Goal: Task Accomplishment & Management: Manage account settings

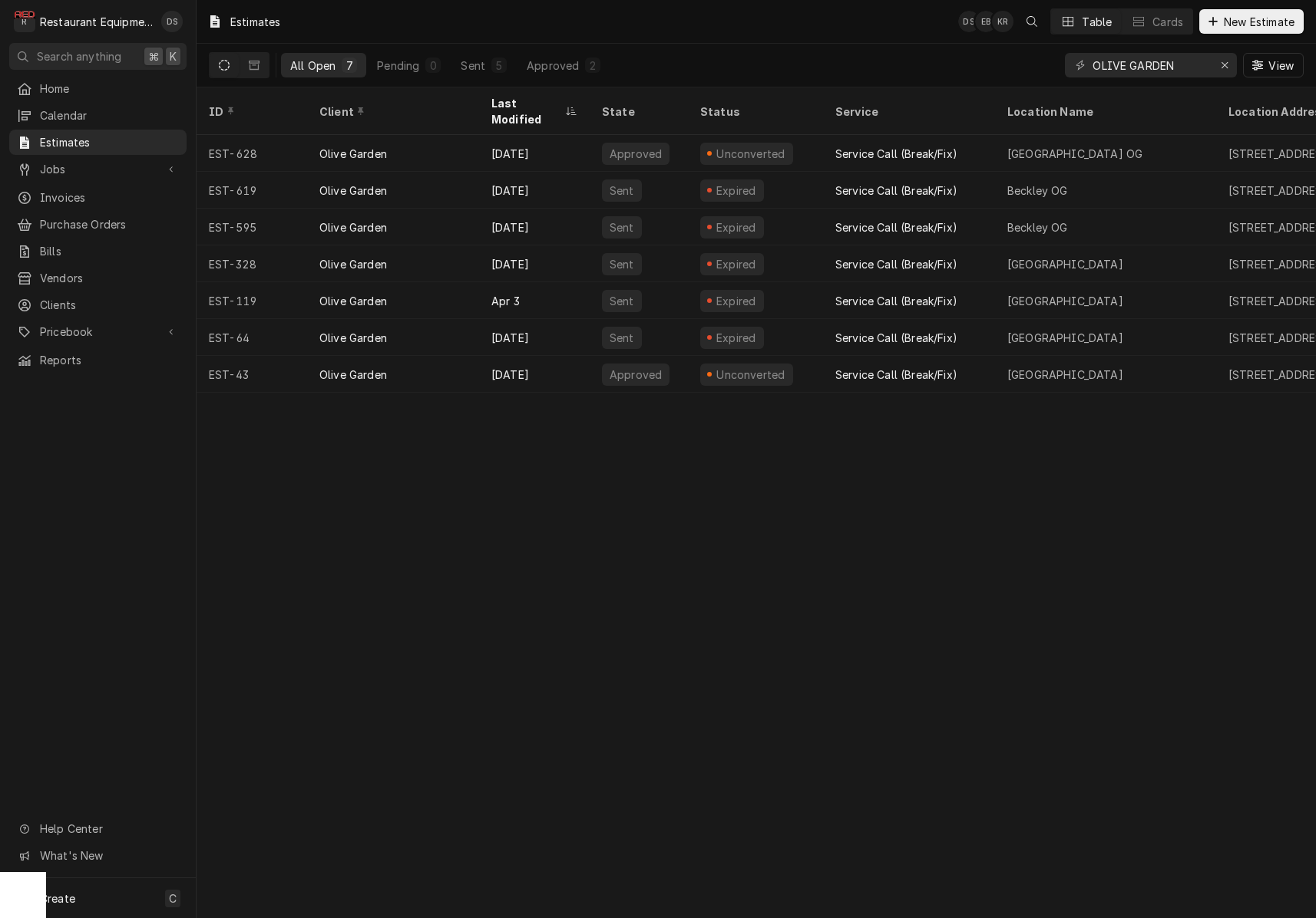
drag, startPoint x: 412, startPoint y: 64, endPoint x: 1011, endPoint y: 68, distance: 599.0
click at [411, 64] on div "Pending" at bounding box center [398, 66] width 42 height 16
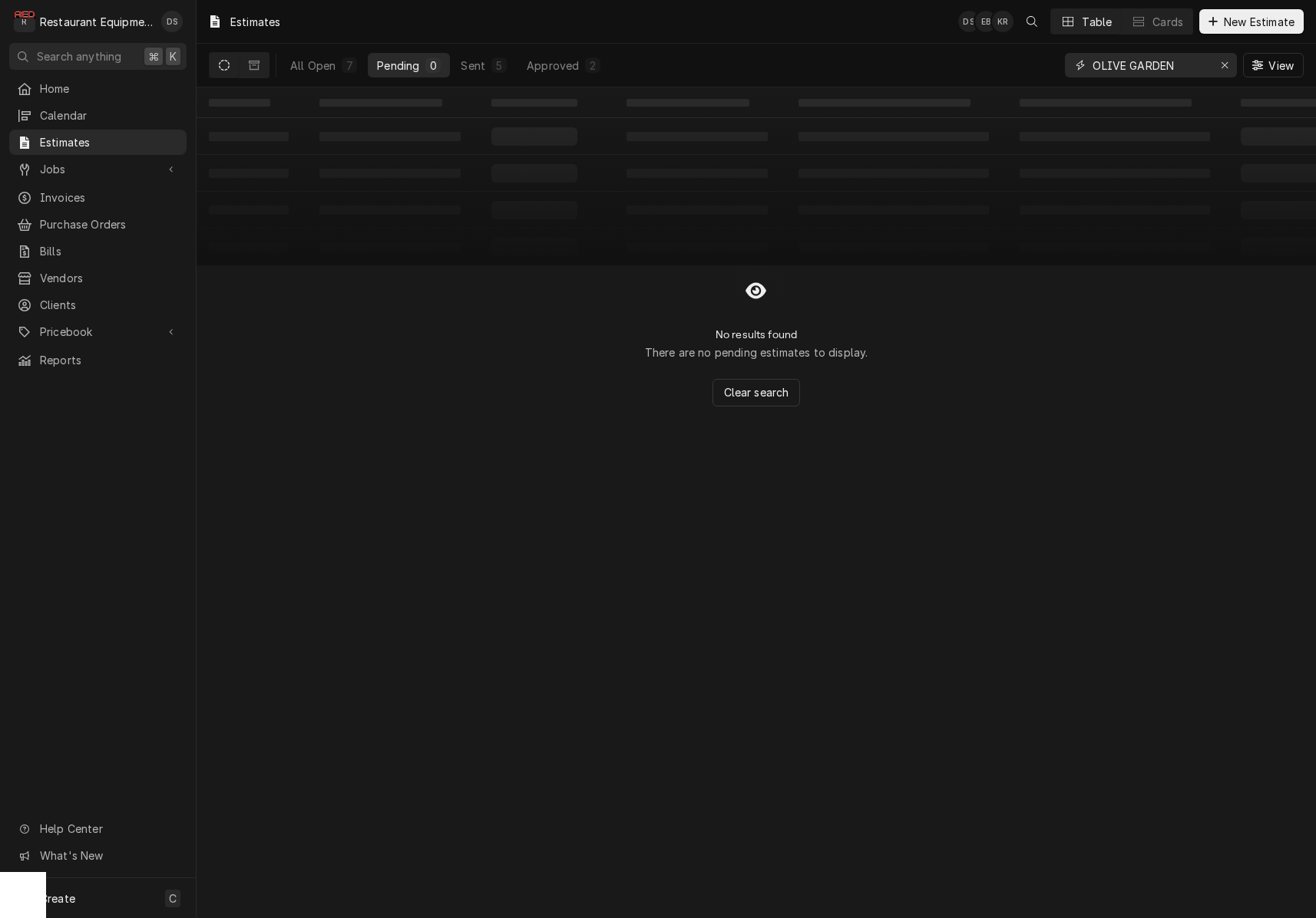
click at [1228, 70] on div "Erase input" at bounding box center [1223, 65] width 15 height 15
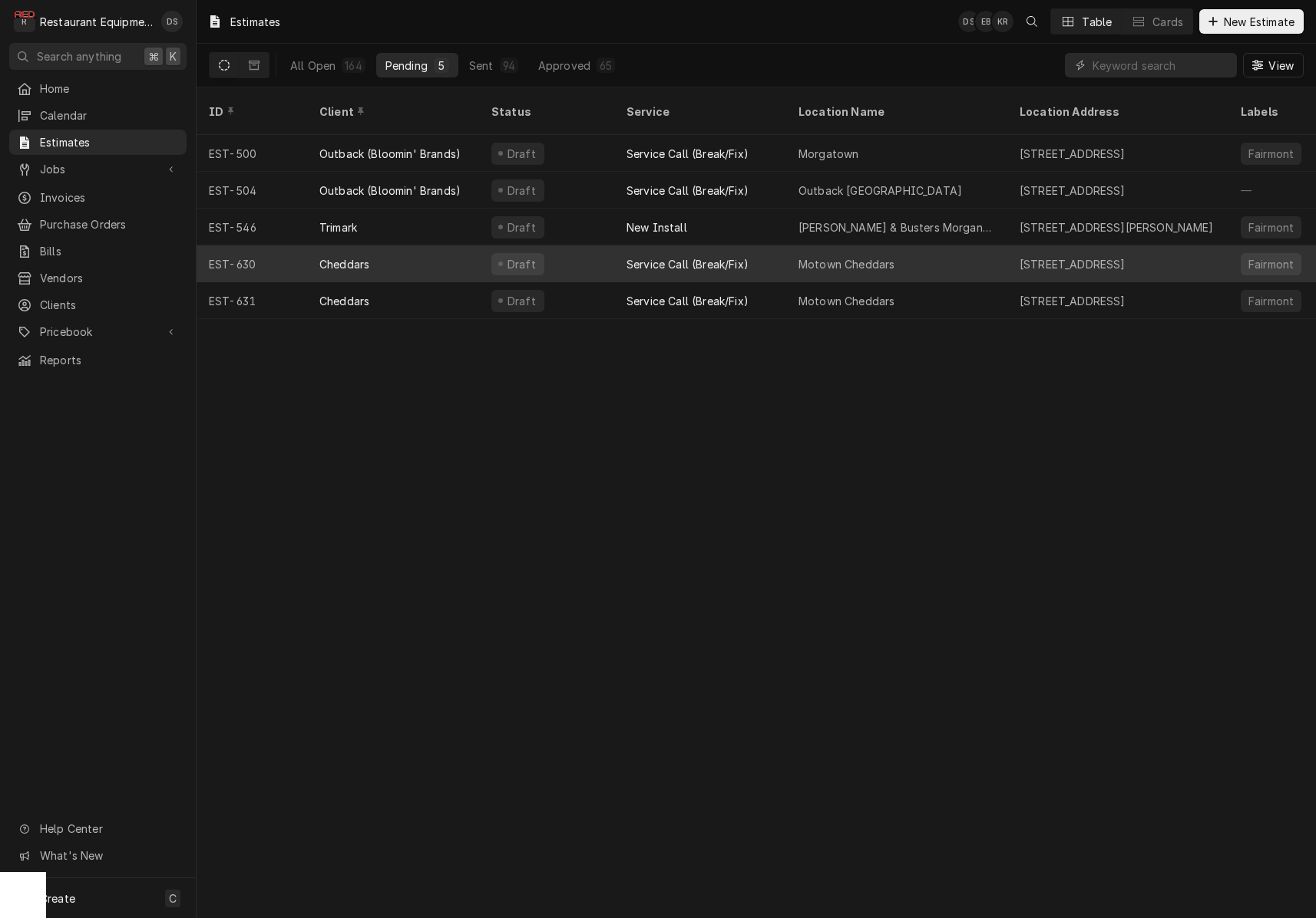
click at [728, 257] on div "Service Call (Break/Fix)" at bounding box center [687, 265] width 122 height 16
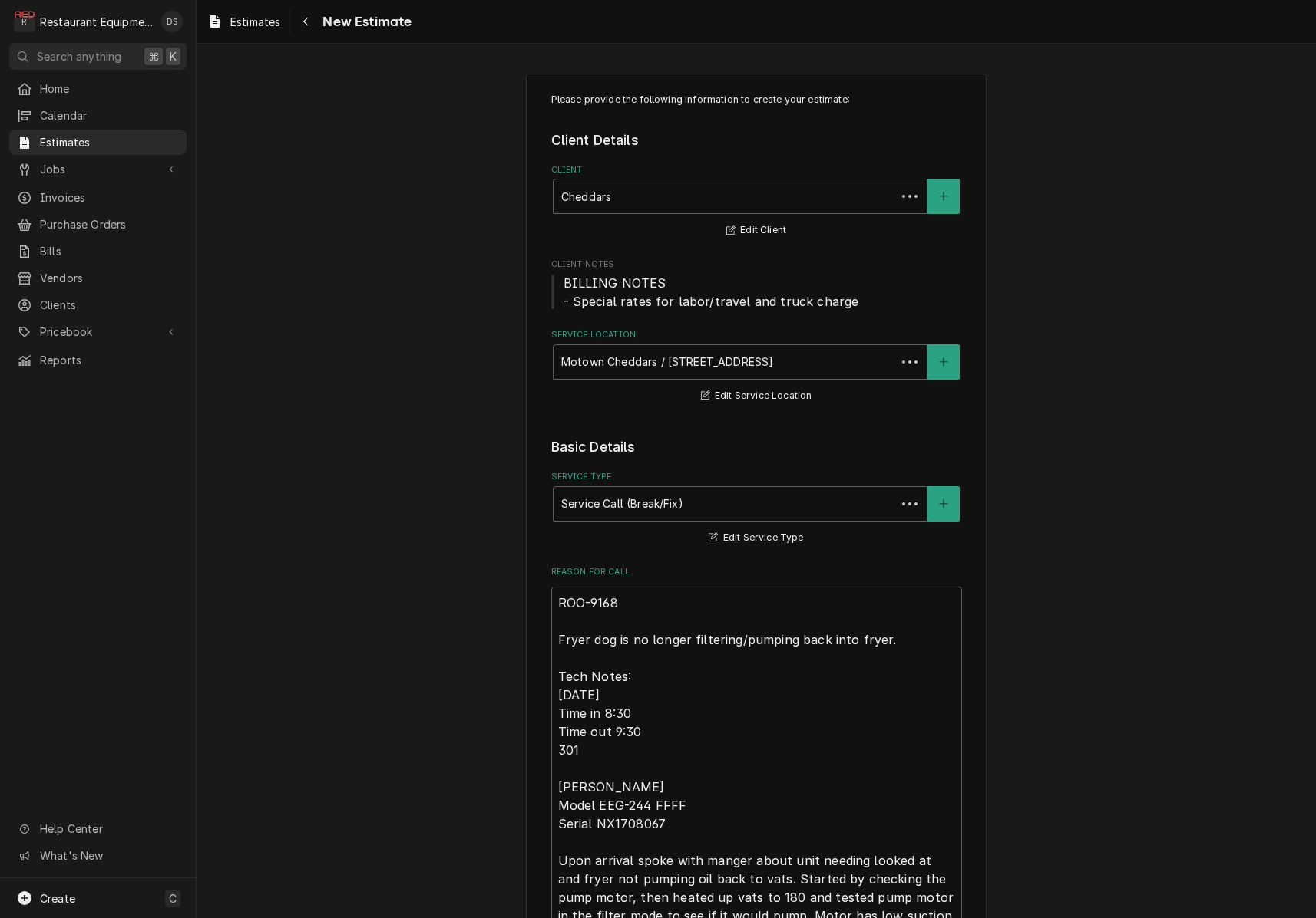
type textarea "x"
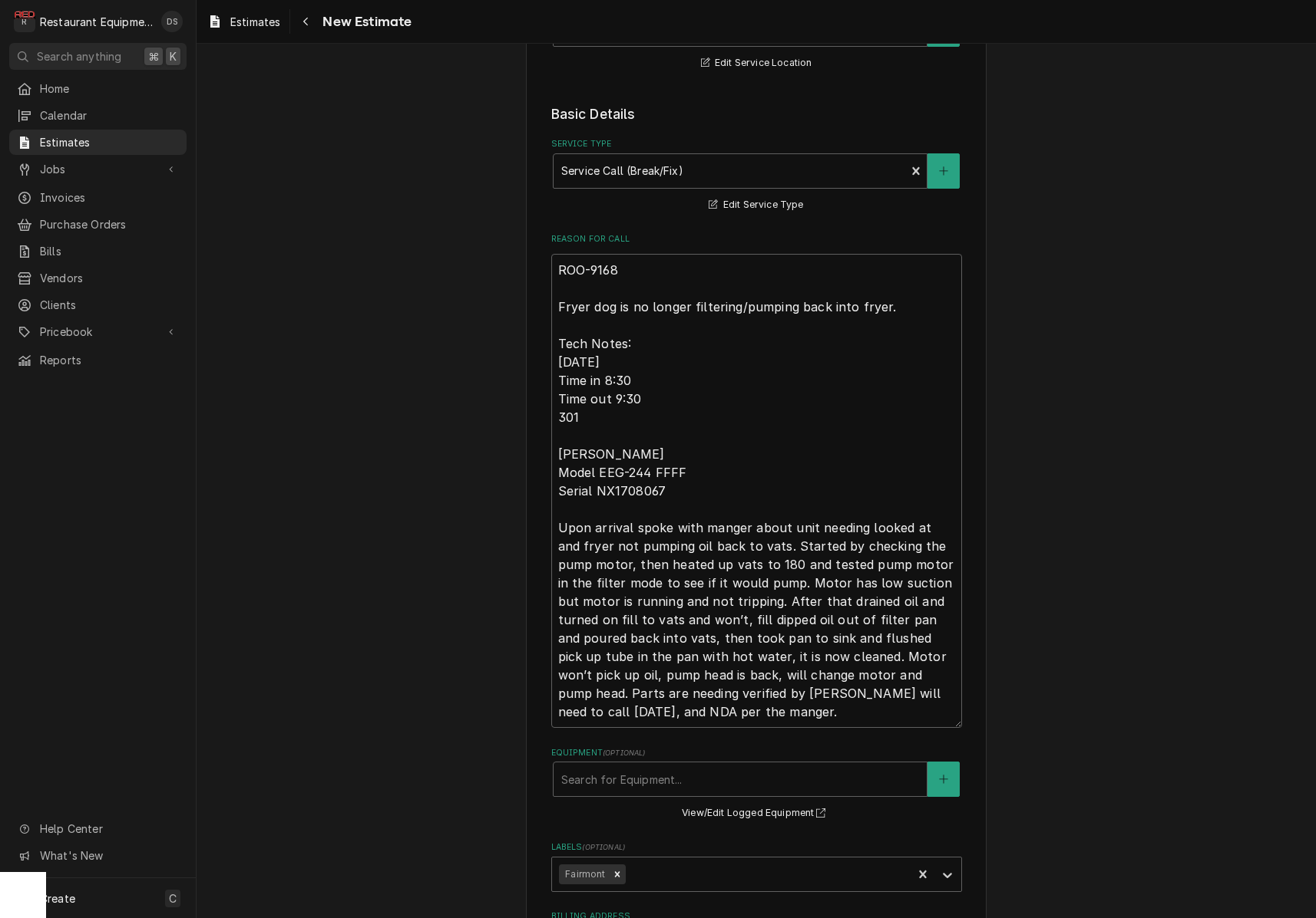
scroll to position [337, 0]
click at [309, 25] on icon "Navigate back" at bounding box center [306, 21] width 7 height 11
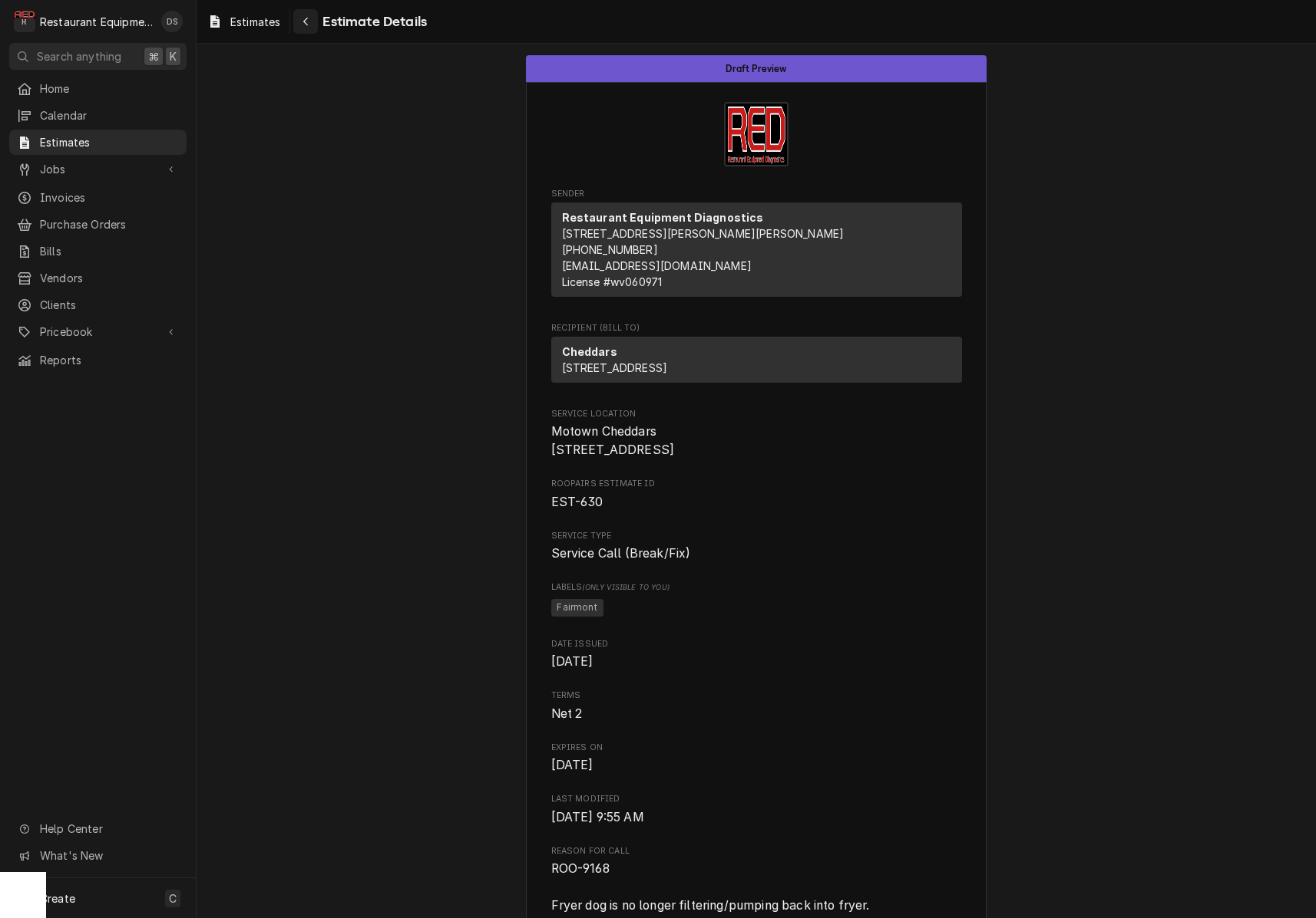
click at [308, 23] on icon "Navigate back" at bounding box center [306, 21] width 7 height 11
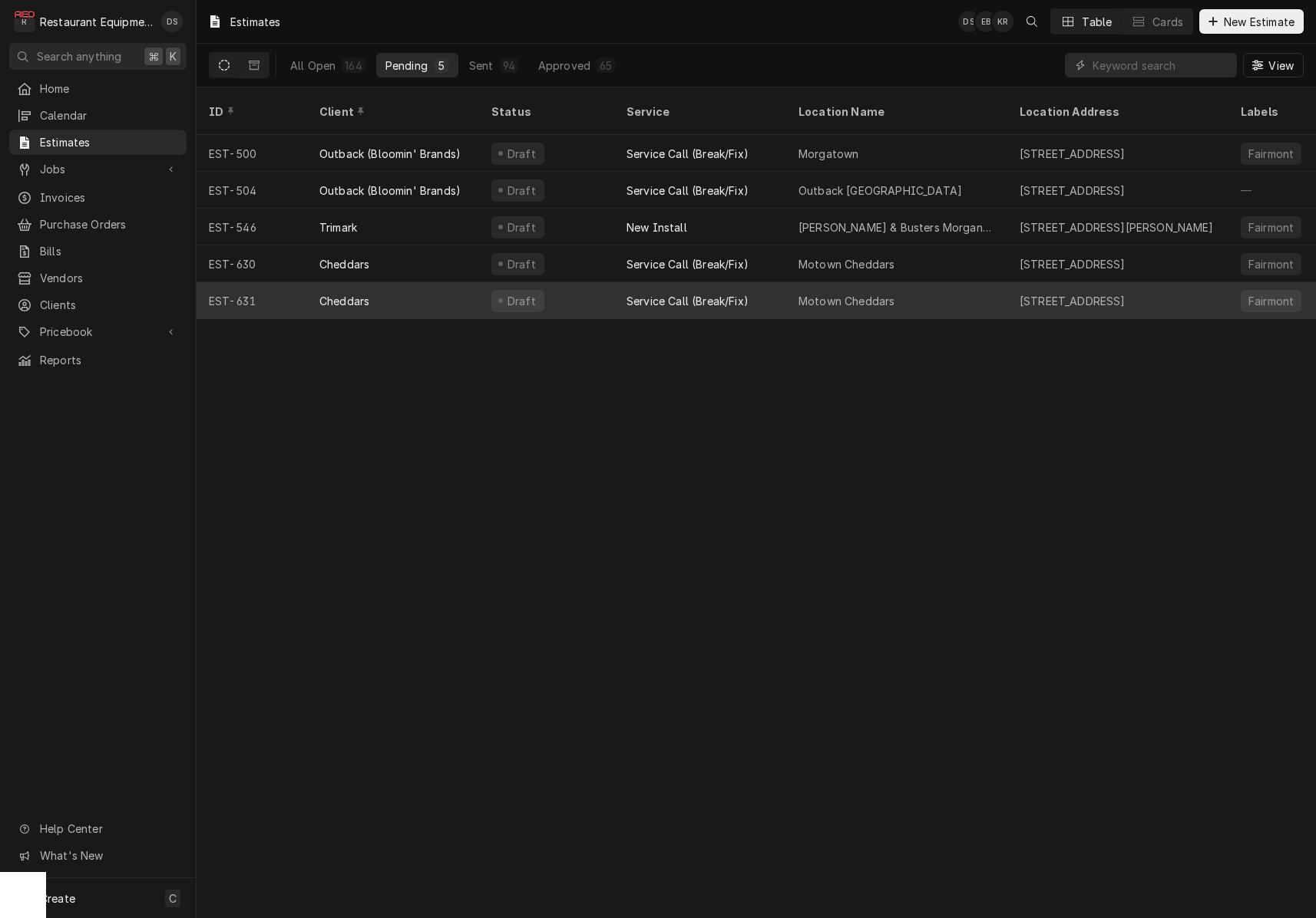
click at [596, 283] on div "Draft" at bounding box center [546, 301] width 135 height 37
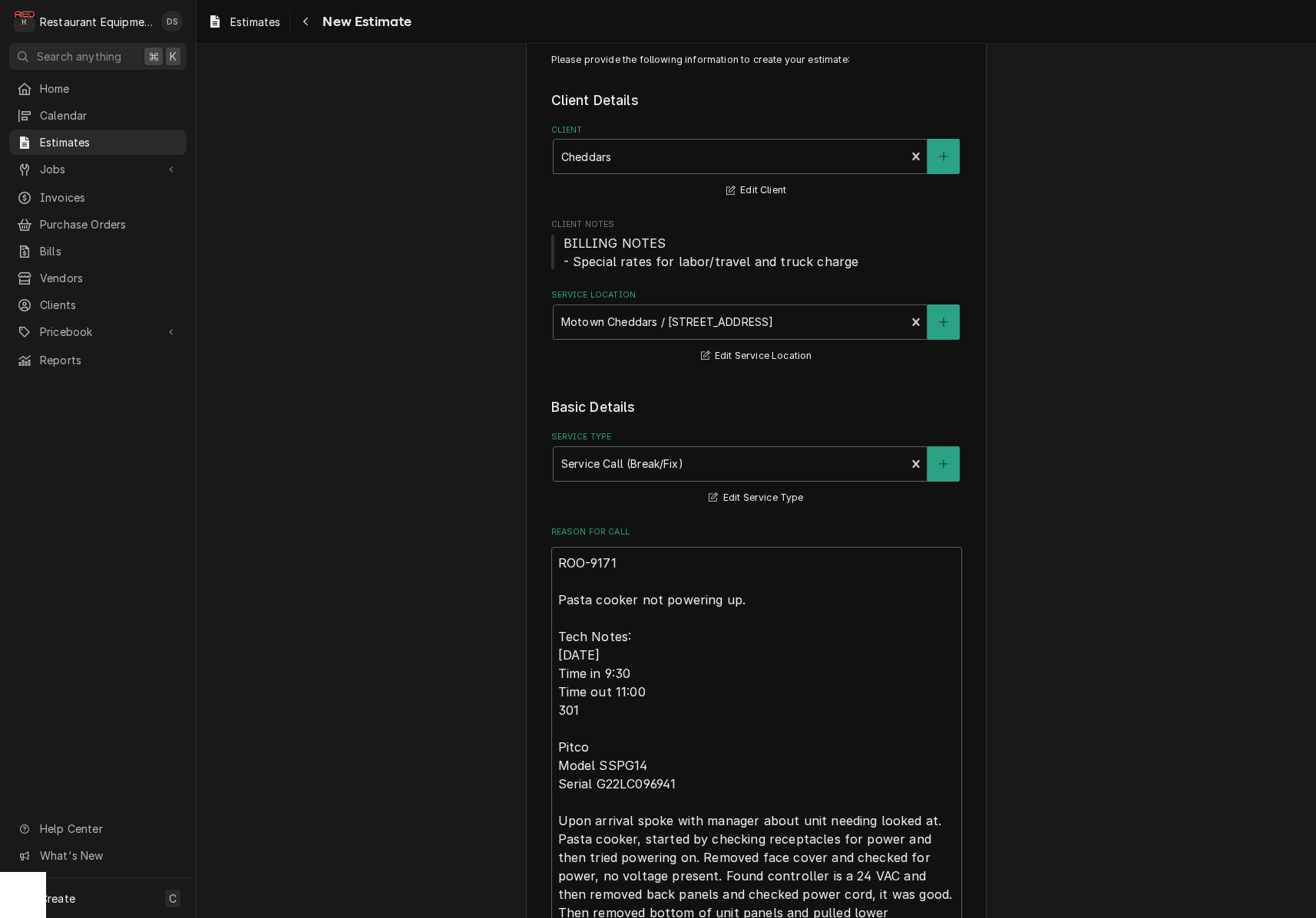
scroll to position [39, 0]
click at [68, 140] on span "Estimates" at bounding box center [109, 142] width 139 height 16
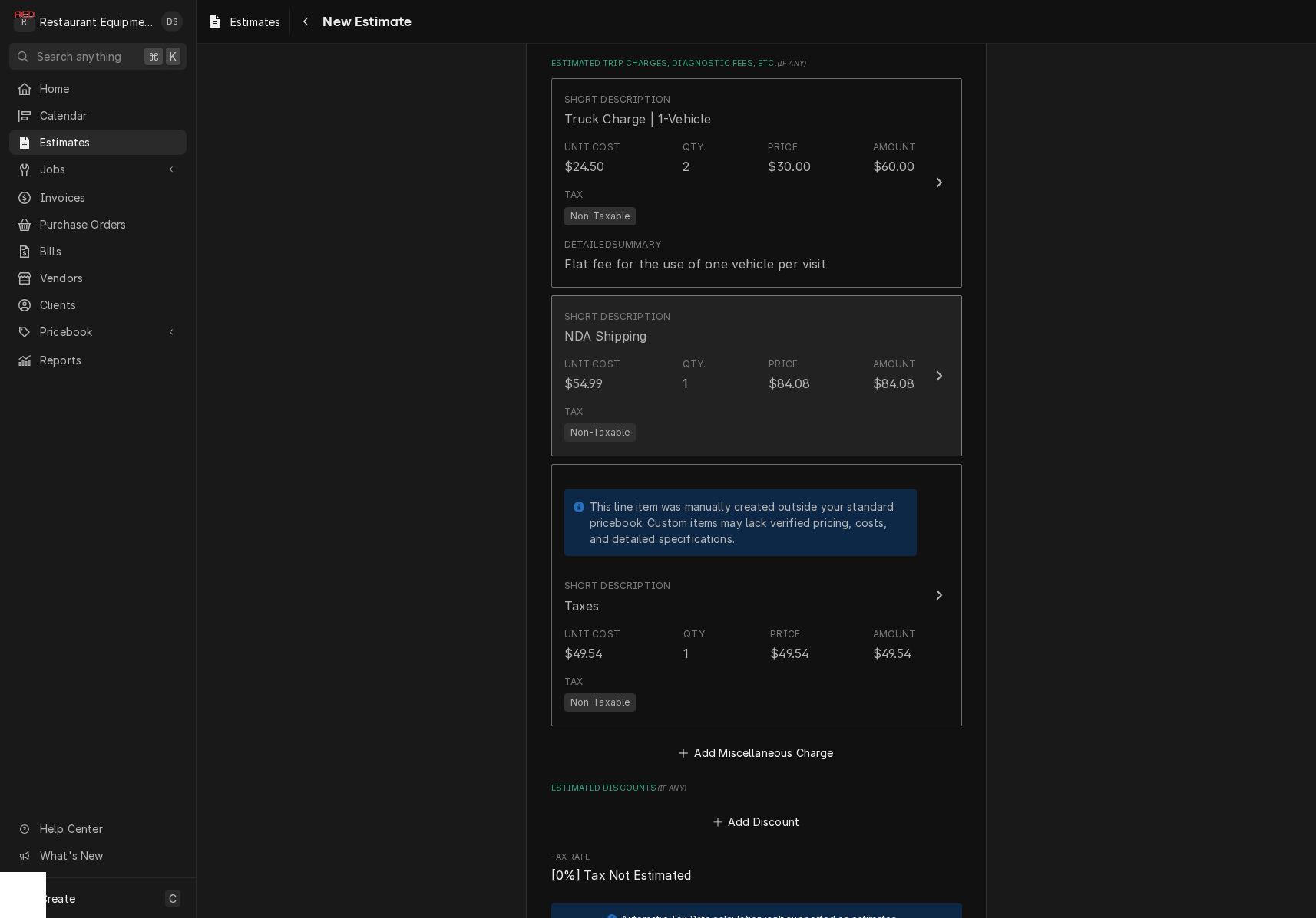
scroll to position [3078, 0]
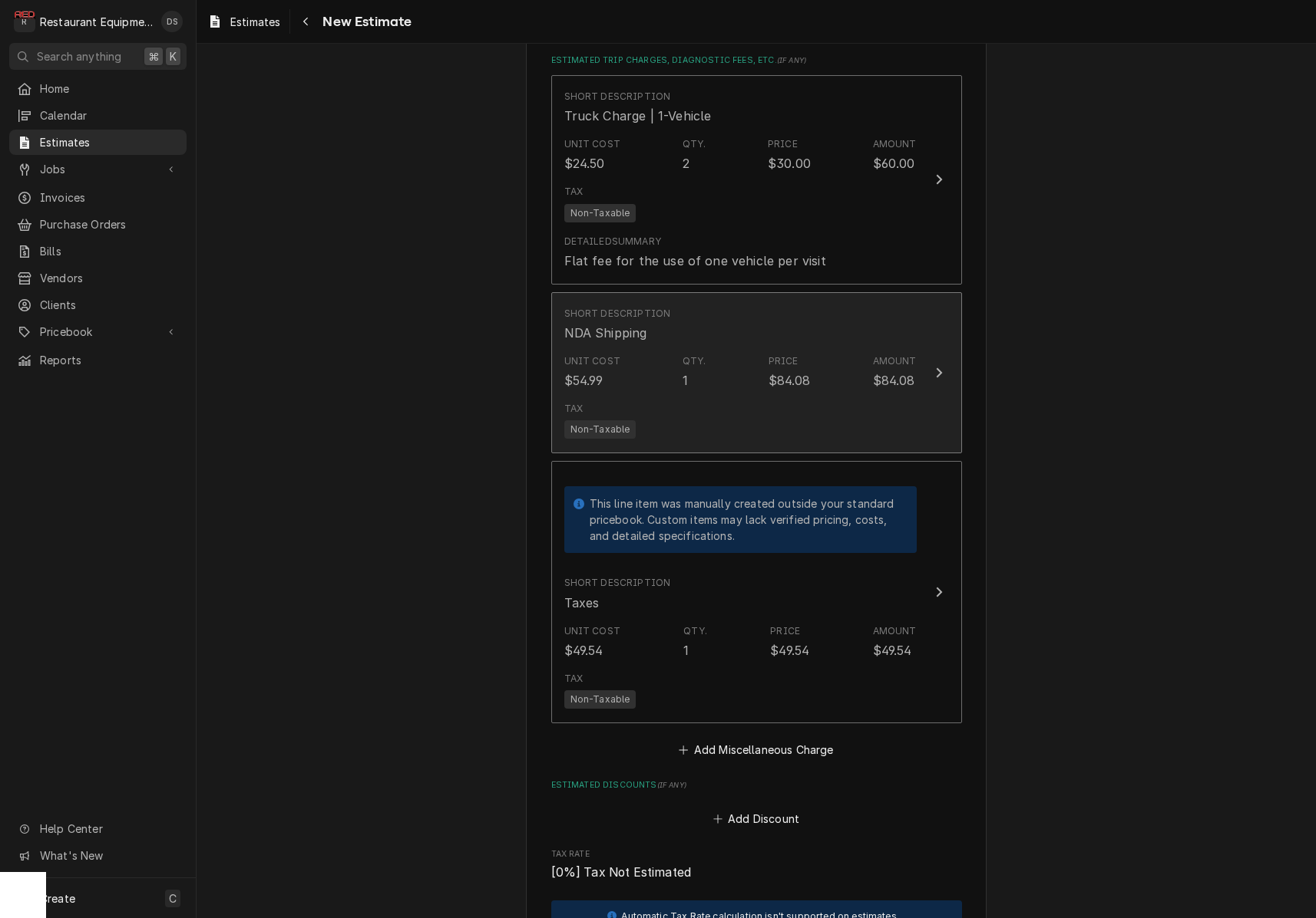
click at [775, 396] on div "Tax Non-Taxable" at bounding box center [740, 420] width 353 height 49
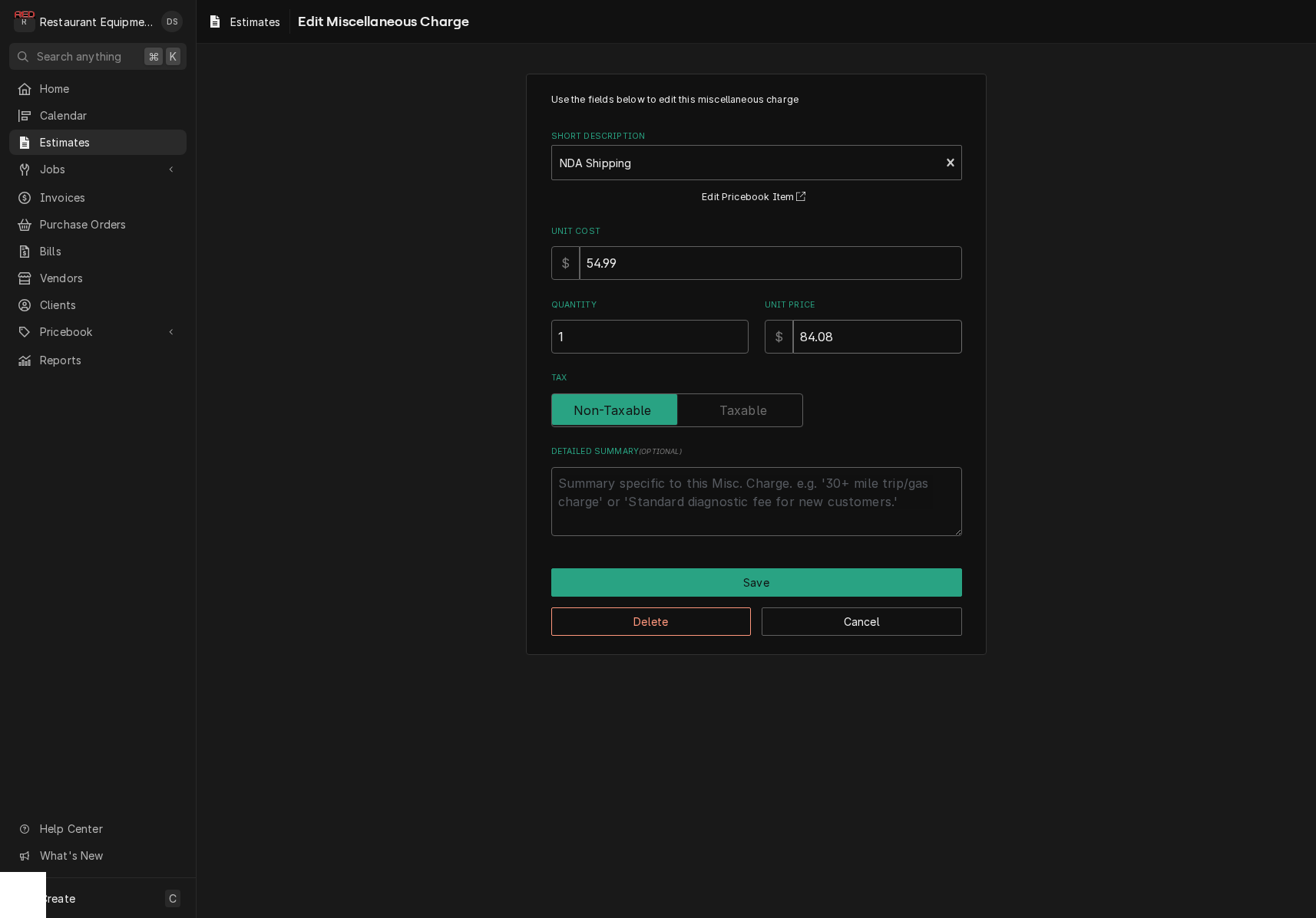
drag, startPoint x: 842, startPoint y: 332, endPoint x: 780, endPoint y: 328, distance: 62.1
click at [780, 328] on div "$ 84.08" at bounding box center [862, 337] width 197 height 34
type textarea "x"
type input "1"
type textarea "x"
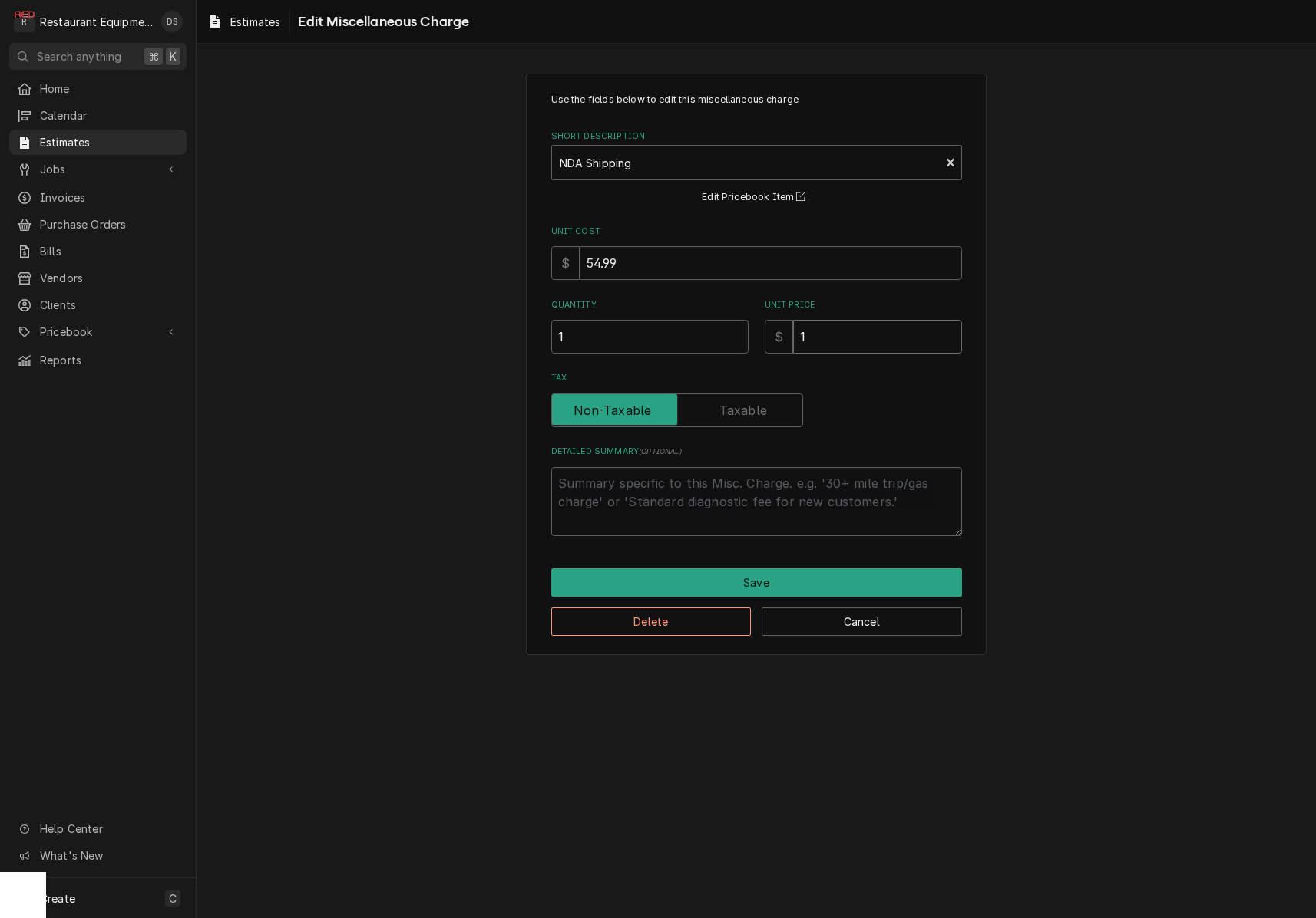
type input "10"
type textarea "x"
type input "105"
type textarea "x"
type input "105.4"
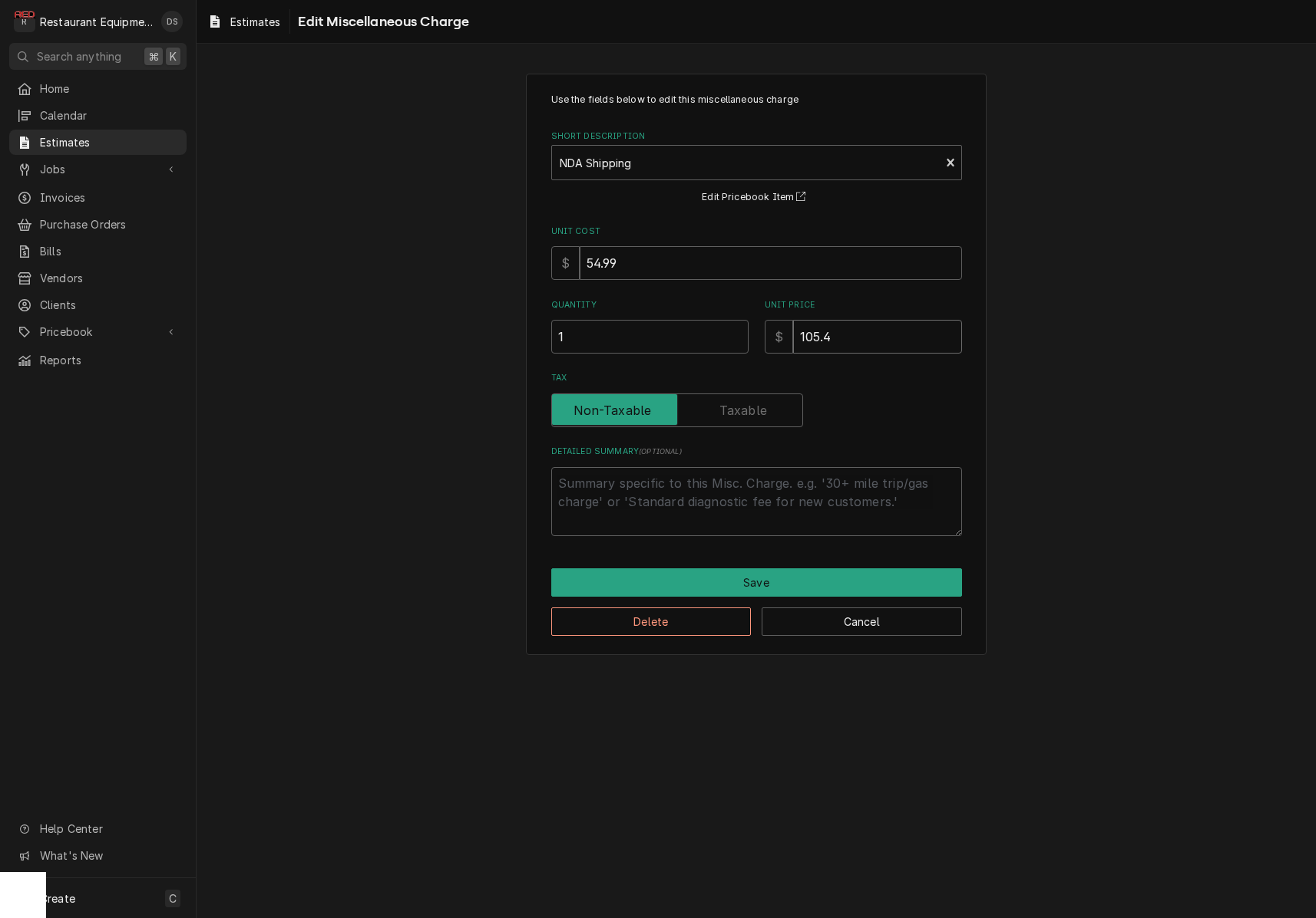
type textarea "x"
type input "105.41"
type textarea "x"
type input "105.41"
click at [812, 582] on button "Save" at bounding box center [756, 582] width 411 height 28
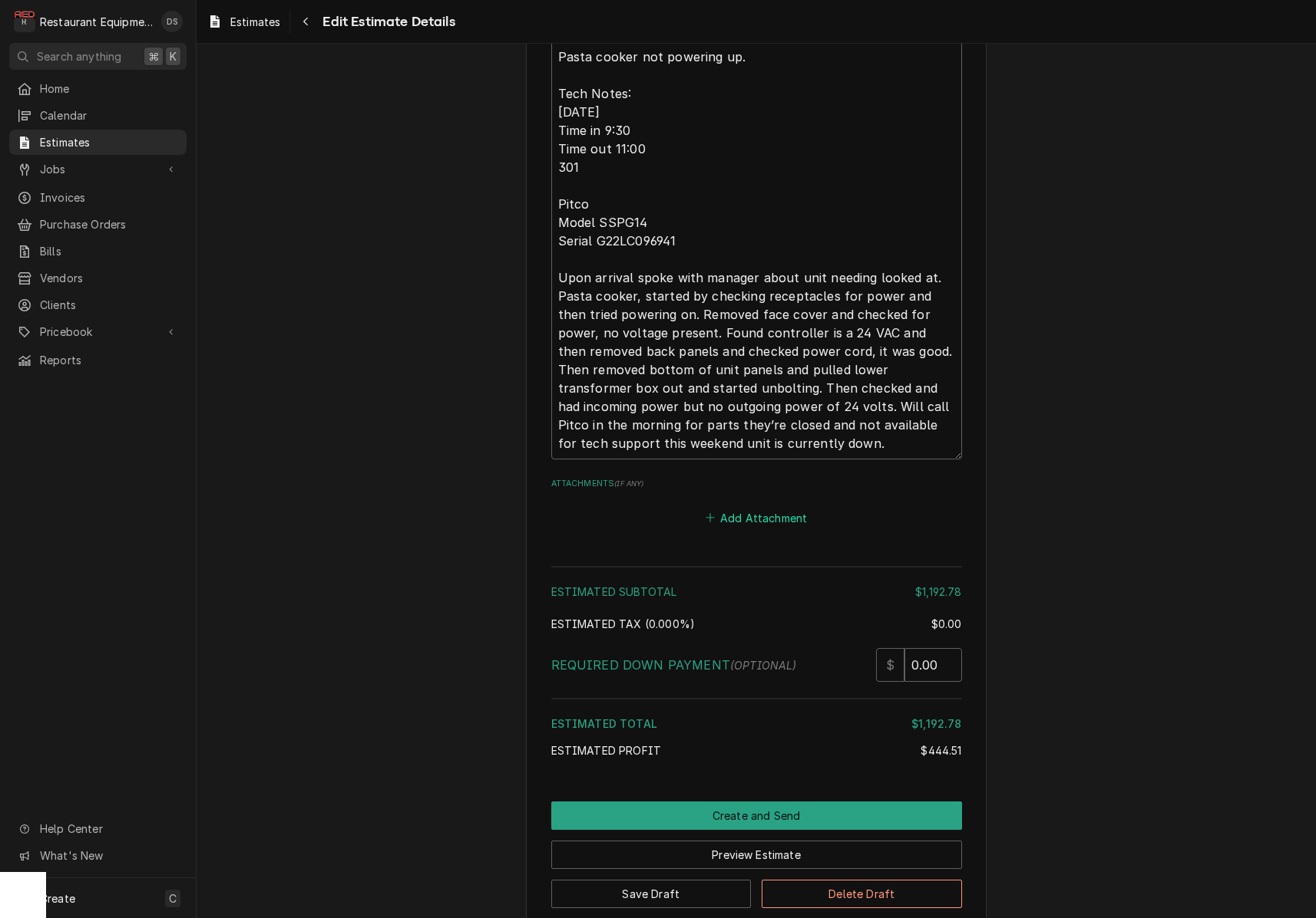
scroll to position [4054, 0]
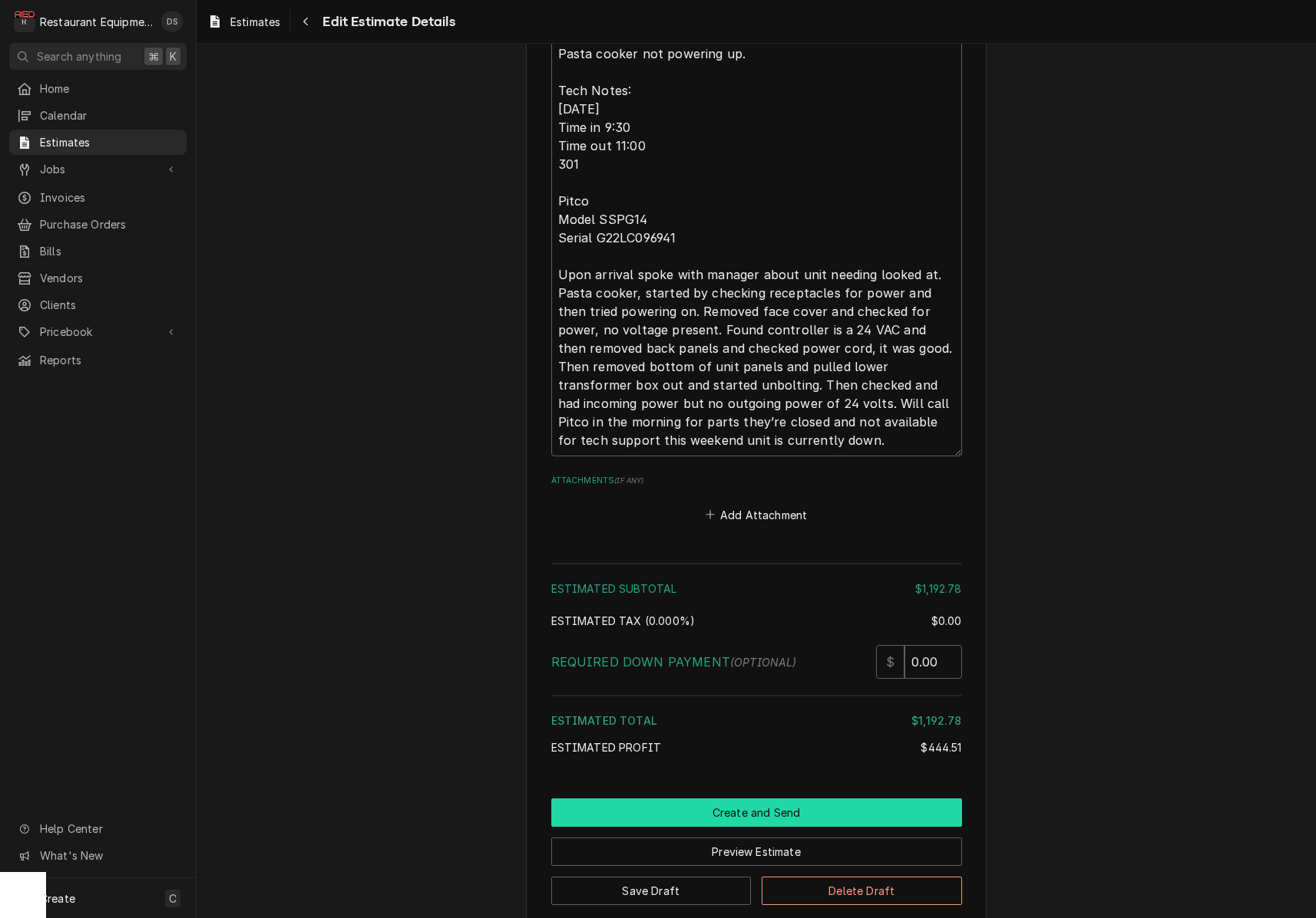
click at [772, 799] on button "Create and Send" at bounding box center [756, 813] width 411 height 28
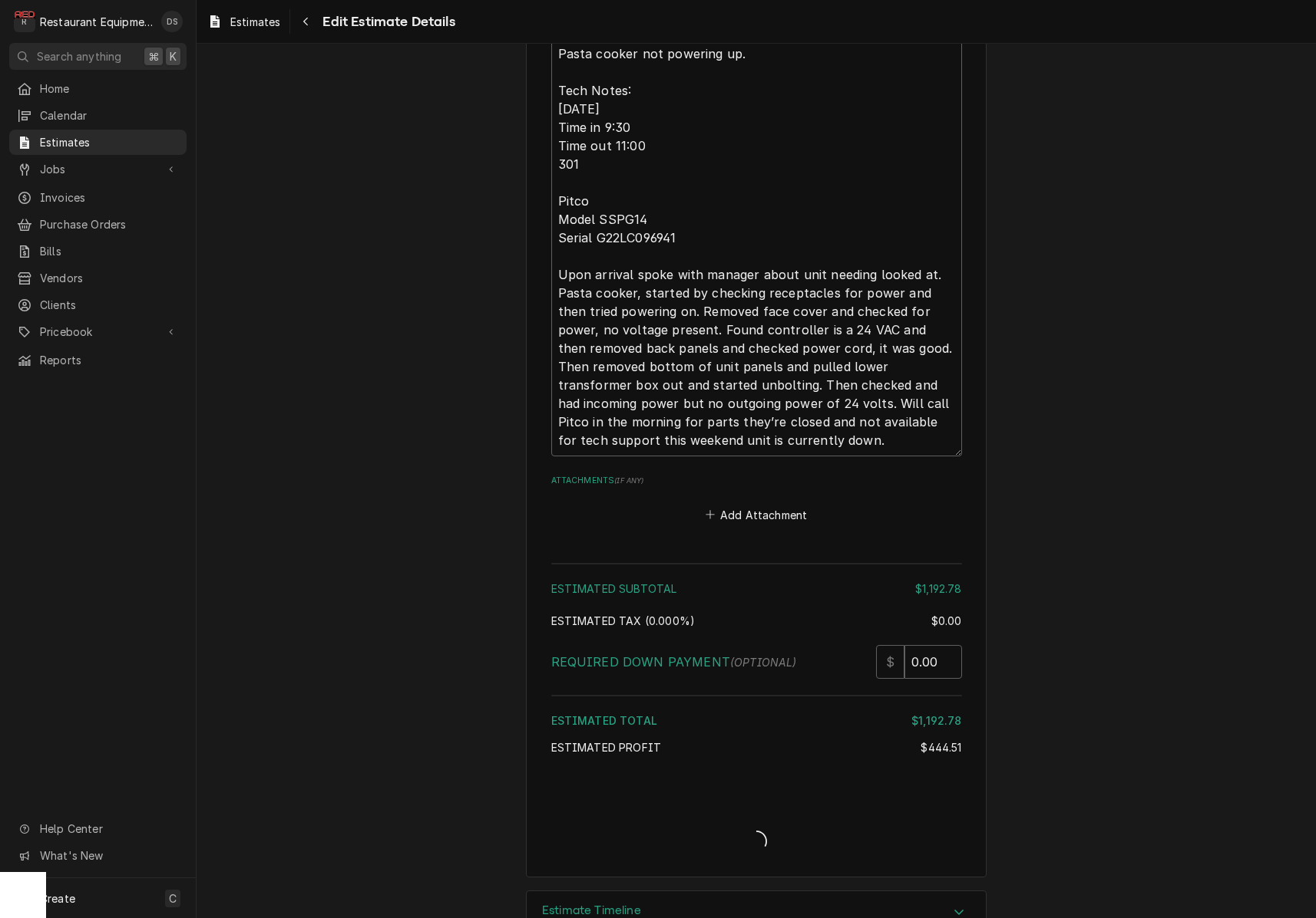
type textarea "x"
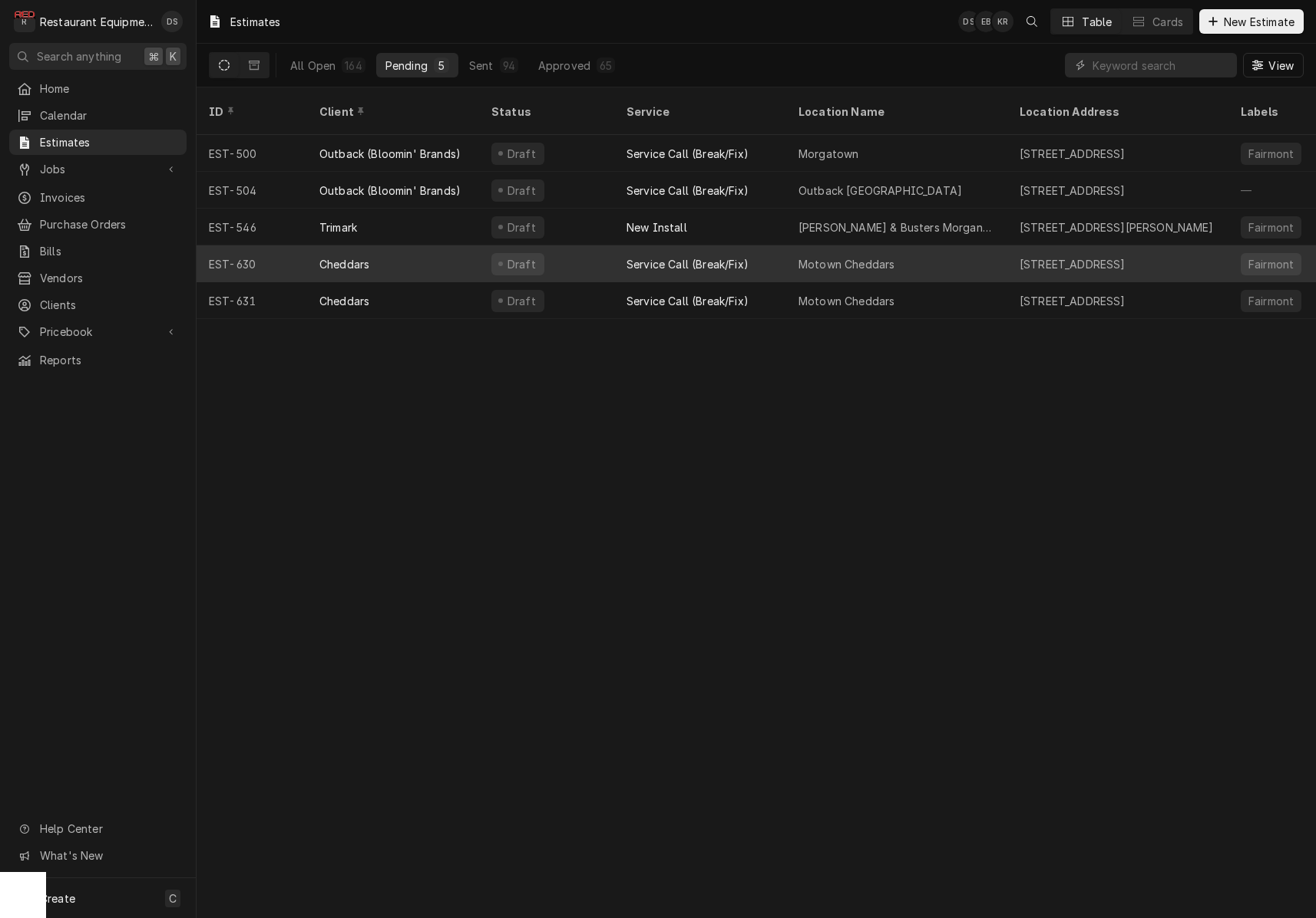
click at [795, 248] on div "Motown Cheddars" at bounding box center [896, 264] width 221 height 37
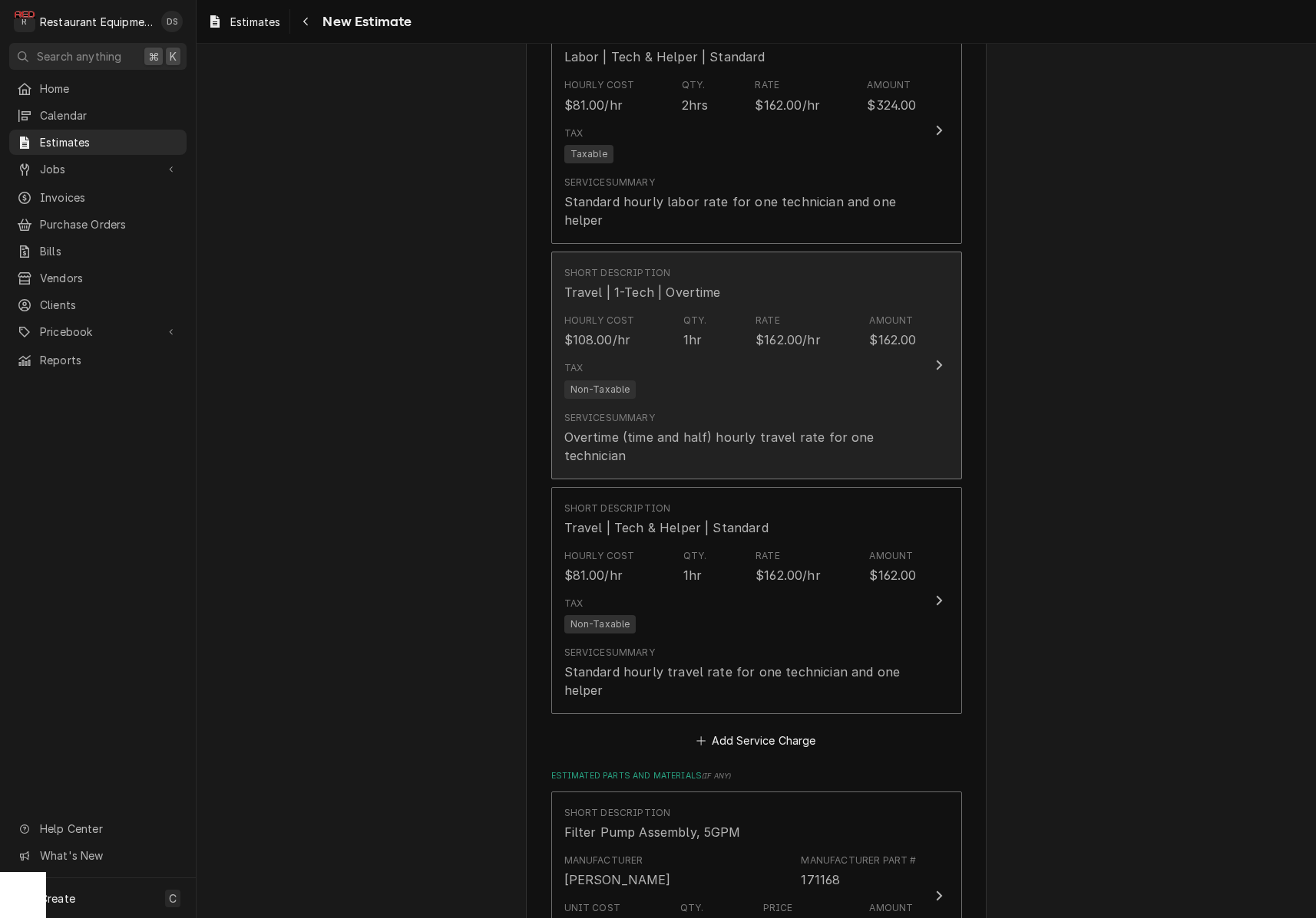
scroll to position [1871, 0]
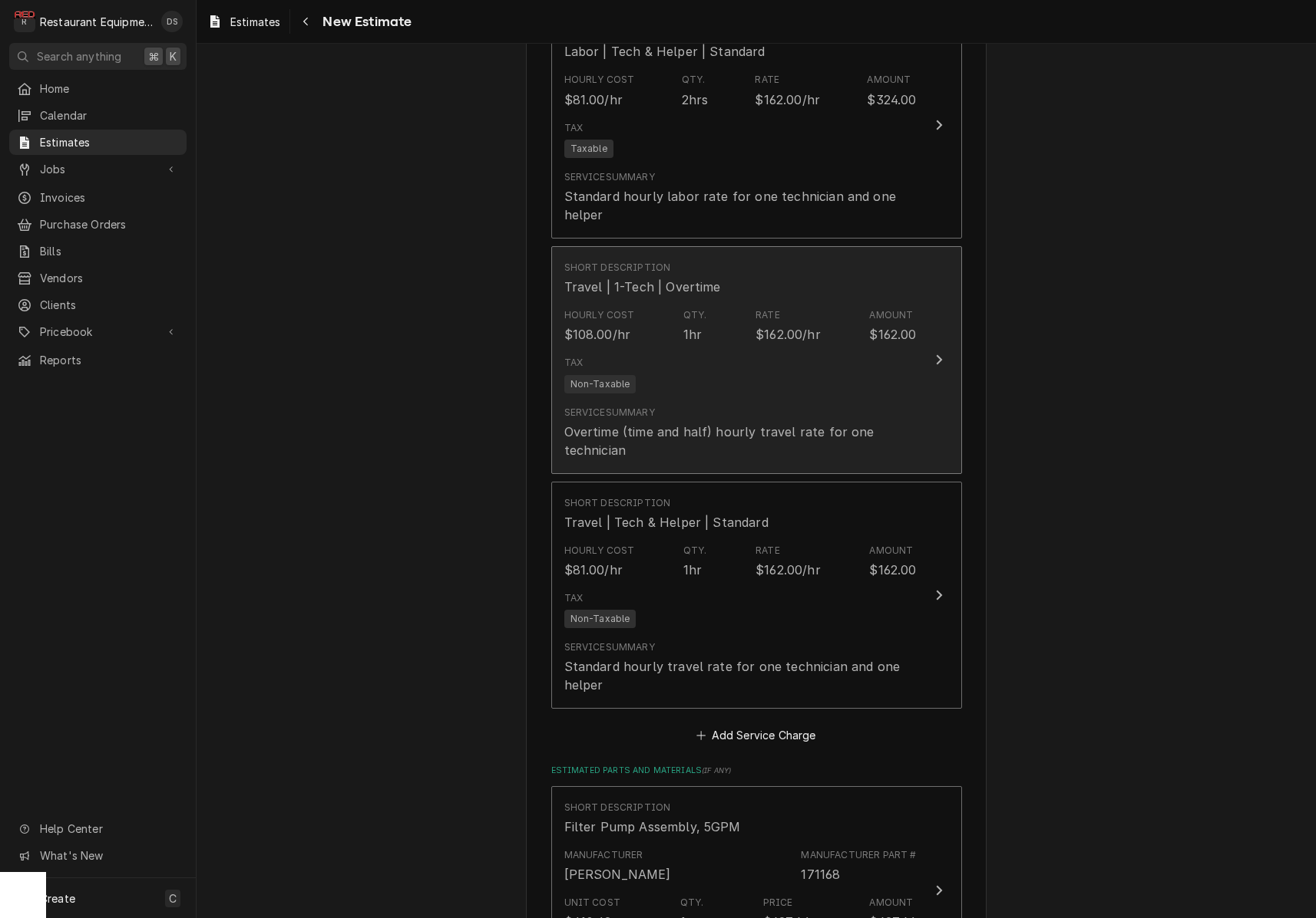
click at [812, 350] on div "Tax Non-Taxable" at bounding box center [740, 374] width 353 height 49
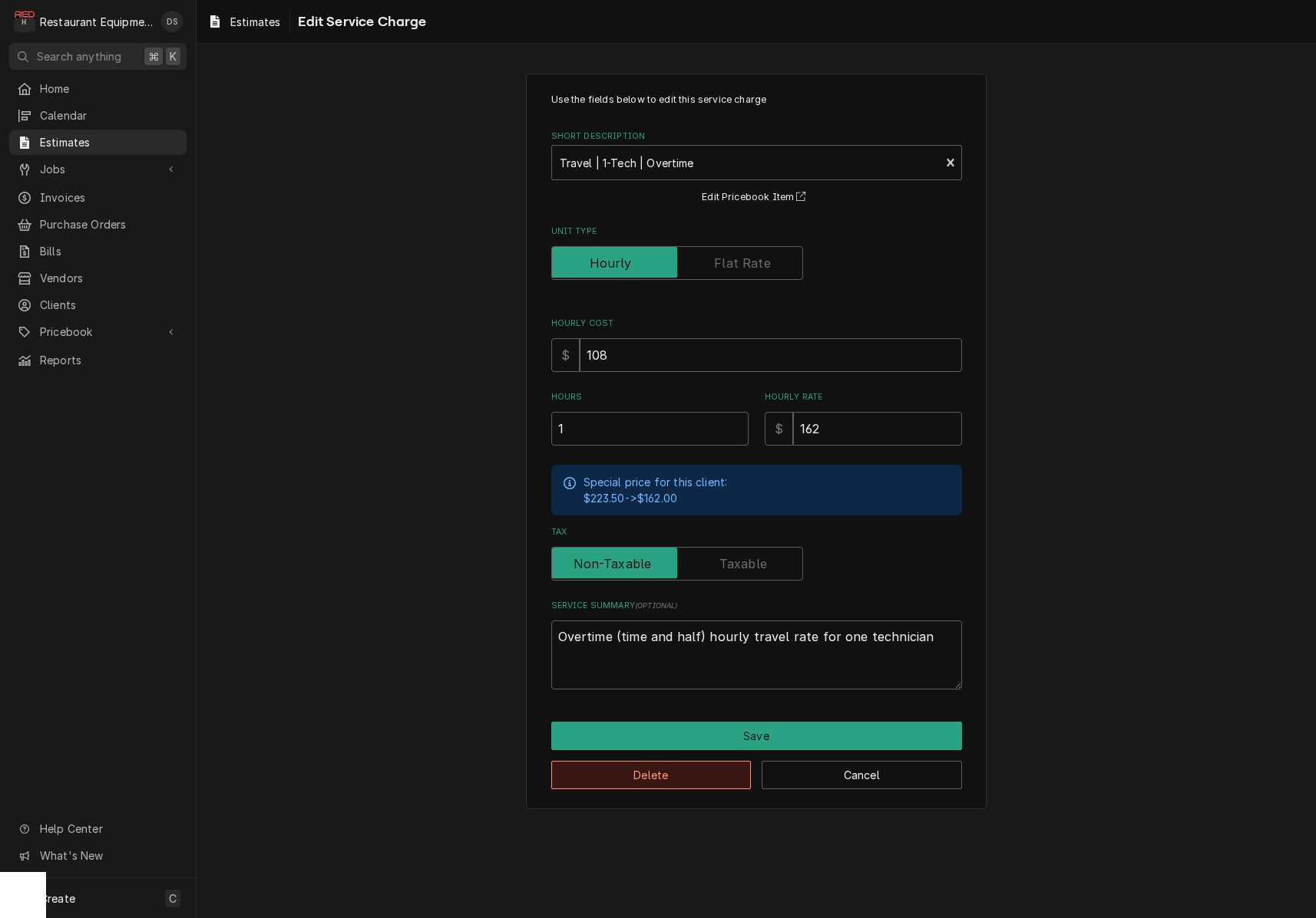
click at [678, 771] on button "Delete" at bounding box center [652, 775] width 200 height 28
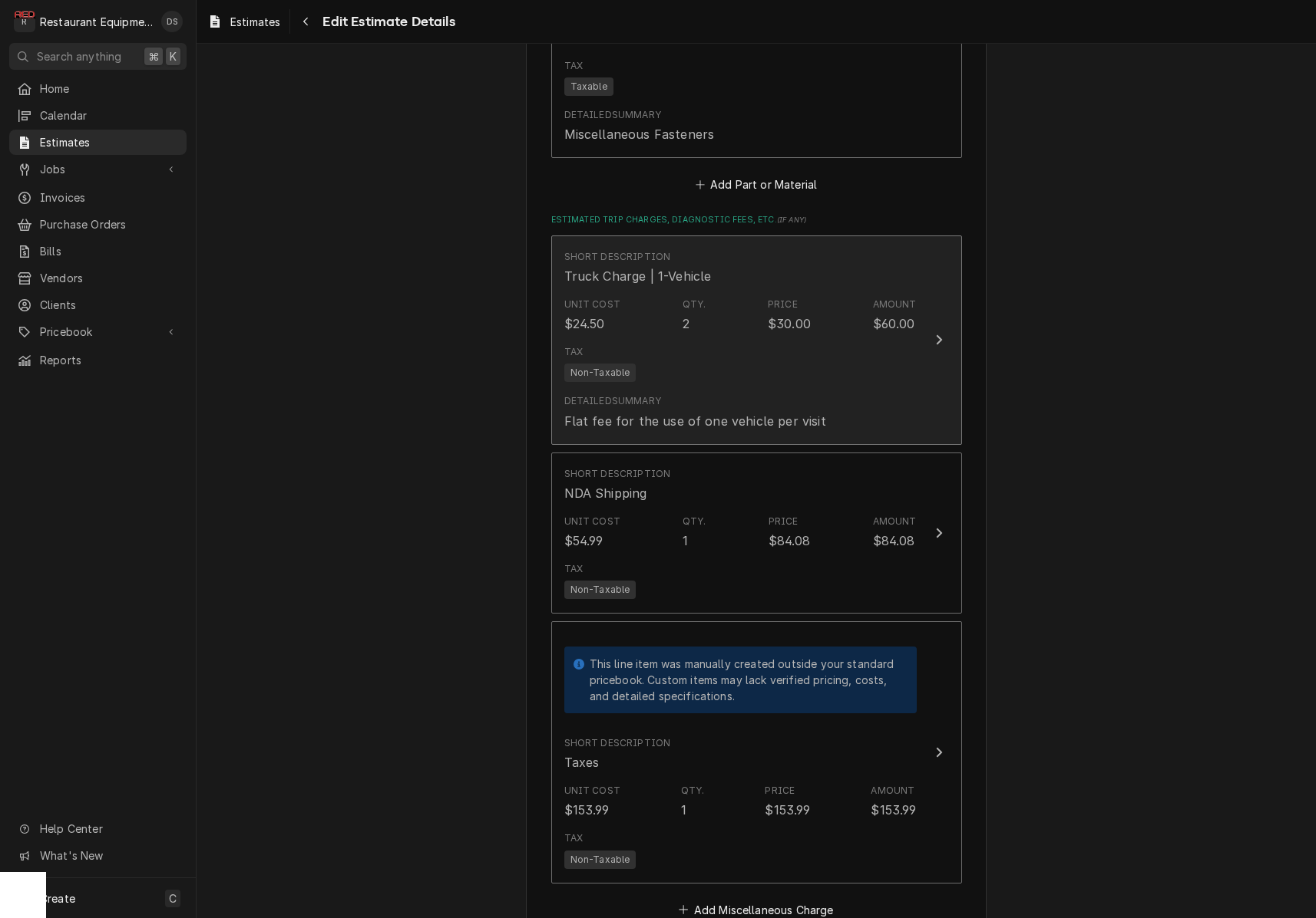
scroll to position [3175, 0]
click at [824, 386] on div "Detailed Summary Flat fee for the use of one vehicle per visit" at bounding box center [740, 410] width 353 height 48
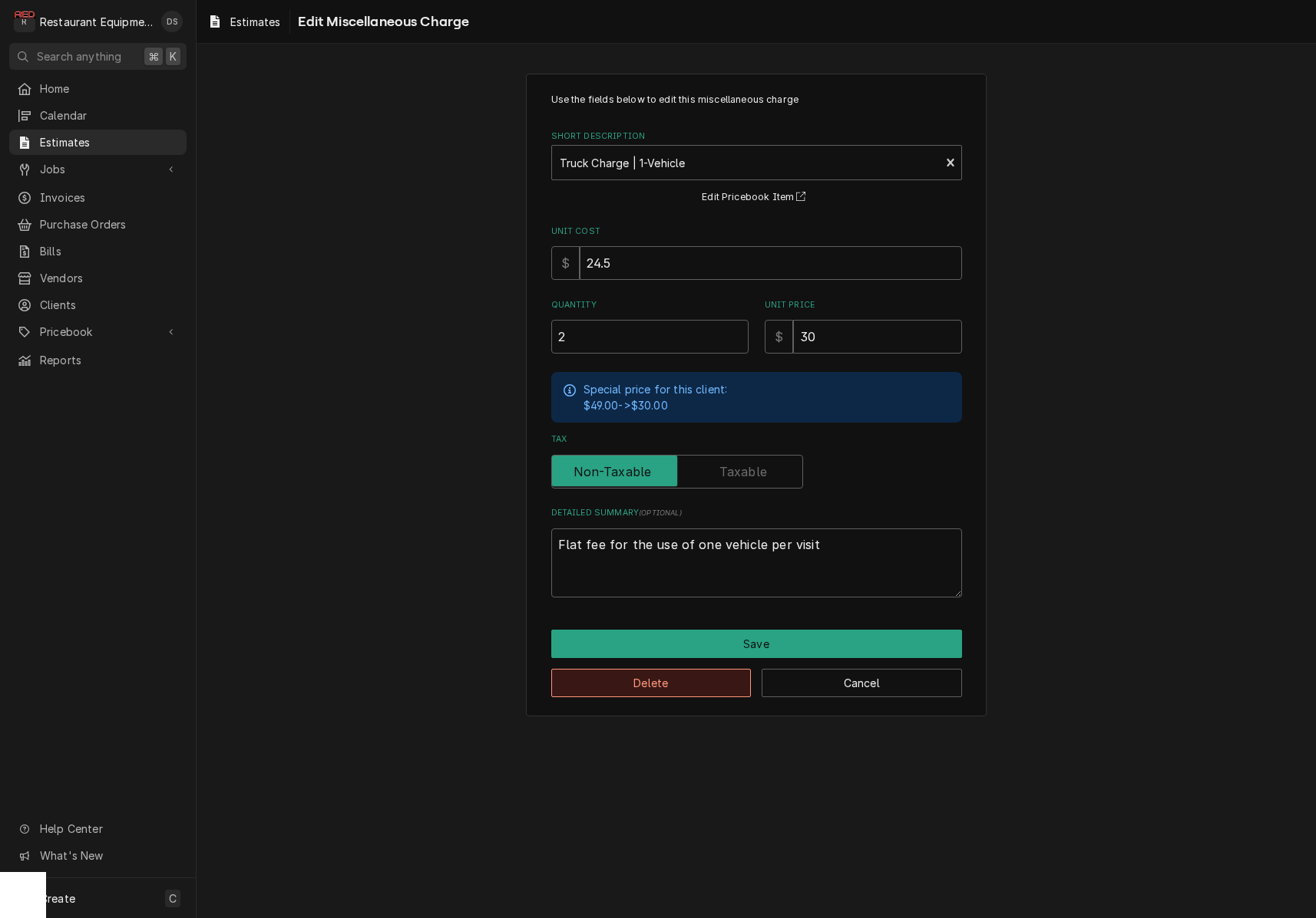
click at [716, 681] on button "Delete" at bounding box center [652, 683] width 200 height 28
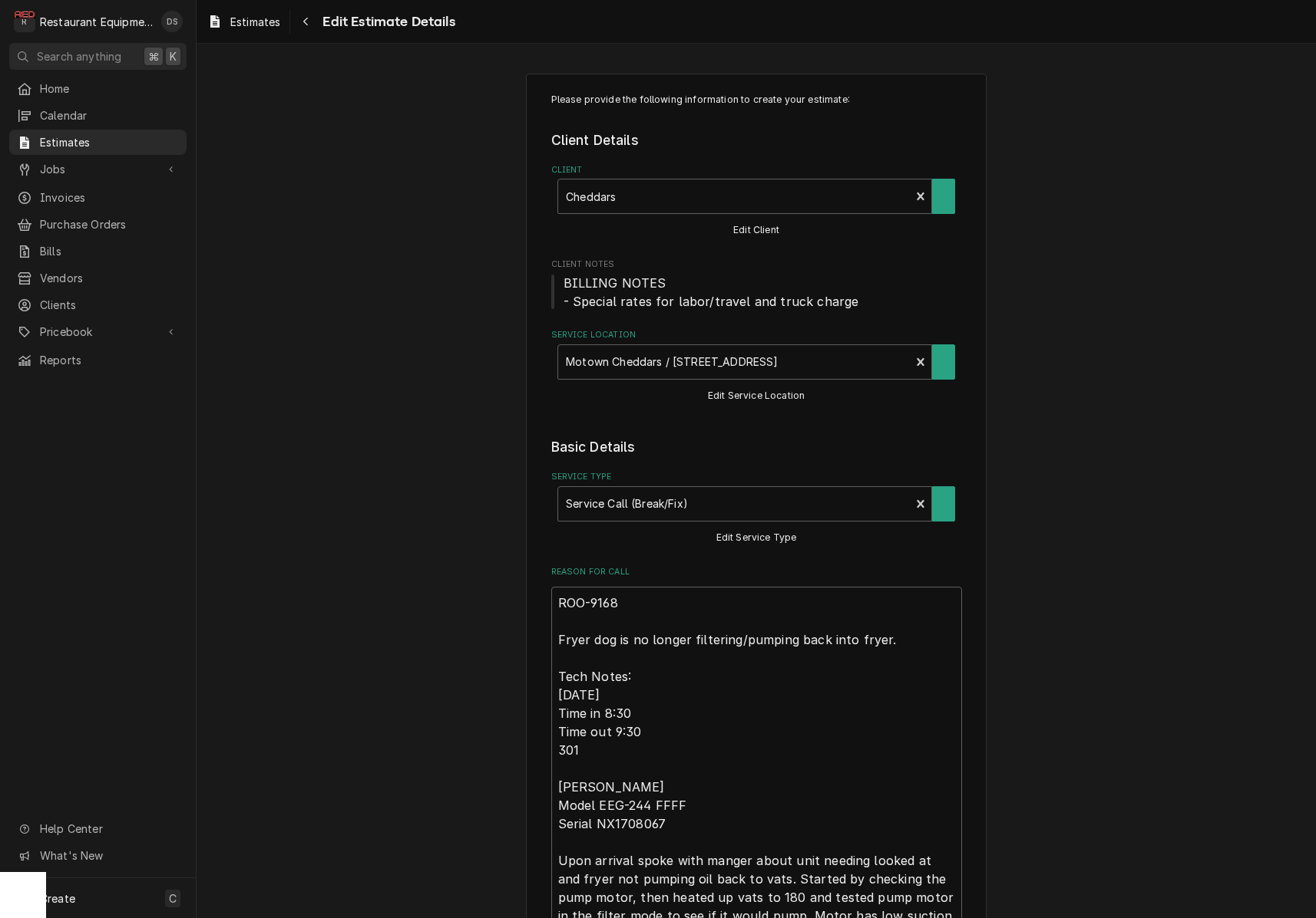
scroll to position [3175, 0]
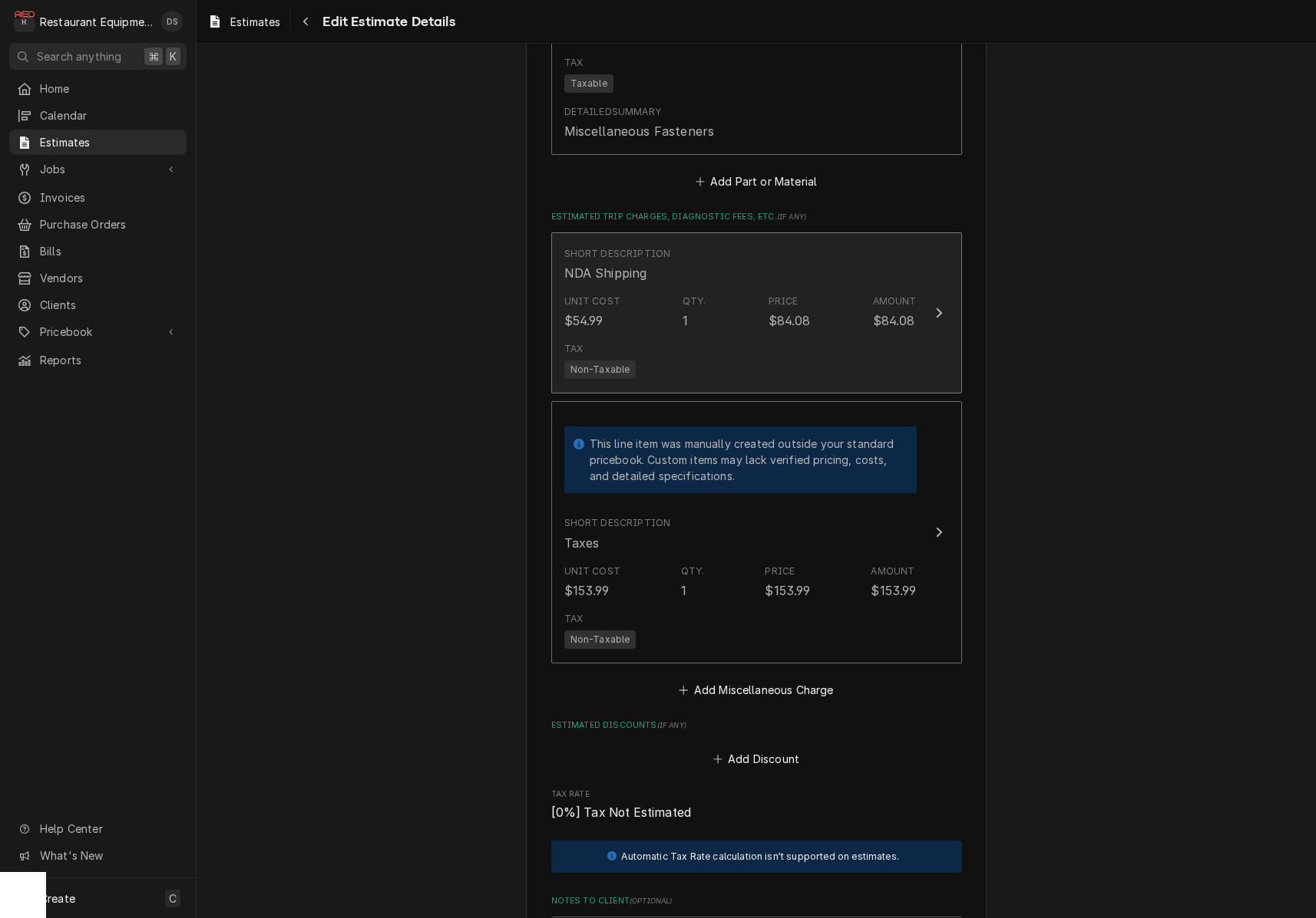
click at [802, 336] on div "Tax Non-Taxable" at bounding box center [740, 360] width 353 height 49
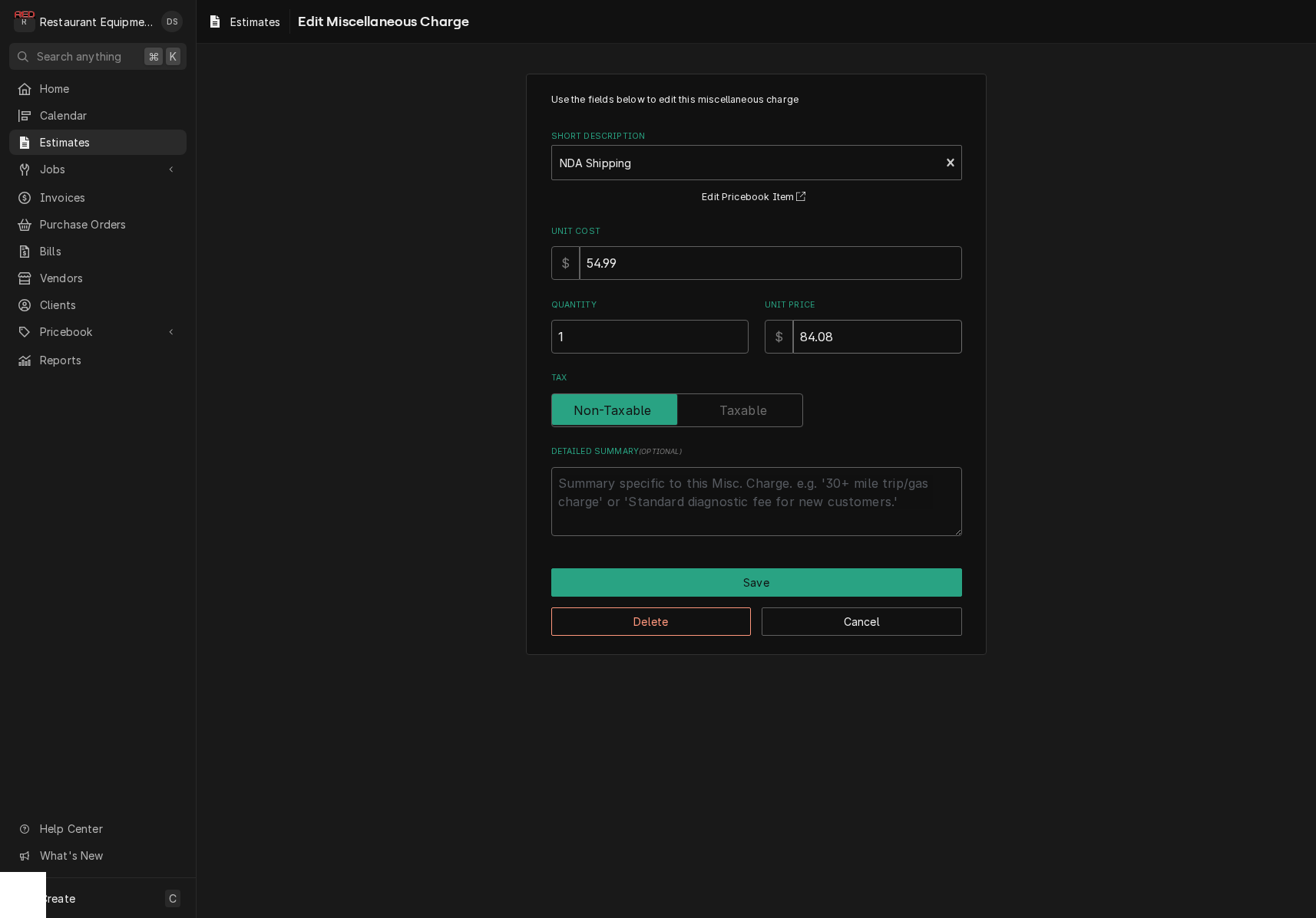
drag, startPoint x: 854, startPoint y: 336, endPoint x: 757, endPoint y: 320, distance: 98.3
click at [758, 320] on div "Quantity 1 Unit Price $ 84.08" at bounding box center [756, 327] width 411 height 55
type textarea "x"
type input "1"
type textarea "x"
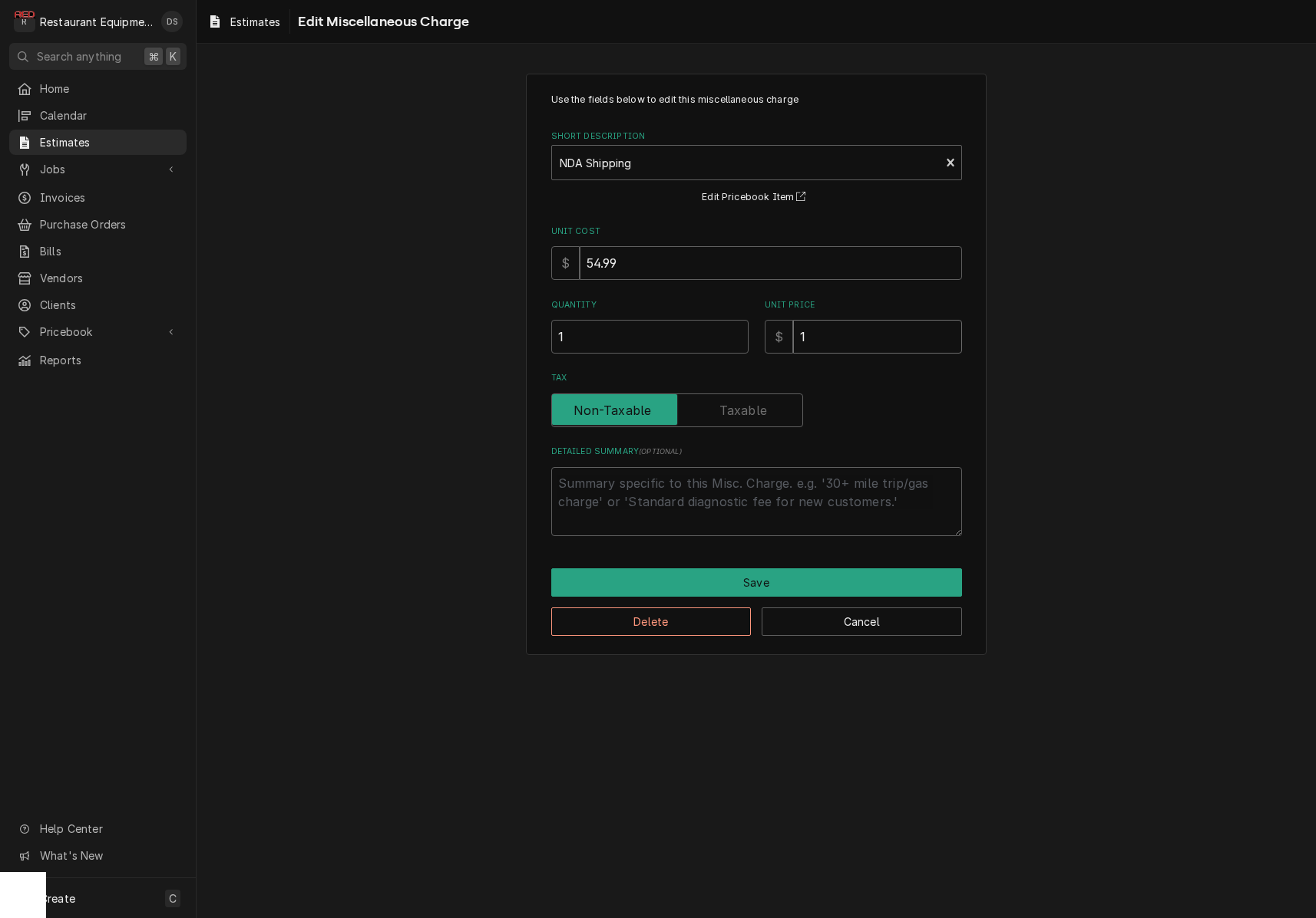
type input "13"
type textarea "x"
type input "137"
type textarea "x"
type input "137.5"
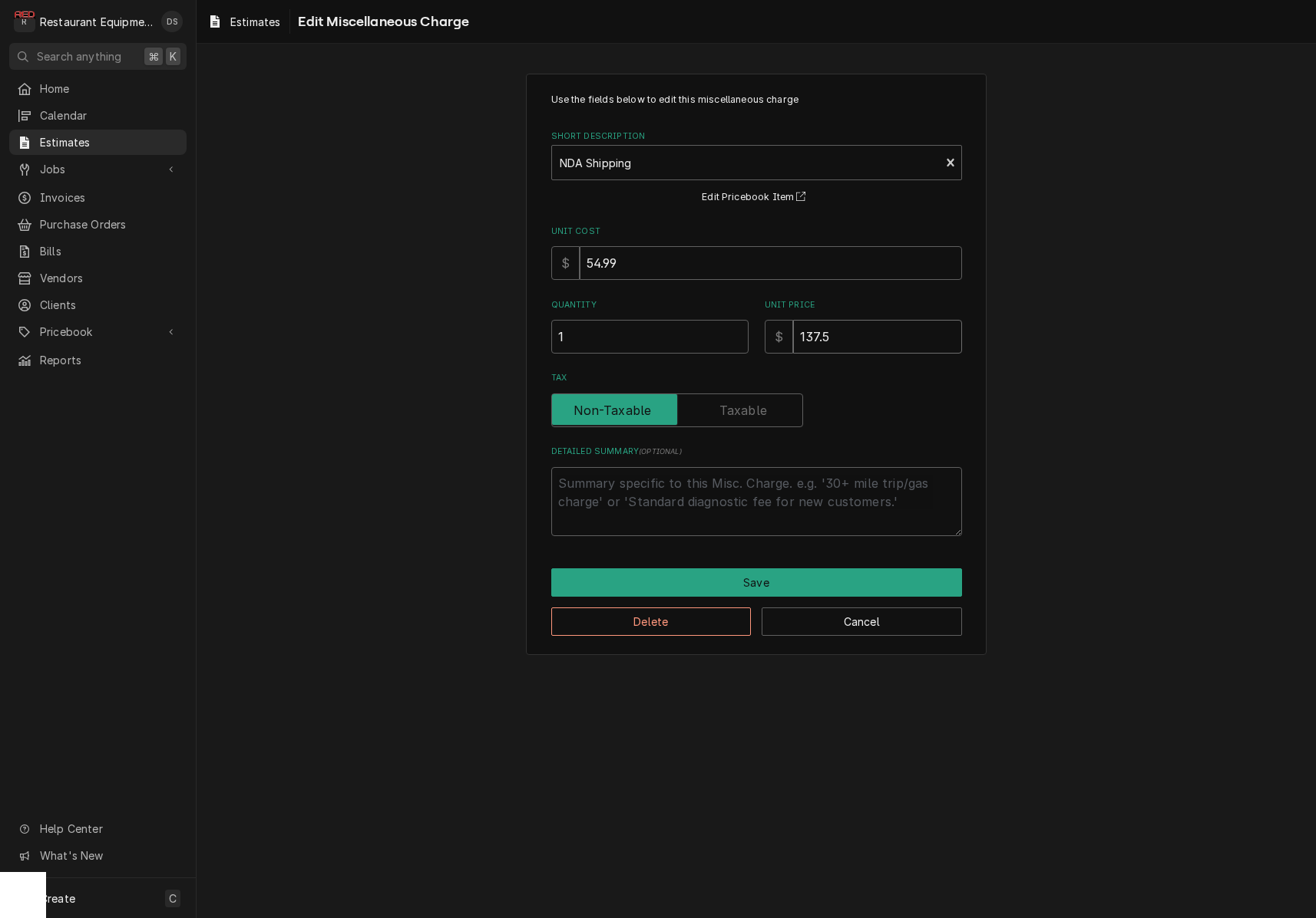
type textarea "x"
type input "137.58"
type textarea "x"
type input "137.58"
click at [799, 574] on button "Save" at bounding box center [756, 582] width 411 height 28
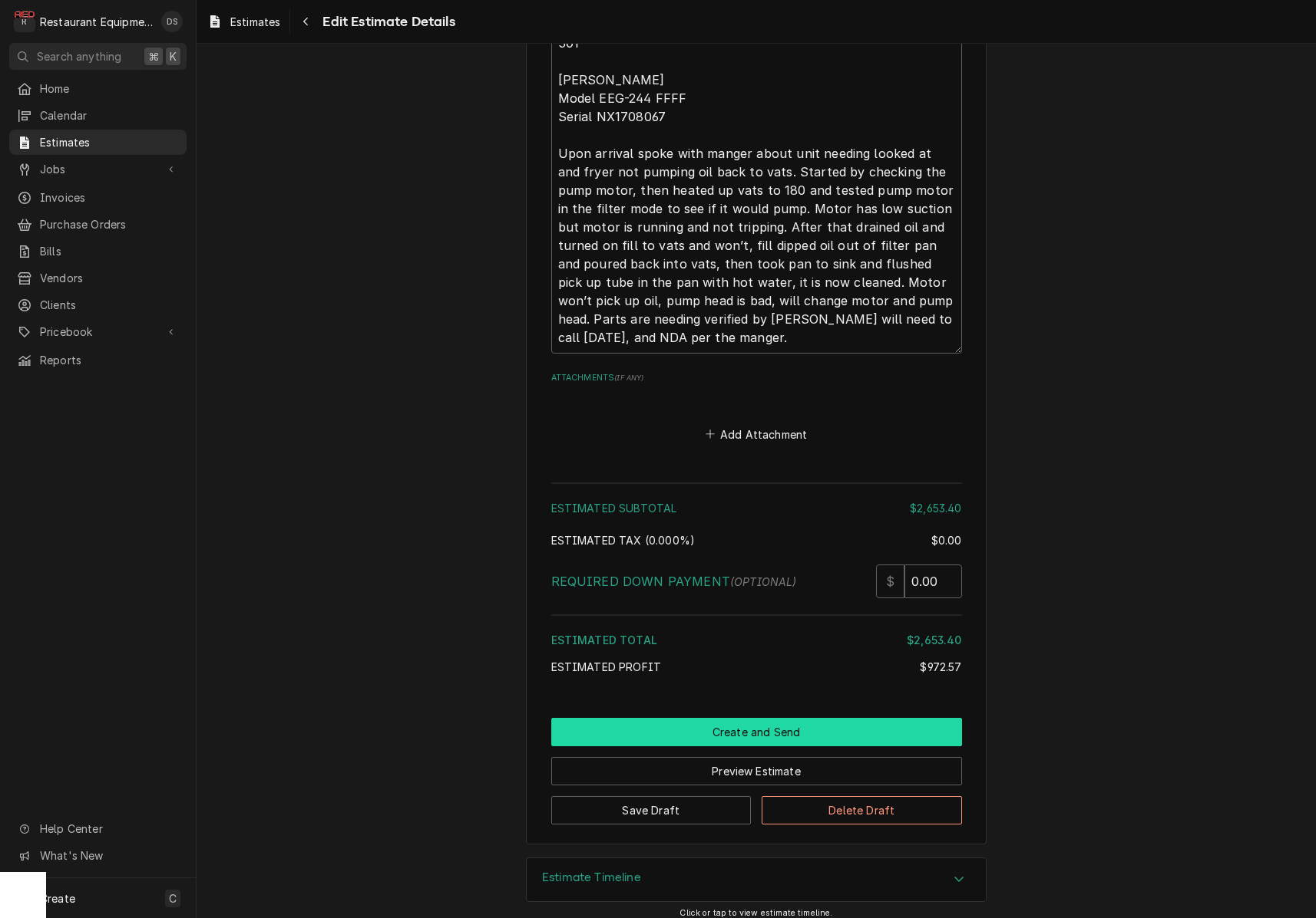
click at [737, 718] on button "Create and Send" at bounding box center [756, 732] width 411 height 28
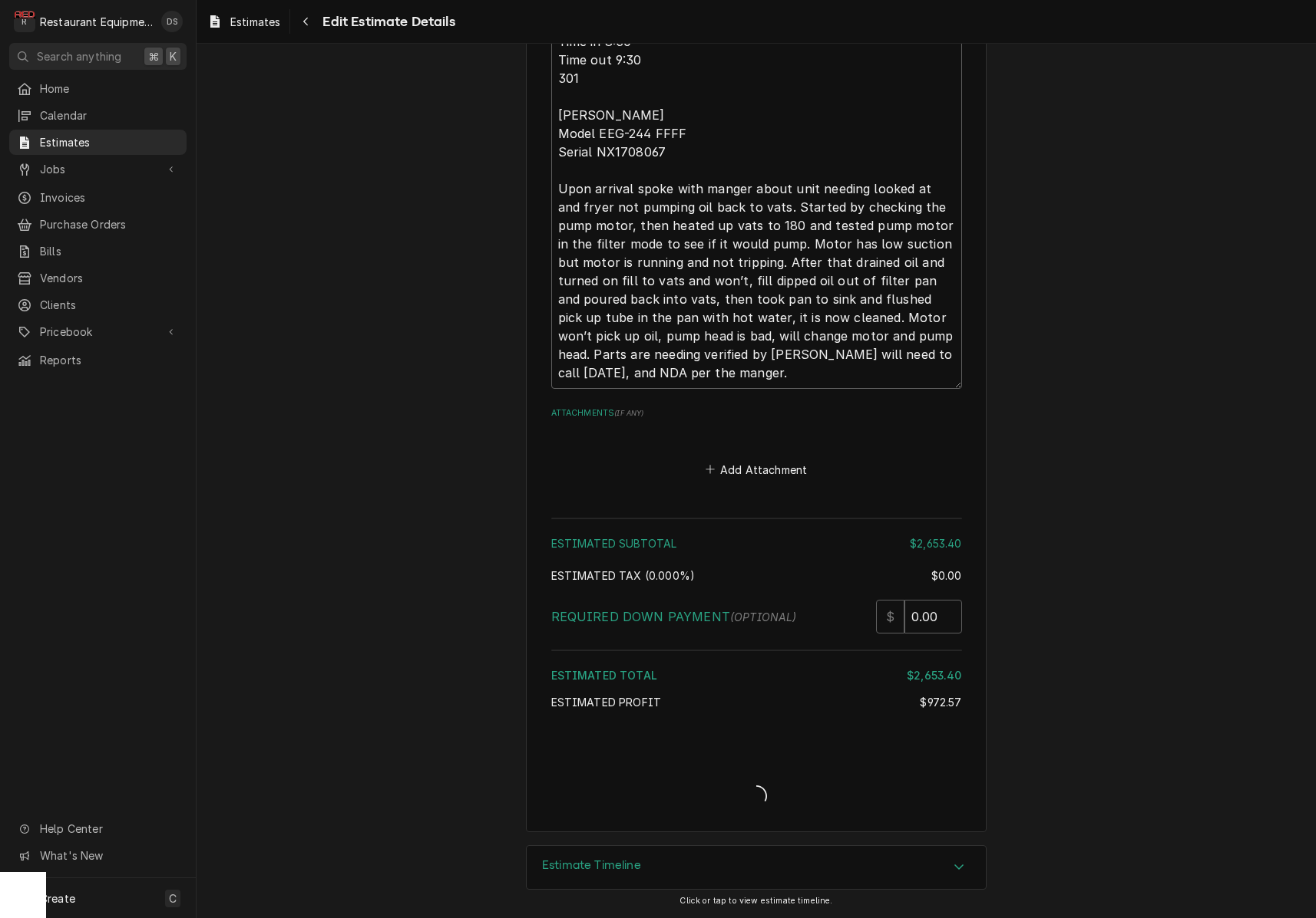
type textarea "x"
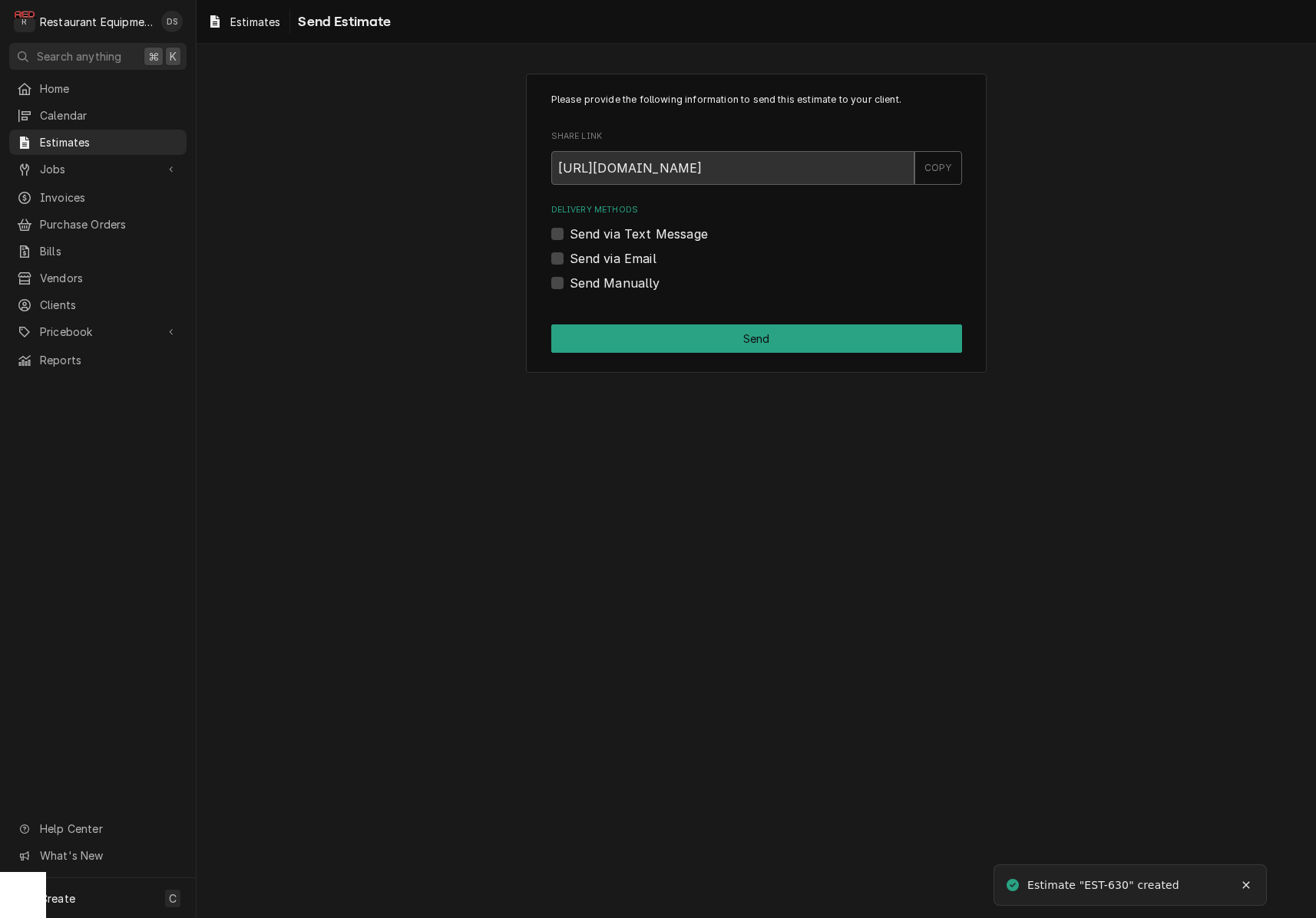
click at [570, 258] on label "Send via Email" at bounding box center [613, 259] width 87 height 18
click at [570, 258] on input "Send via Email" at bounding box center [774, 267] width 411 height 34
checkbox input "true"
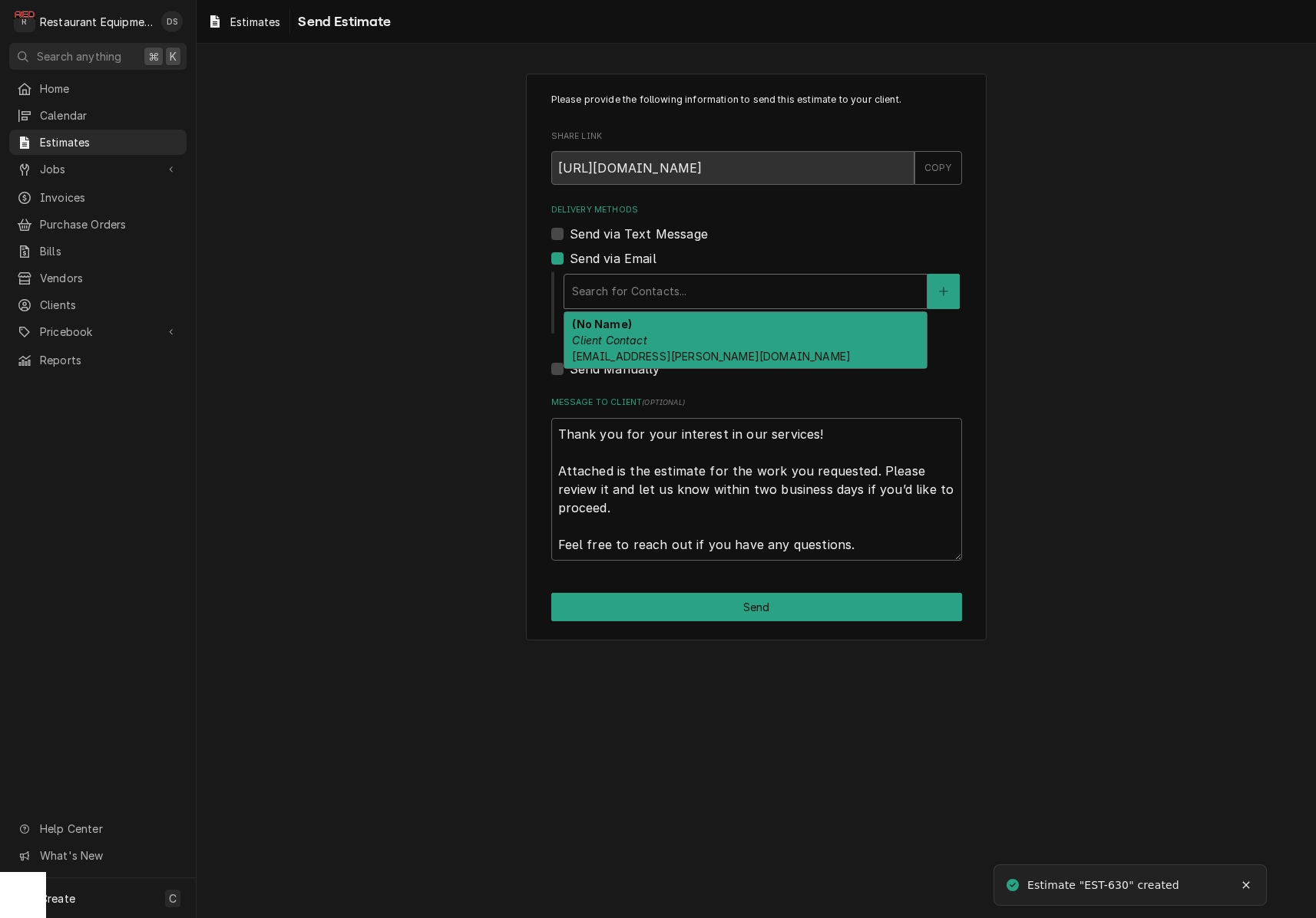
click at [667, 282] on div "Delivery Methods" at bounding box center [744, 292] width 347 height 28
click at [660, 332] on div "(No Name) Client Contact [EMAIL_ADDRESS][PERSON_NAME][DOMAIN_NAME]" at bounding box center [745, 341] width 363 height 56
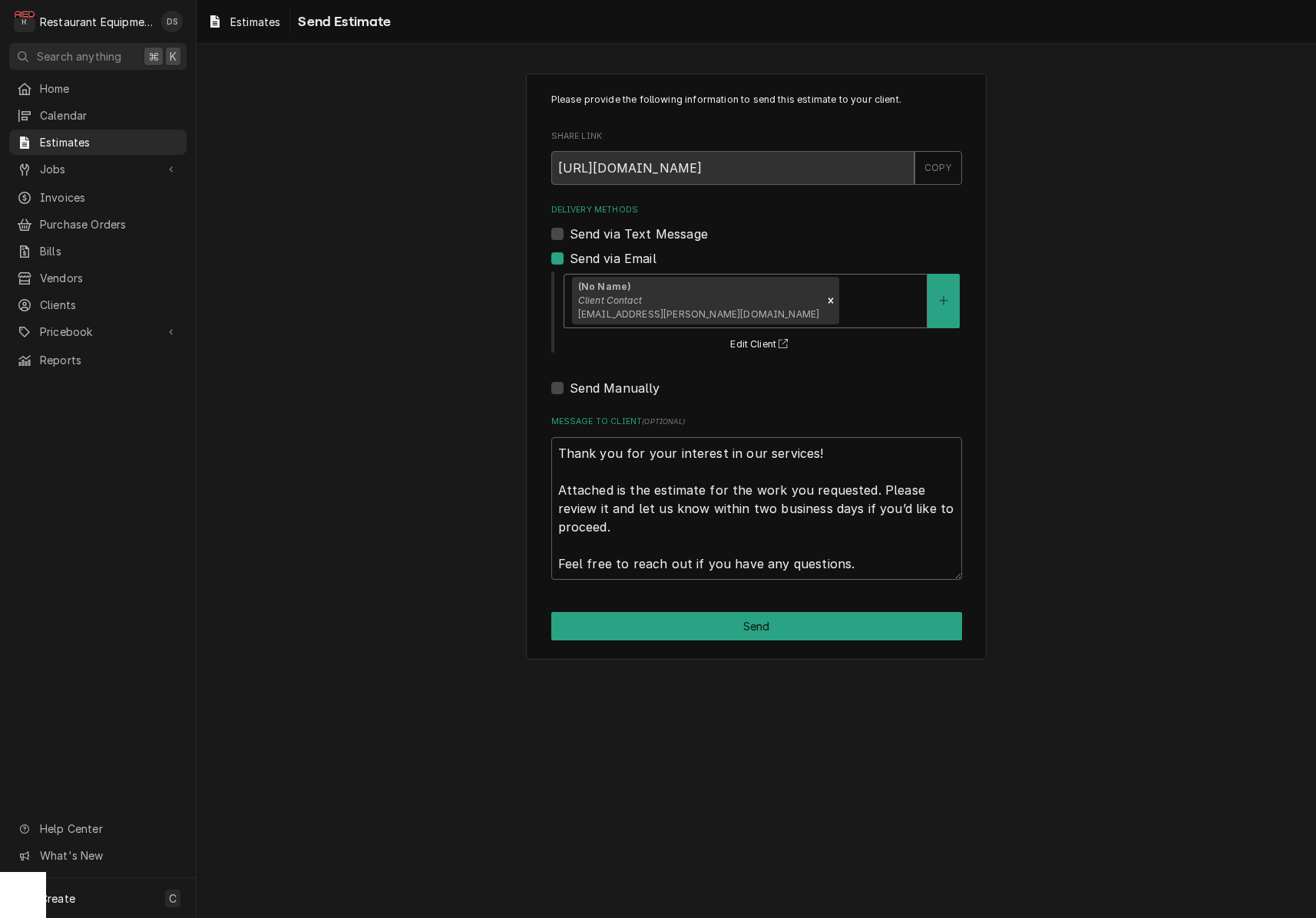
click at [765, 620] on button "Send" at bounding box center [756, 626] width 411 height 28
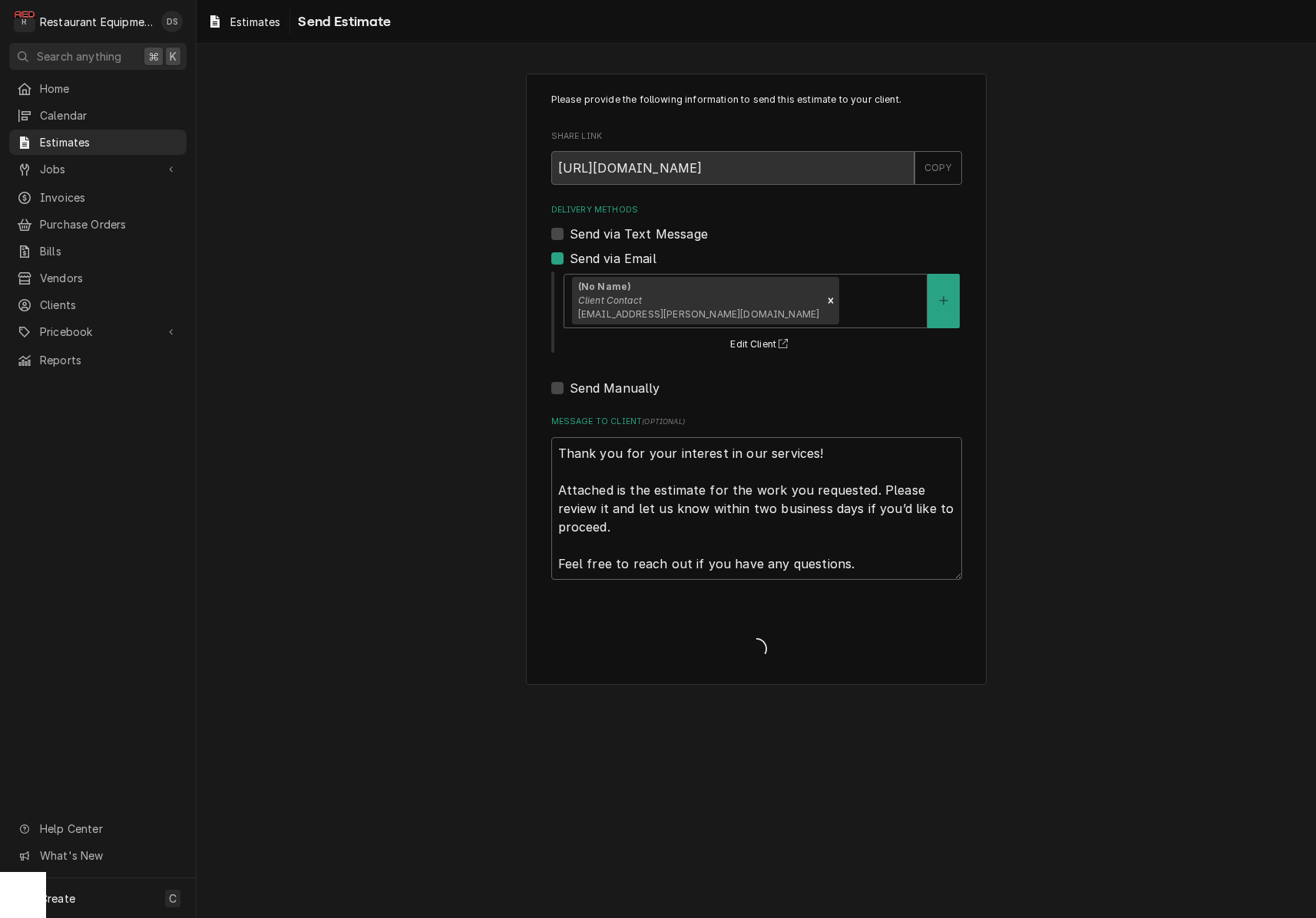
type textarea "x"
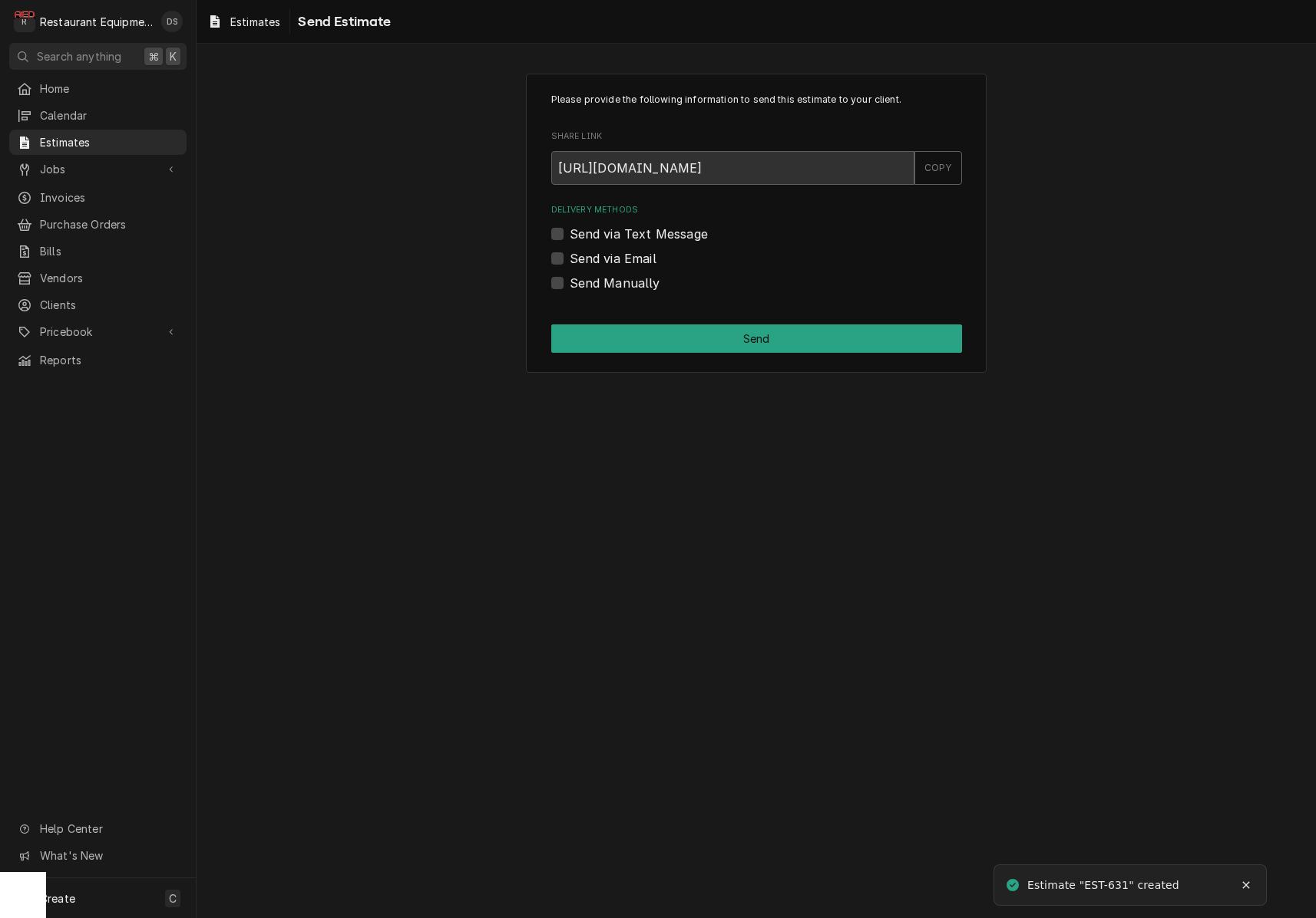
click at [555, 256] on div "Please provide the following information to send this estimate to your client. …" at bounding box center [755, 224] width 461 height 300
click at [570, 257] on label "Send via Email" at bounding box center [613, 259] width 87 height 18
click at [570, 257] on input "Send via Email" at bounding box center [774, 267] width 411 height 34
checkbox input "true"
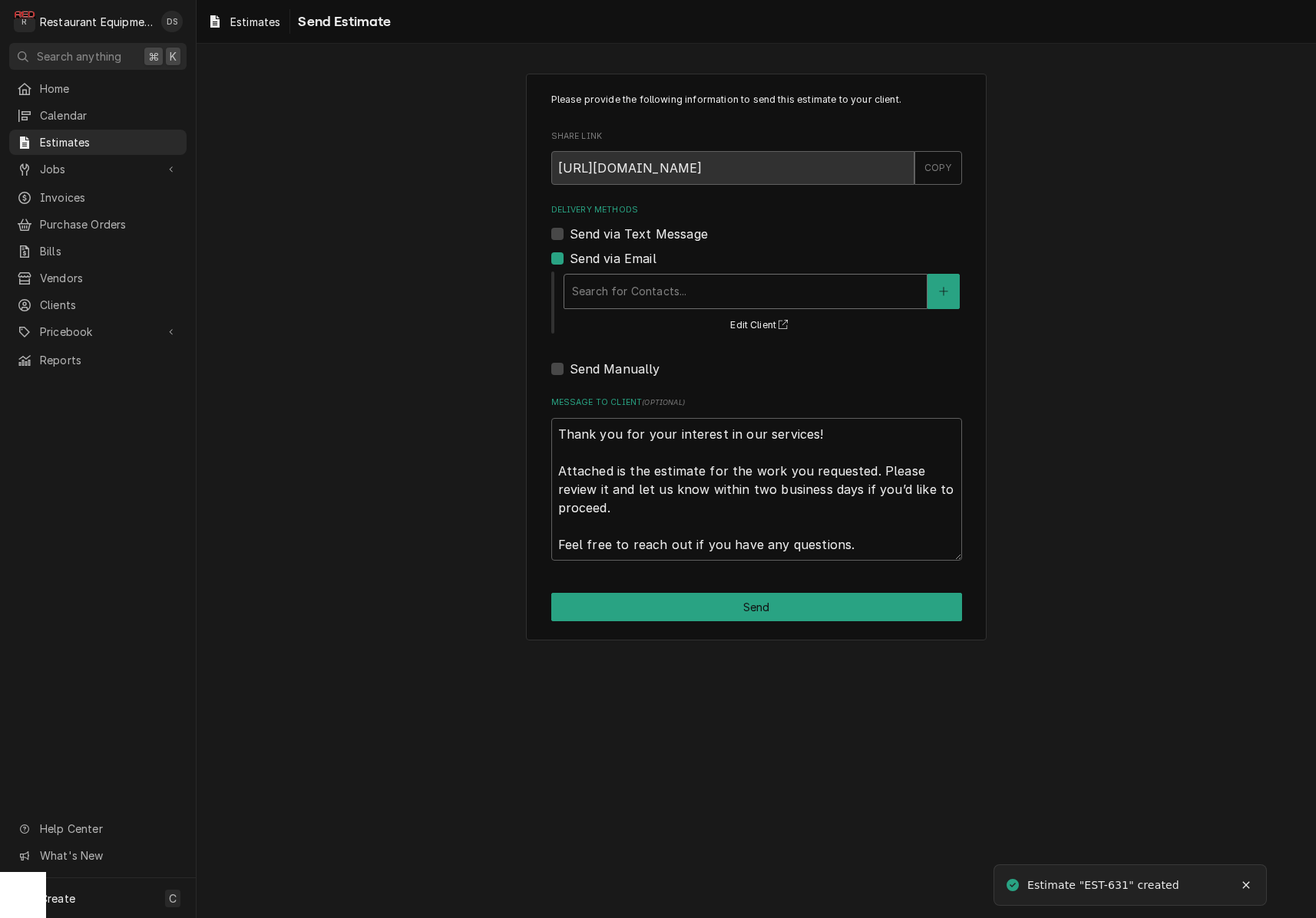
click at [659, 279] on div "Delivery Methods" at bounding box center [744, 292] width 347 height 28
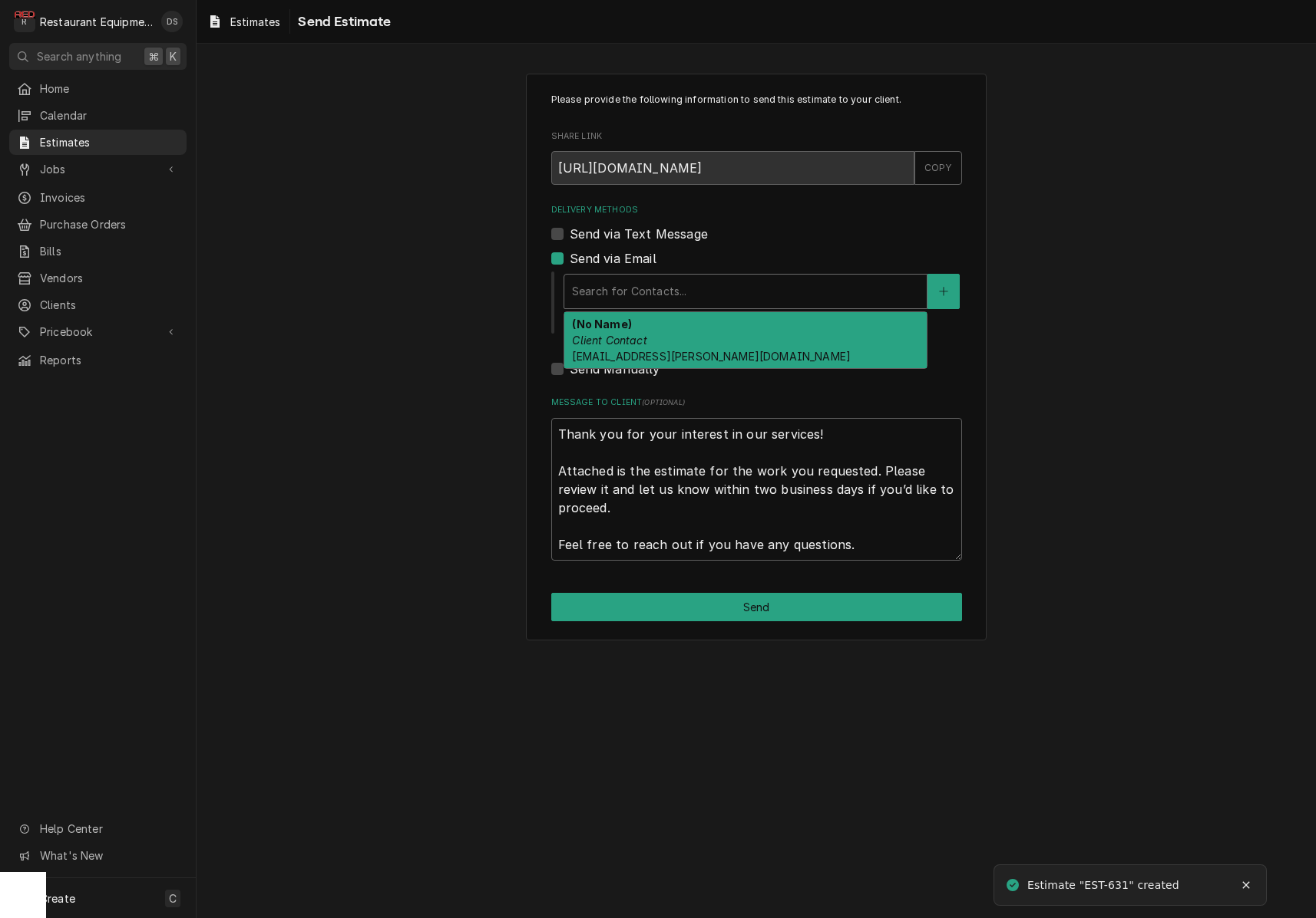
drag, startPoint x: 666, startPoint y: 337, endPoint x: 756, endPoint y: 429, distance: 128.7
click at [668, 338] on div "(No Name) Client Contact csusa2132@darden.com" at bounding box center [745, 341] width 363 height 56
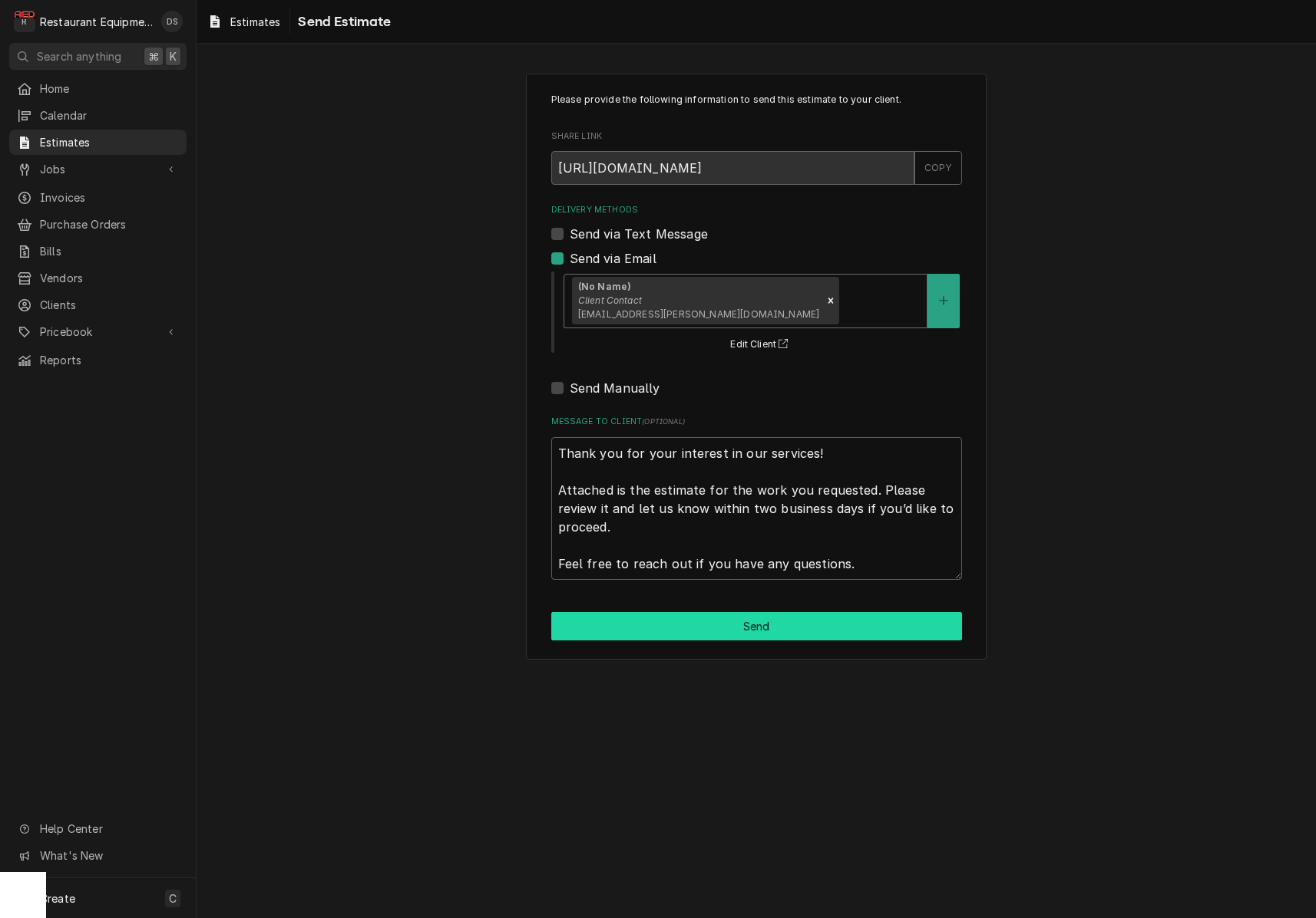
click at [815, 621] on button "Send" at bounding box center [756, 626] width 411 height 28
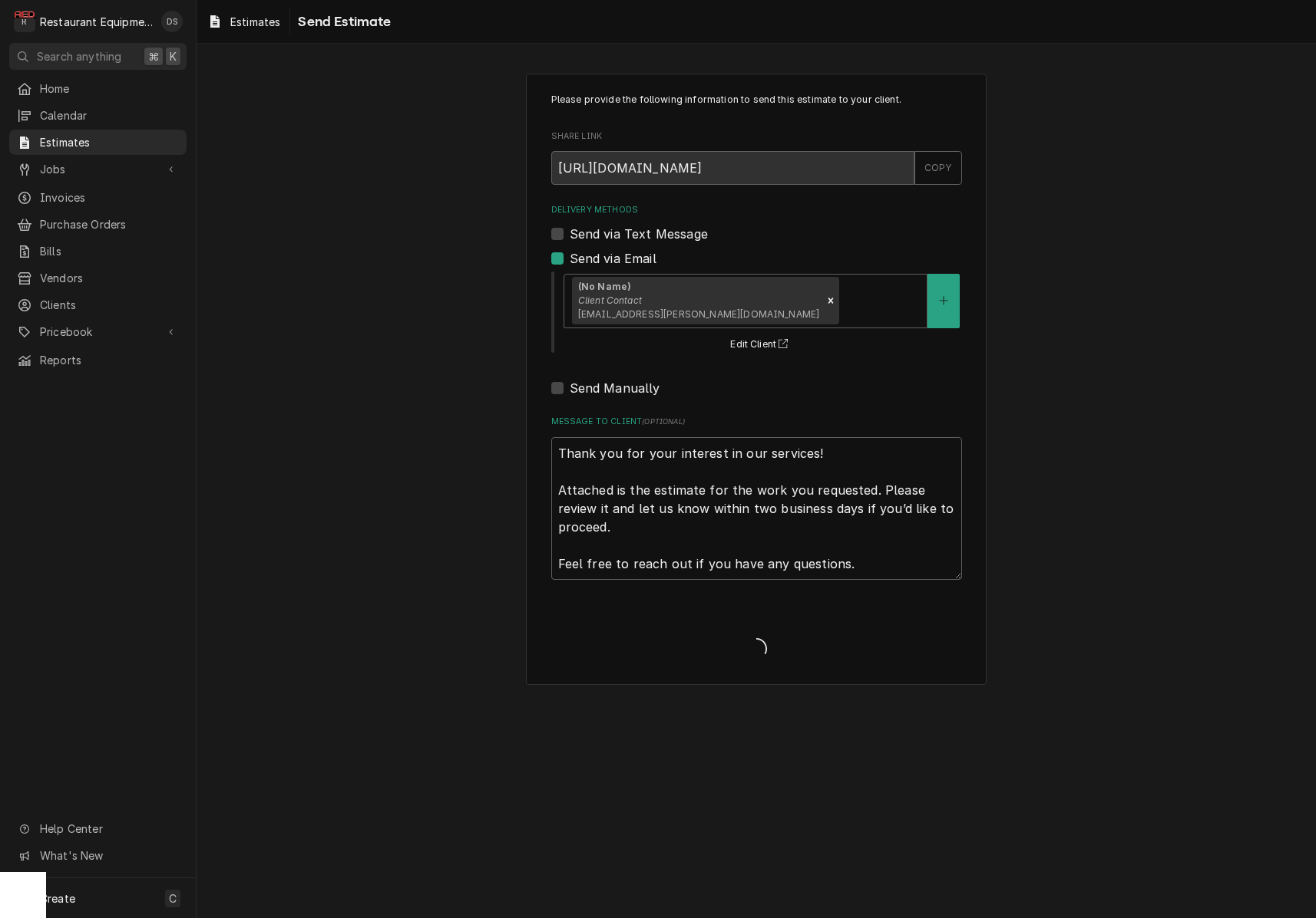
type textarea "x"
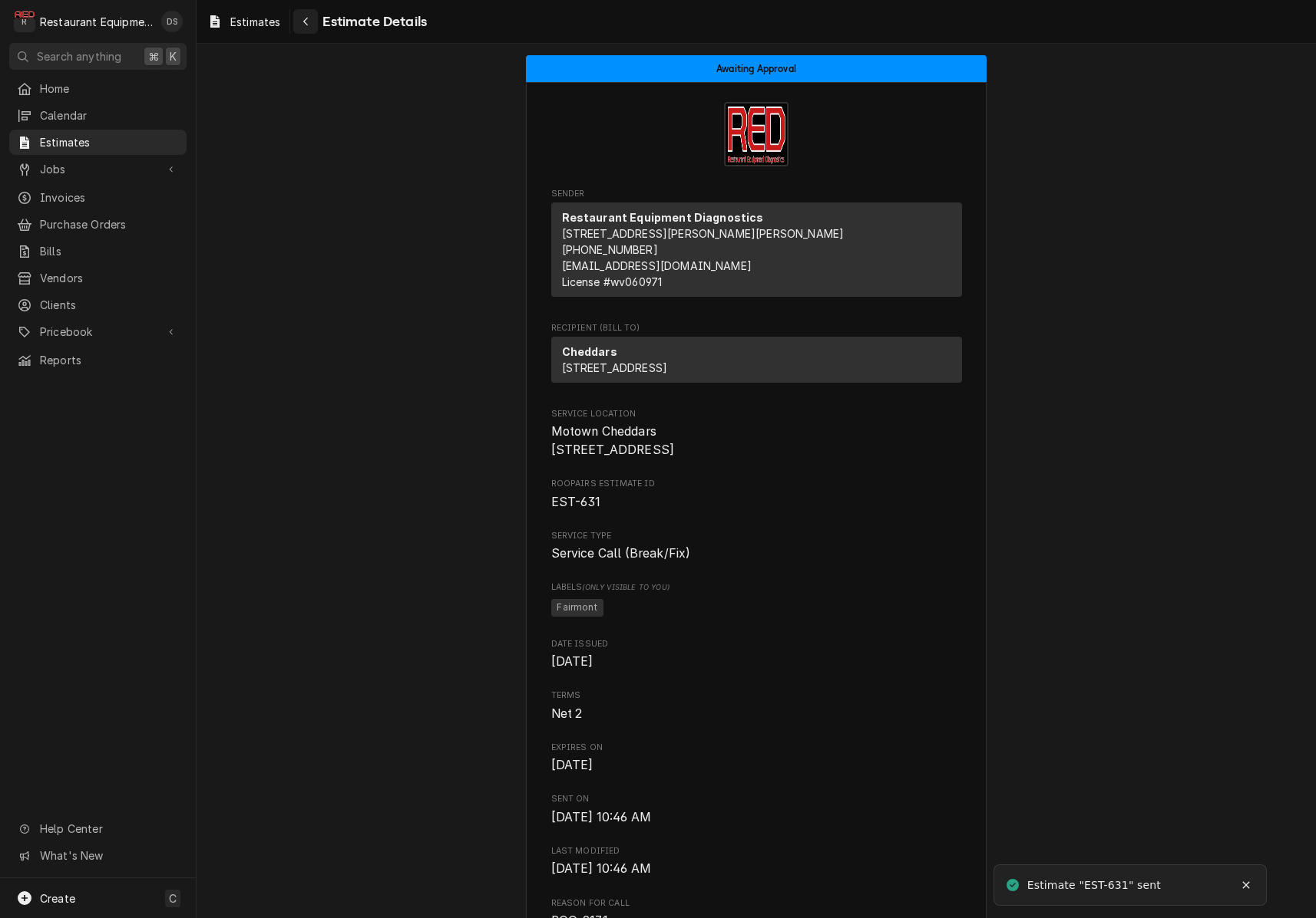
click at [306, 21] on icon "Navigate back" at bounding box center [305, 22] width 5 height 8
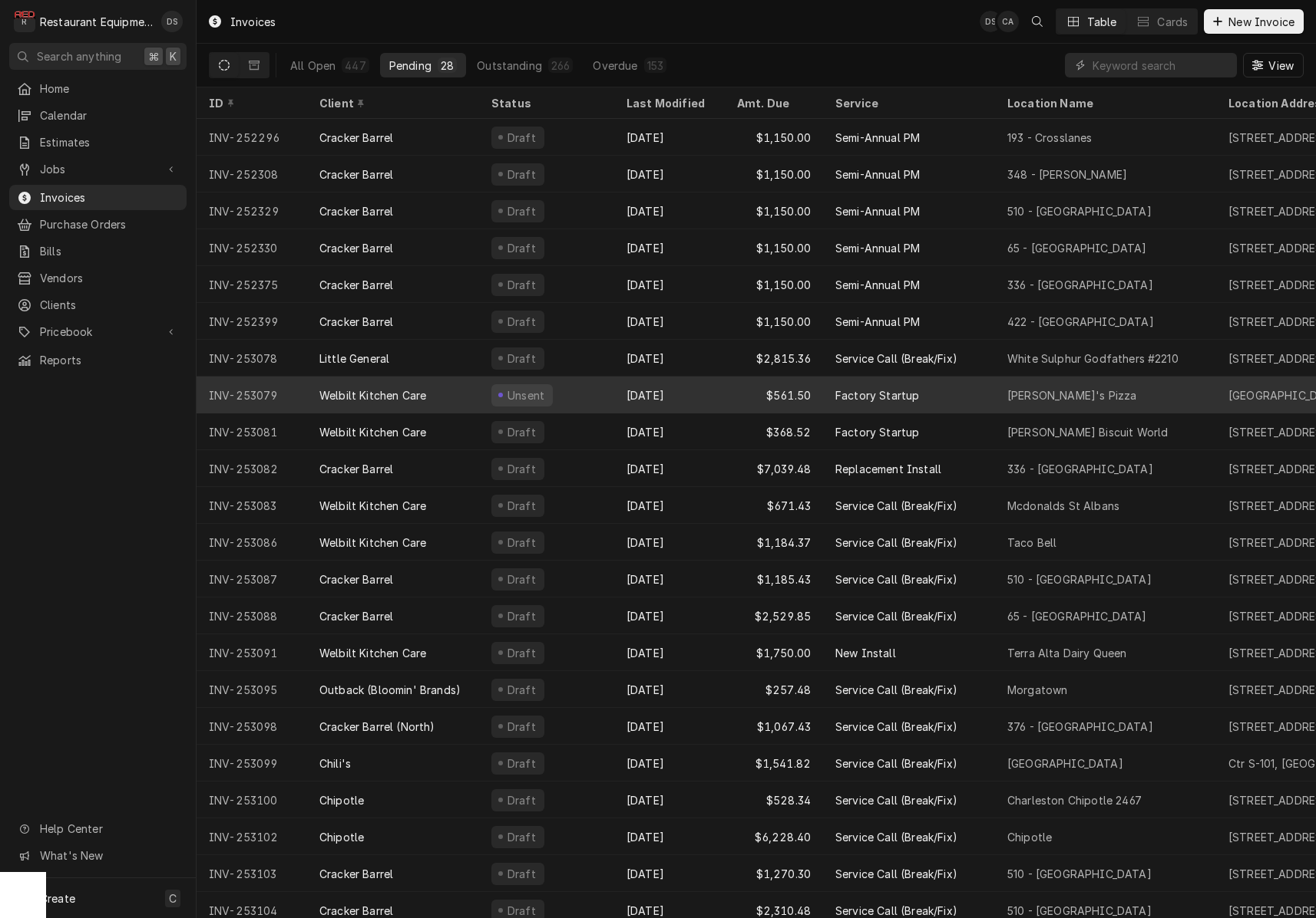
click at [654, 393] on div "Oct 13" at bounding box center [668, 395] width 111 height 37
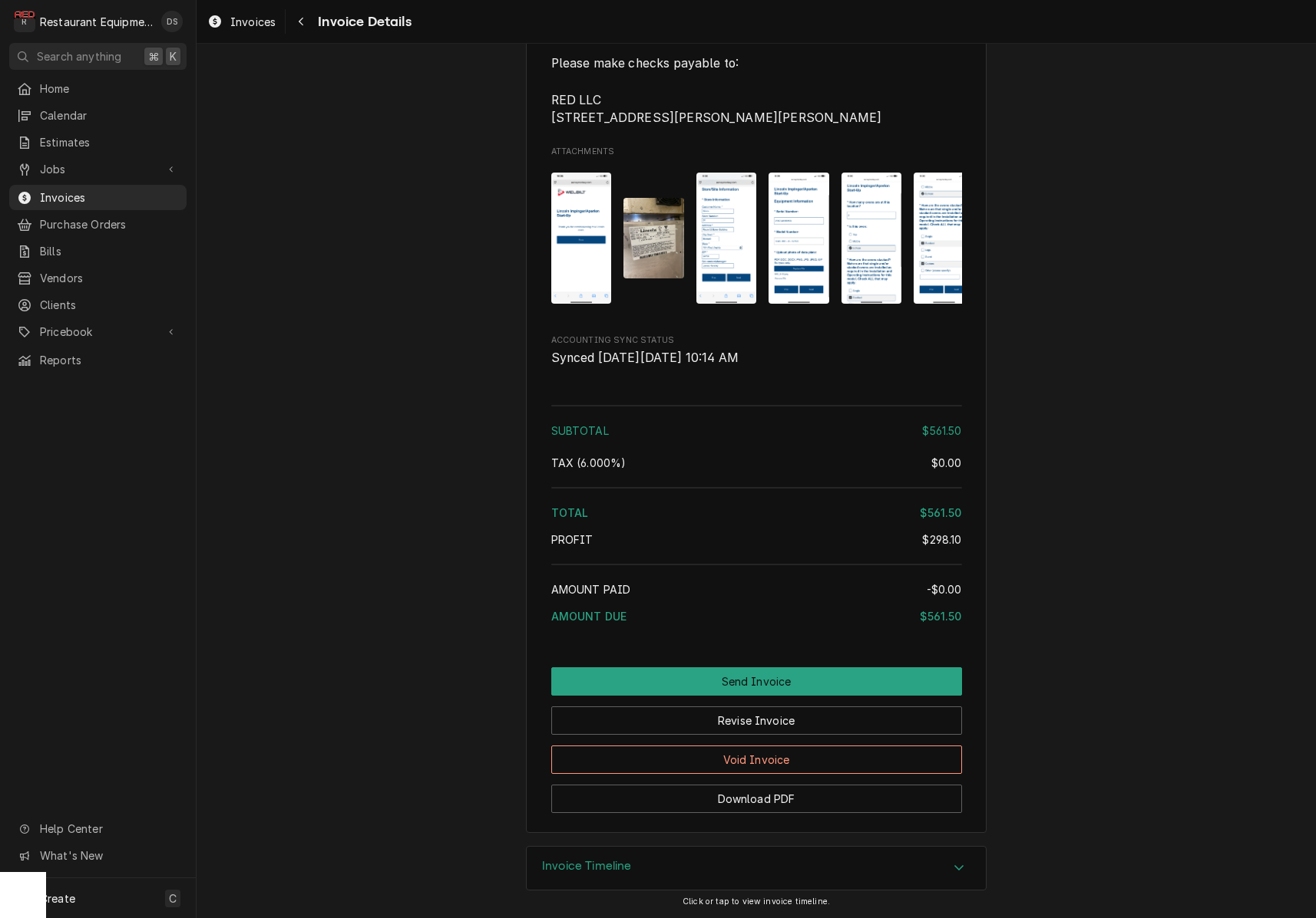
scroll to position [2537, 0]
click at [779, 683] on button "Send Invoice" at bounding box center [756, 681] width 411 height 28
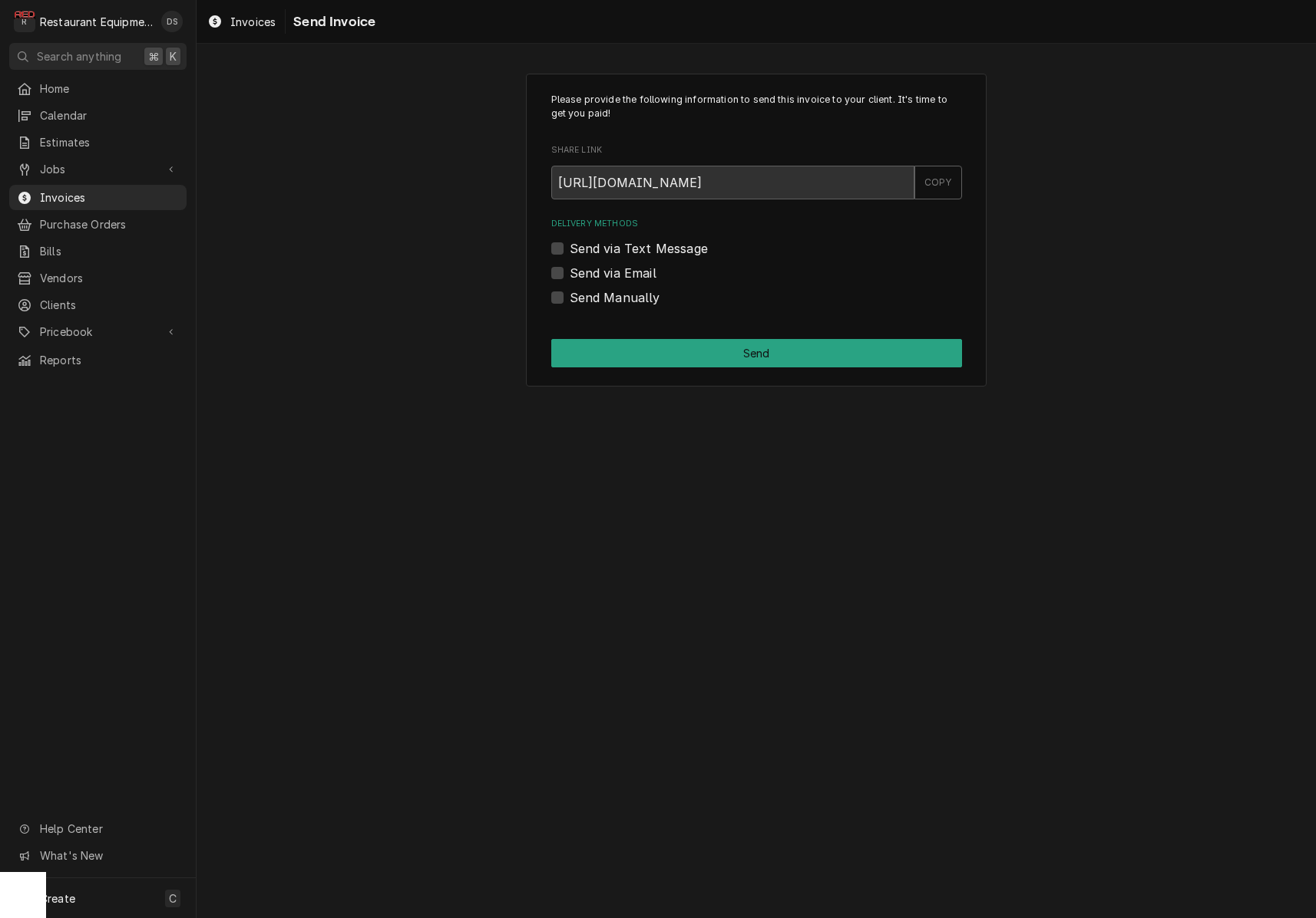
click at [570, 300] on label "Send Manually" at bounding box center [615, 298] width 91 height 18
click at [570, 300] on input "Send Manually" at bounding box center [774, 306] width 411 height 34
checkbox input "true"
click at [707, 340] on button "Send" at bounding box center [756, 354] width 411 height 28
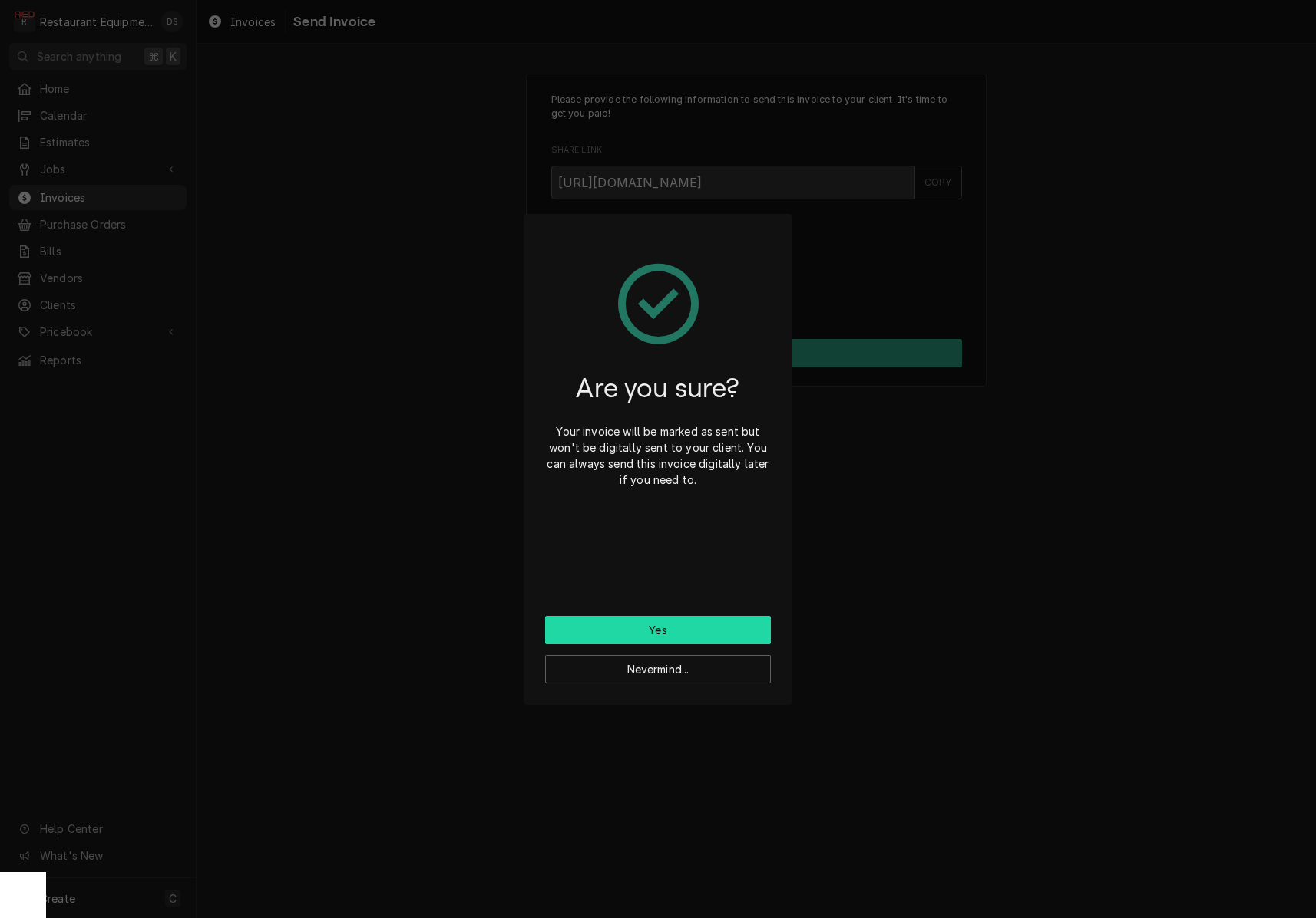
click at [701, 623] on button "Yes" at bounding box center [658, 630] width 226 height 28
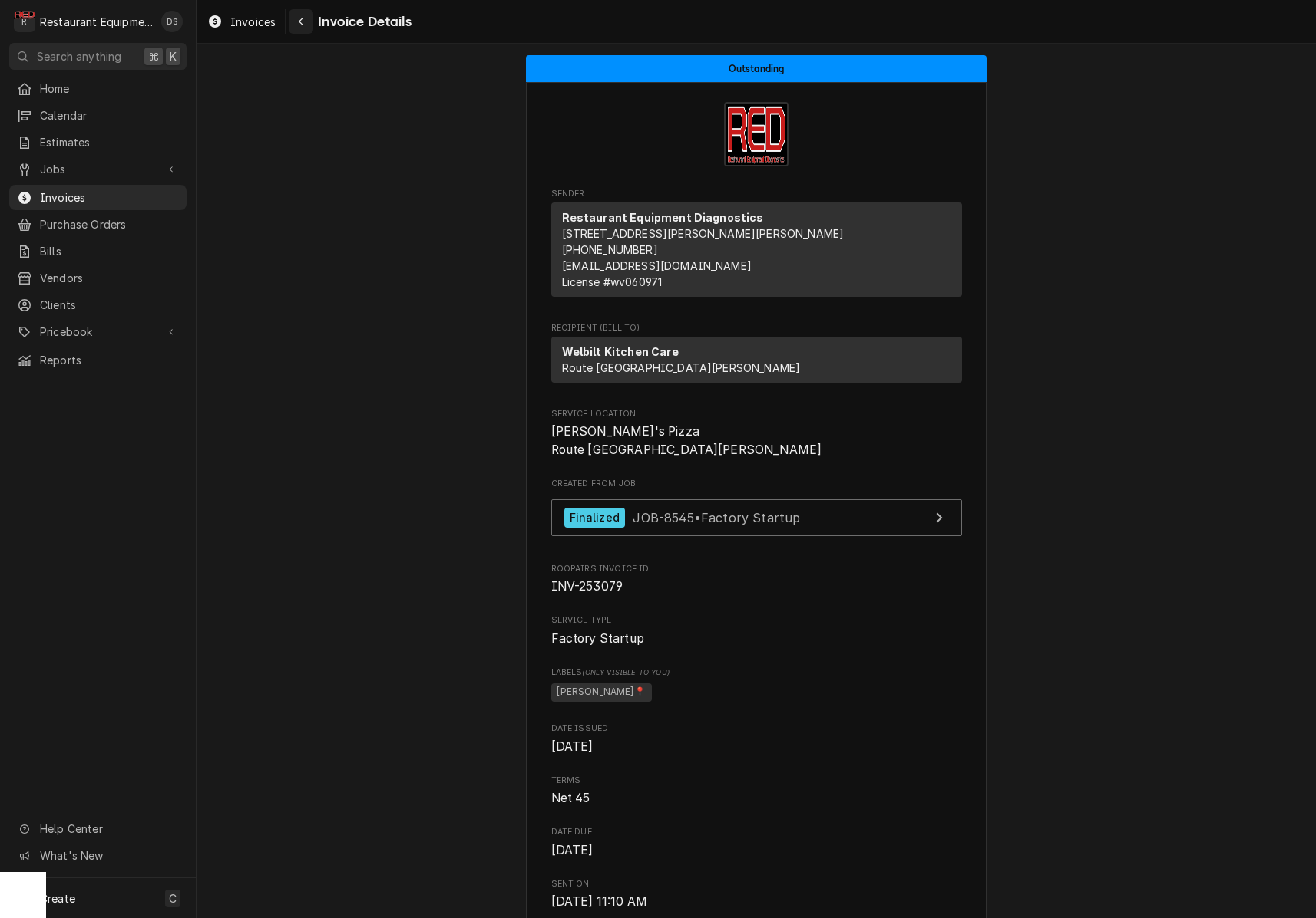
click at [303, 24] on icon "Navigate back" at bounding box center [301, 22] width 5 height 8
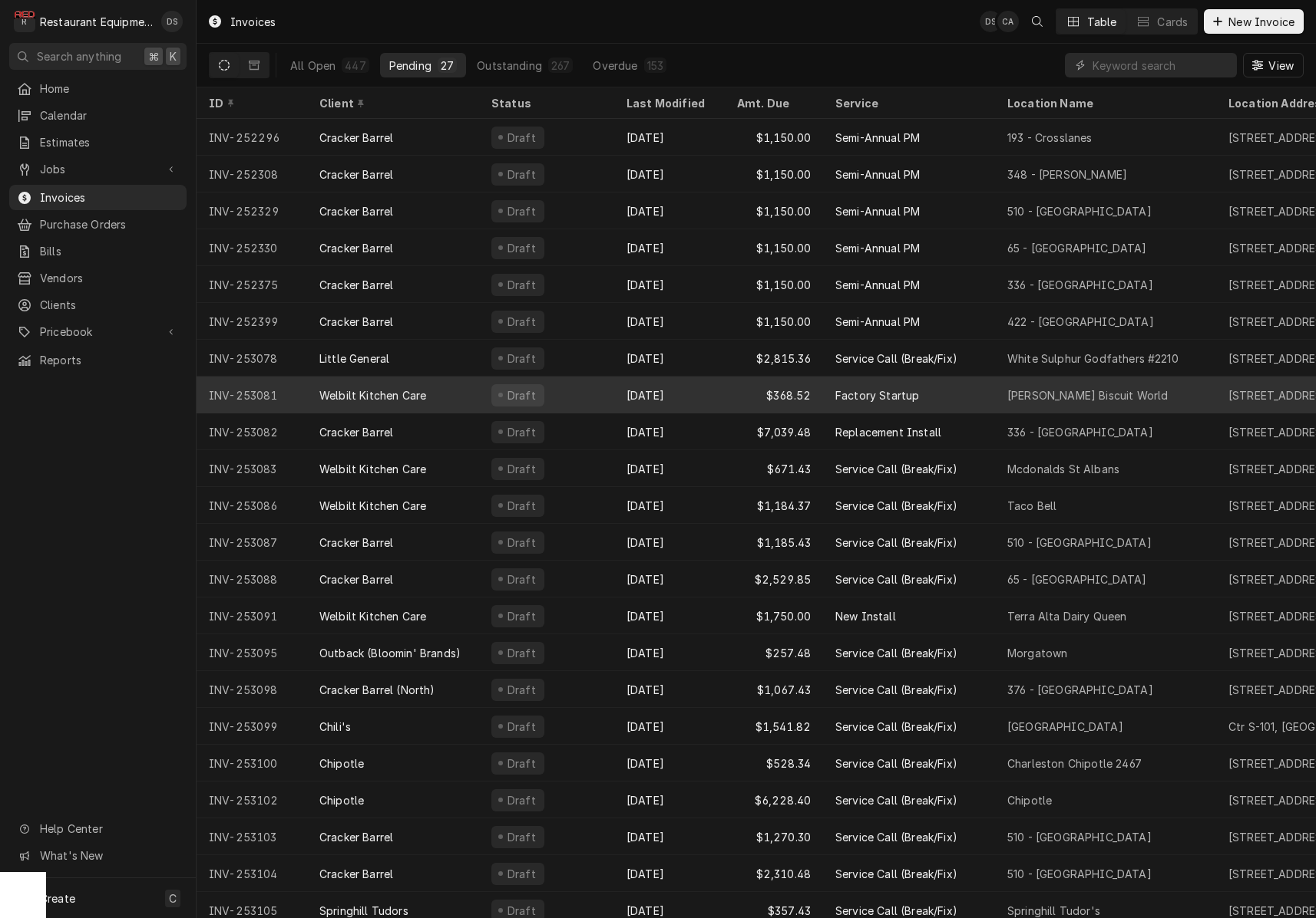
click at [587, 393] on div "Draft" at bounding box center [546, 395] width 135 height 37
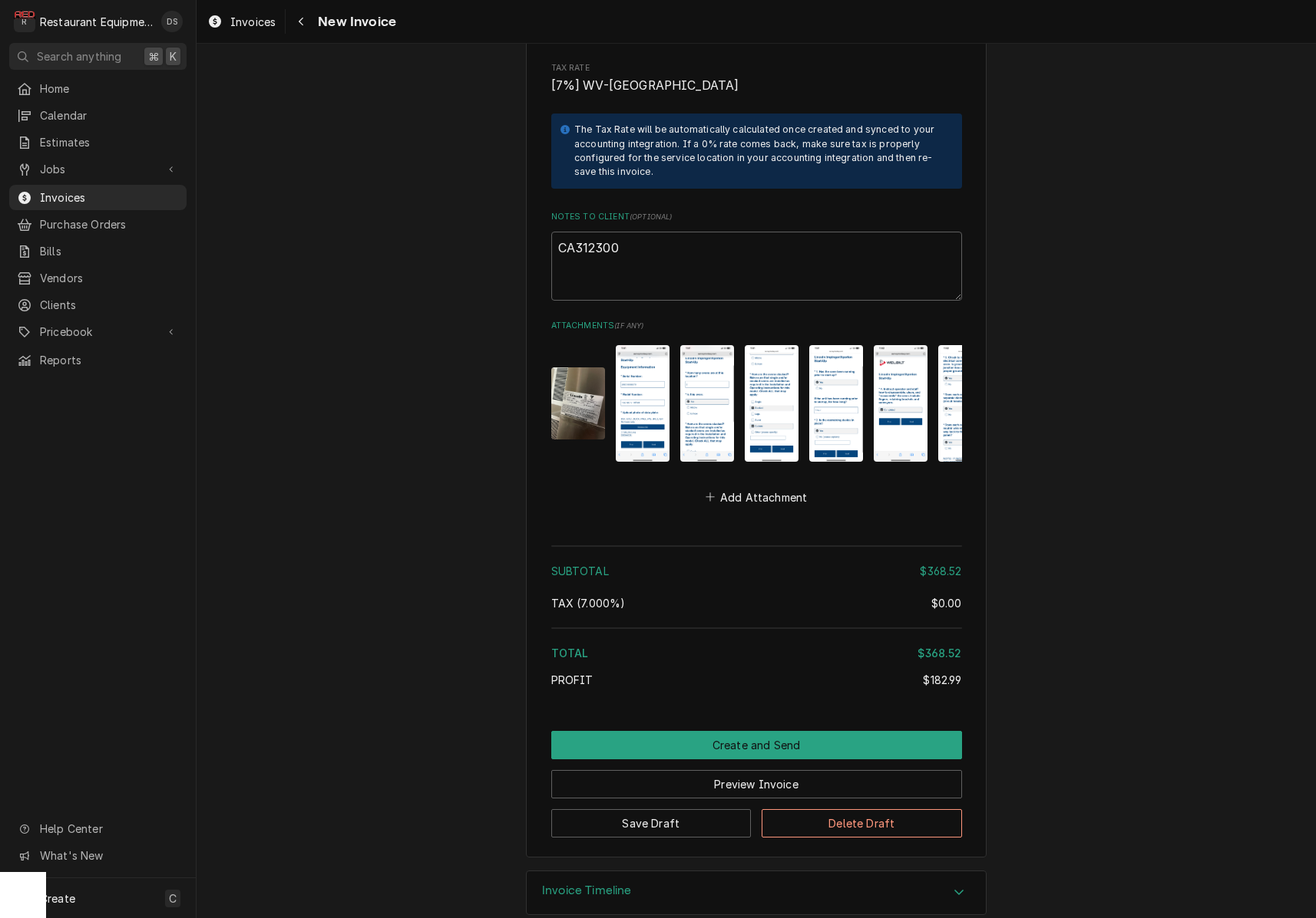
scroll to position [2941, 0]
click at [591, 369] on img "Attachments" at bounding box center [579, 404] width 54 height 71
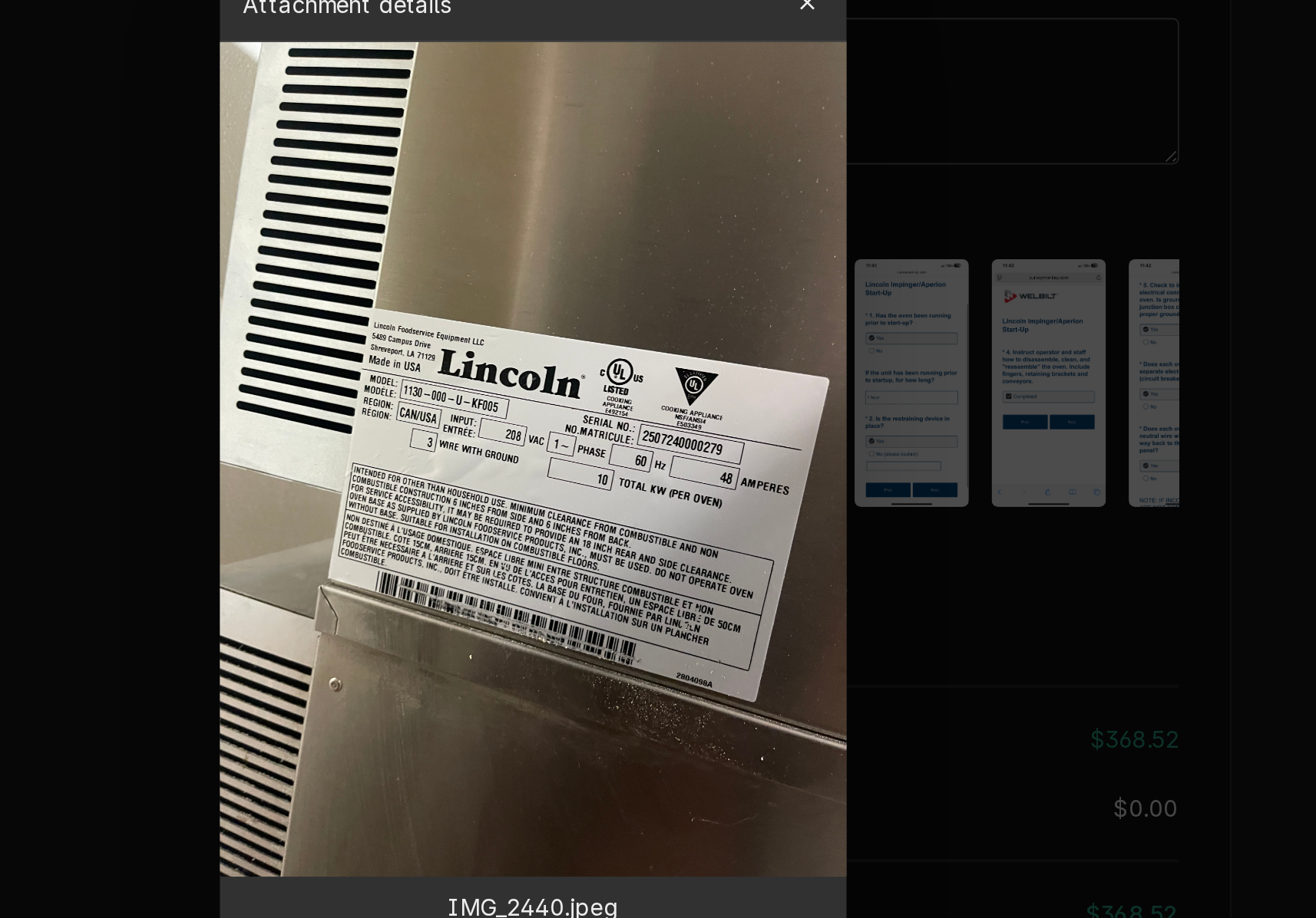
click at [782, 220] on icon "button" at bounding box center [786, 225] width 8 height 11
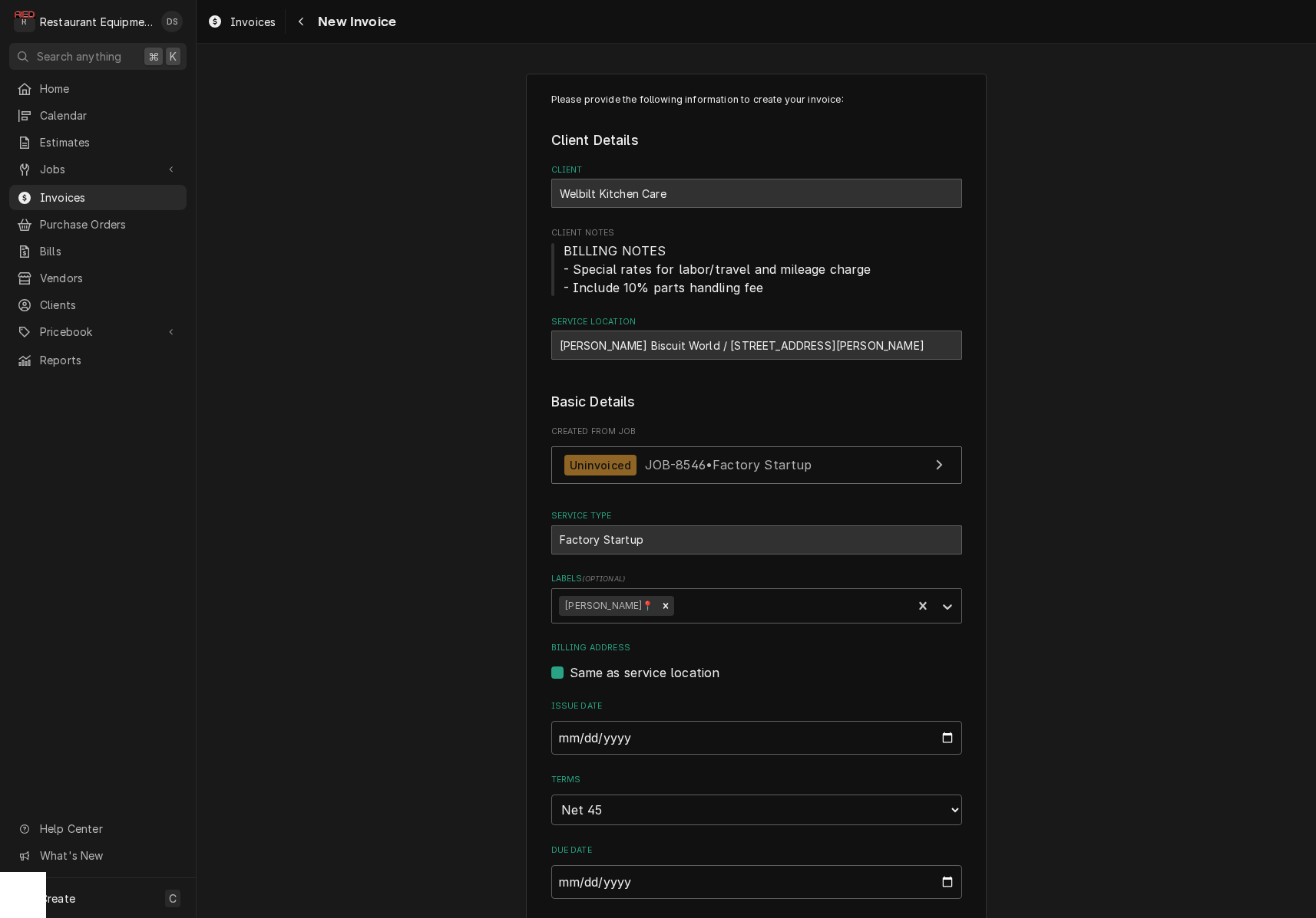
scroll to position [0, 0]
drag, startPoint x: 562, startPoint y: 343, endPoint x: 904, endPoint y: 345, distance: 342.0
click at [913, 345] on div "Tudor's Biscuit World / 1218 Stafford Dr, Princeton, WV 24740" at bounding box center [756, 345] width 411 height 29
drag, startPoint x: 901, startPoint y: 344, endPoint x: 581, endPoint y: 340, distance: 320.0
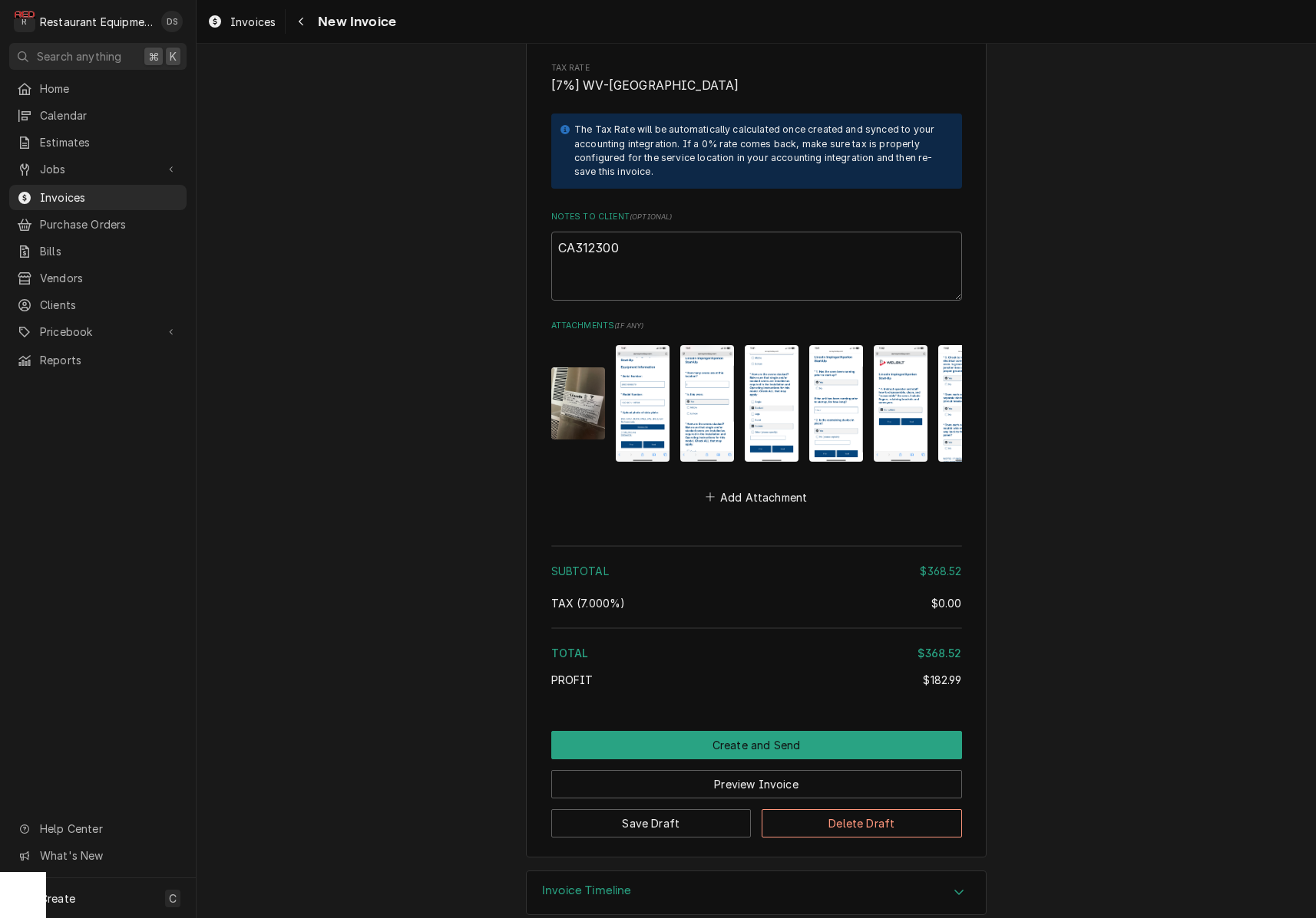
scroll to position [2941, 0]
click at [670, 233] on textarea "CA312300" at bounding box center [756, 267] width 411 height 69
type textarea "x"
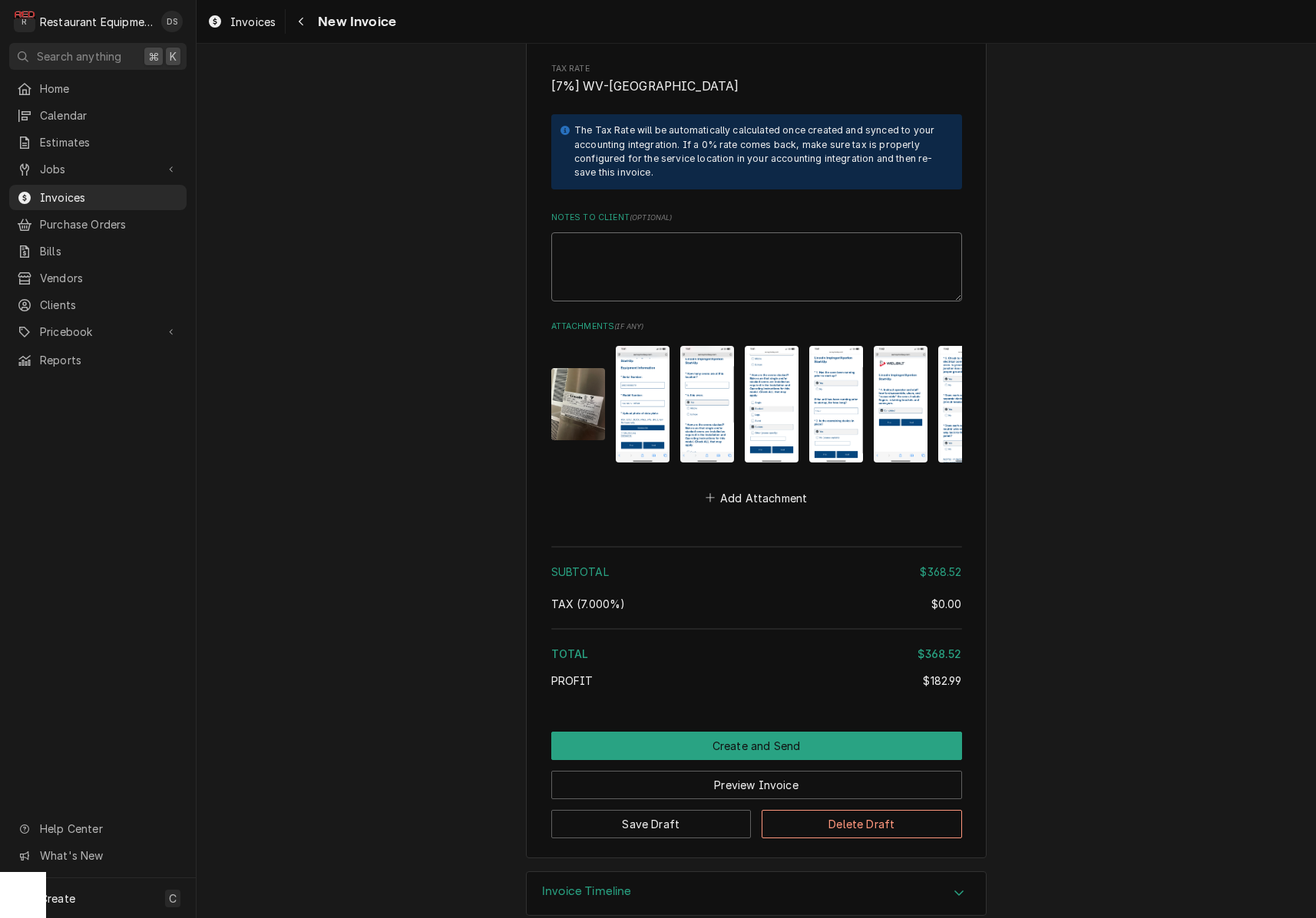
paste textarea "Claim Number KC-1038529"
type textarea "x"
type textarea "Claim Number KC-1038529"
type textarea "x"
type textarea "Claim Number KC-1038529"
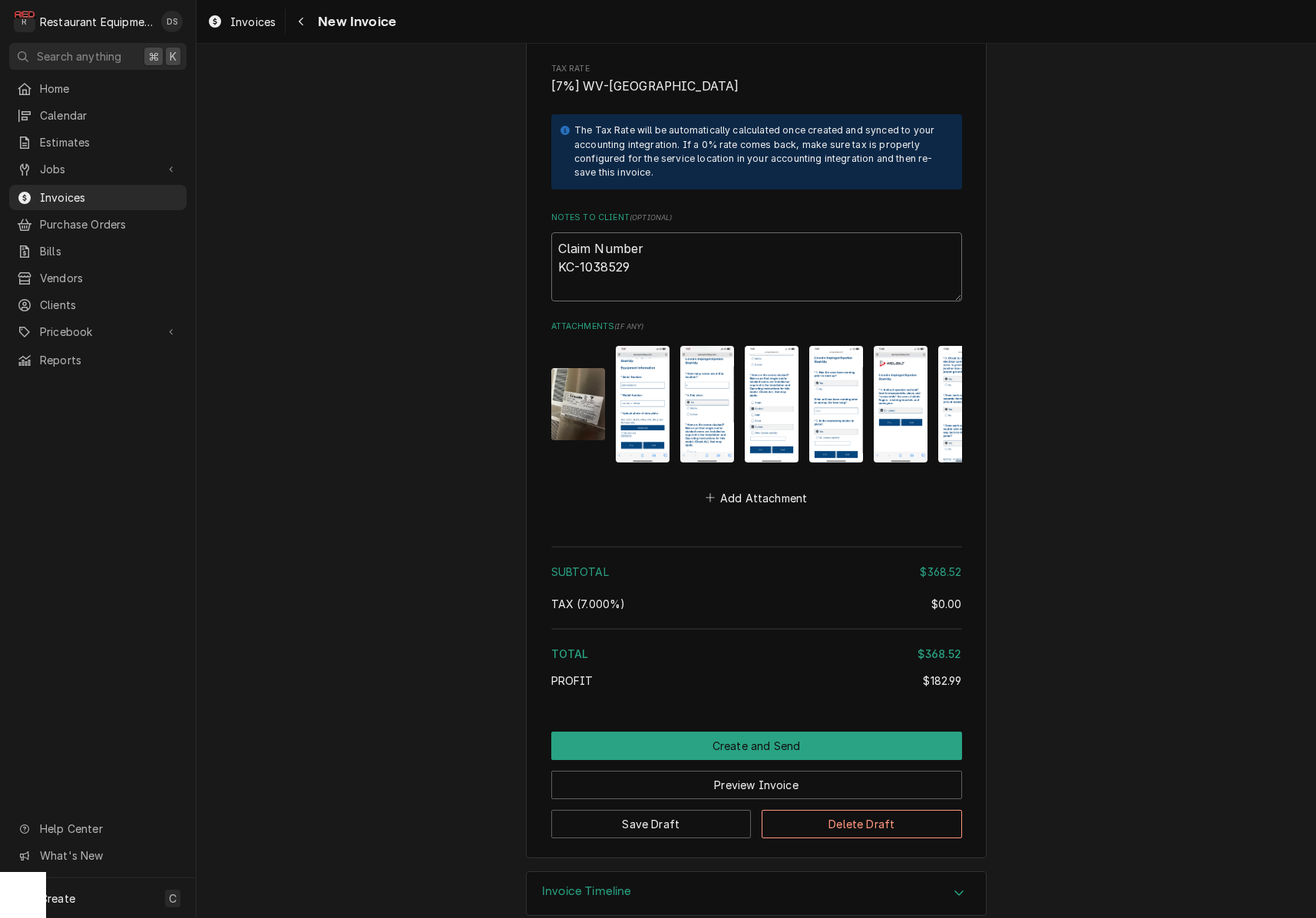
type textarea "x"
type textarea "Claim Number KC-1038529"
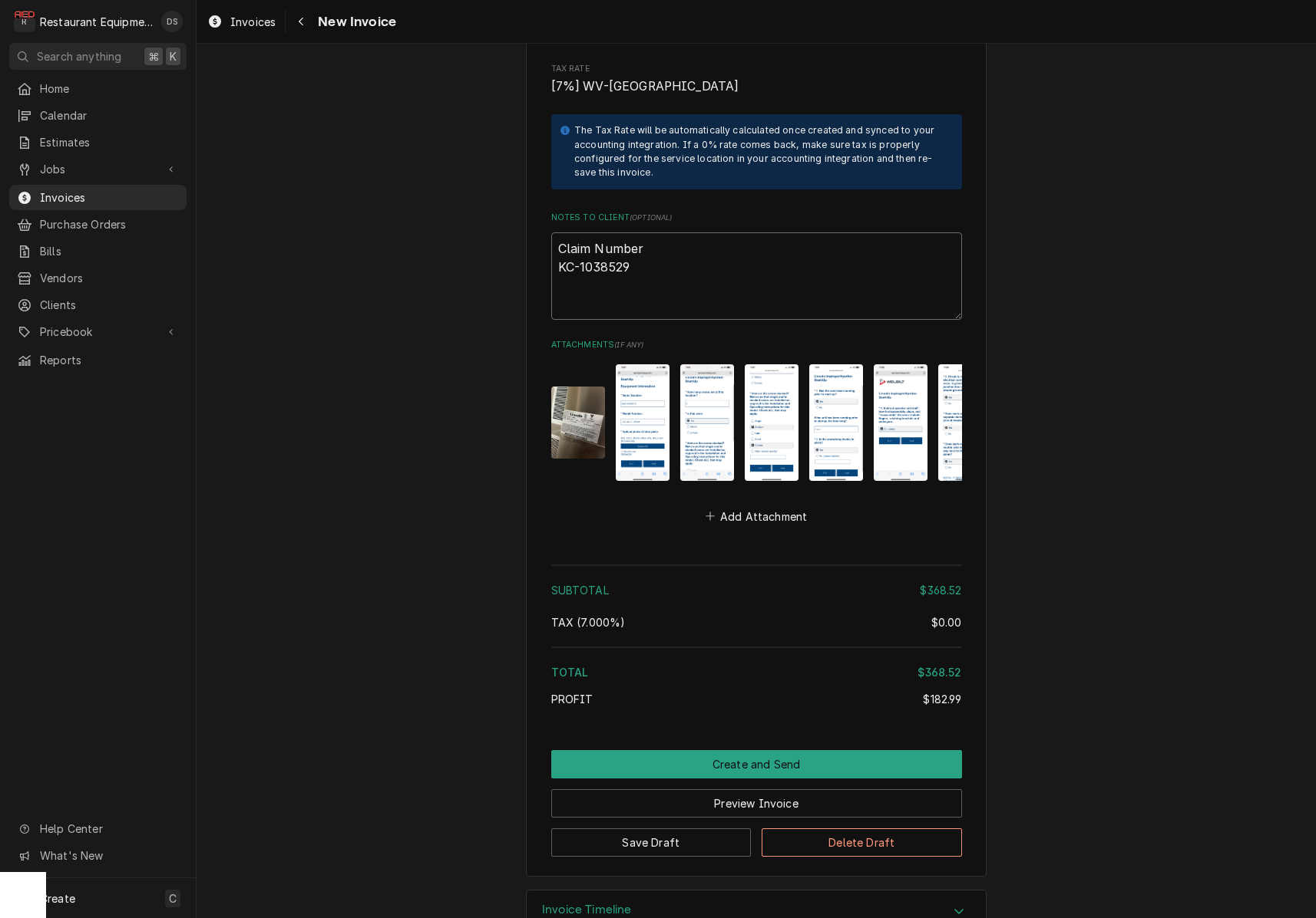
type textarea "x"
type textarea "Claim Number KC-1038529 c"
type textarea "x"
type textarea "Claim Number KC-1038529 ca"
type textarea "x"
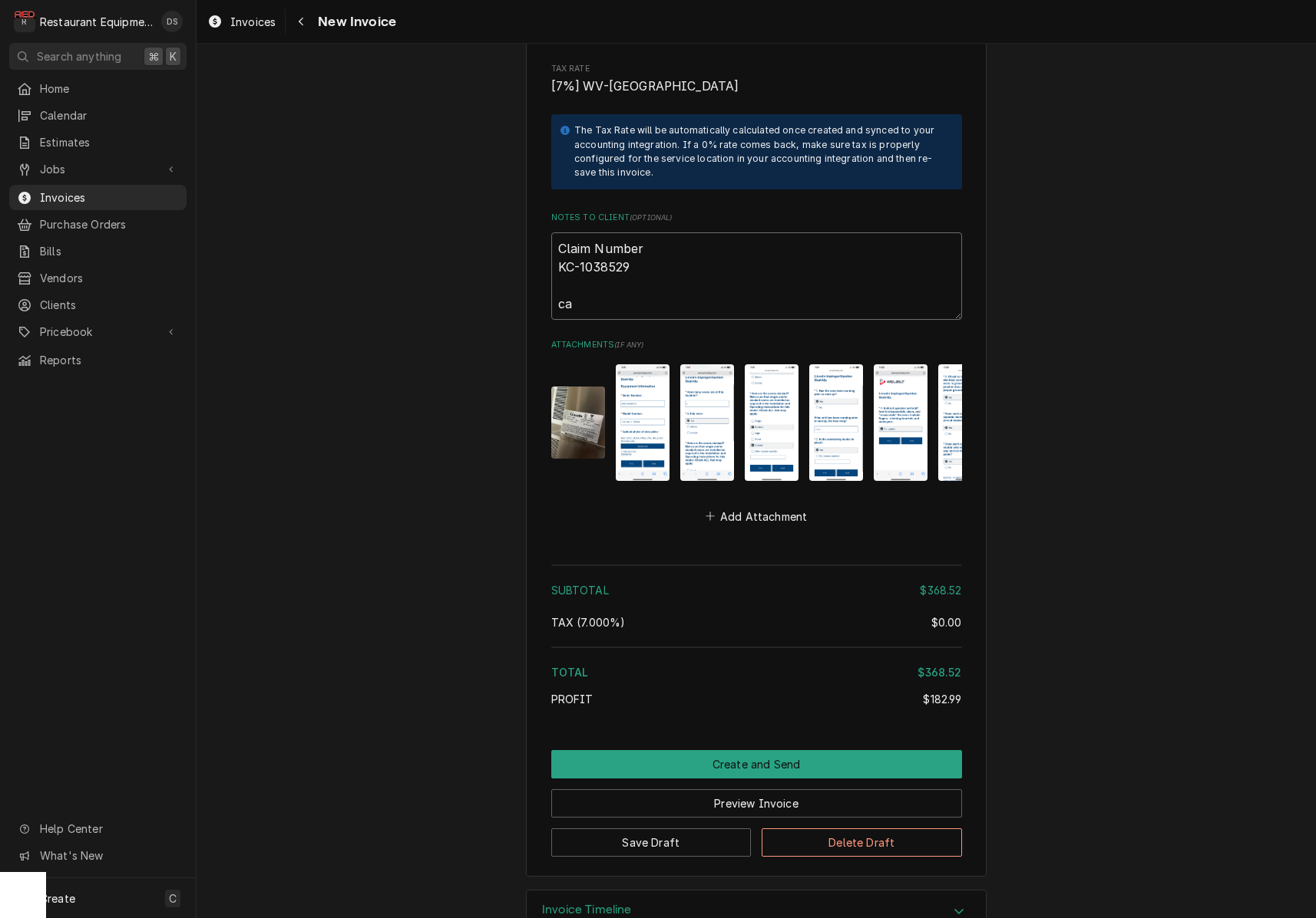
type textarea "Claim Number KC-1038529 ca3"
type textarea "x"
type textarea "Claim Number KC-1038529 ca31"
type textarea "x"
type textarea "Claim Number KC-1038529 ca312"
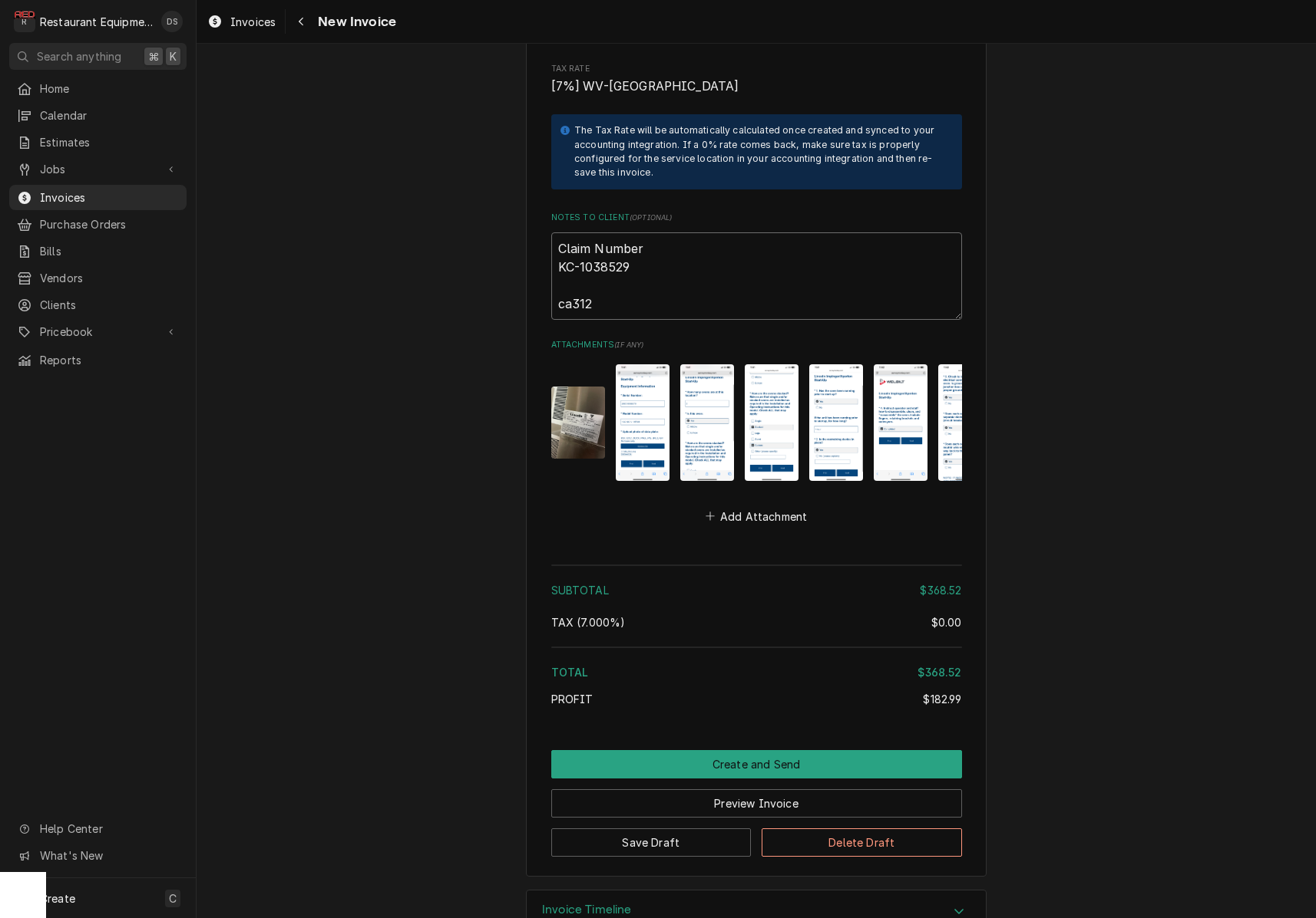
type textarea "x"
type textarea "Claim Number KC-1038529 ca3123"
type textarea "x"
type textarea "Claim Number KC-1038529 ca31230"
type textarea "x"
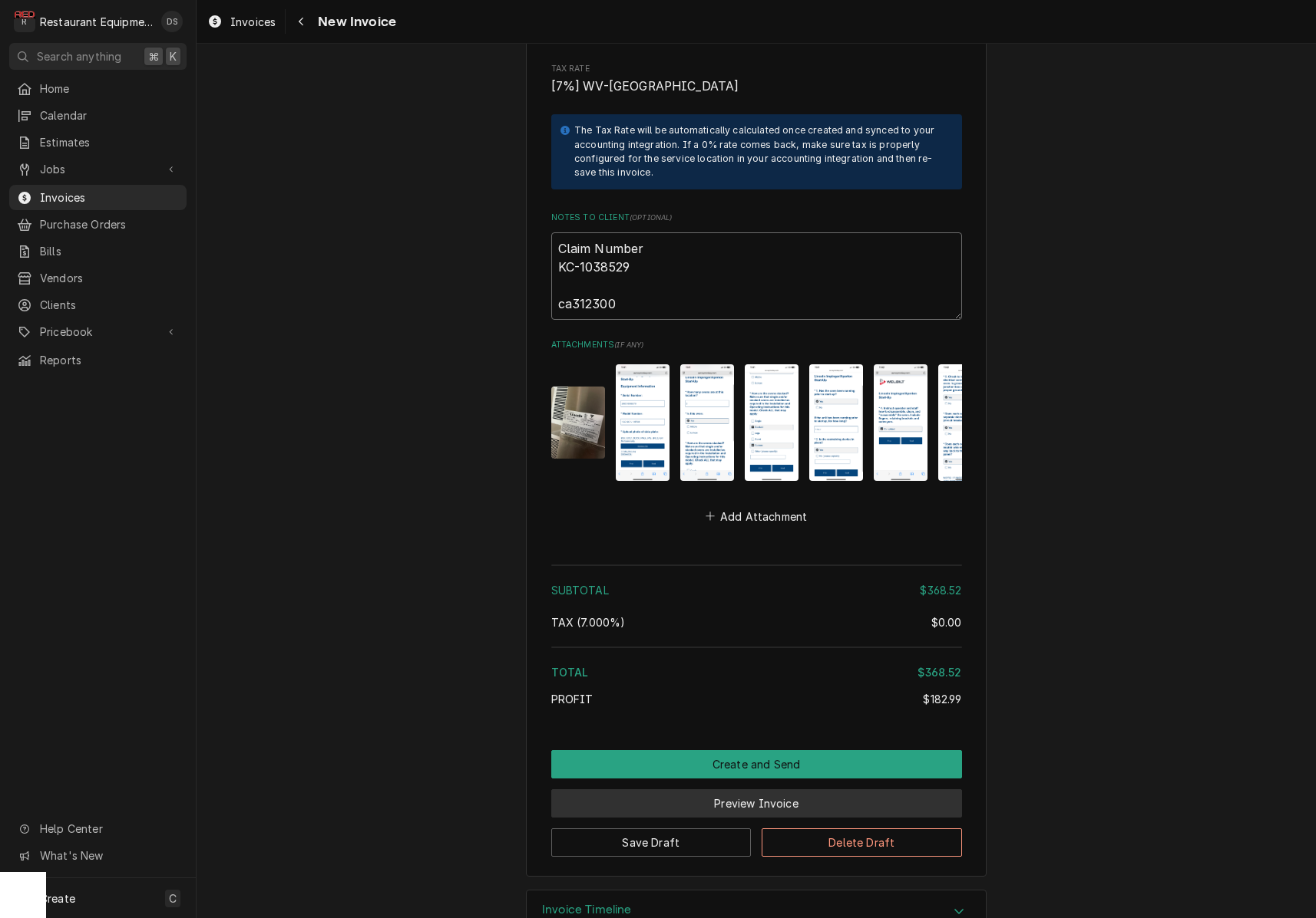
type textarea "Claim Number KC-1038529 ca312300"
click at [827, 789] on button "Preview Invoice" at bounding box center [756, 803] width 411 height 28
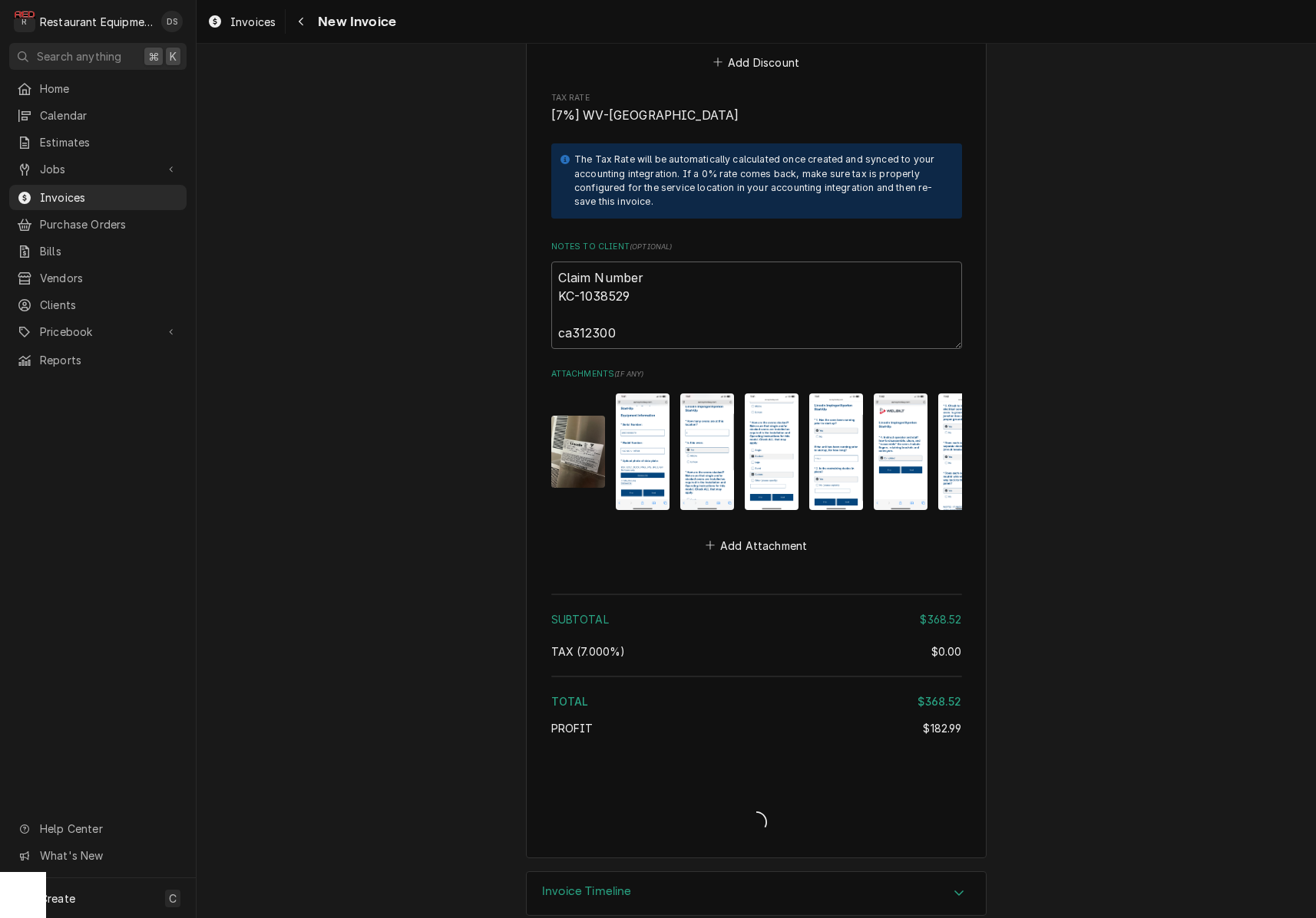
type textarea "x"
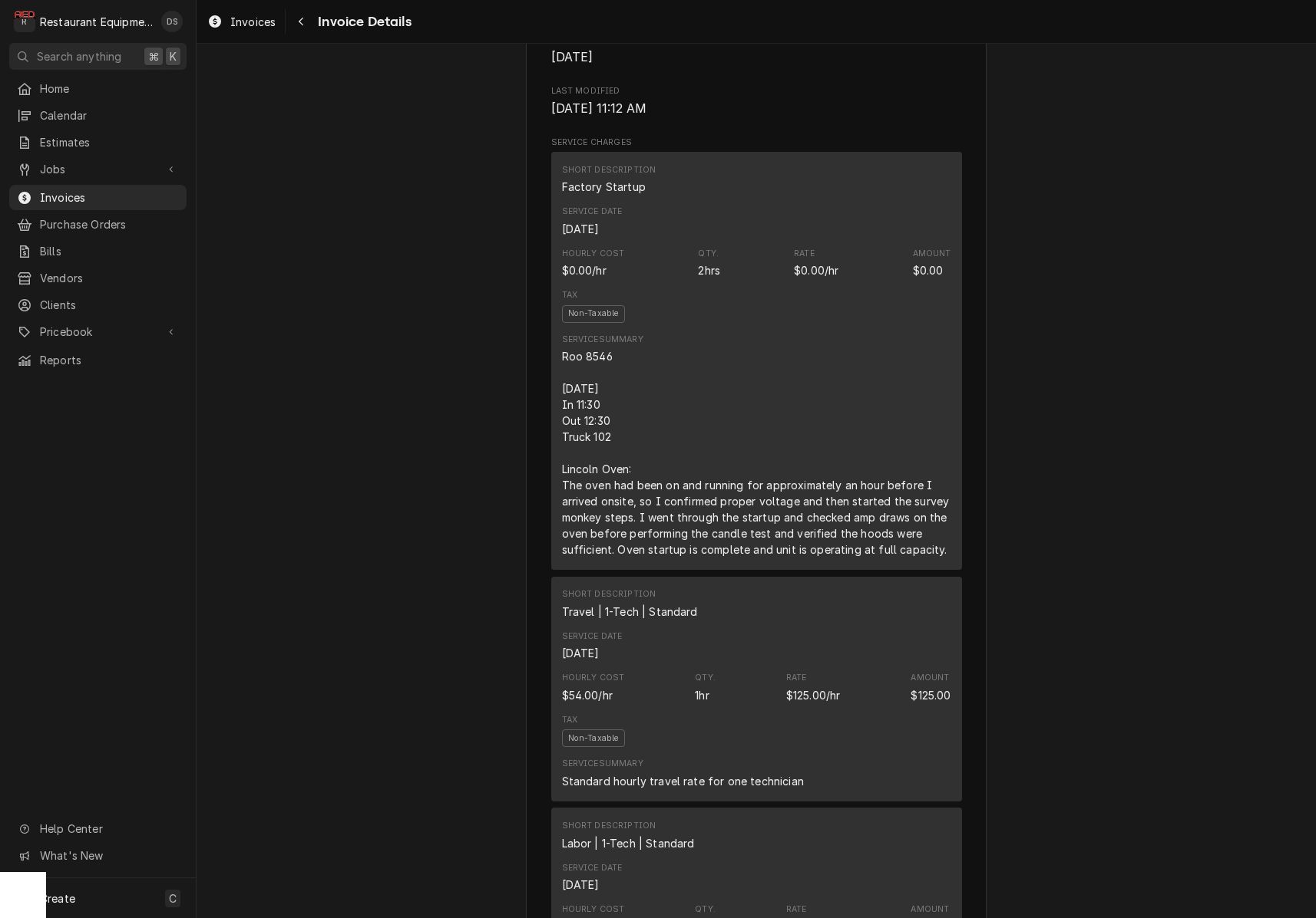
scroll to position [818, 0]
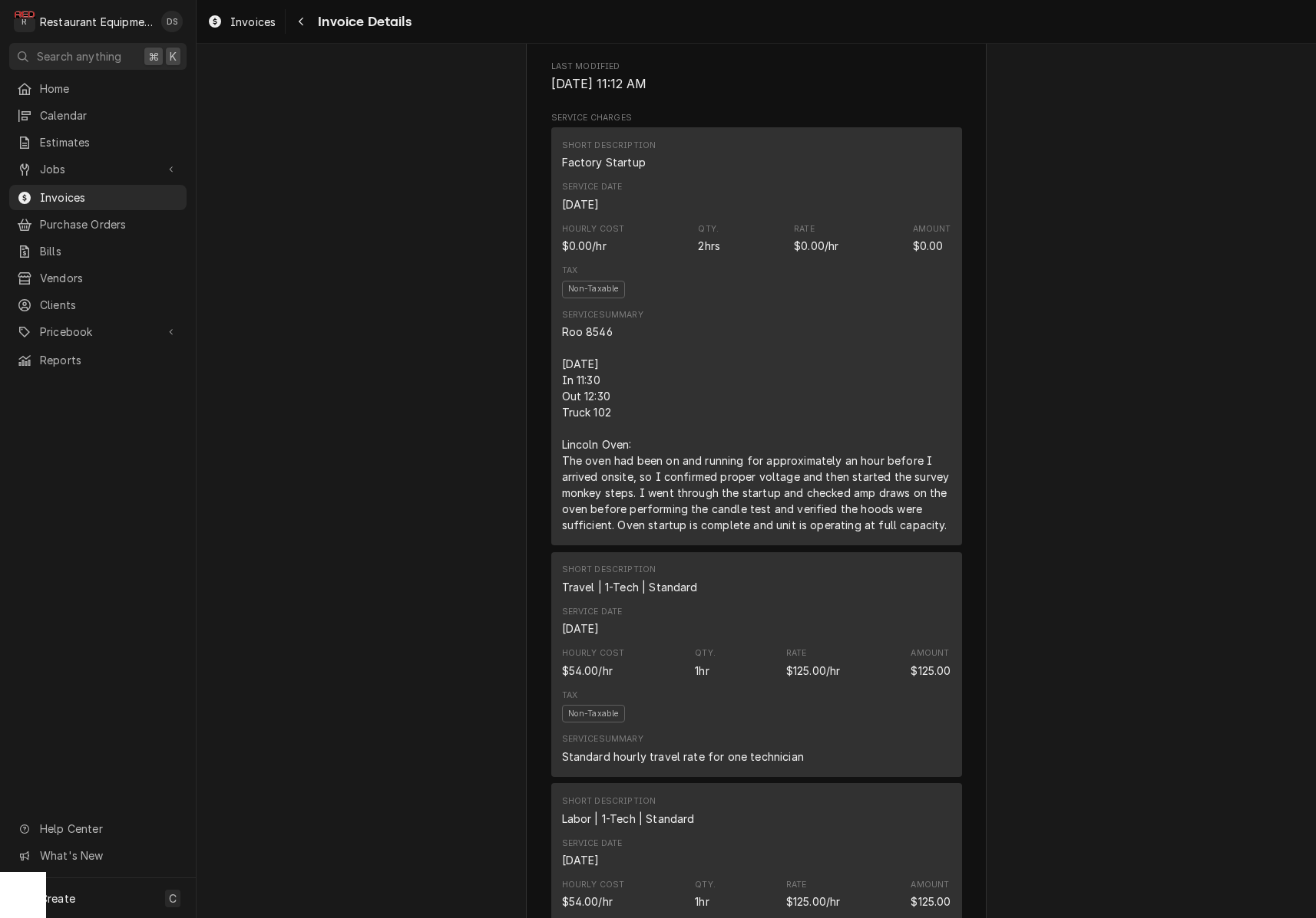
drag, startPoint x: 562, startPoint y: 395, endPoint x: 956, endPoint y: 556, distance: 425.6
copy div "[DATE] In 11:30 Out 12:30 Truck 102 Lincoln Oven: The oven had been on and runn…"
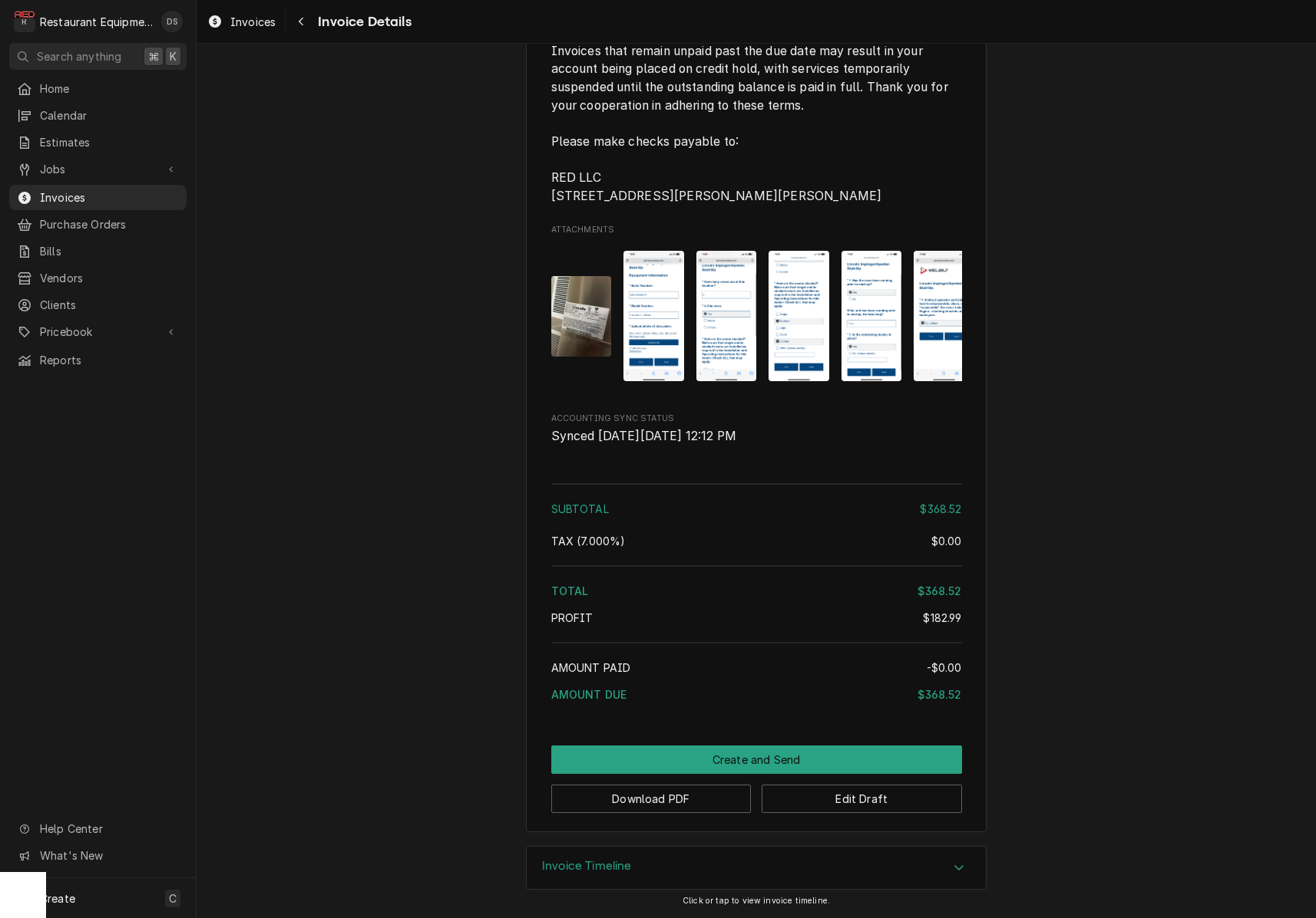
scroll to position [2834, 0]
click at [839, 799] on button "Edit Draft" at bounding box center [861, 799] width 200 height 28
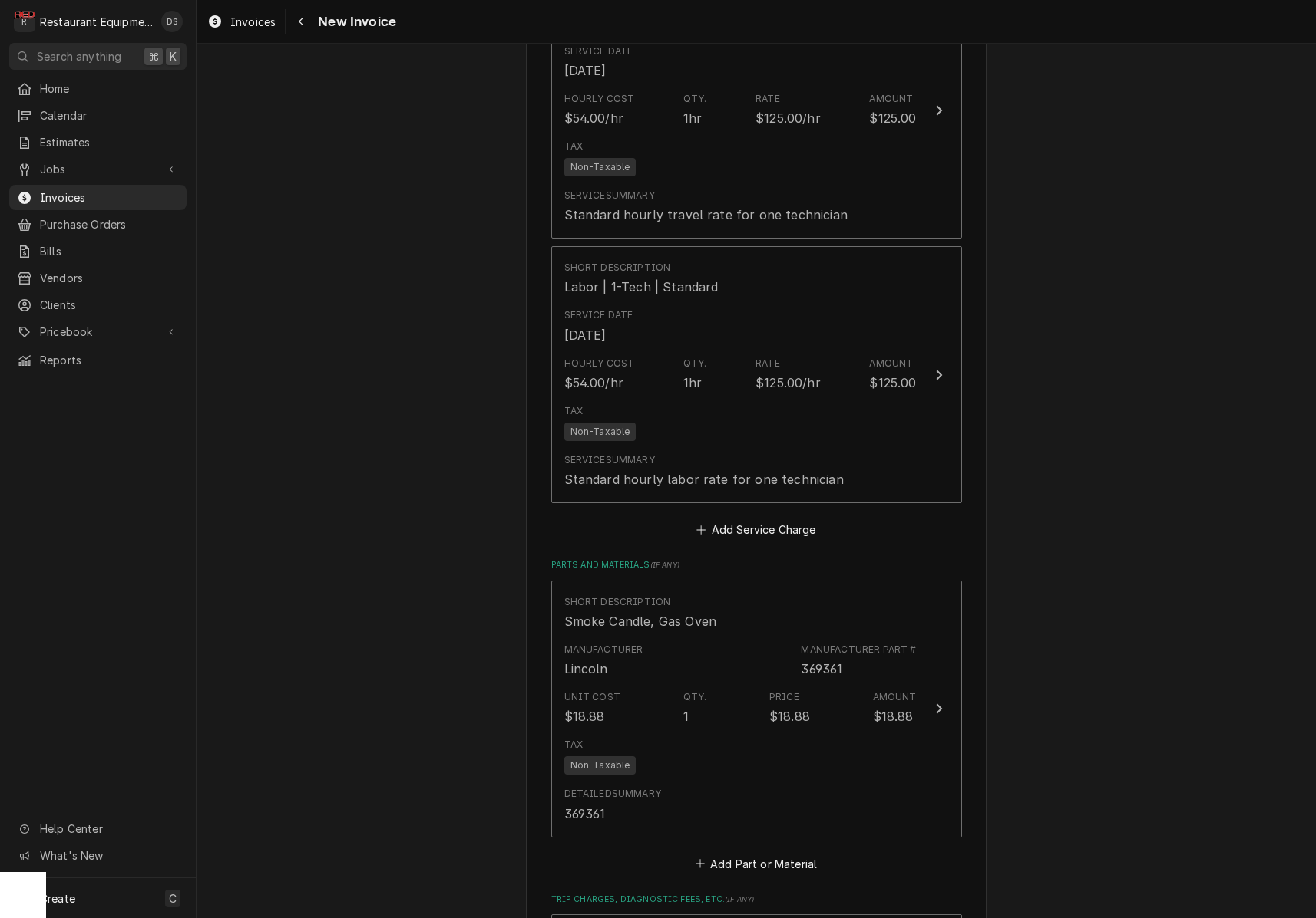
scroll to position [1583, 0]
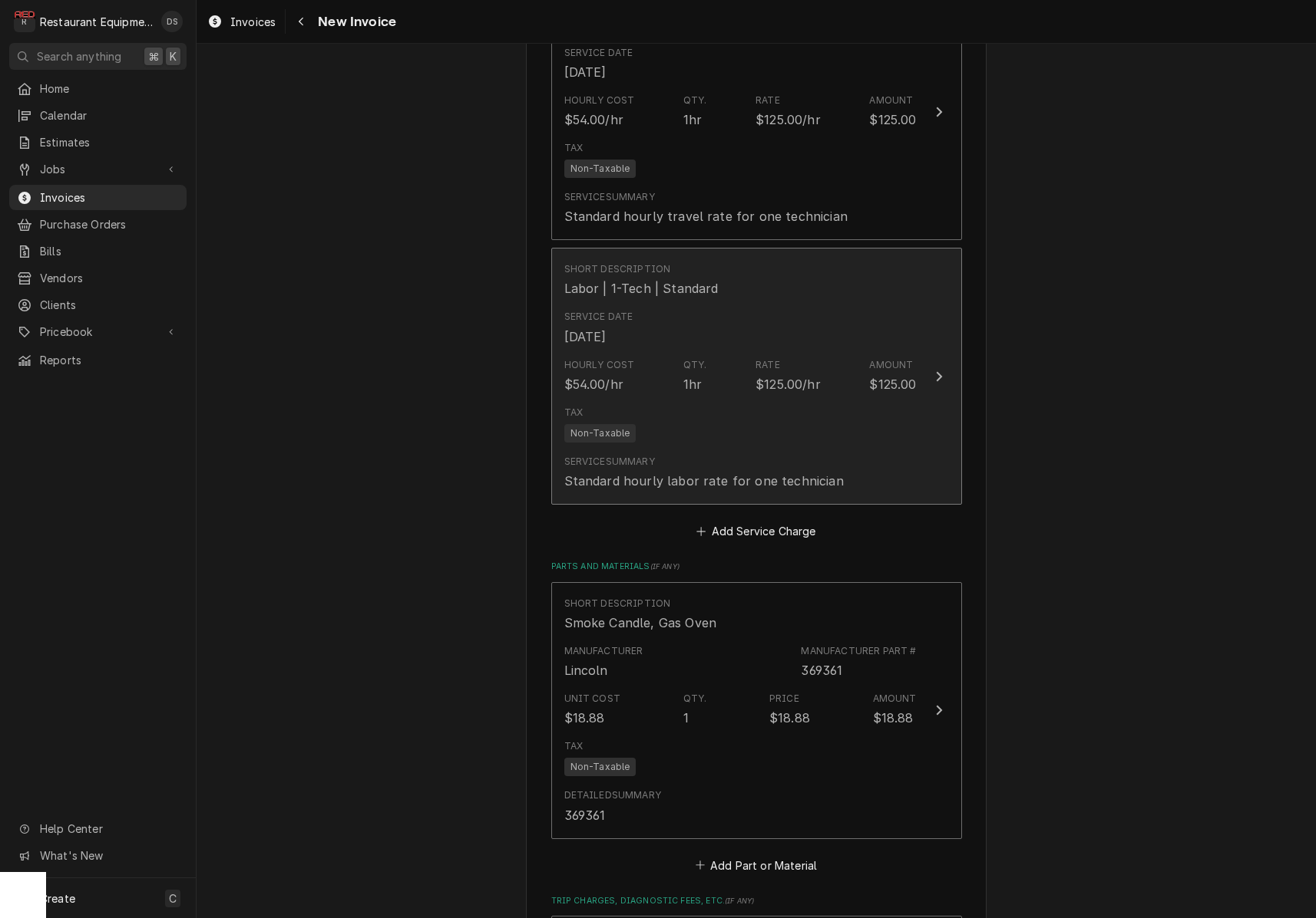
click at [847, 327] on div "Service Date Oct 9, 2025" at bounding box center [740, 328] width 353 height 48
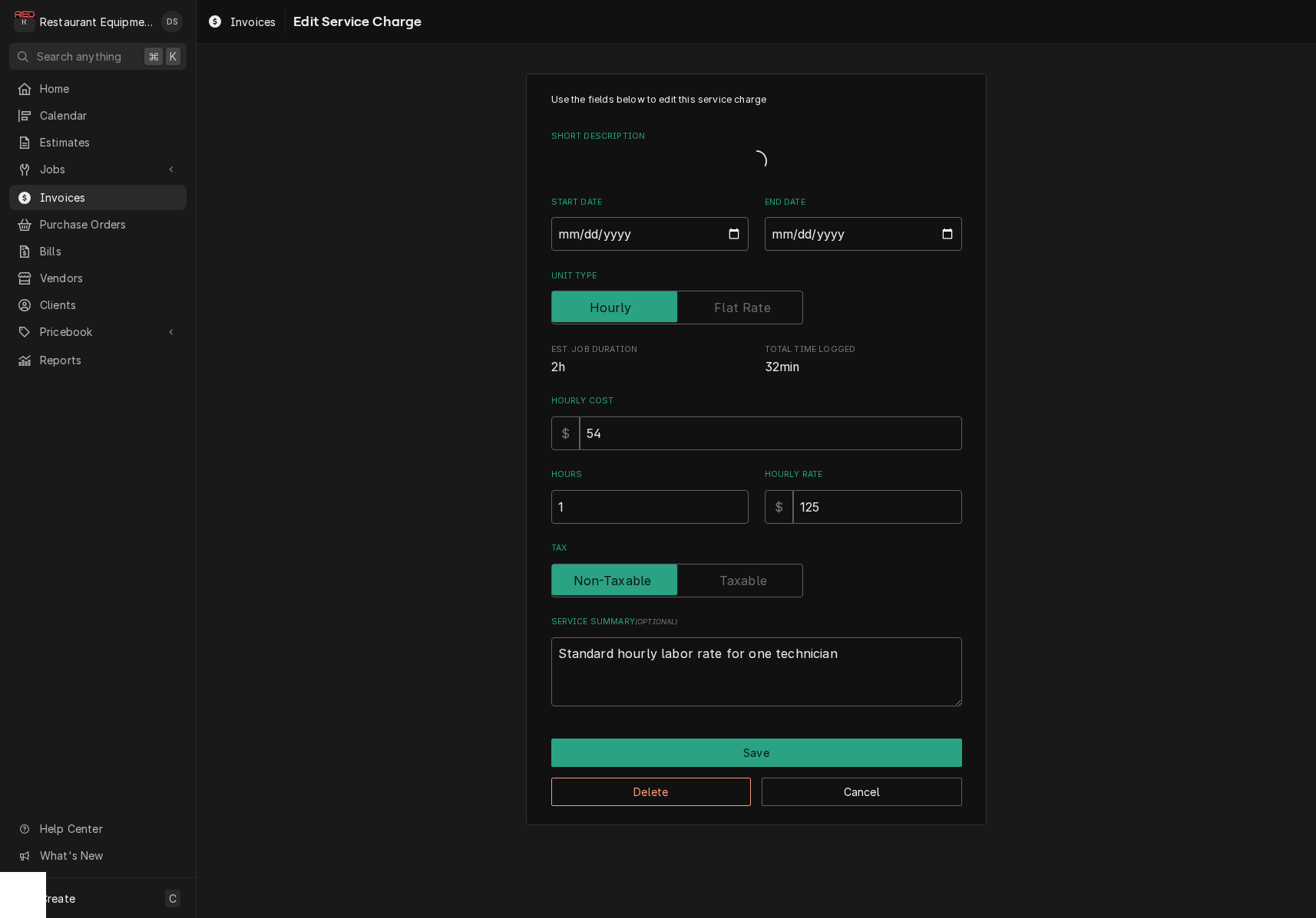
click at [847, 327] on div "Use the fields below to edit this service charge Short Description Start Date 2…" at bounding box center [756, 400] width 411 height 613
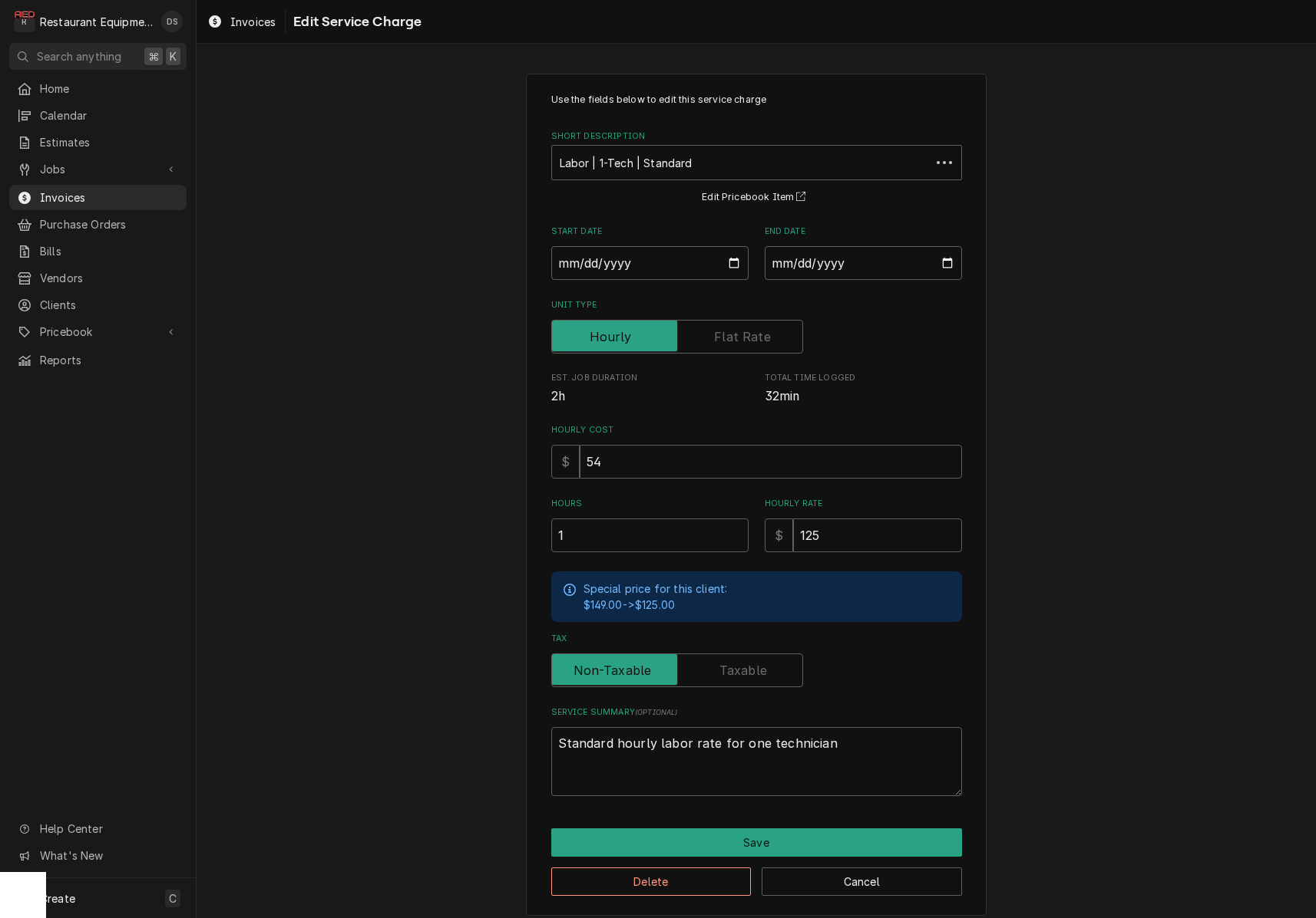
click at [705, 507] on div "Hours 1" at bounding box center [650, 525] width 197 height 55
click at [704, 525] on input "1" at bounding box center [650, 535] width 197 height 34
type textarea "x"
type input "1.5"
click at [819, 844] on button "Save" at bounding box center [756, 843] width 411 height 28
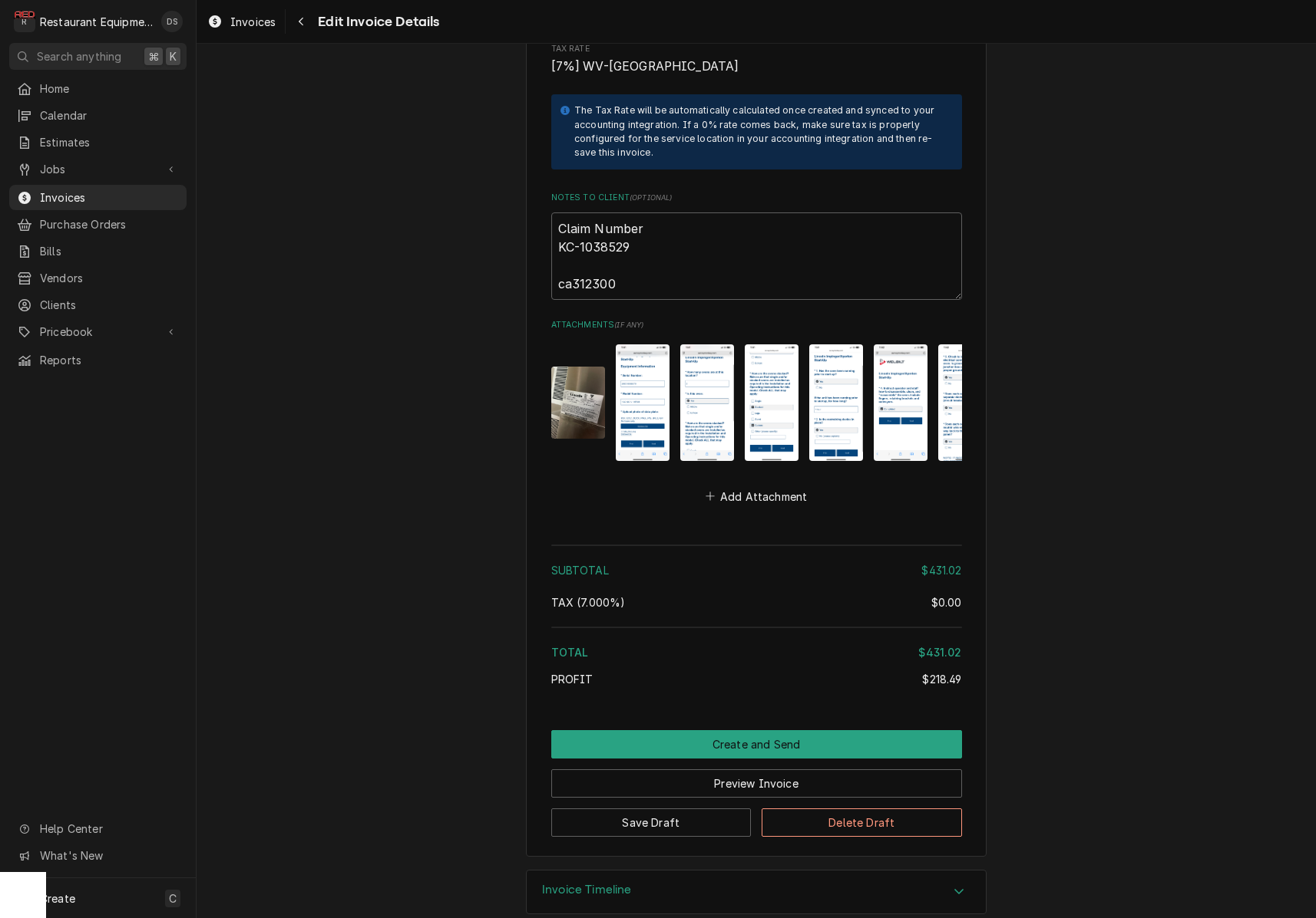
scroll to position [2960, 0]
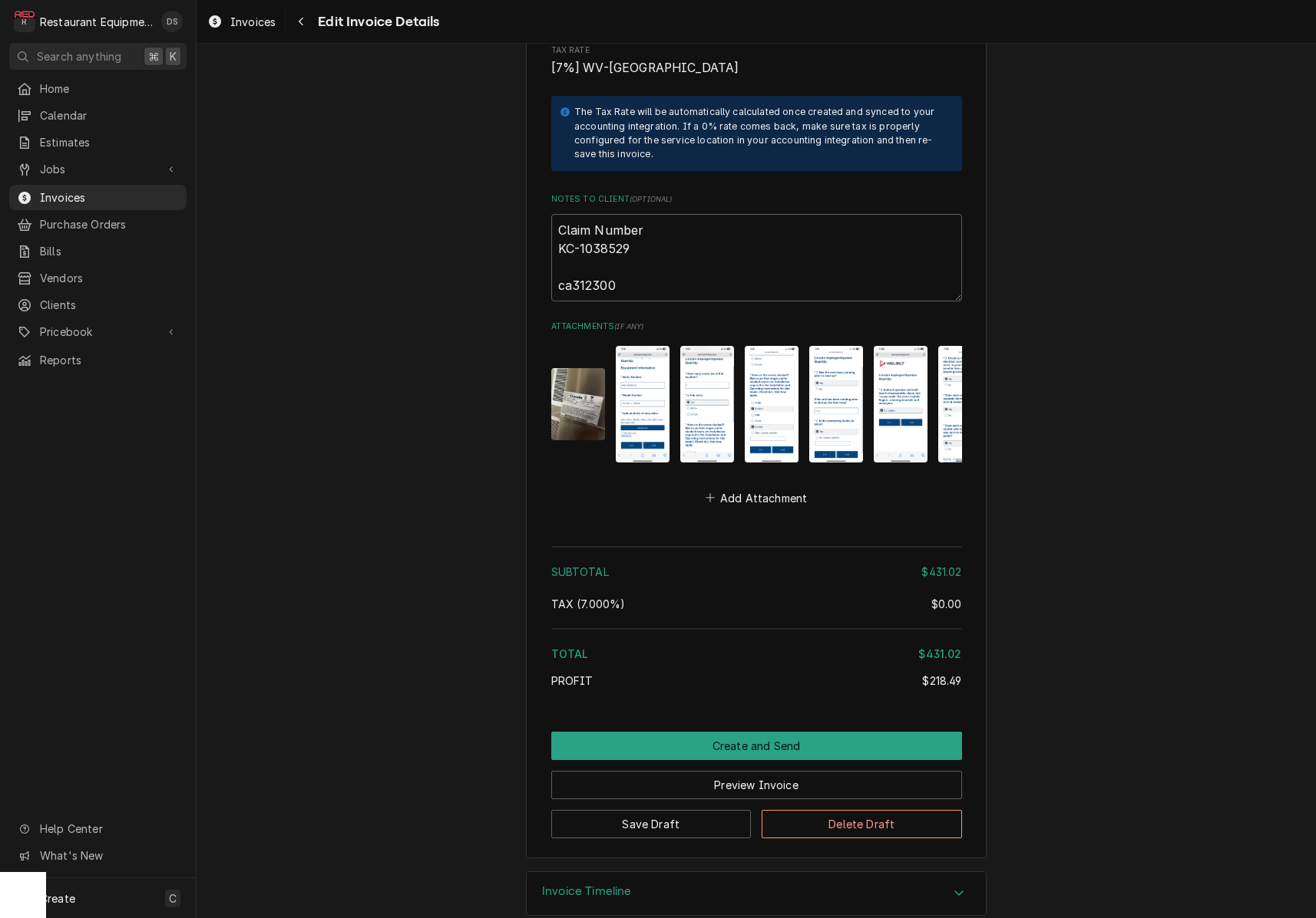
click at [631, 398] on img "Attachments" at bounding box center [643, 404] width 54 height 116
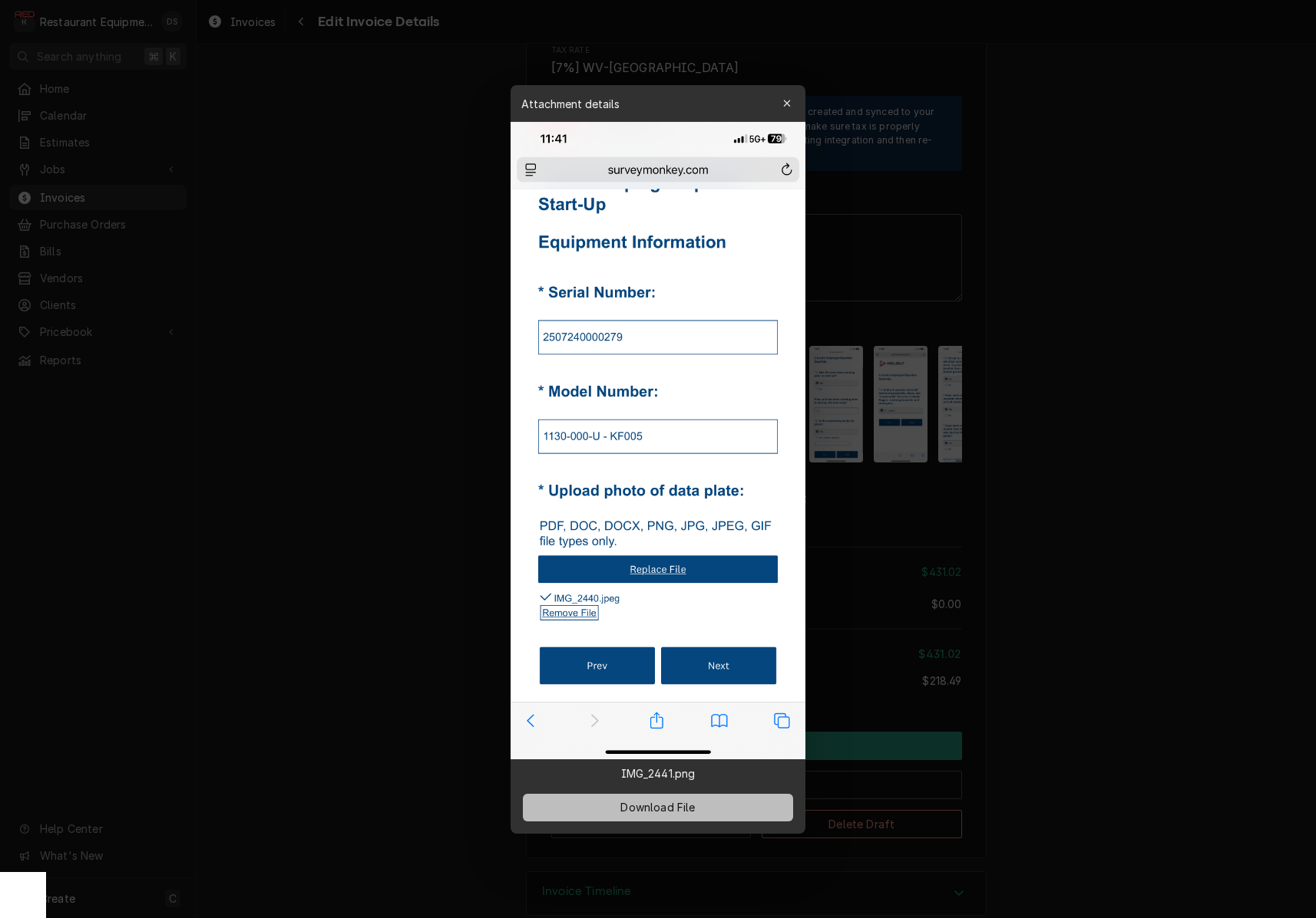
click at [705, 808] on button "Download File" at bounding box center [658, 807] width 270 height 28
click at [880, 527] on div at bounding box center [658, 459] width 1316 height 918
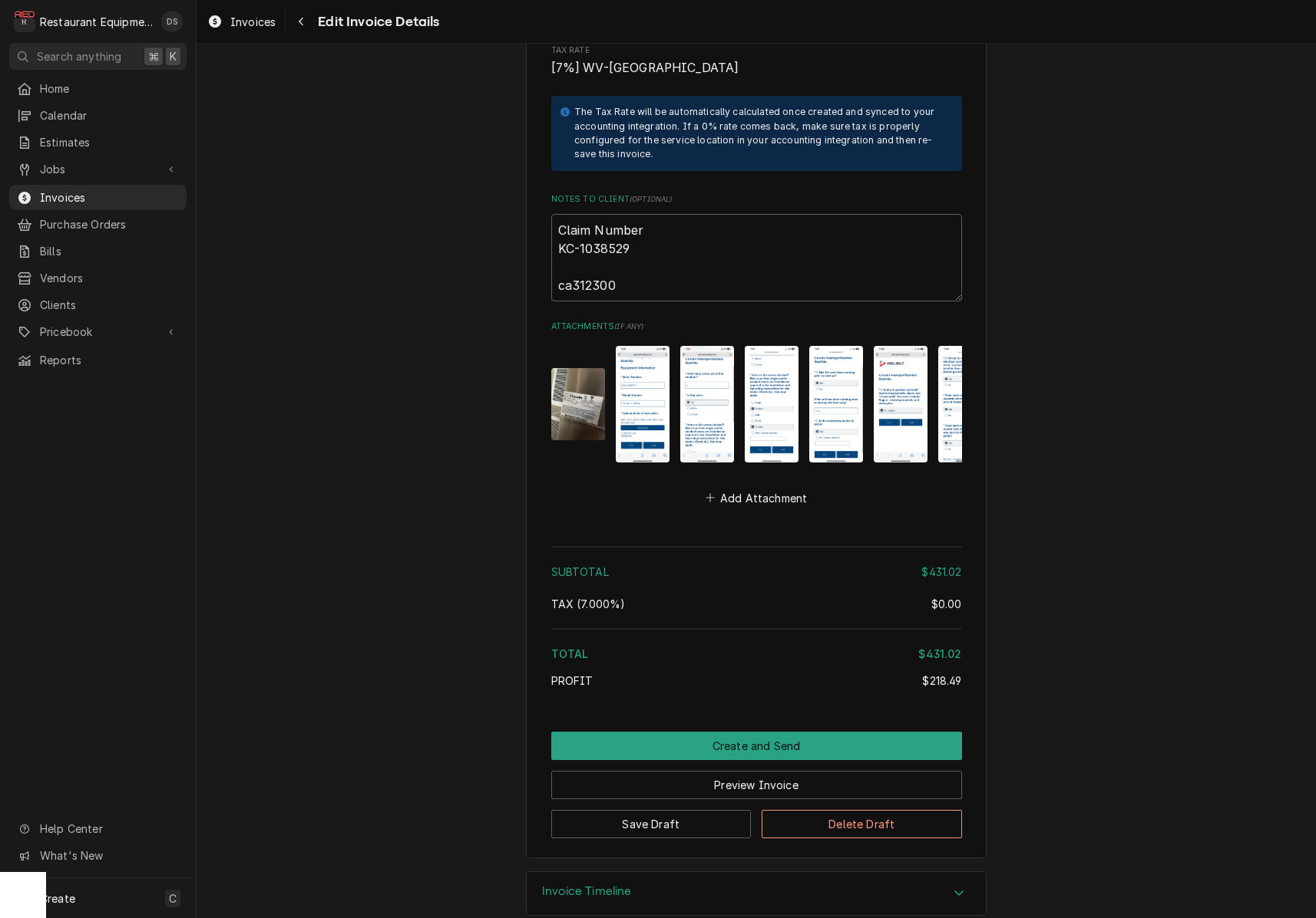
click at [707, 395] on img "Attachments" at bounding box center [707, 404] width 54 height 116
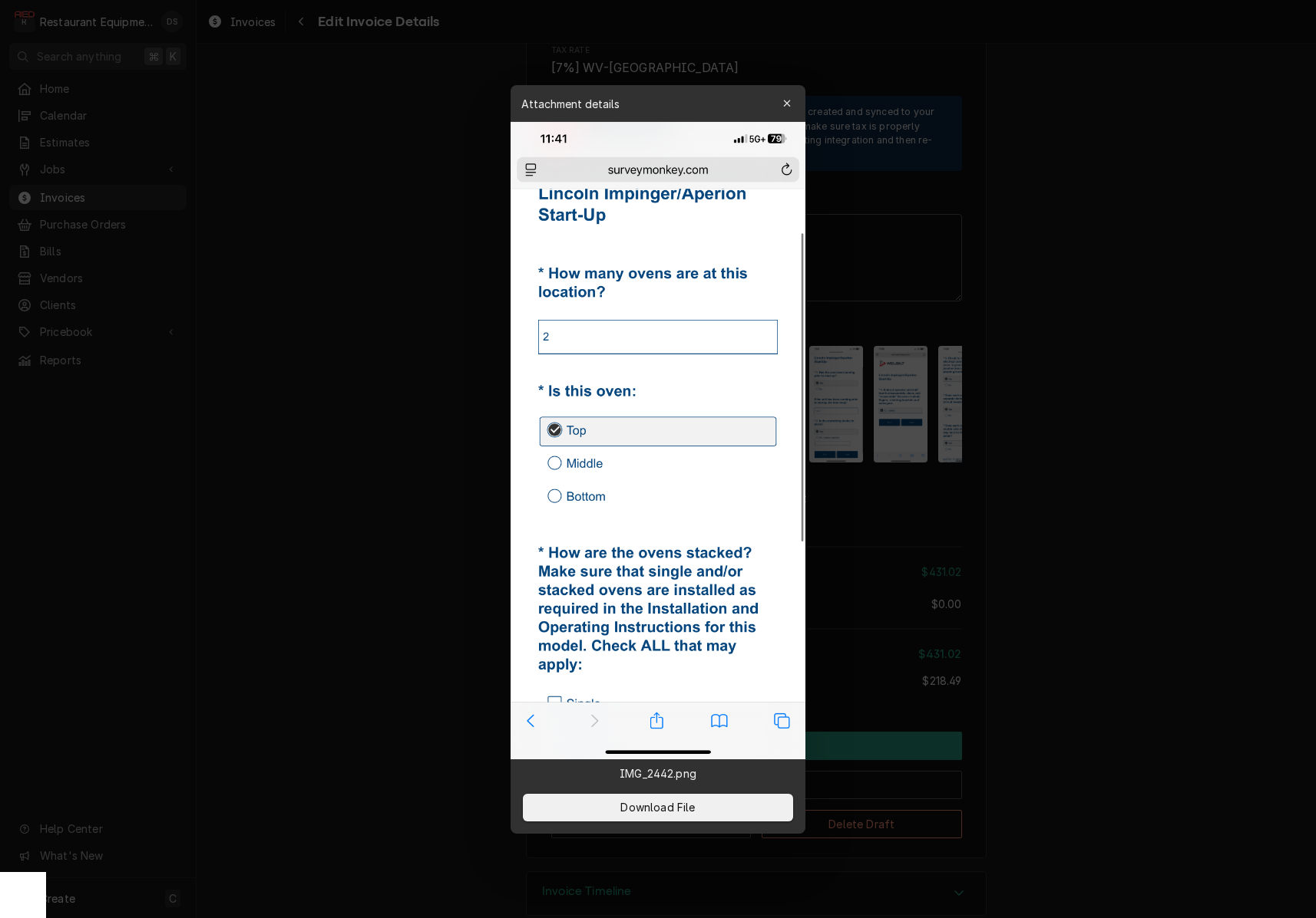
drag, startPoint x: 722, startPoint y: 801, endPoint x: 726, endPoint y: 792, distance: 9.8
click at [723, 796] on button "Download File" at bounding box center [658, 807] width 270 height 28
click at [895, 484] on div at bounding box center [658, 459] width 1316 height 918
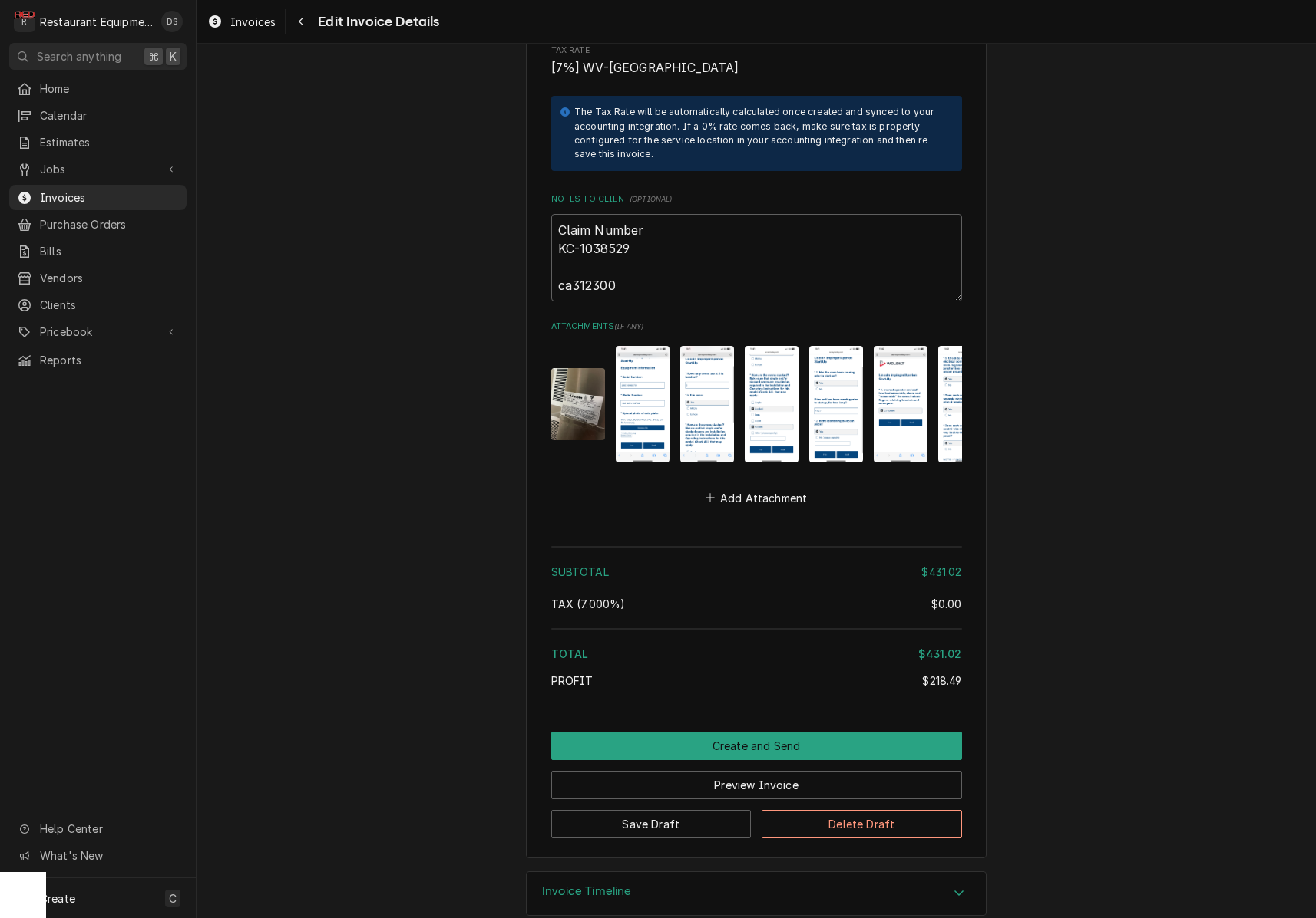
click at [762, 391] on img "Attachments" at bounding box center [771, 404] width 54 height 116
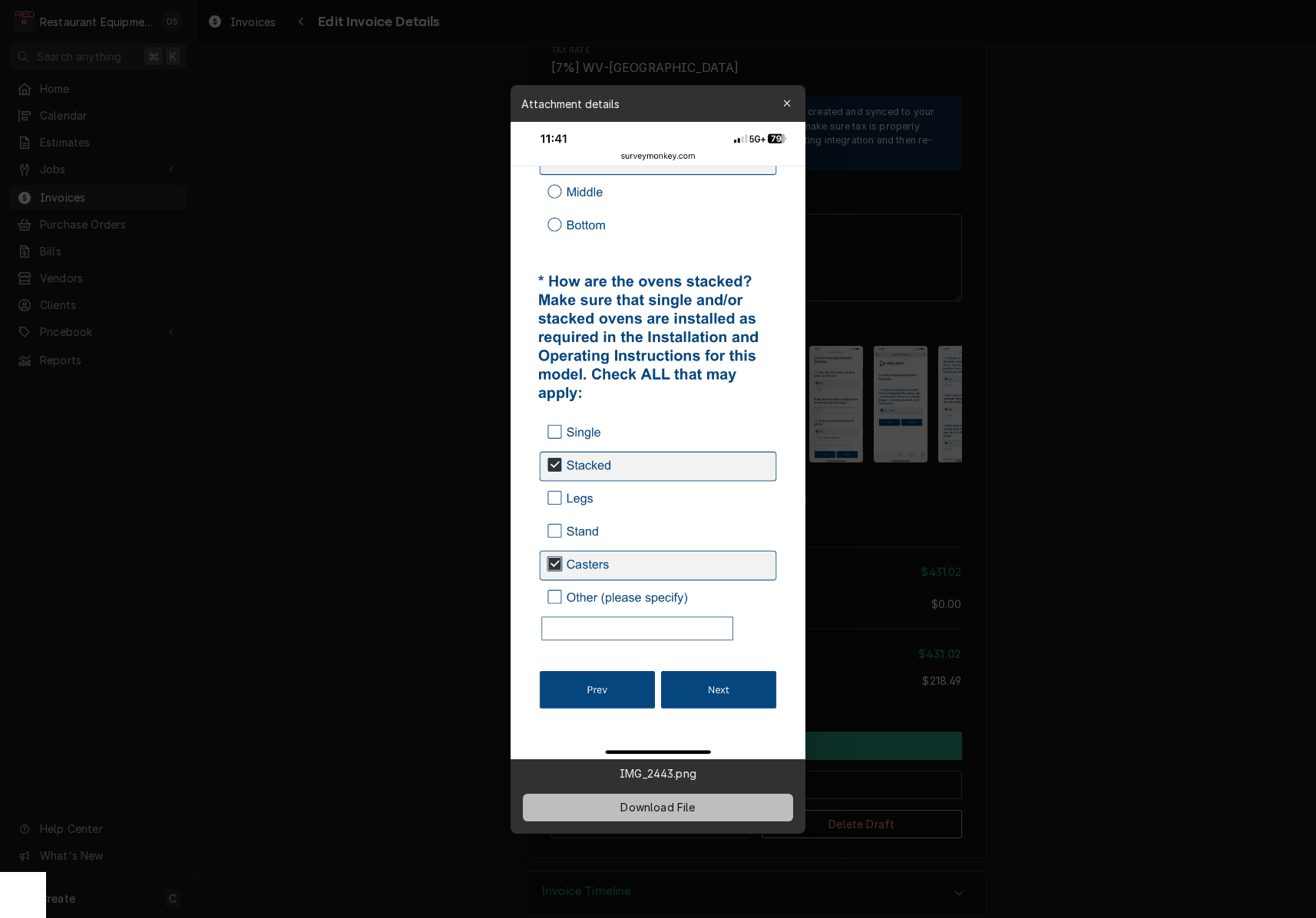
click at [743, 803] on button "Download File" at bounding box center [658, 807] width 270 height 28
click at [861, 527] on div at bounding box center [658, 459] width 1316 height 918
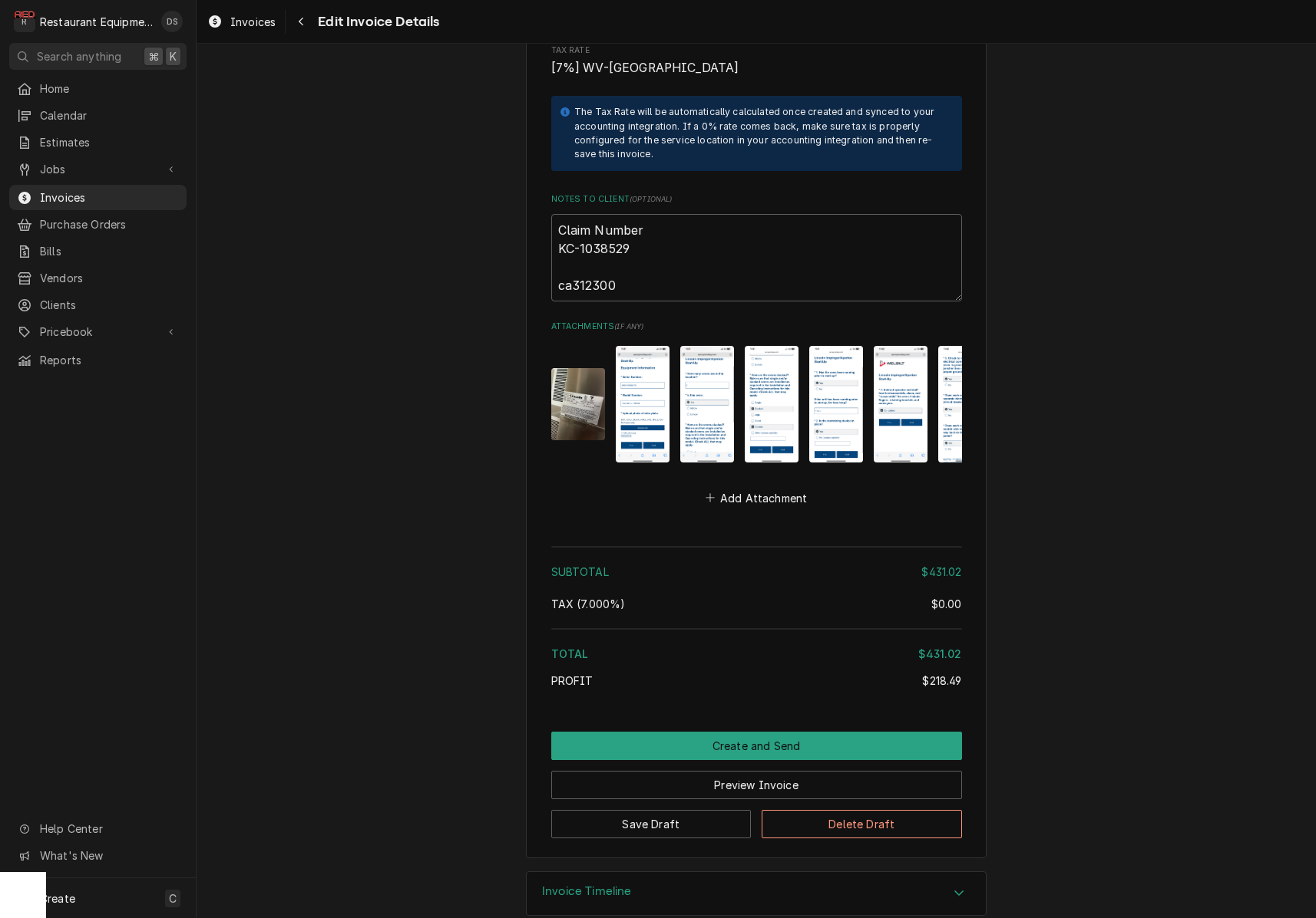
click at [852, 387] on img "Attachments" at bounding box center [836, 404] width 54 height 116
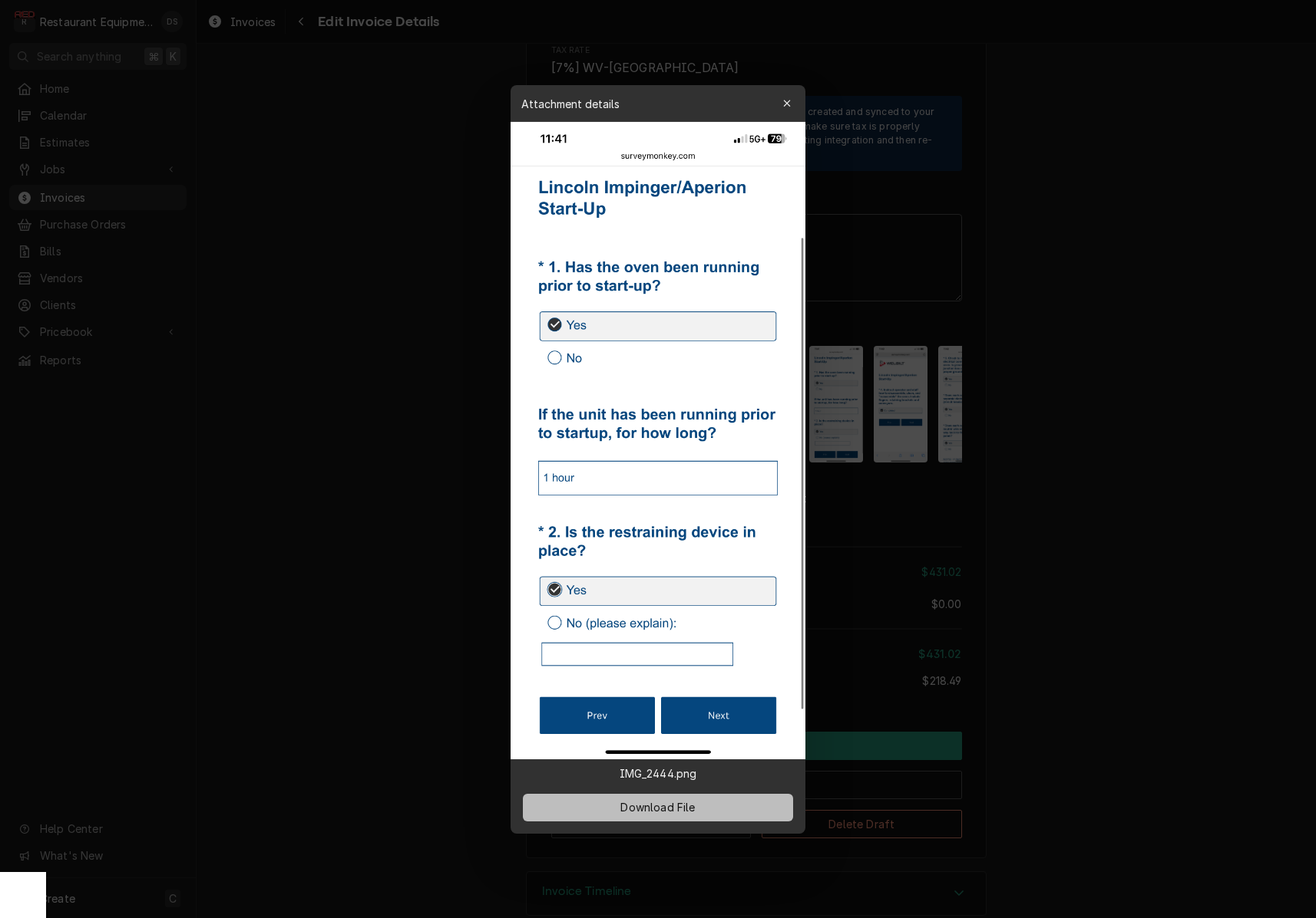
click at [728, 800] on button "Download File" at bounding box center [658, 807] width 270 height 28
click at [937, 487] on div at bounding box center [658, 459] width 1316 height 918
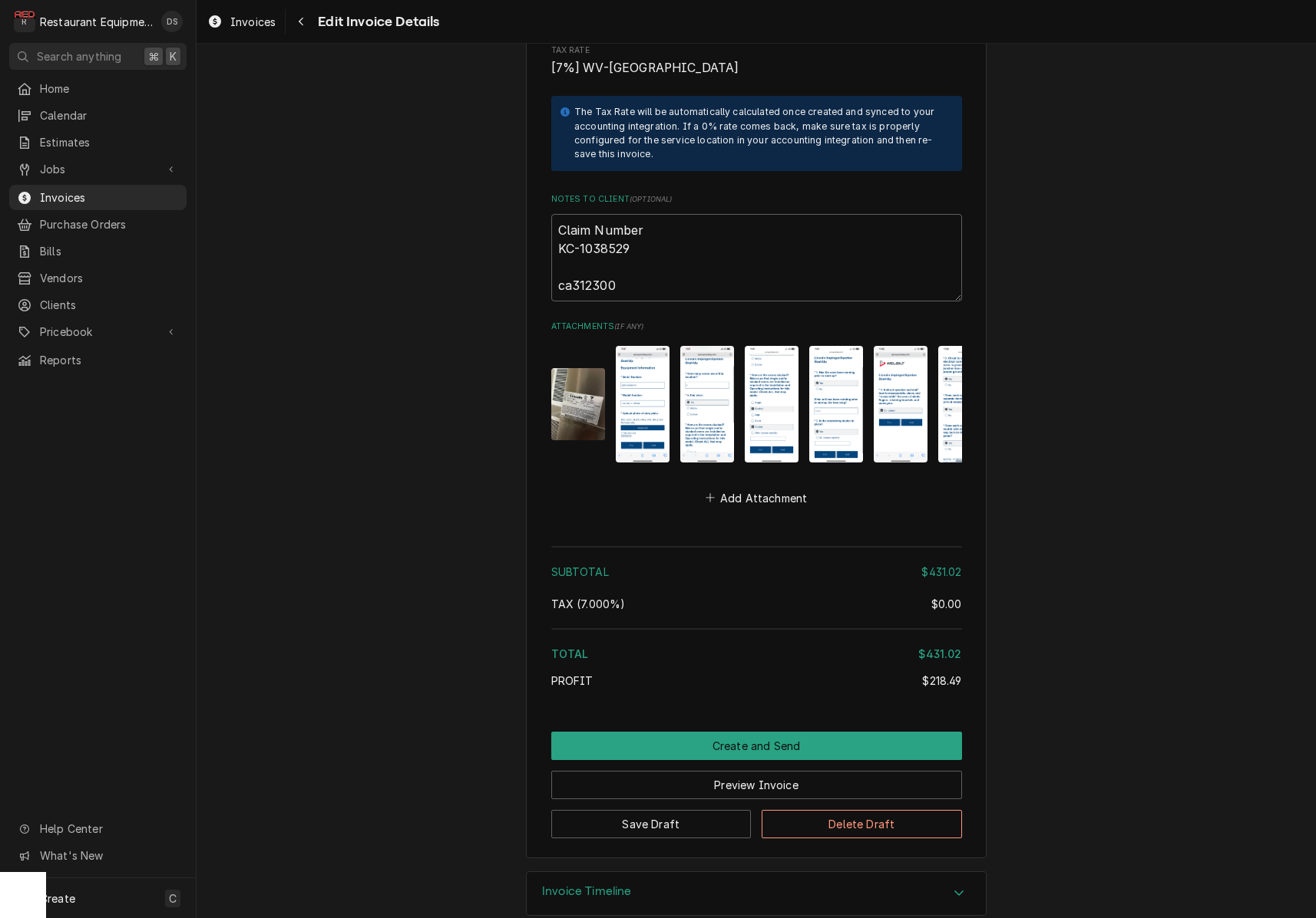
click at [904, 389] on img "Attachments" at bounding box center [900, 404] width 54 height 116
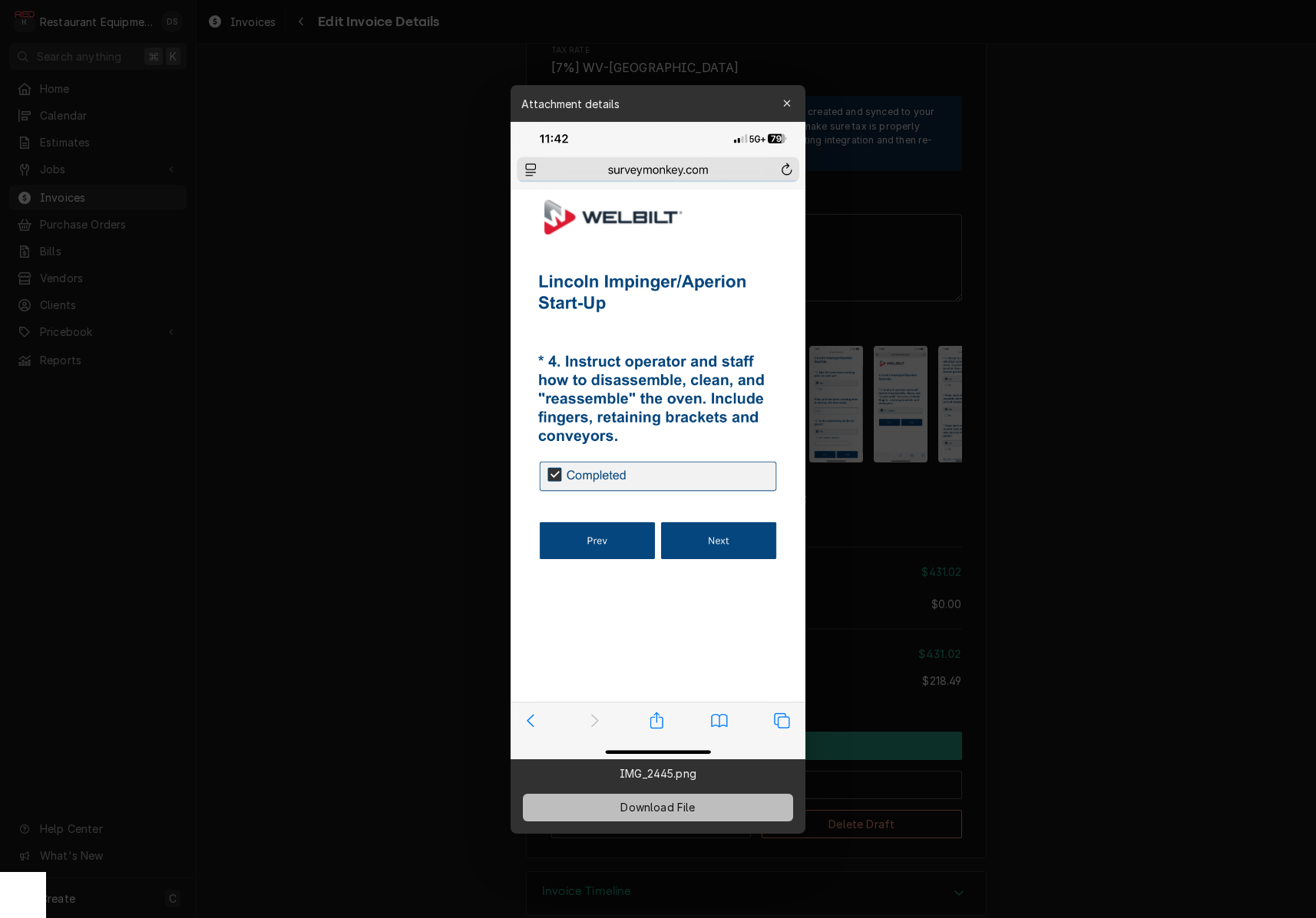
scroll to position [1, 0]
drag, startPoint x: 731, startPoint y: 807, endPoint x: 762, endPoint y: 720, distance: 92.4
click at [732, 805] on button "Download File" at bounding box center [658, 807] width 270 height 28
click at [928, 443] on div at bounding box center [658, 459] width 1316 height 918
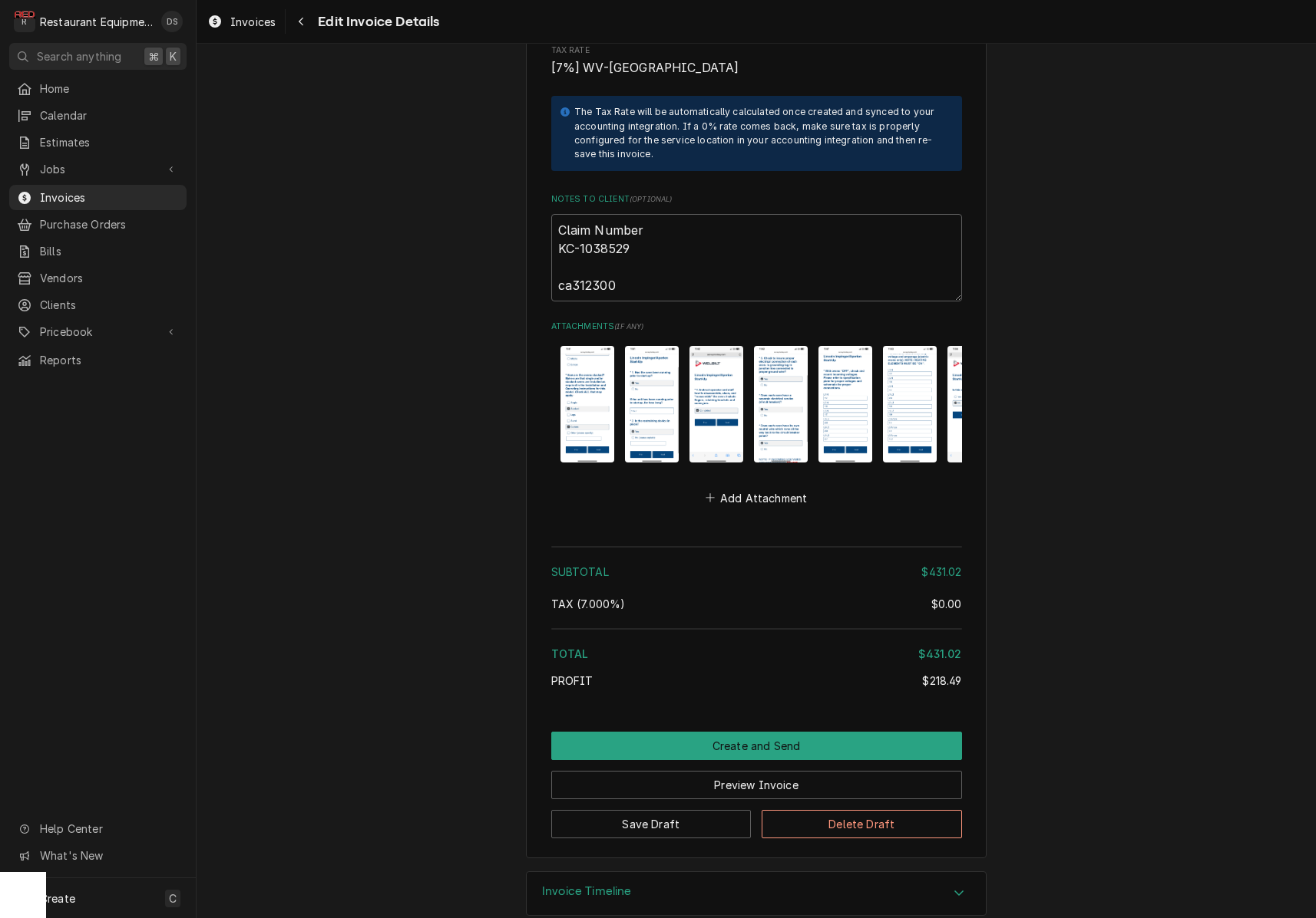
scroll to position [0, 193]
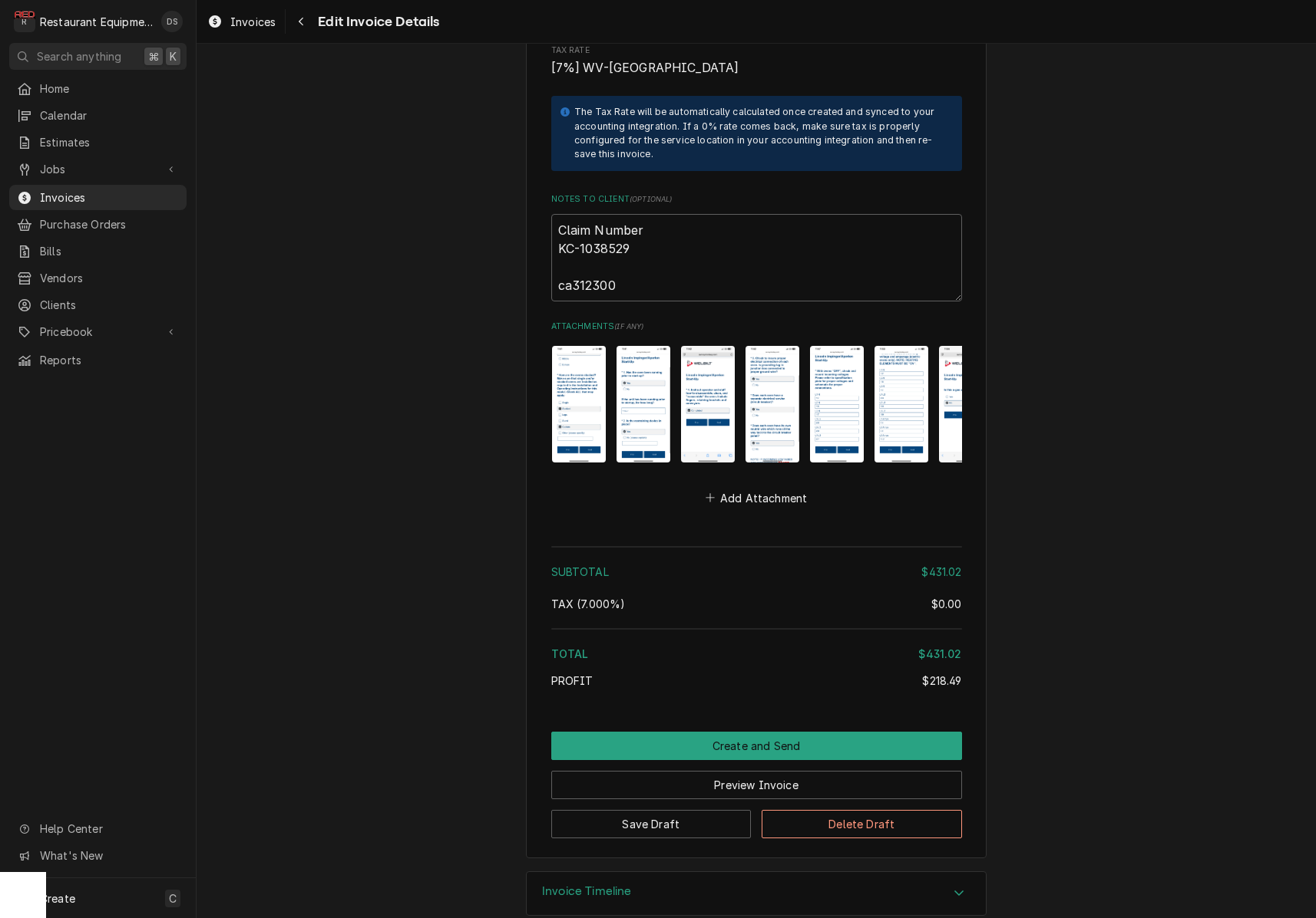
click at [785, 389] on img "Attachments" at bounding box center [772, 404] width 54 height 116
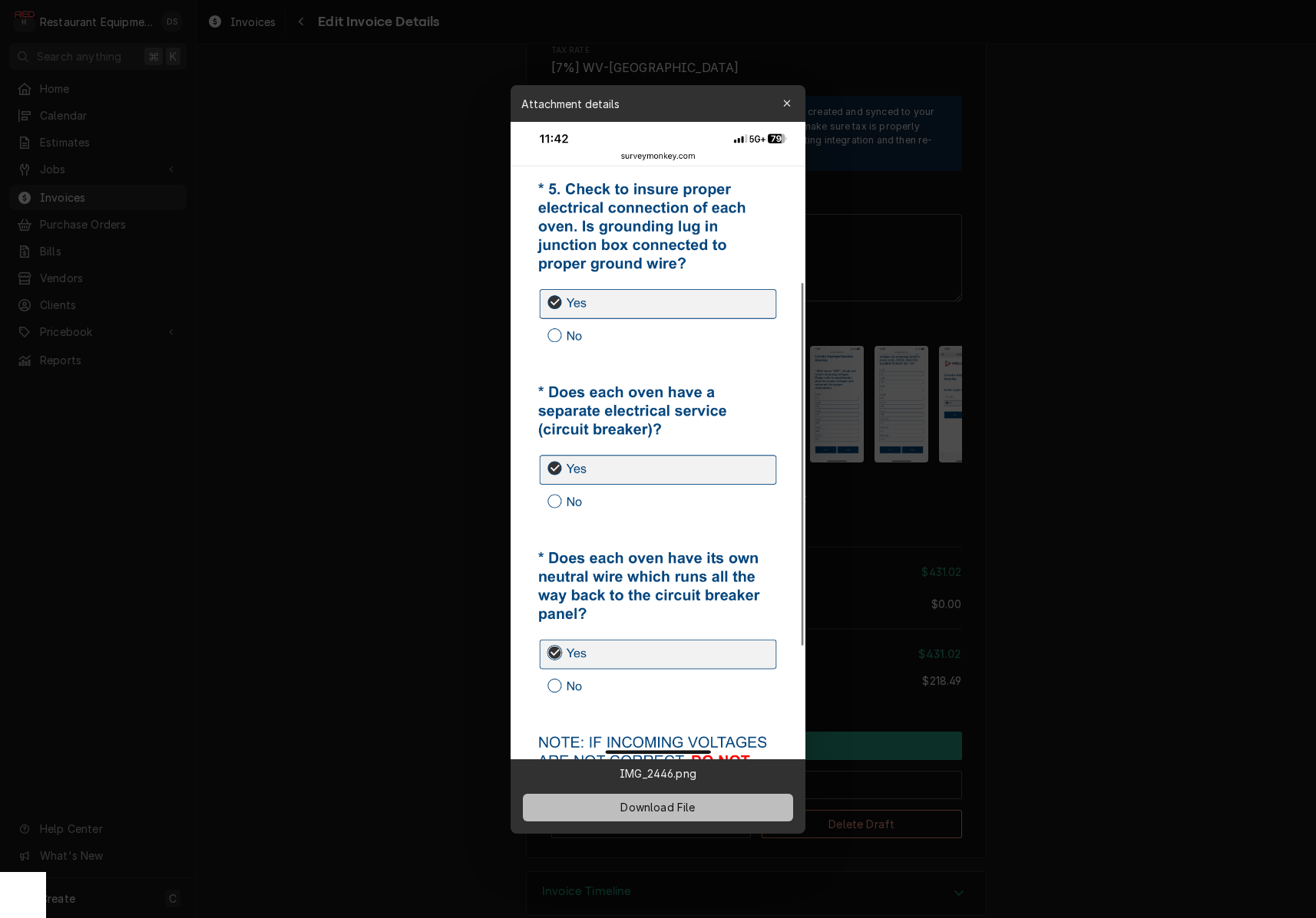
scroll to position [1, 0]
click at [744, 801] on button "Download File" at bounding box center [658, 807] width 270 height 28
click at [868, 480] on div at bounding box center [658, 459] width 1316 height 918
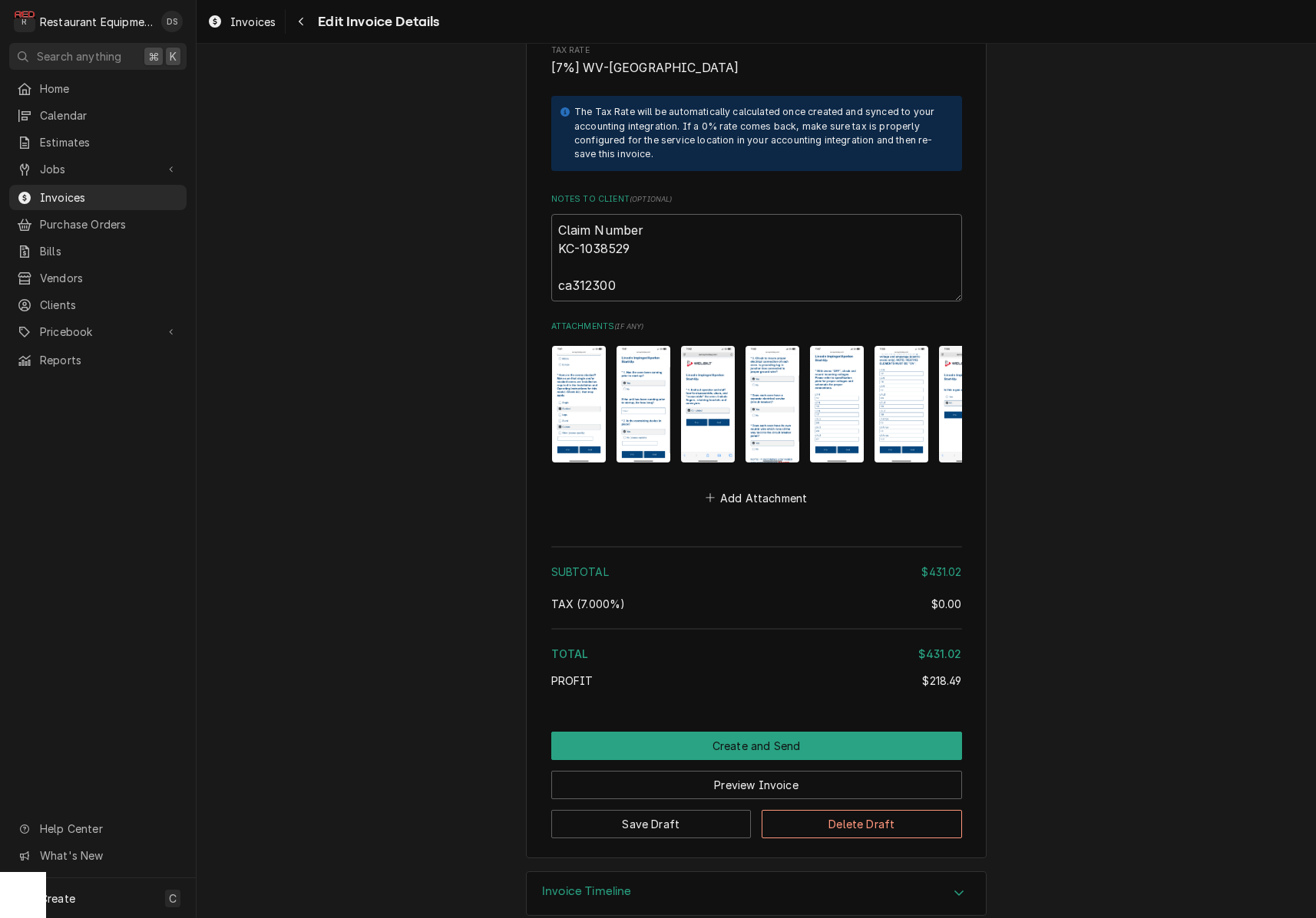
click at [850, 400] on img "Attachments" at bounding box center [836, 404] width 54 height 116
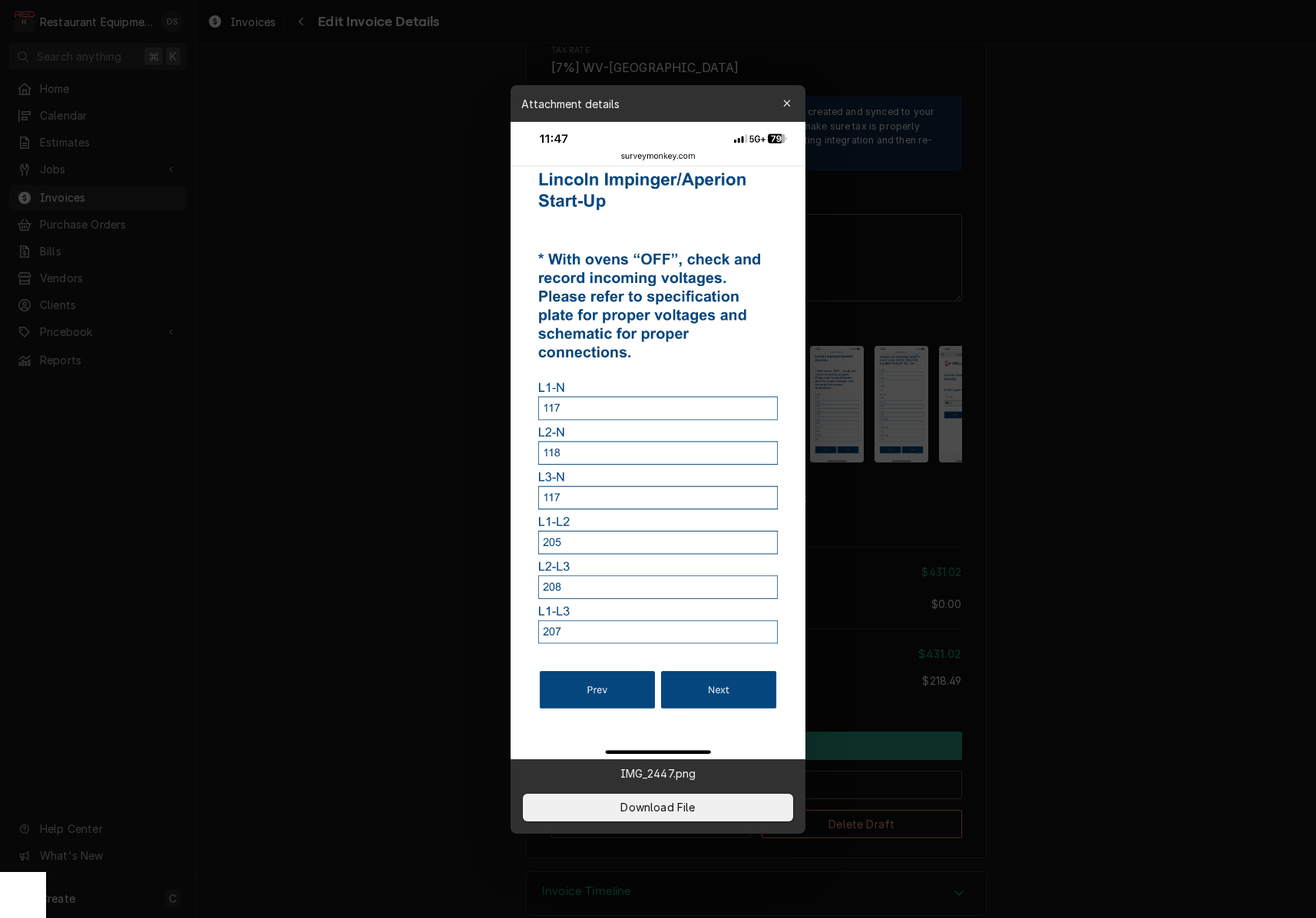
drag, startPoint x: 746, startPoint y: 802, endPoint x: 769, endPoint y: 686, distance: 118.3
click at [748, 798] on button "Download File" at bounding box center [658, 807] width 270 height 28
click at [911, 387] on div at bounding box center [658, 459] width 1316 height 918
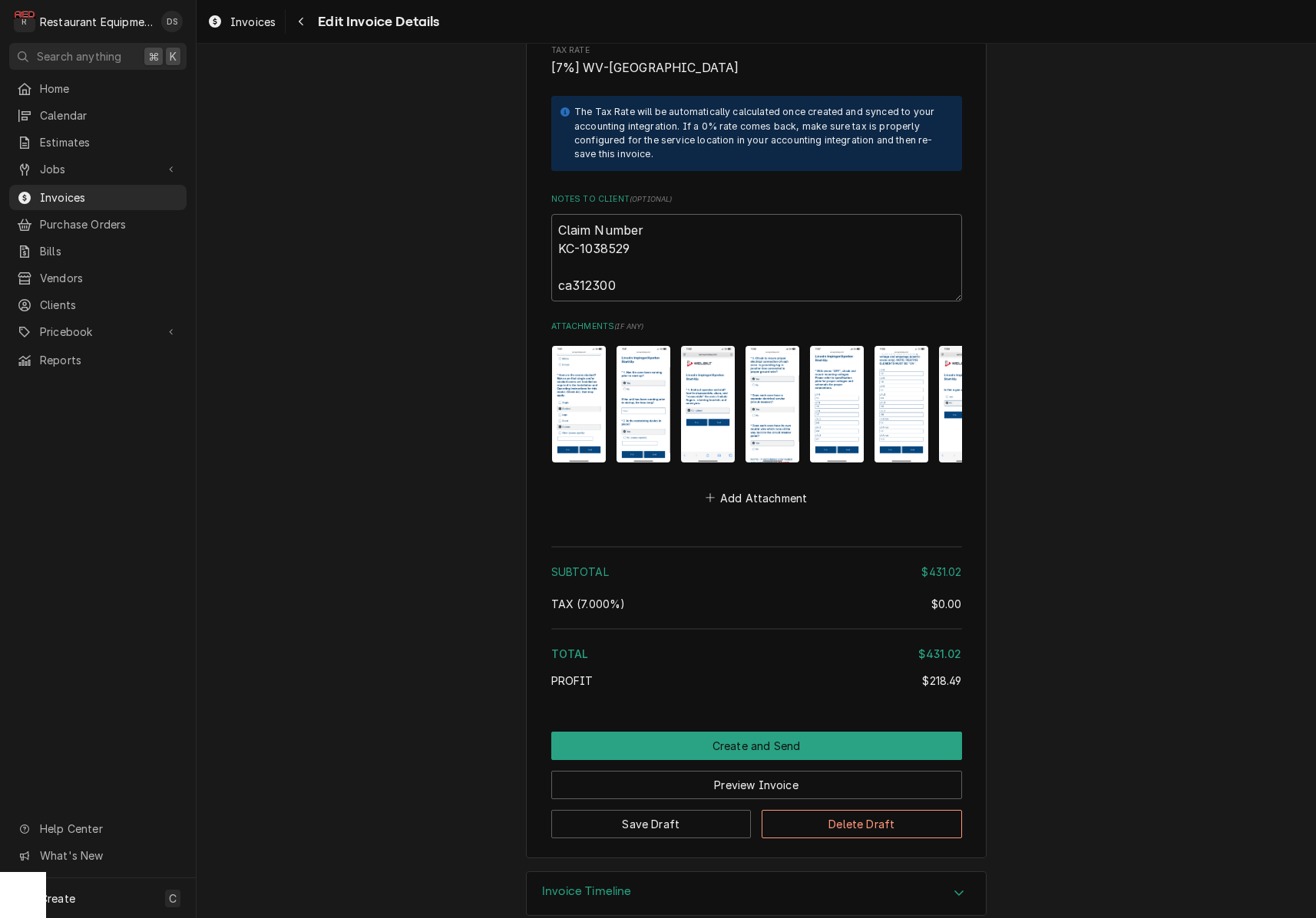
click at [908, 387] on img "Attachments" at bounding box center [901, 404] width 54 height 116
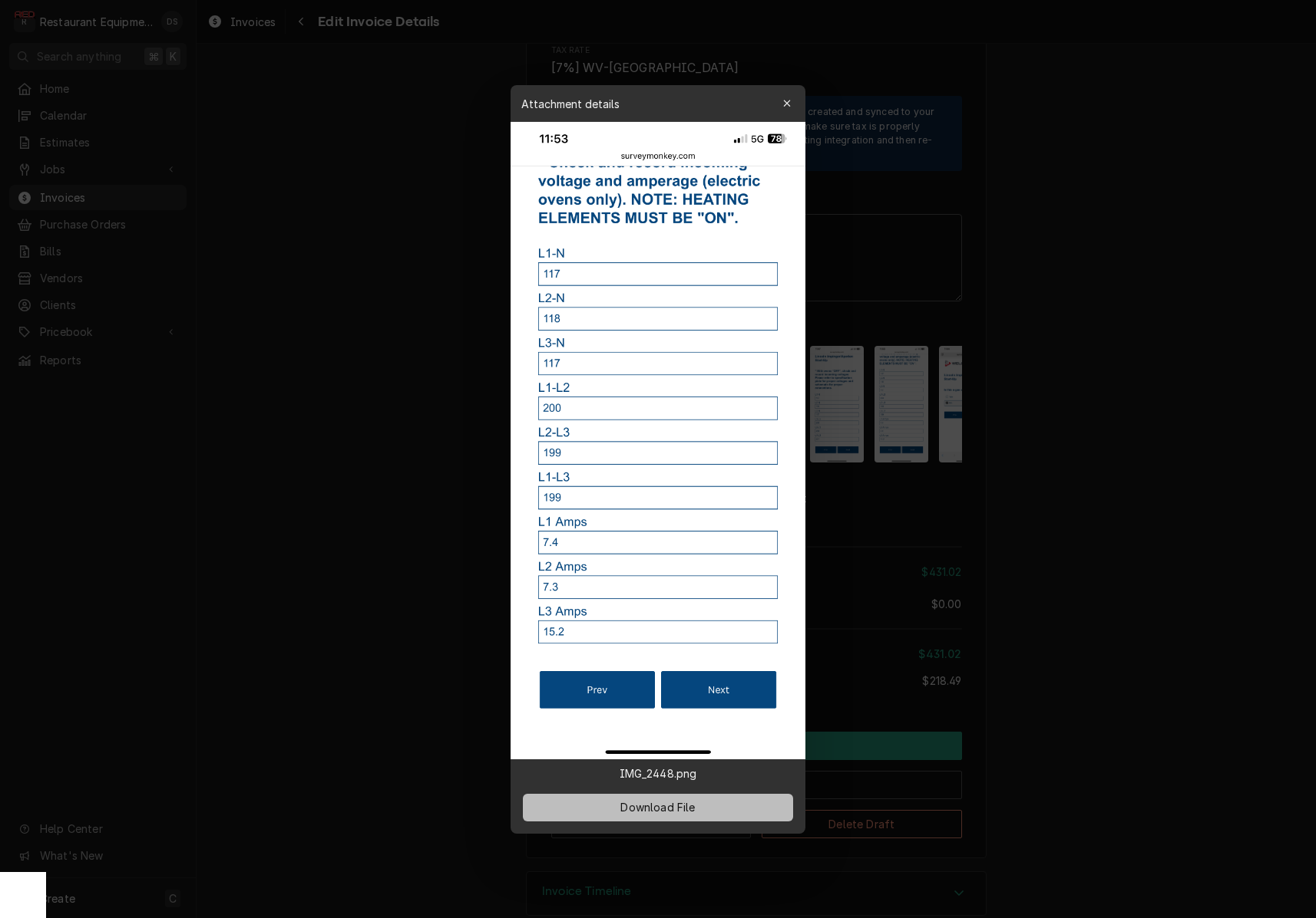
click at [743, 802] on button "Download File" at bounding box center [658, 807] width 270 height 28
click at [901, 375] on div at bounding box center [658, 459] width 1316 height 918
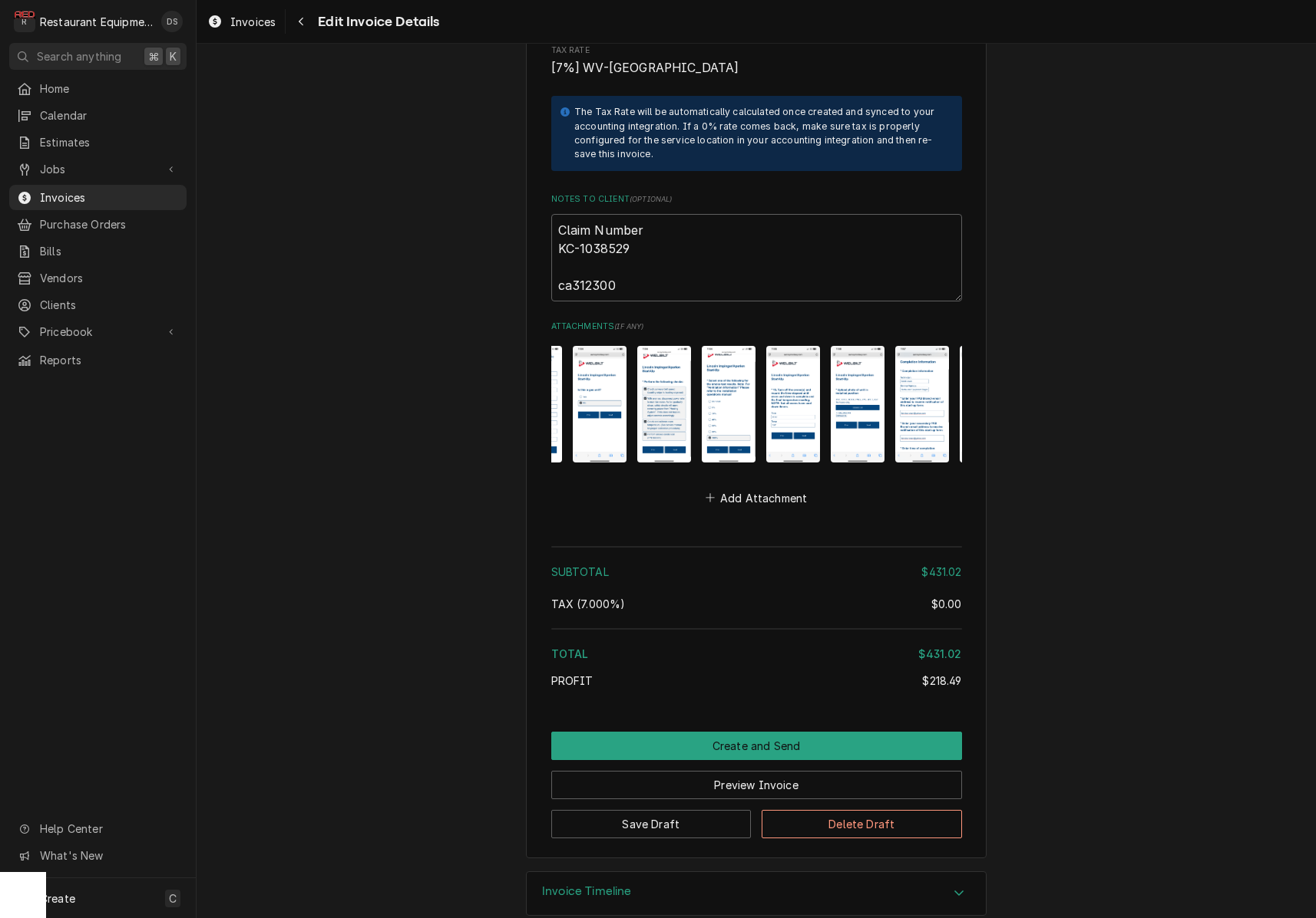
scroll to position [0, 558]
click at [611, 359] on img "Attachments" at bounding box center [601, 404] width 54 height 116
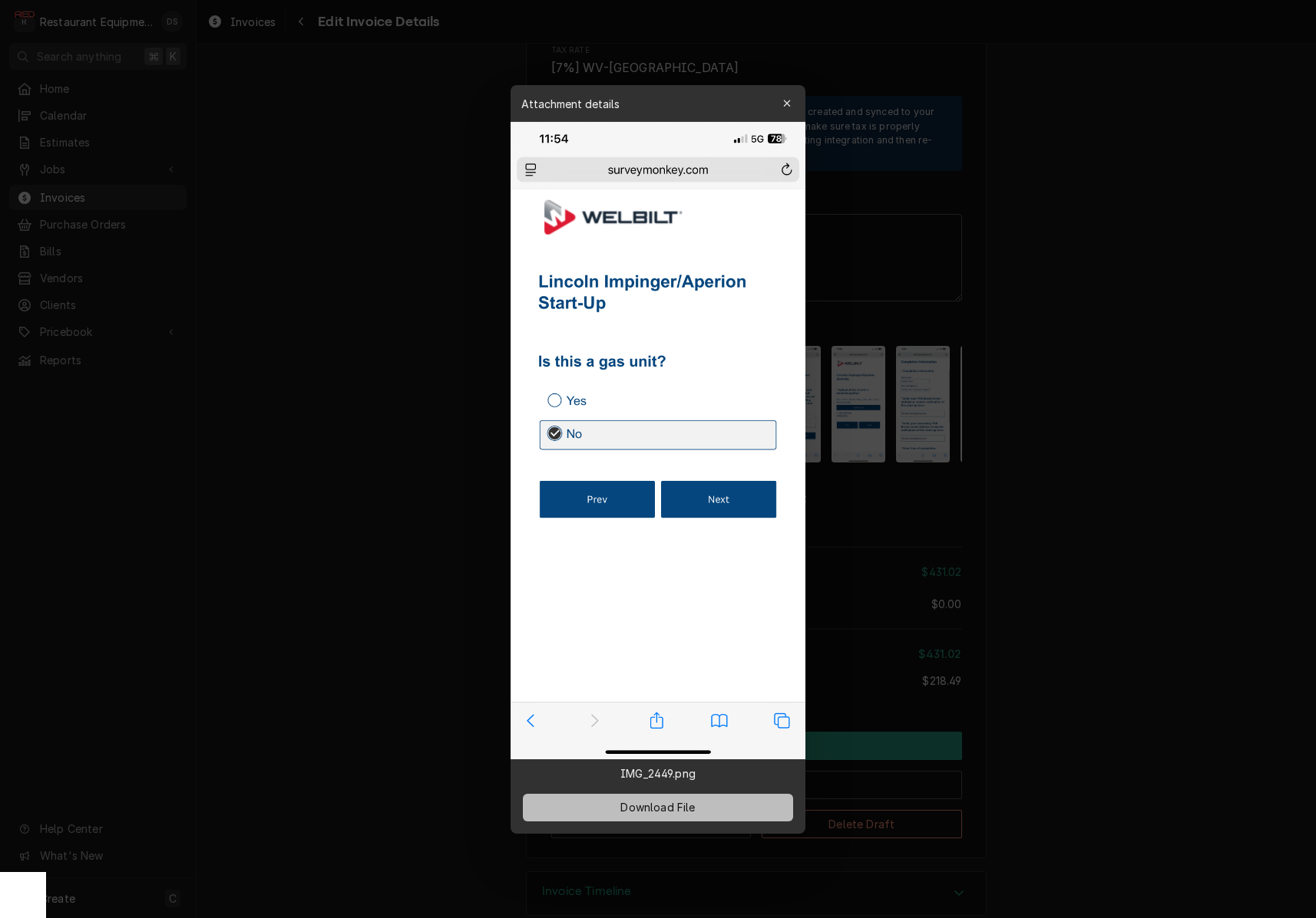
click at [753, 798] on button "Download File" at bounding box center [658, 807] width 270 height 28
click at [854, 456] on div at bounding box center [658, 459] width 1316 height 918
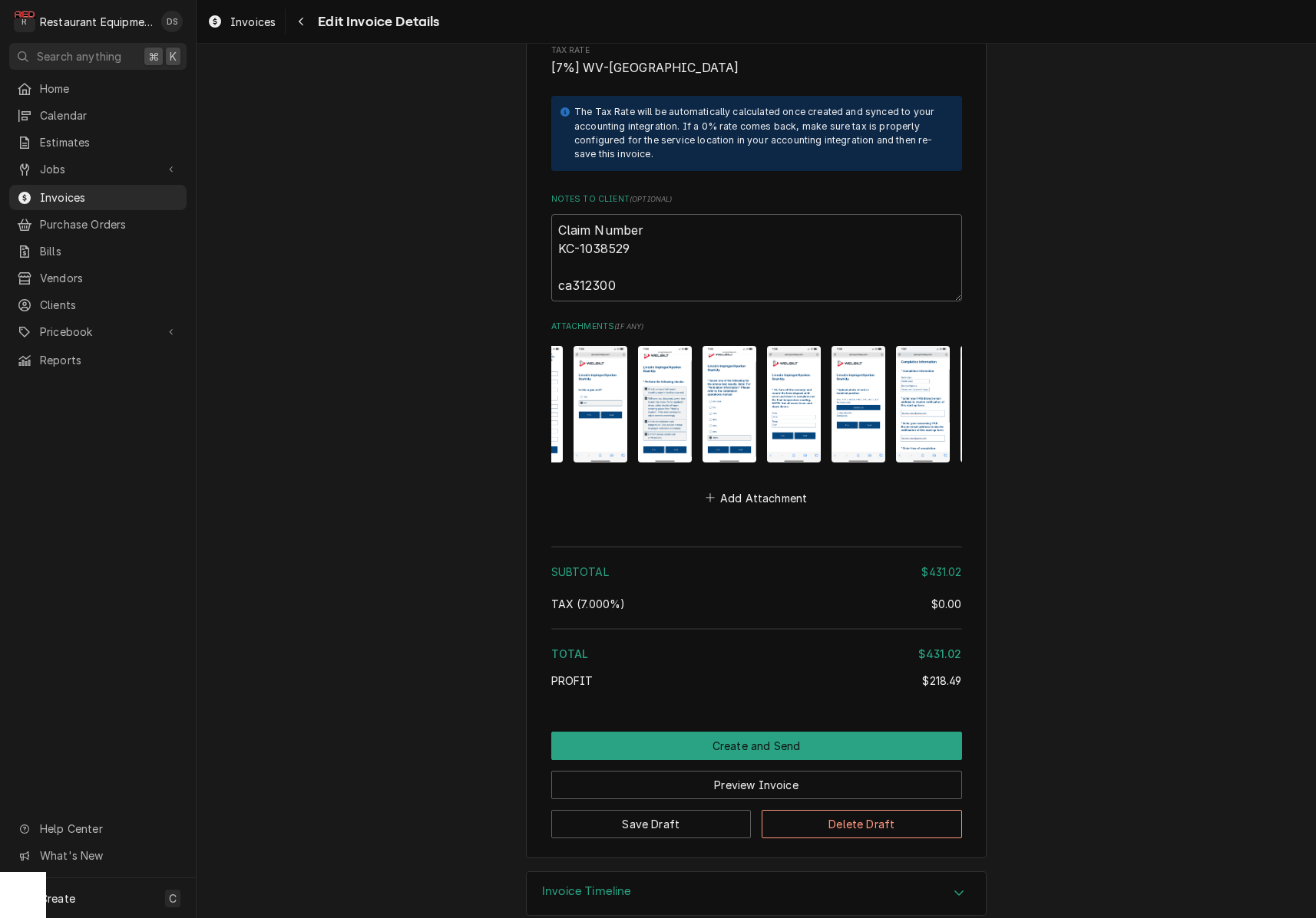
click at [665, 400] on img "Attachments" at bounding box center [664, 404] width 54 height 116
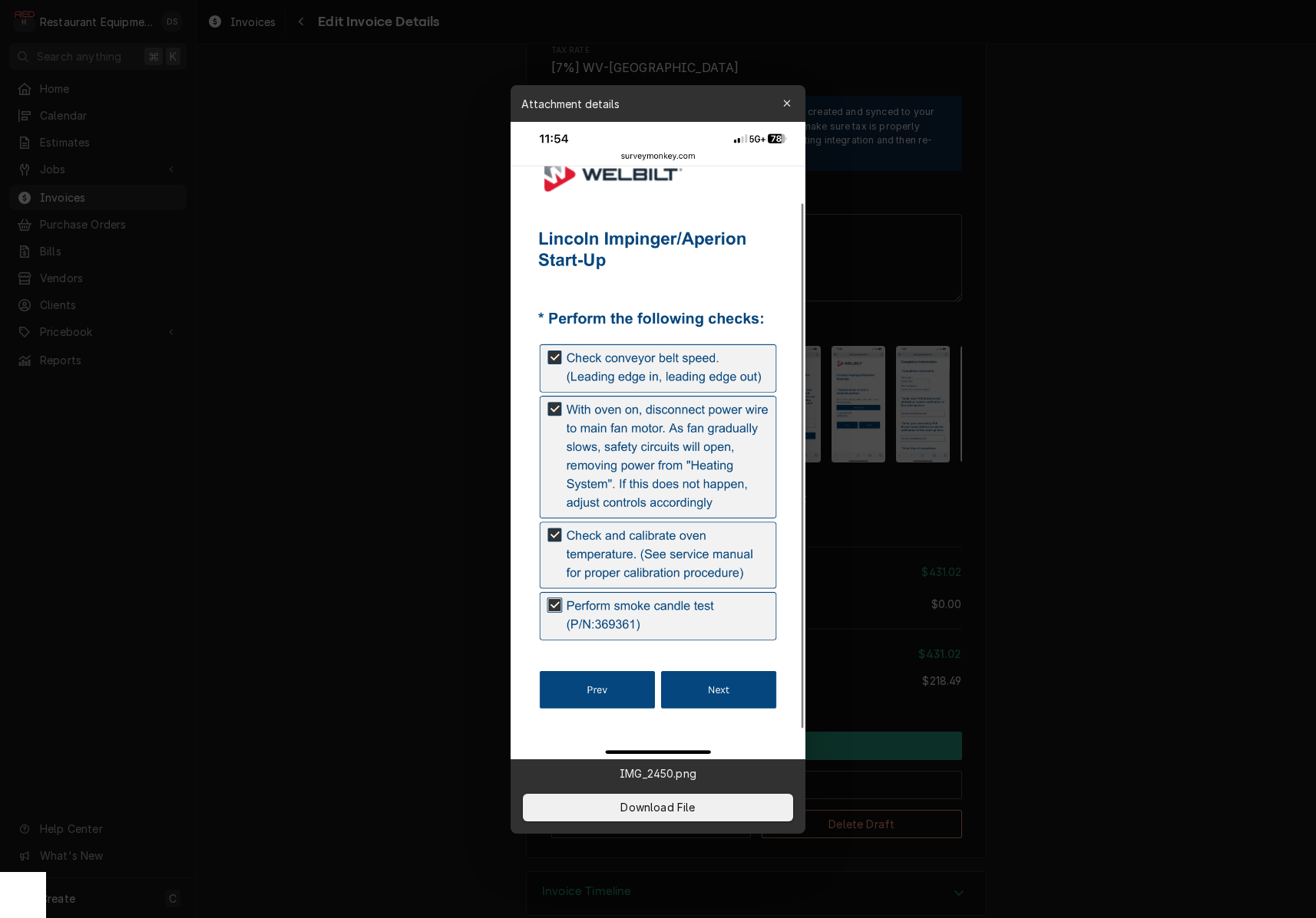
drag, startPoint x: 739, startPoint y: 812, endPoint x: 782, endPoint y: 779, distance: 54.2
click at [740, 809] on button "Download File" at bounding box center [658, 807] width 270 height 28
click at [862, 478] on div at bounding box center [658, 459] width 1316 height 918
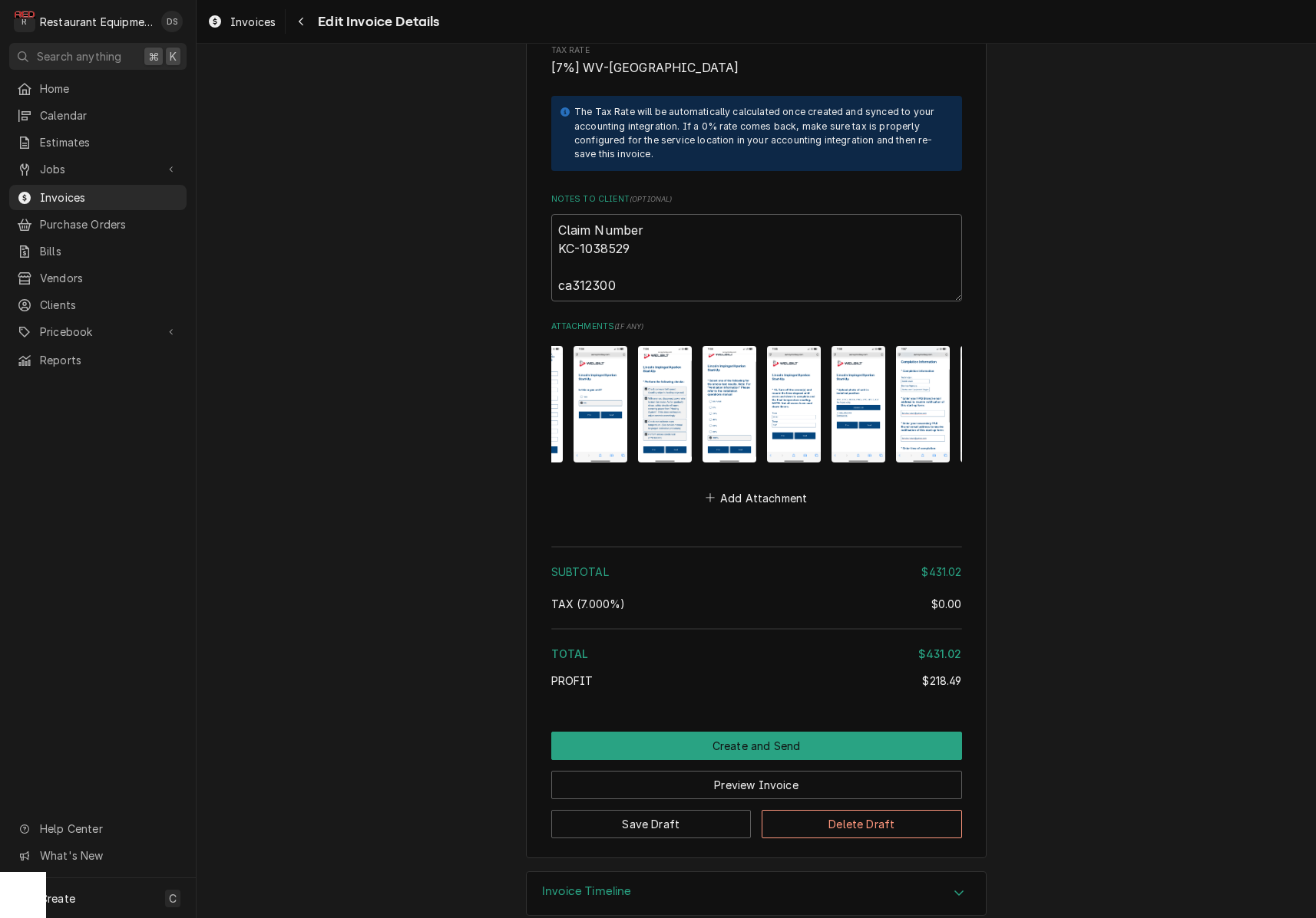
click at [725, 394] on img "Attachments" at bounding box center [729, 404] width 54 height 116
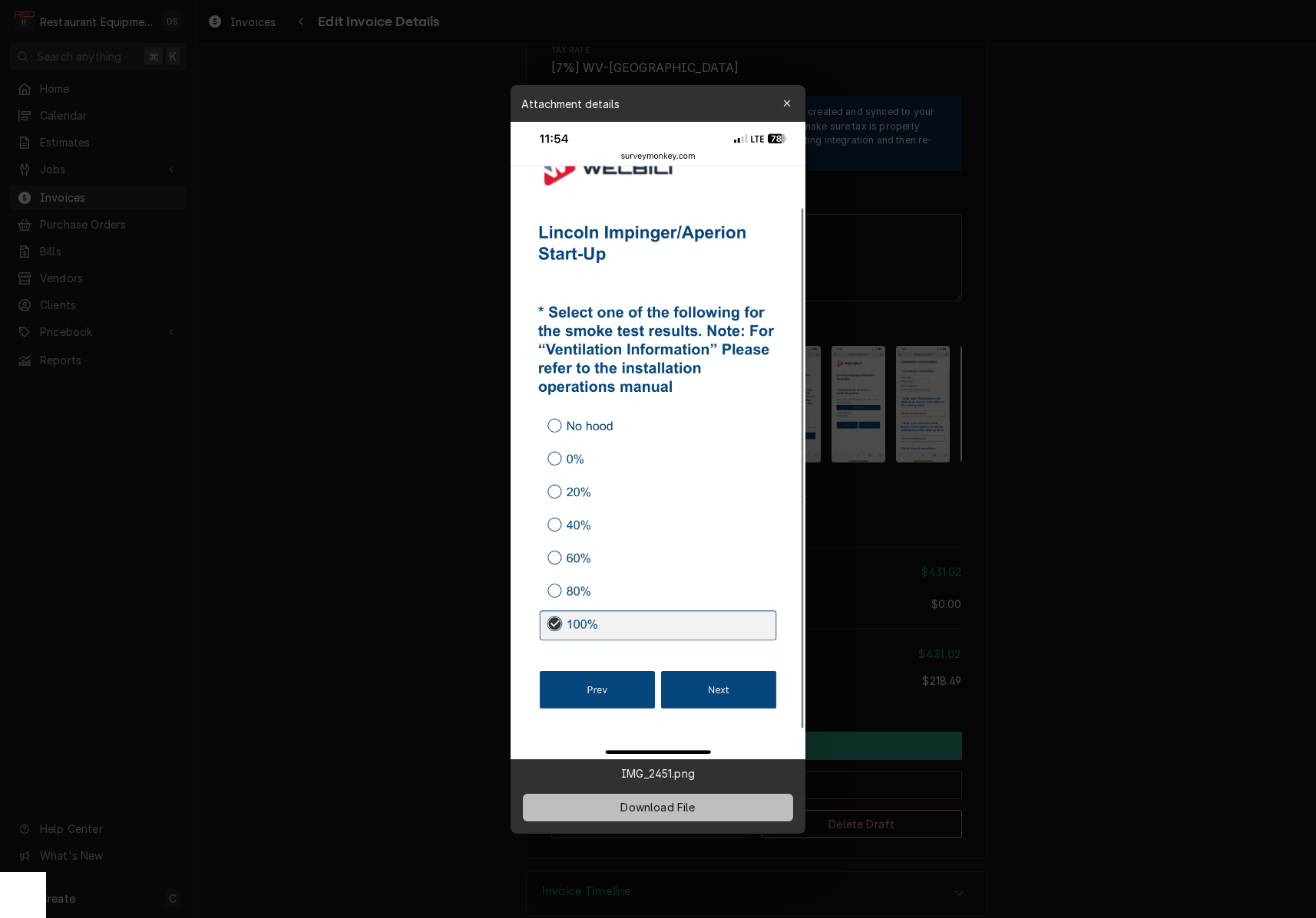
click at [725, 805] on button "Download File" at bounding box center [658, 807] width 270 height 28
click at [903, 499] on div at bounding box center [658, 459] width 1316 height 918
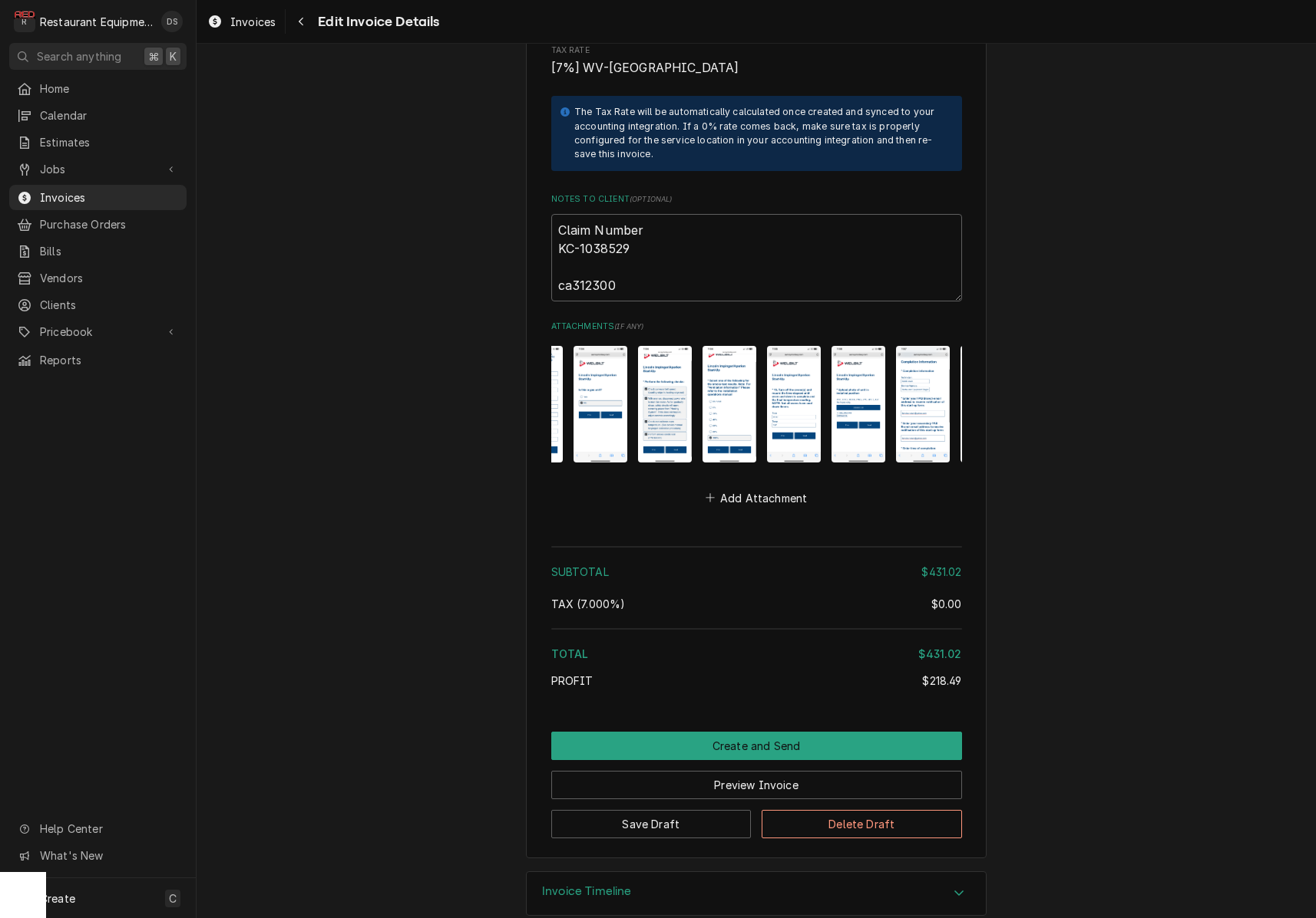
click at [737, 381] on img "Attachments" at bounding box center [729, 404] width 54 height 116
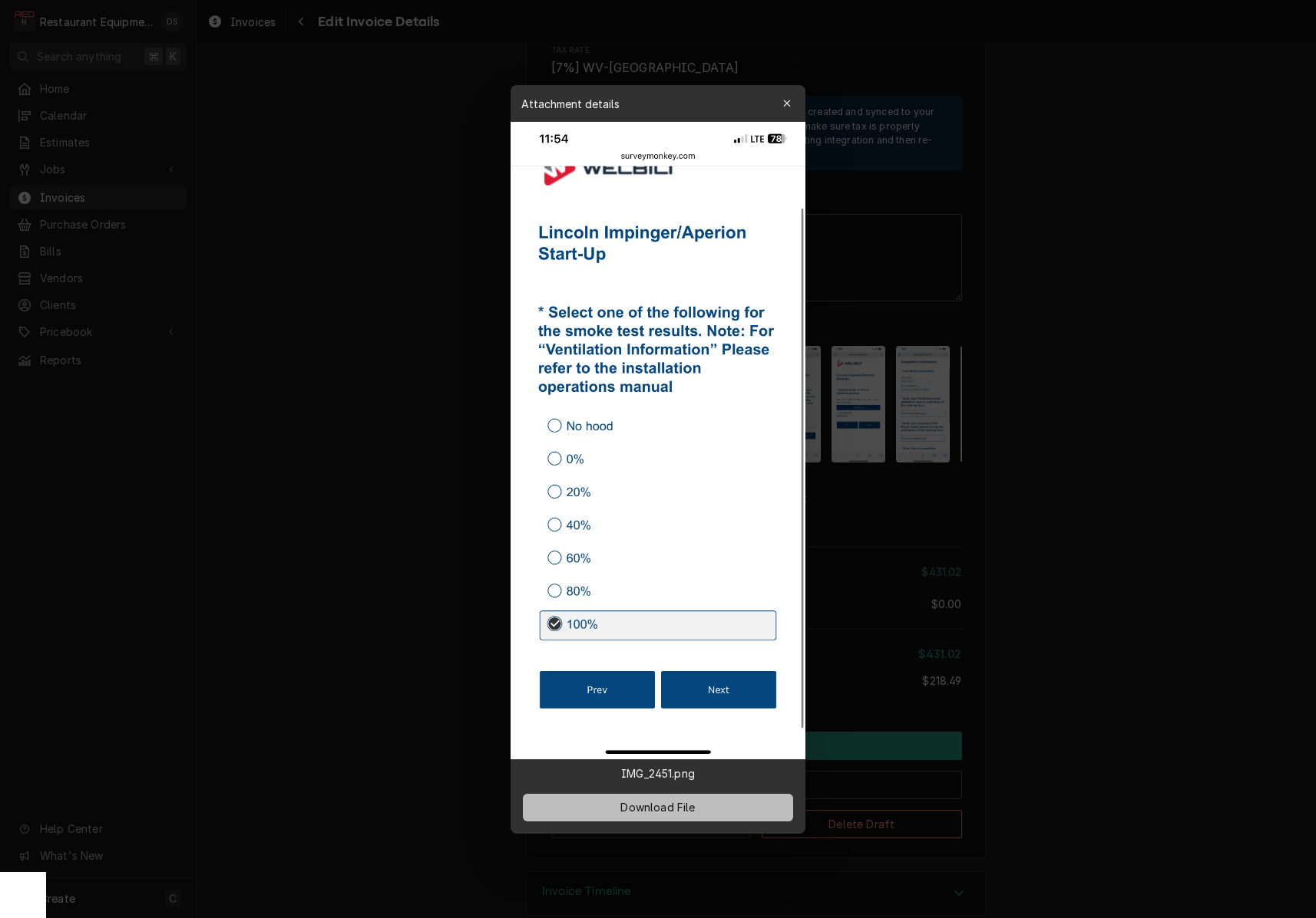
click at [740, 805] on button "Download File" at bounding box center [658, 807] width 270 height 28
click at [862, 498] on div at bounding box center [658, 459] width 1316 height 918
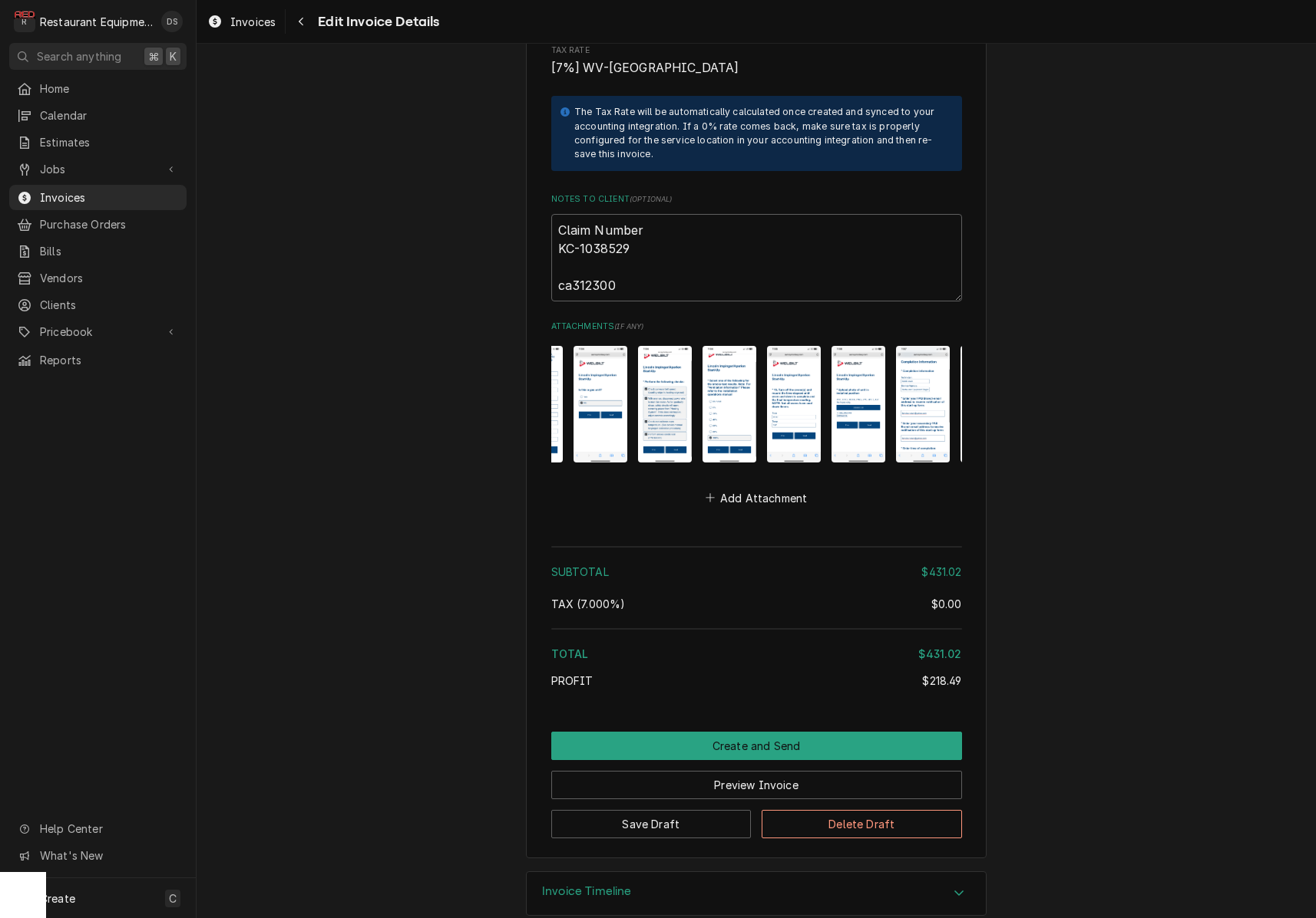
click at [786, 382] on img "Attachments" at bounding box center [793, 404] width 54 height 116
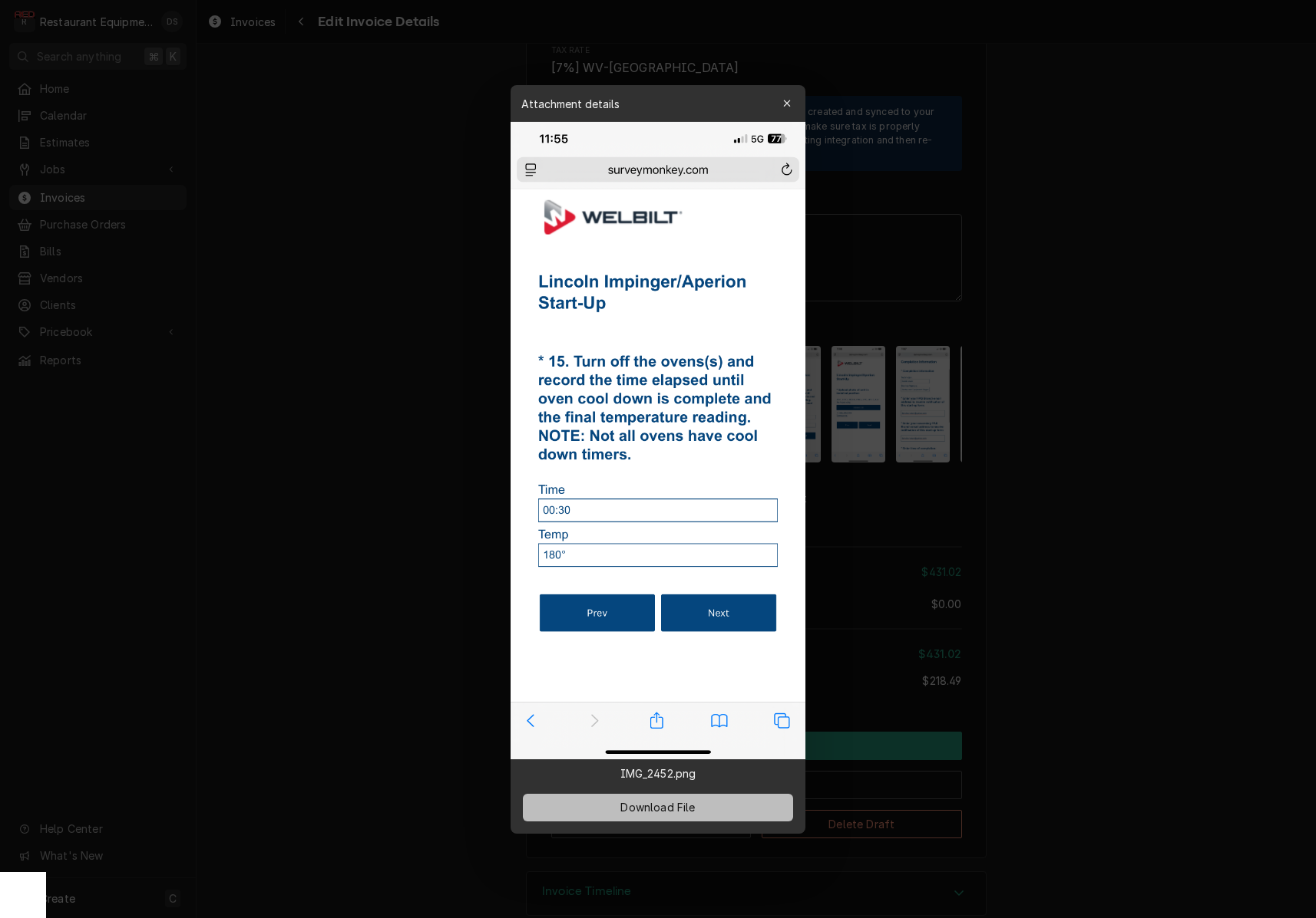
click at [742, 799] on button "Download File" at bounding box center [658, 807] width 270 height 28
click at [849, 475] on div at bounding box center [658, 459] width 1316 height 918
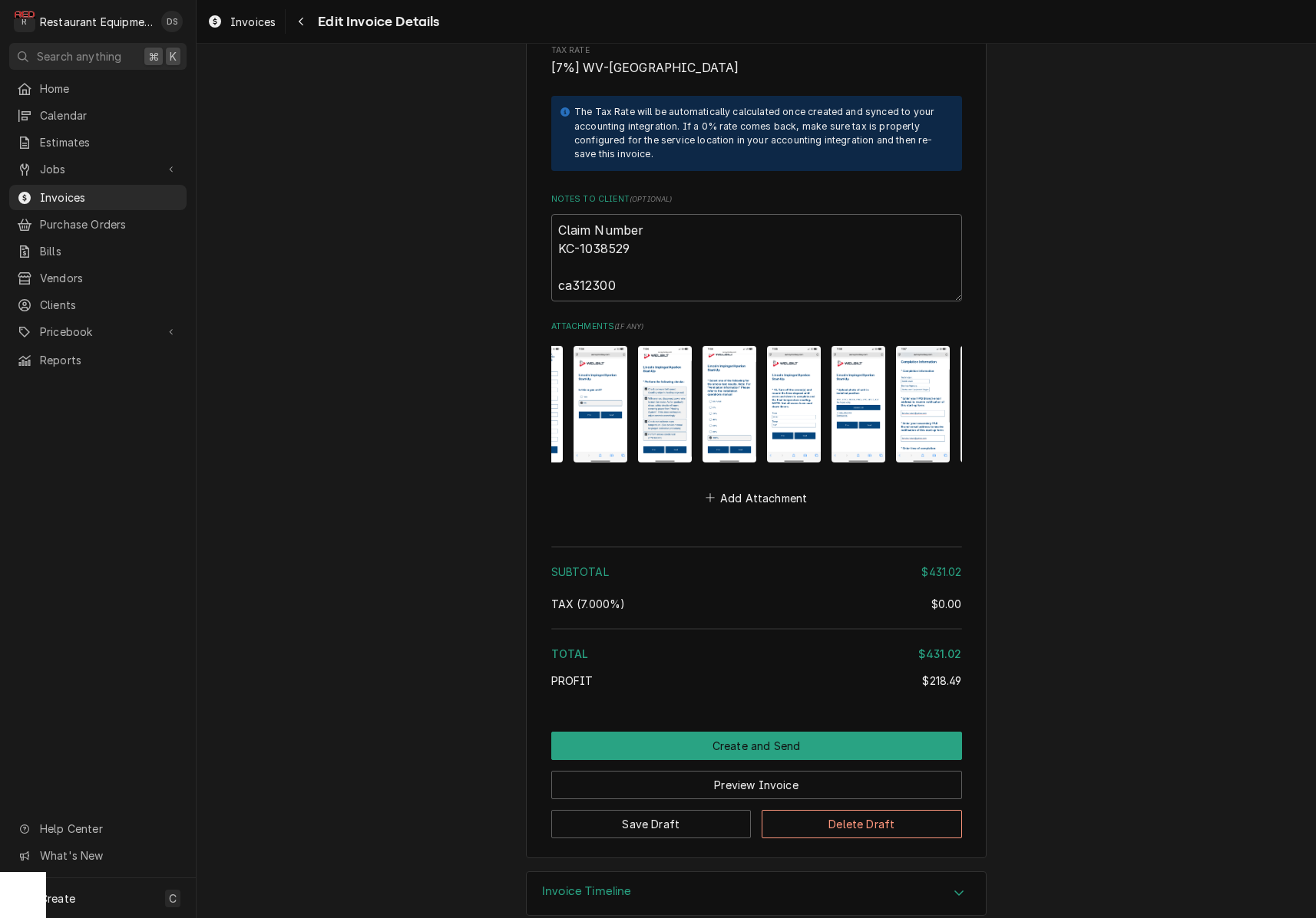
click at [865, 408] on img "Attachments" at bounding box center [858, 404] width 54 height 116
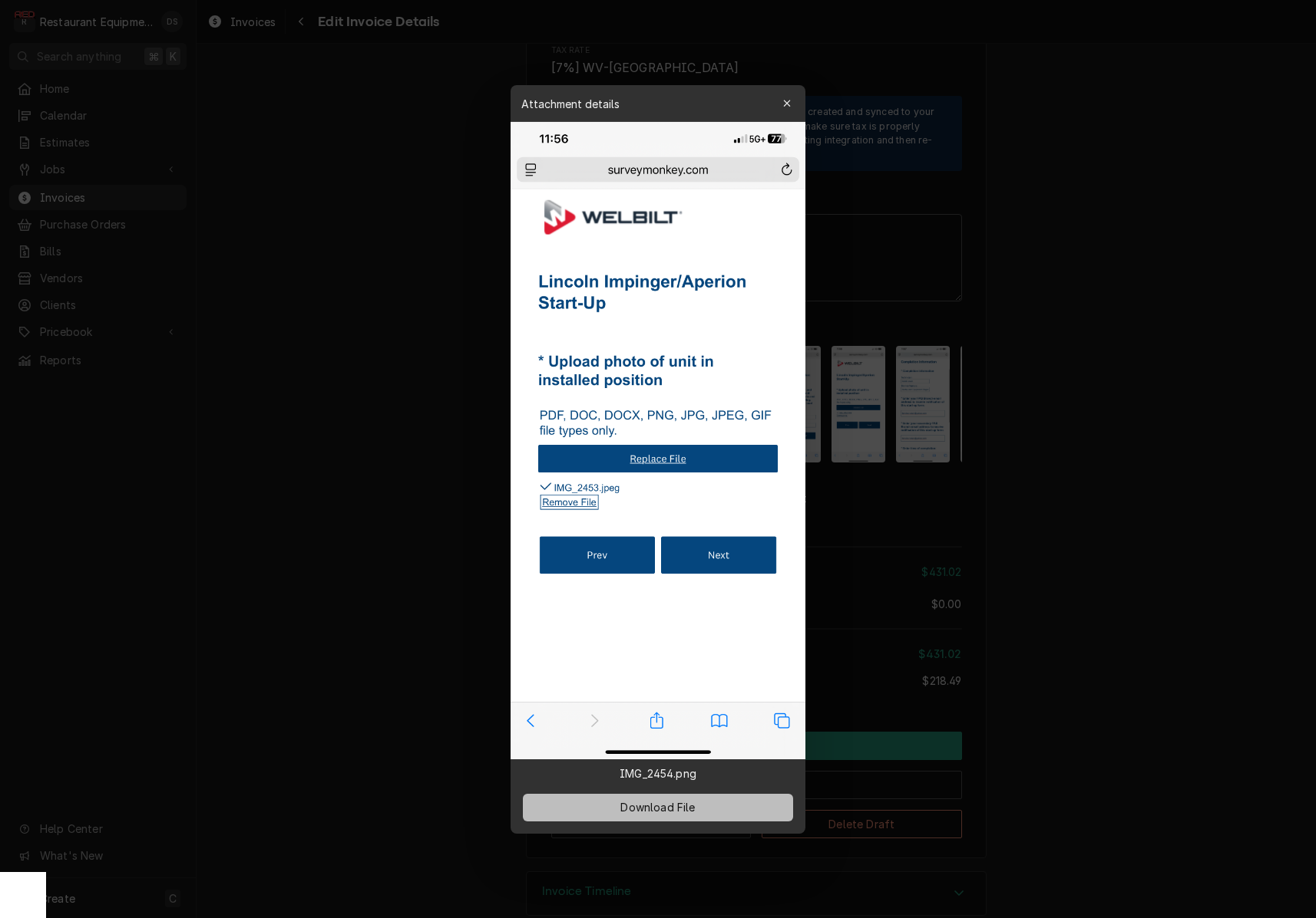
click at [710, 800] on button "Download File" at bounding box center [658, 807] width 270 height 28
click at [898, 455] on div at bounding box center [658, 459] width 1316 height 918
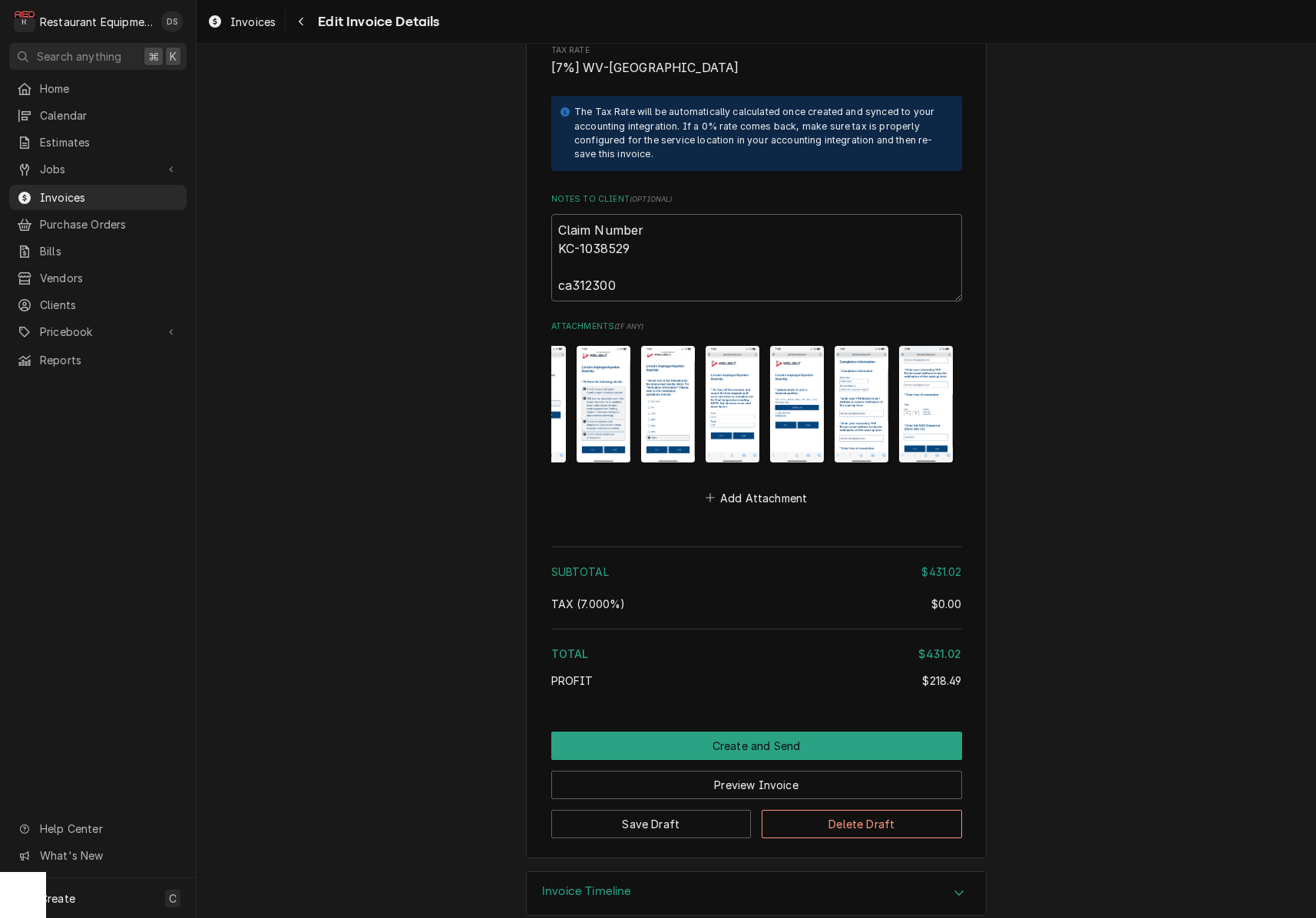
scroll to position [0, 621]
click at [859, 399] on img "Attachments" at bounding box center [860, 404] width 54 height 116
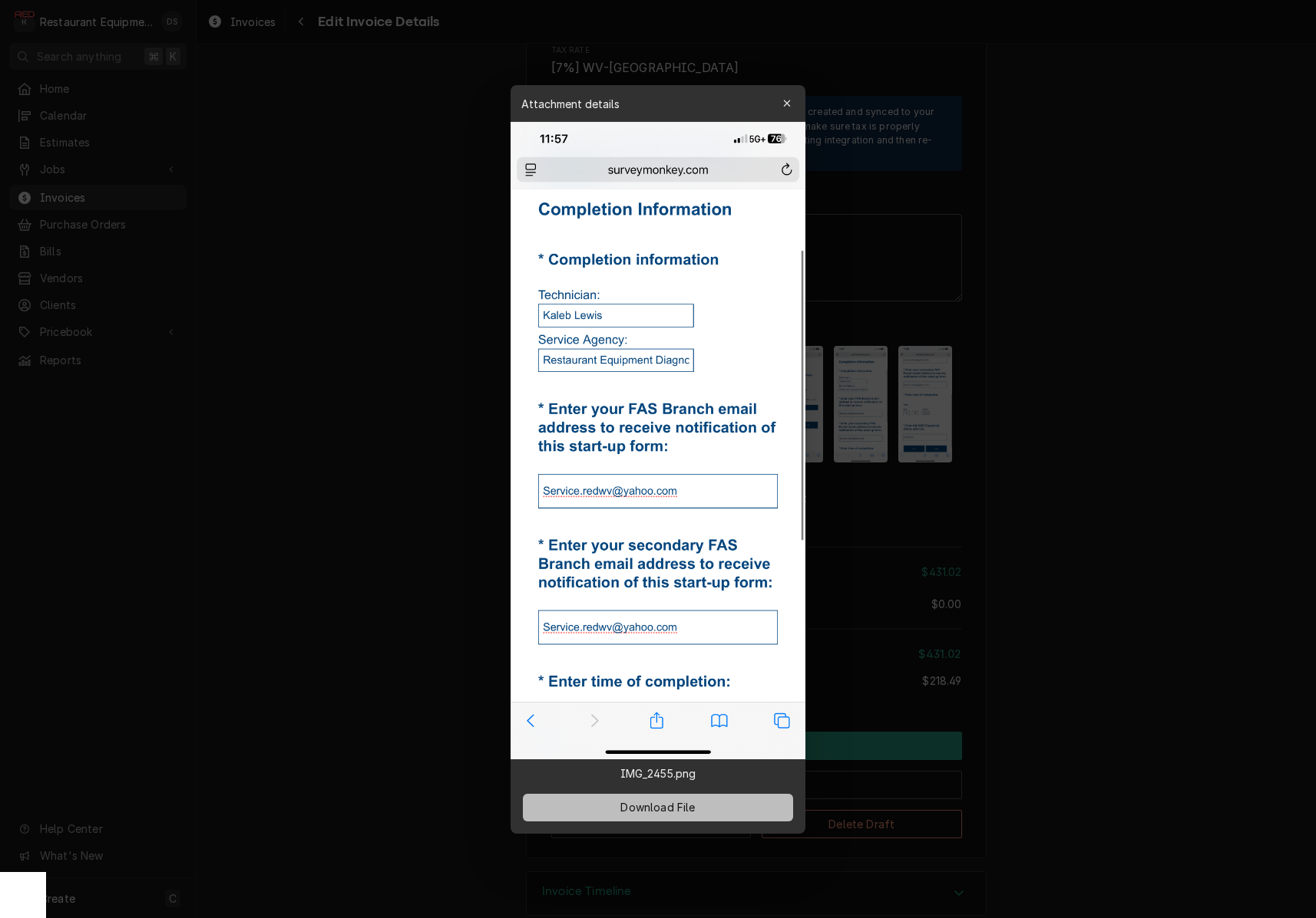
click at [676, 810] on span "Download File" at bounding box center [658, 807] width 81 height 16
click at [890, 529] on div at bounding box center [658, 459] width 1316 height 918
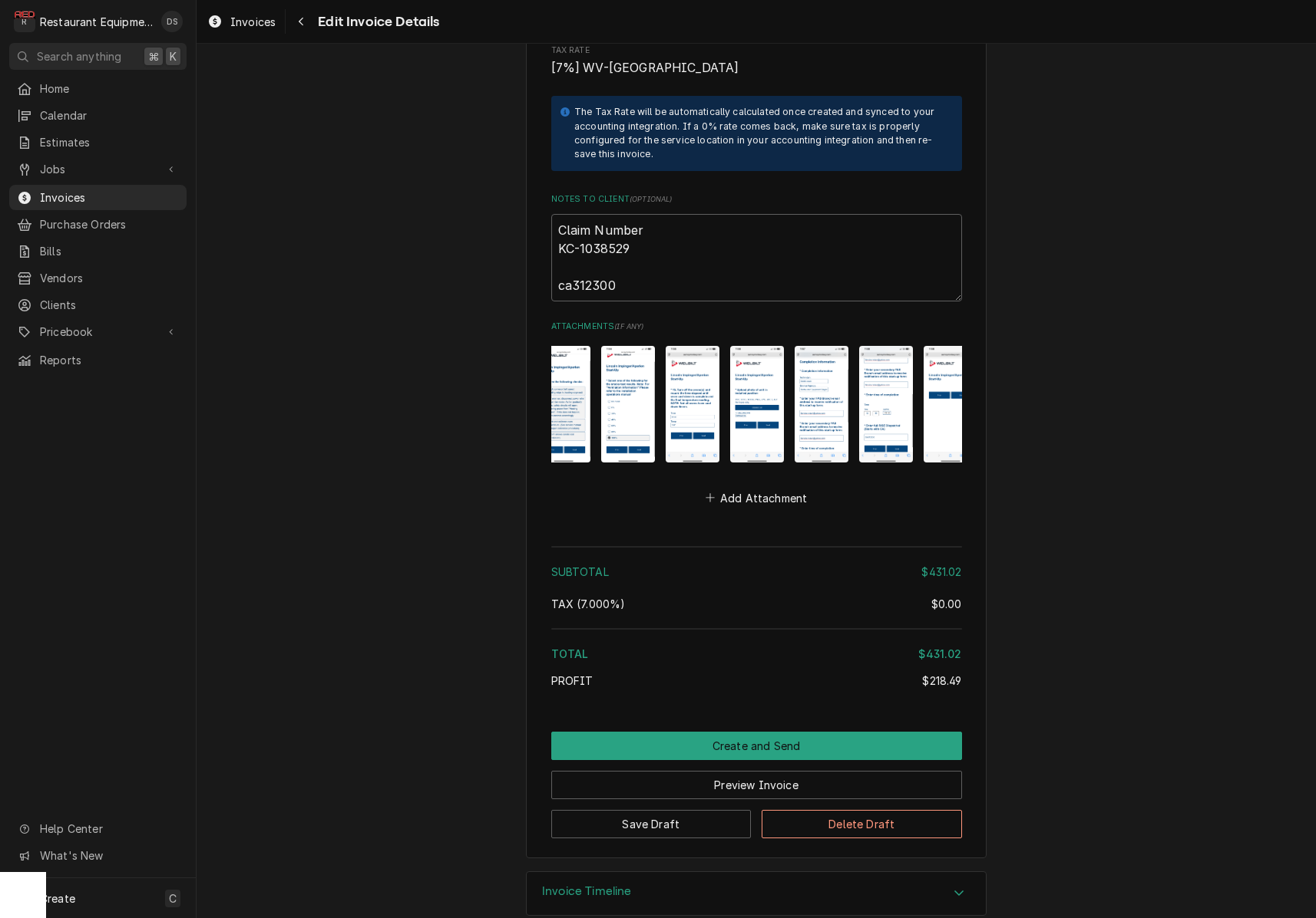
scroll to position [0, 661]
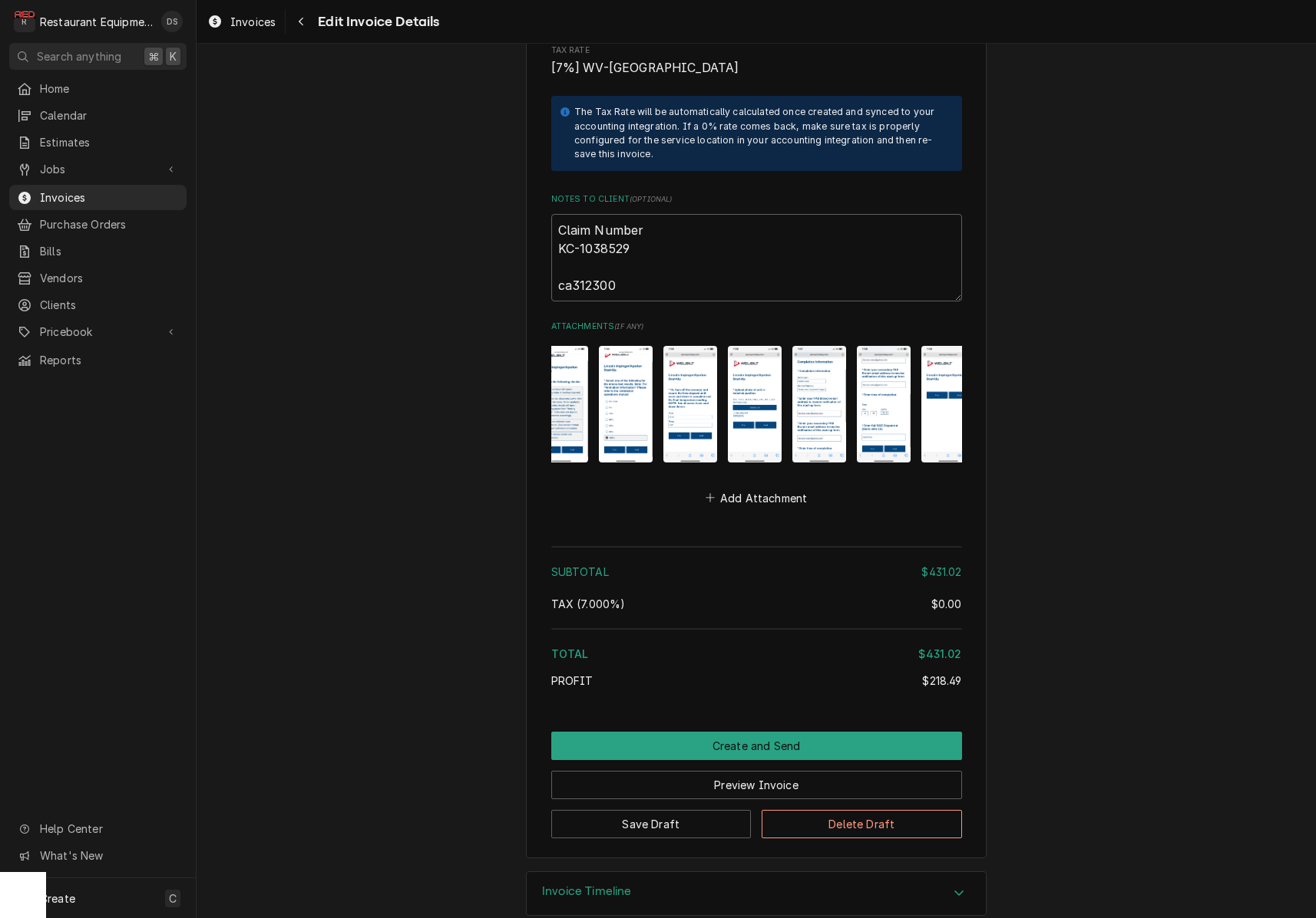
click at [874, 404] on img "Attachments" at bounding box center [883, 404] width 54 height 116
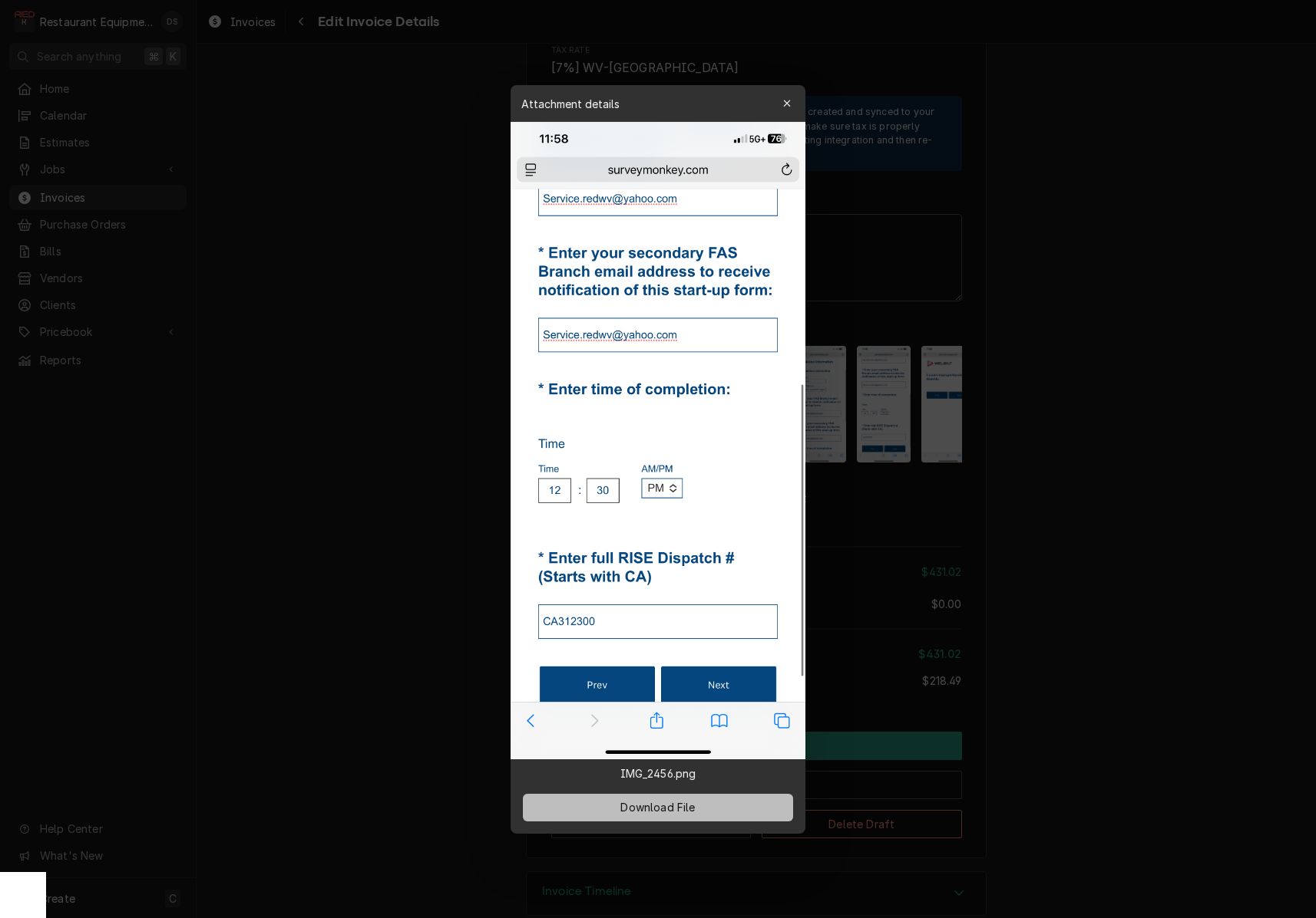
scroll to position [1, 0]
click at [726, 798] on button "Download File" at bounding box center [658, 807] width 270 height 28
click at [882, 536] on div at bounding box center [658, 459] width 1316 height 918
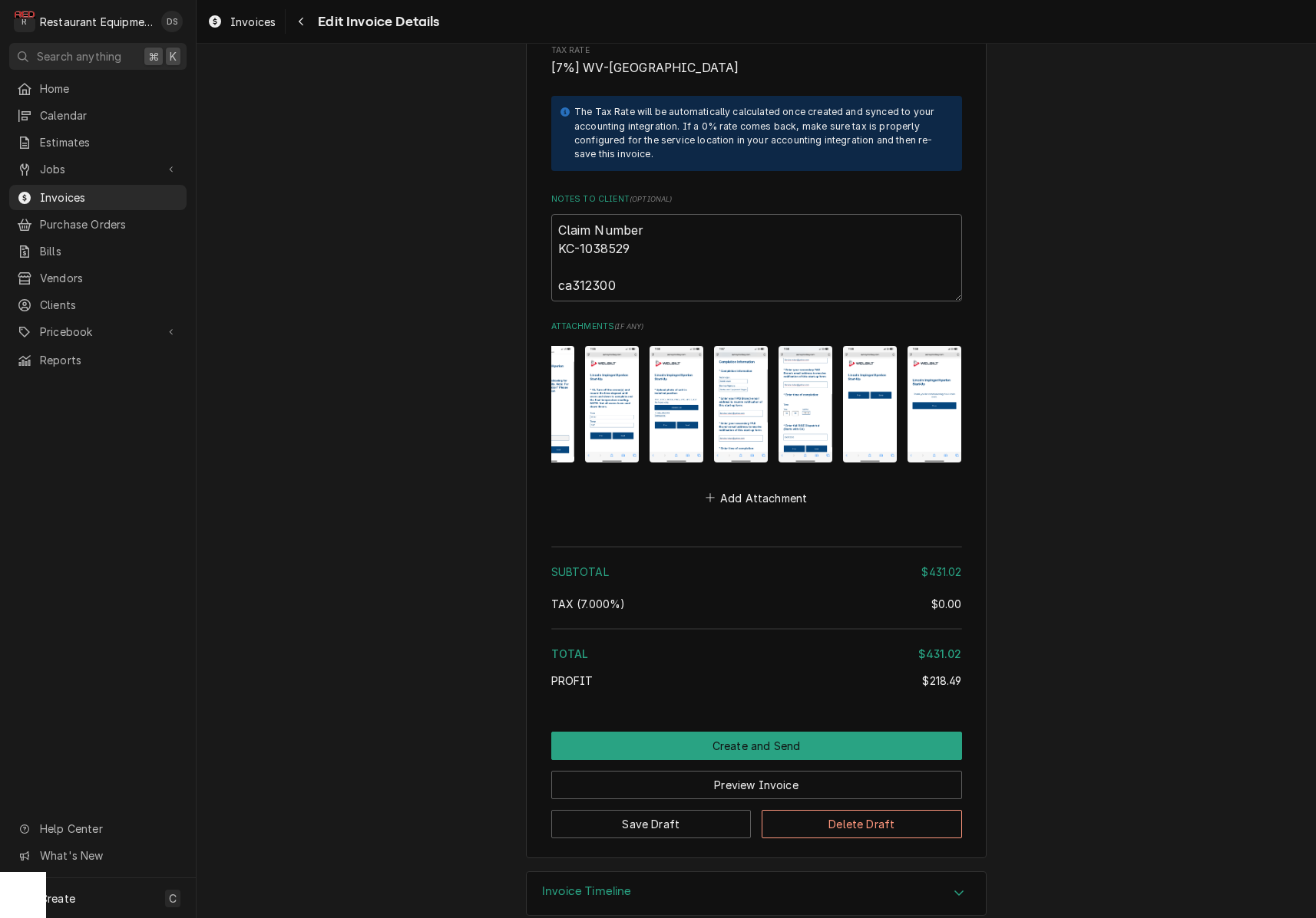
scroll to position [0, 739]
click at [878, 411] on img "Attachments" at bounding box center [870, 404] width 54 height 116
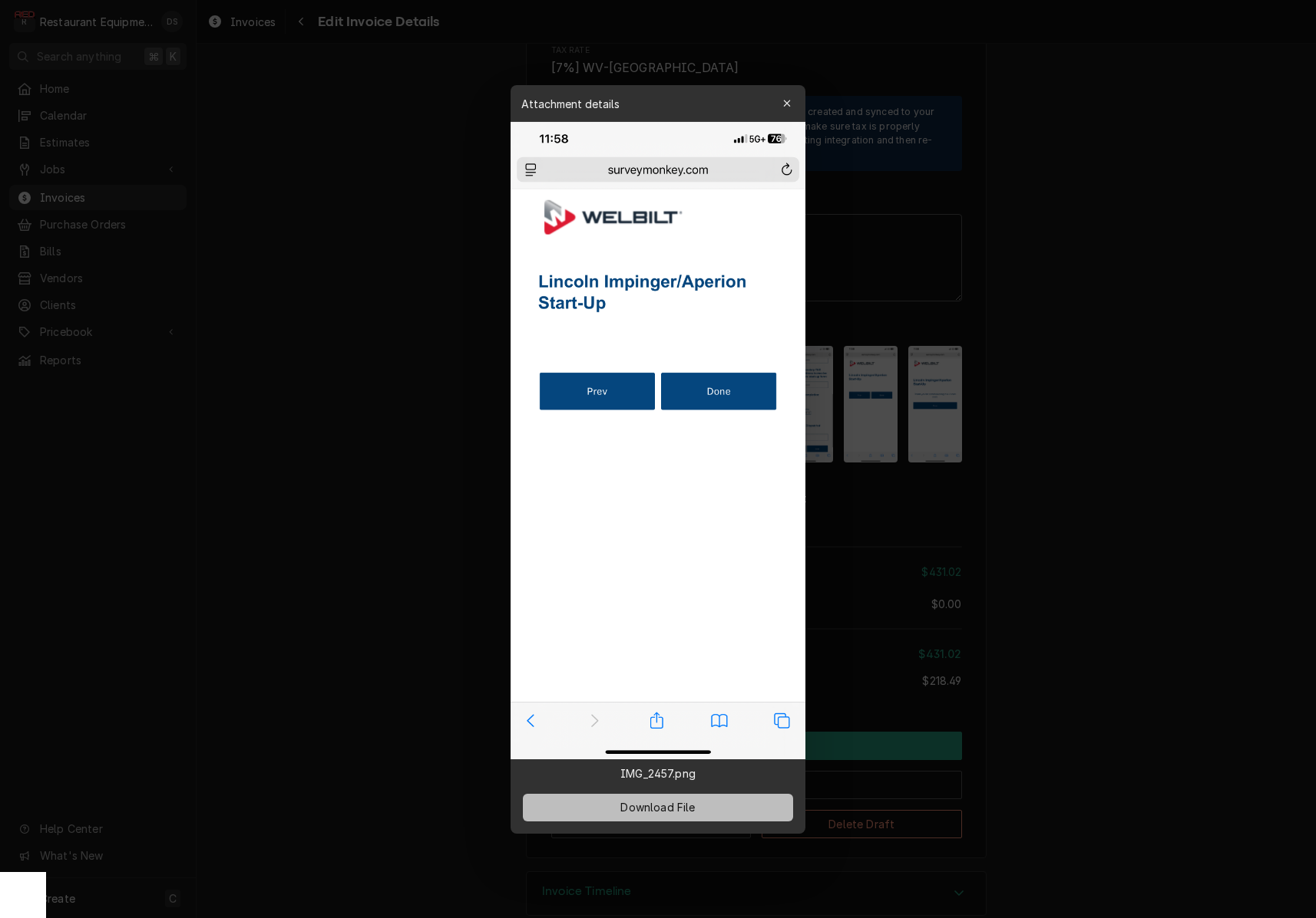
click at [729, 792] on div "Download File" at bounding box center [658, 807] width 295 height 52
click at [730, 802] on button "Download File" at bounding box center [658, 807] width 270 height 28
click at [883, 442] on div at bounding box center [658, 459] width 1316 height 918
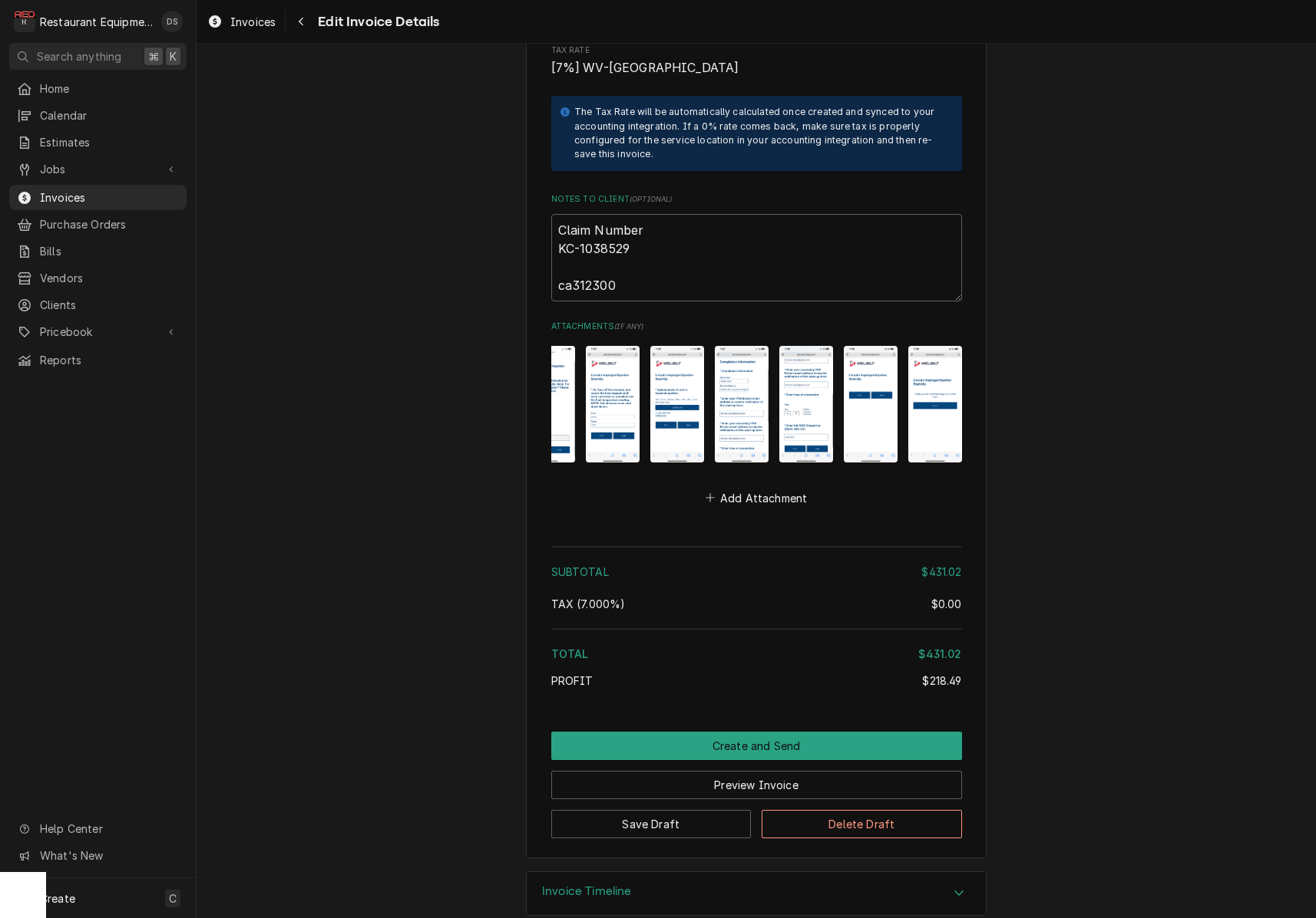
click at [955, 383] on img "Attachments" at bounding box center [935, 404] width 54 height 116
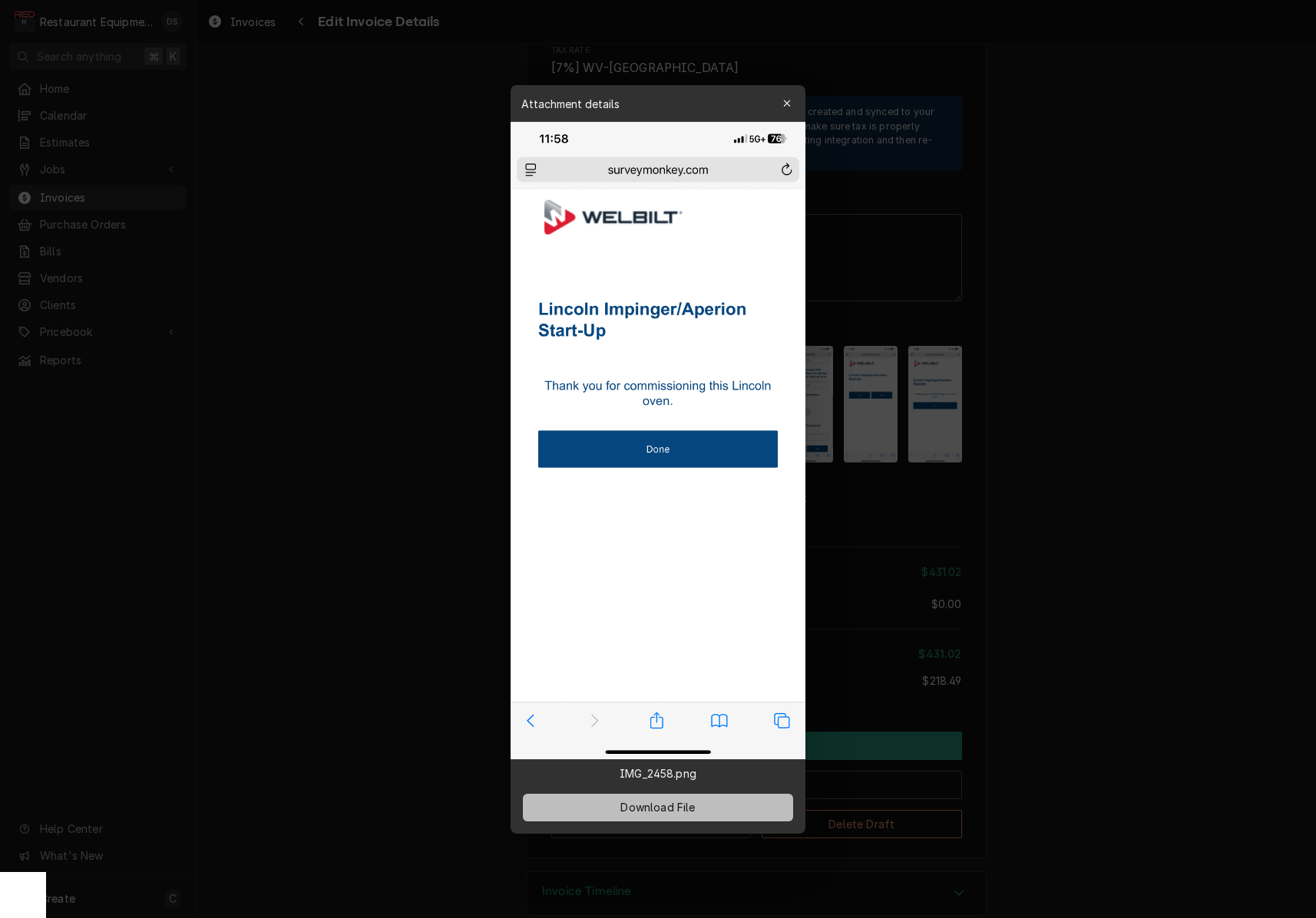
click at [696, 802] on span "Download File" at bounding box center [658, 807] width 81 height 16
click at [1115, 466] on div at bounding box center [658, 459] width 1316 height 918
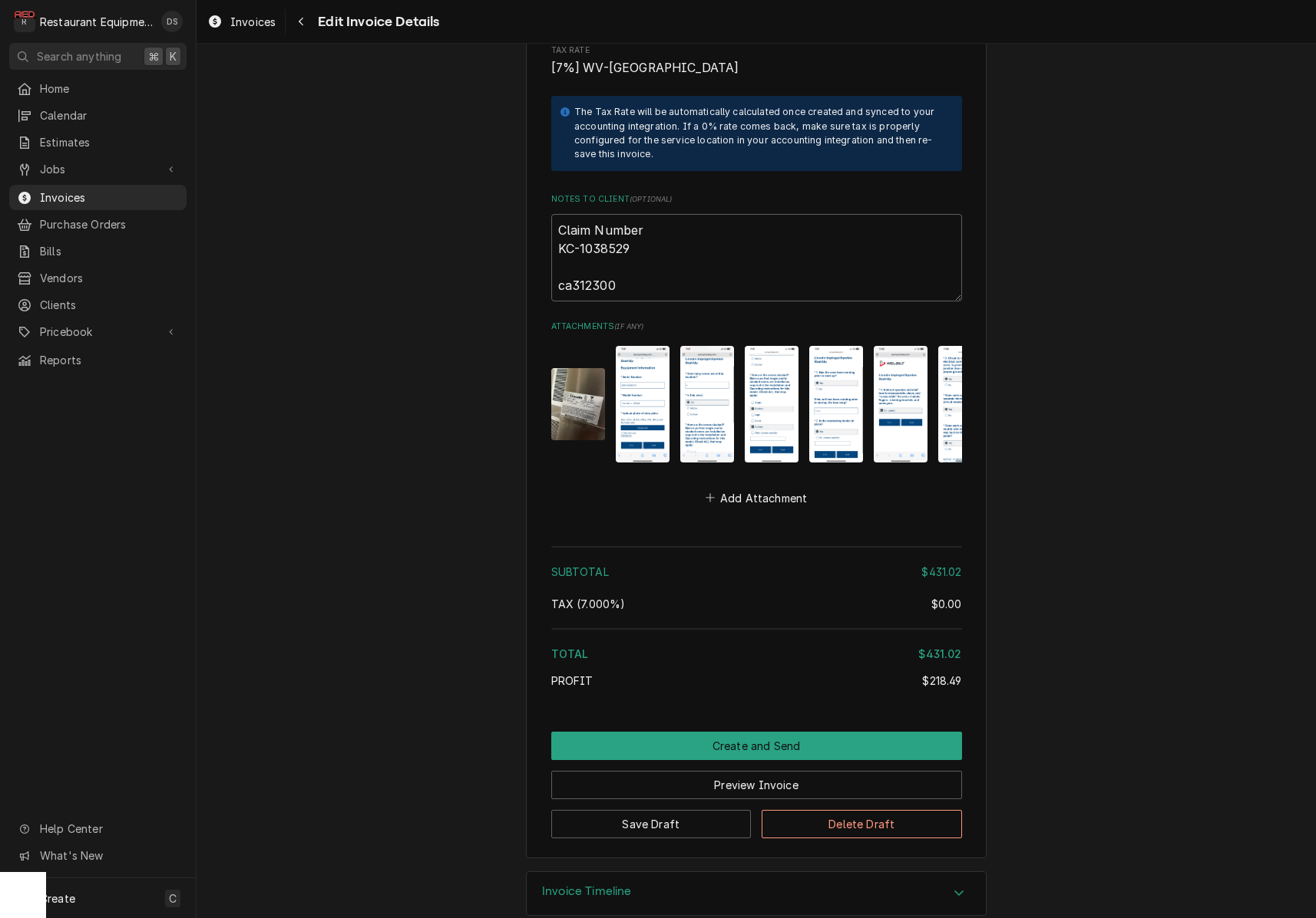
scroll to position [0, 0]
click at [596, 387] on img "Attachments" at bounding box center [579, 404] width 54 height 71
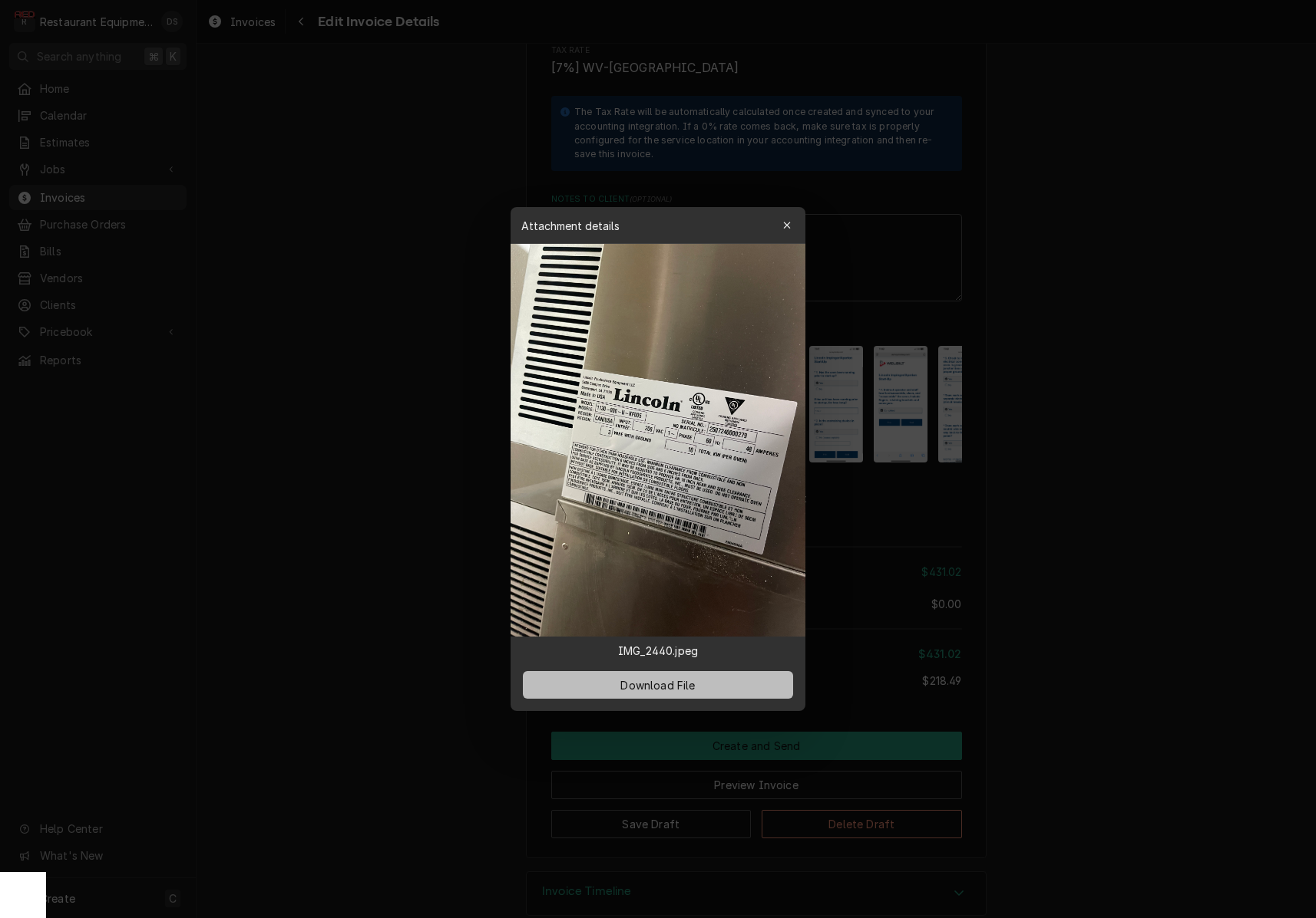
drag, startPoint x: 712, startPoint y: 686, endPoint x: 736, endPoint y: 674, distance: 26.8
click at [712, 685] on button "Download File" at bounding box center [658, 685] width 270 height 28
drag, startPoint x: 794, startPoint y: 223, endPoint x: 793, endPoint y: 233, distance: 10.0
click at [794, 223] on button "button" at bounding box center [786, 226] width 25 height 25
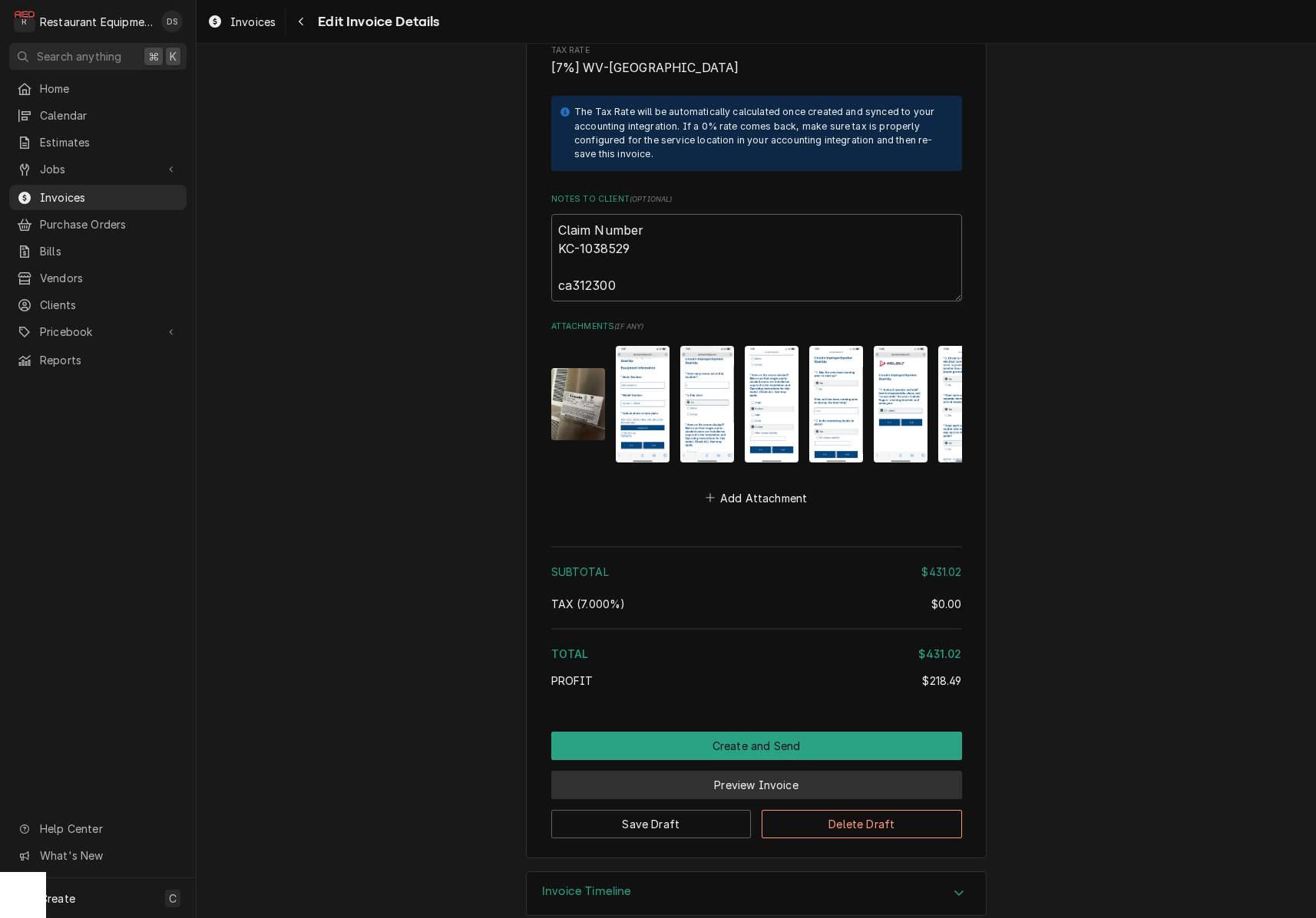
click at [800, 771] on button "Preview Invoice" at bounding box center [756, 785] width 411 height 28
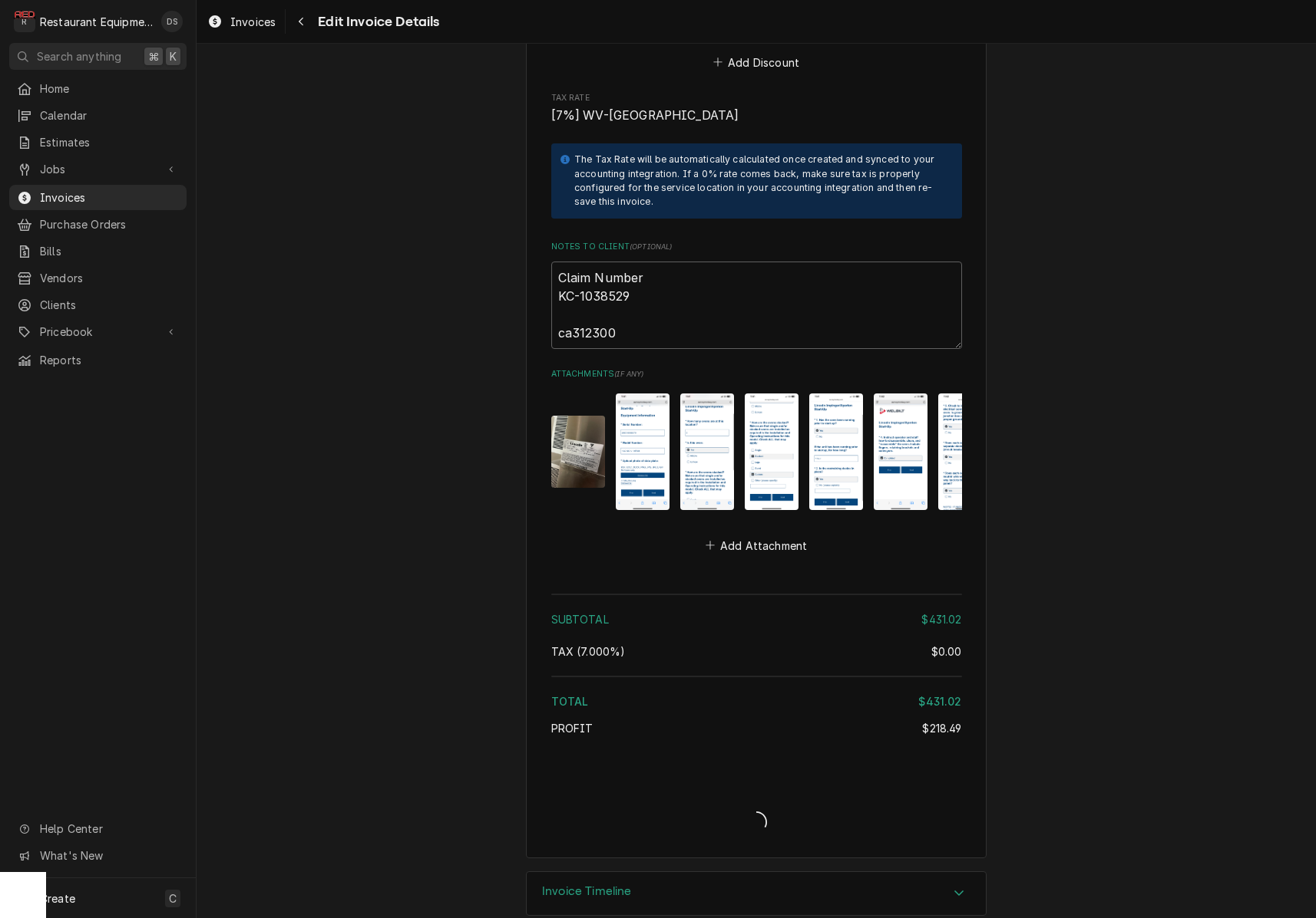
type textarea "x"
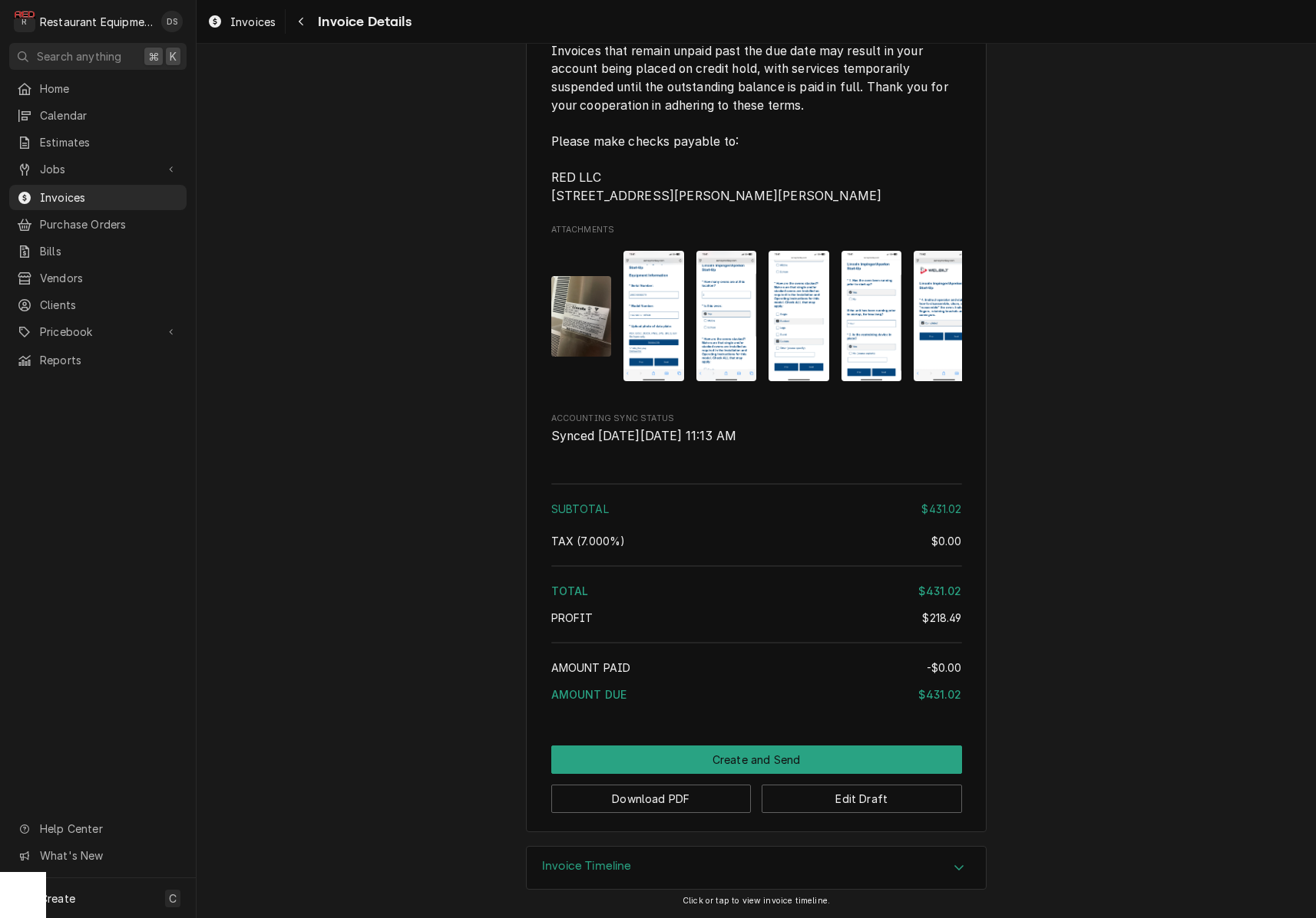
scroll to position [2834, 0]
click at [652, 806] on button "Download PDF" at bounding box center [652, 799] width 200 height 28
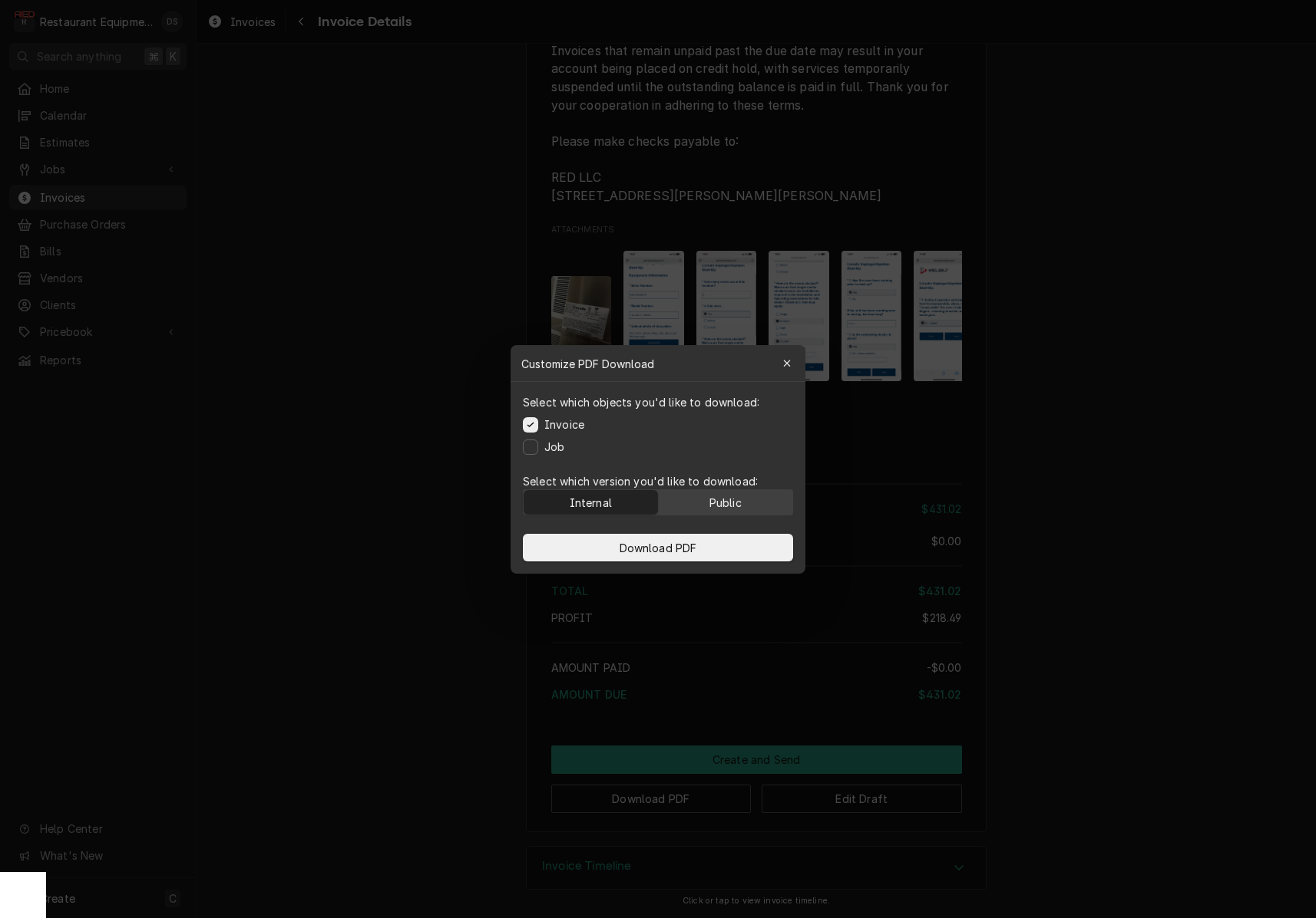
click at [728, 510] on button "Public" at bounding box center [725, 502] width 134 height 25
click at [721, 540] on button "Download PDF" at bounding box center [658, 548] width 270 height 28
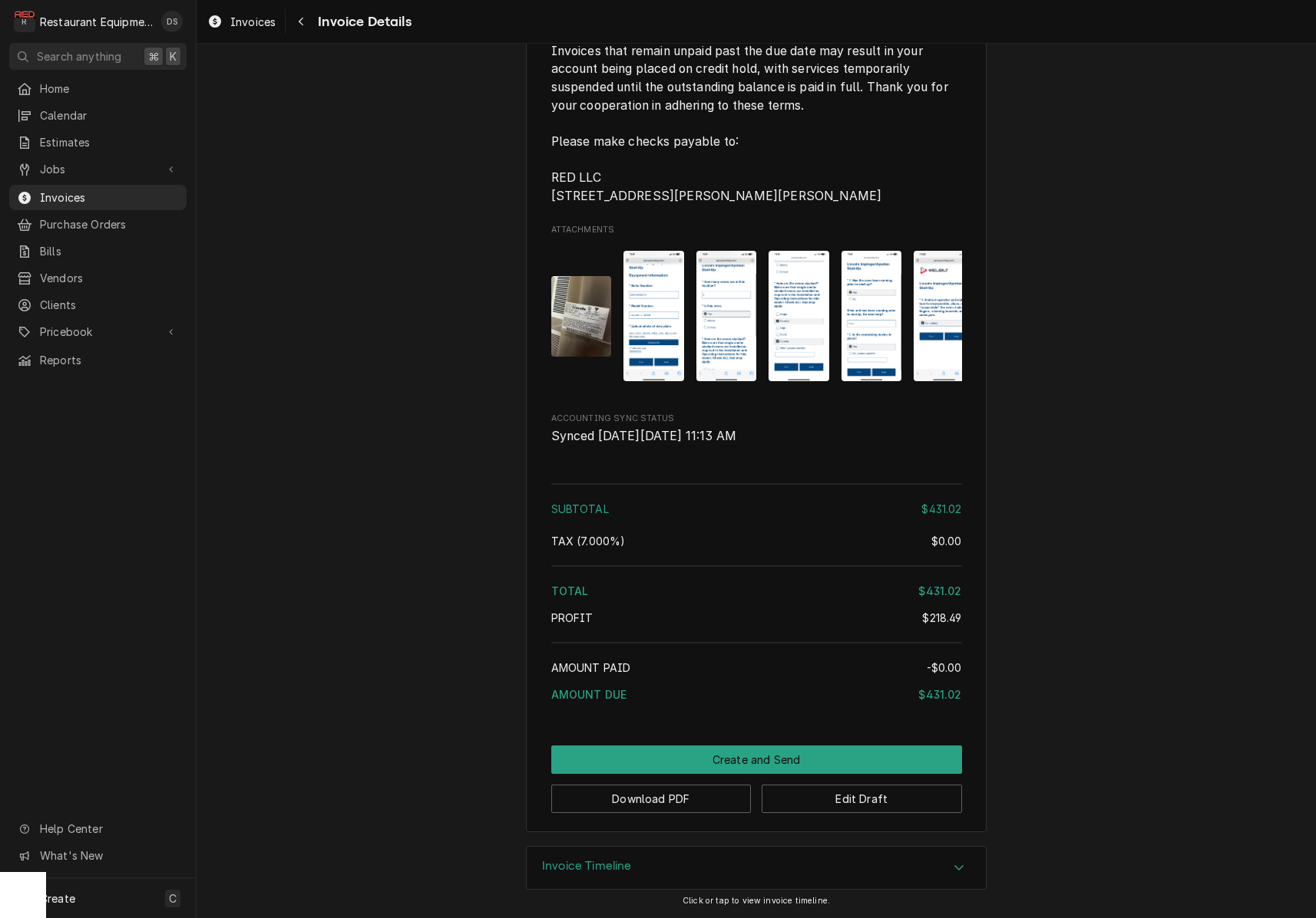
scroll to position [0, 0]
click at [779, 752] on button "Create and Send" at bounding box center [756, 760] width 411 height 28
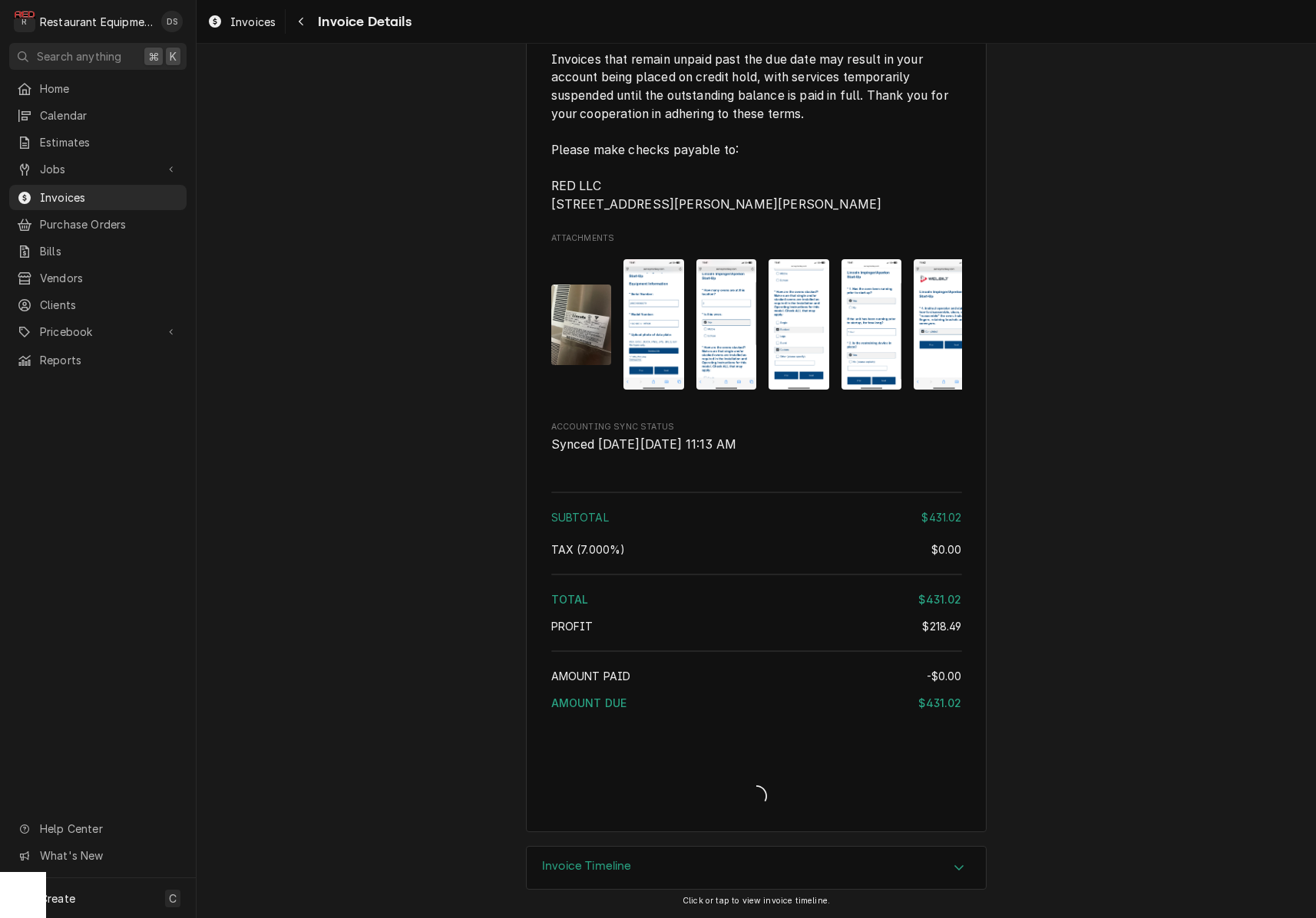
scroll to position [2825, 0]
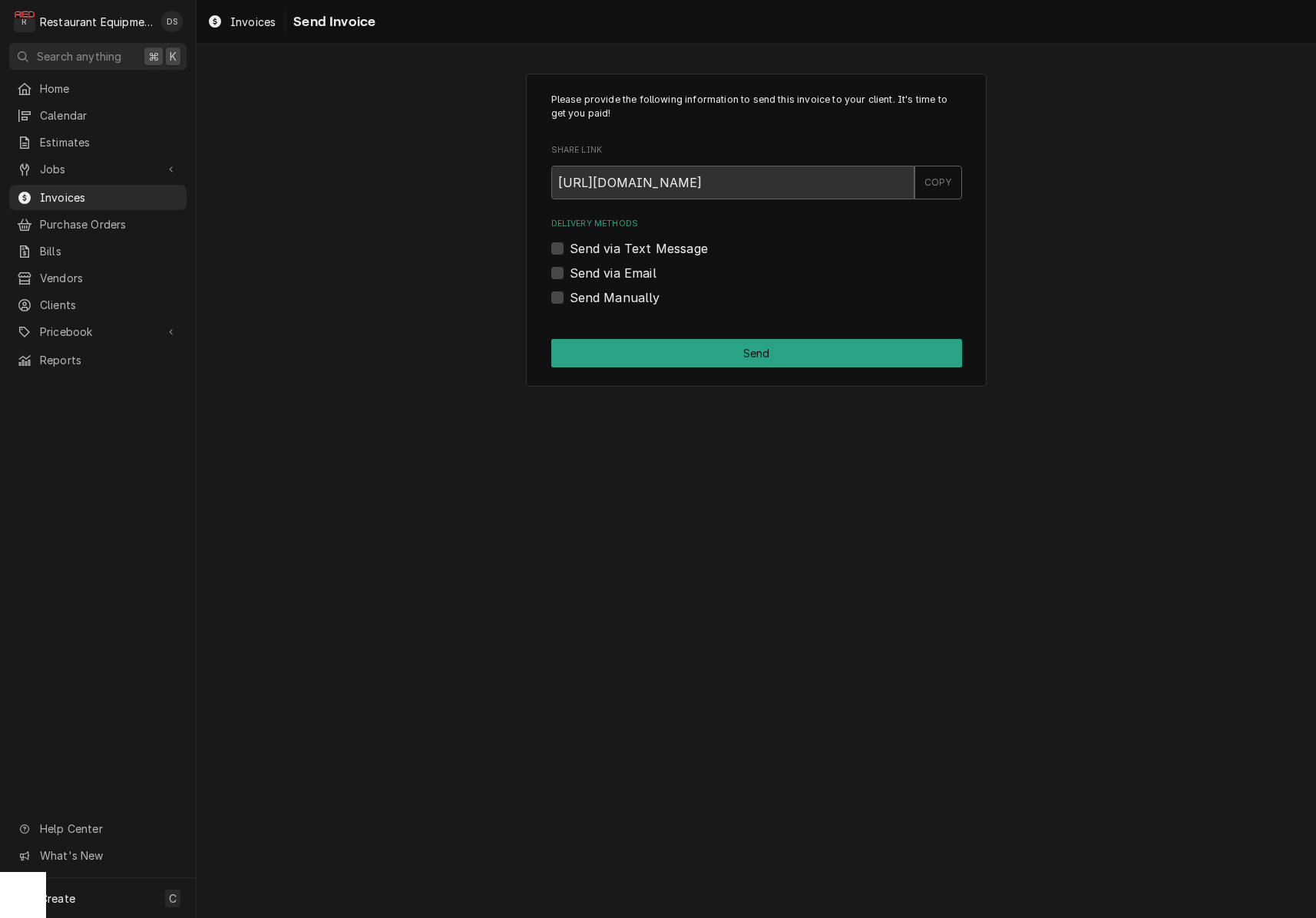
click at [570, 295] on label "Send Manually" at bounding box center [615, 298] width 91 height 18
click at [570, 295] on input "Send Manually" at bounding box center [774, 306] width 411 height 34
checkbox input "true"
click at [700, 338] on div "Please provide the following information to send this invoice to your client. I…" at bounding box center [755, 231] width 461 height 314
click at [705, 346] on button "Send" at bounding box center [756, 354] width 411 height 28
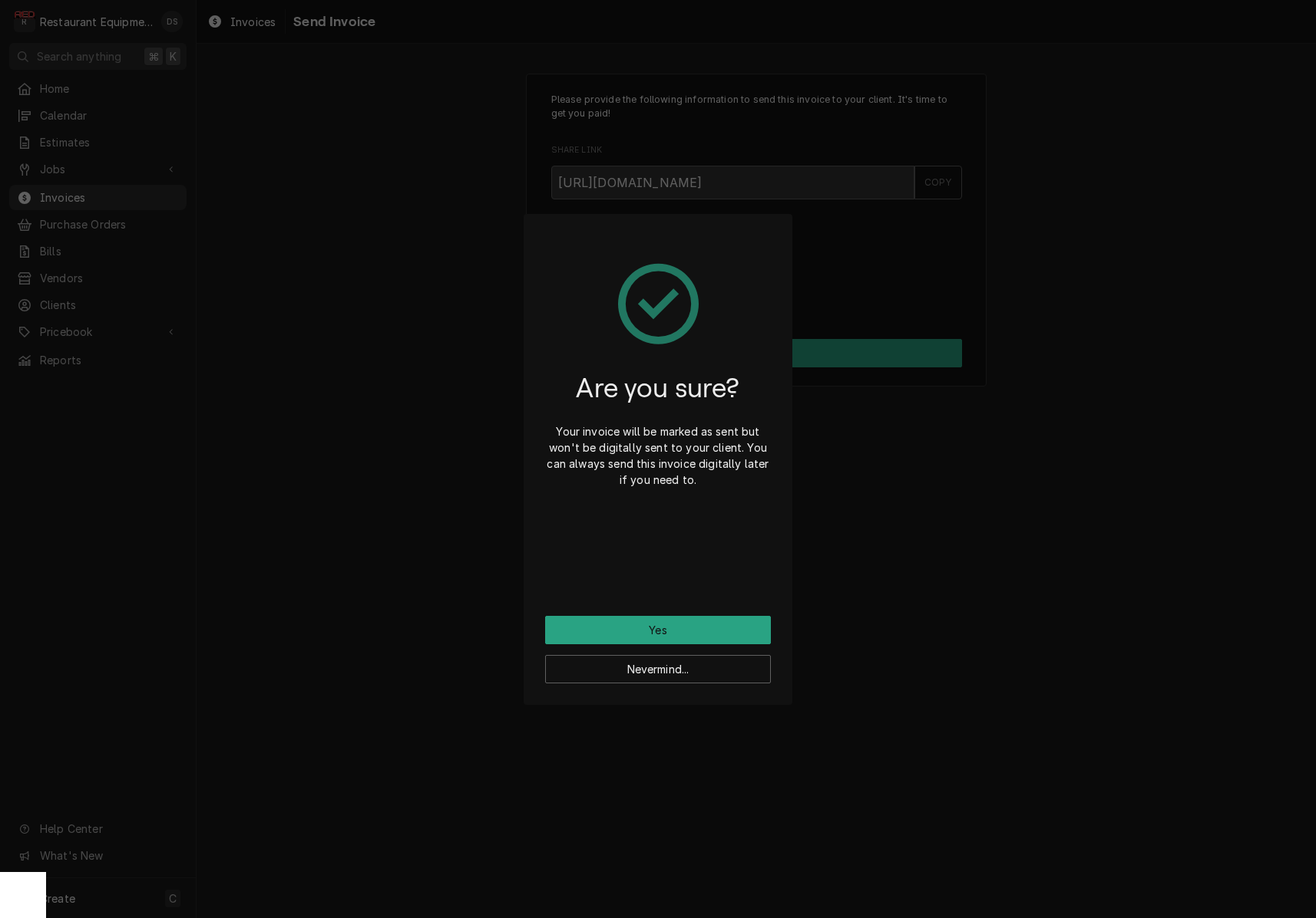
click at [689, 625] on button "Yes" at bounding box center [658, 630] width 226 height 28
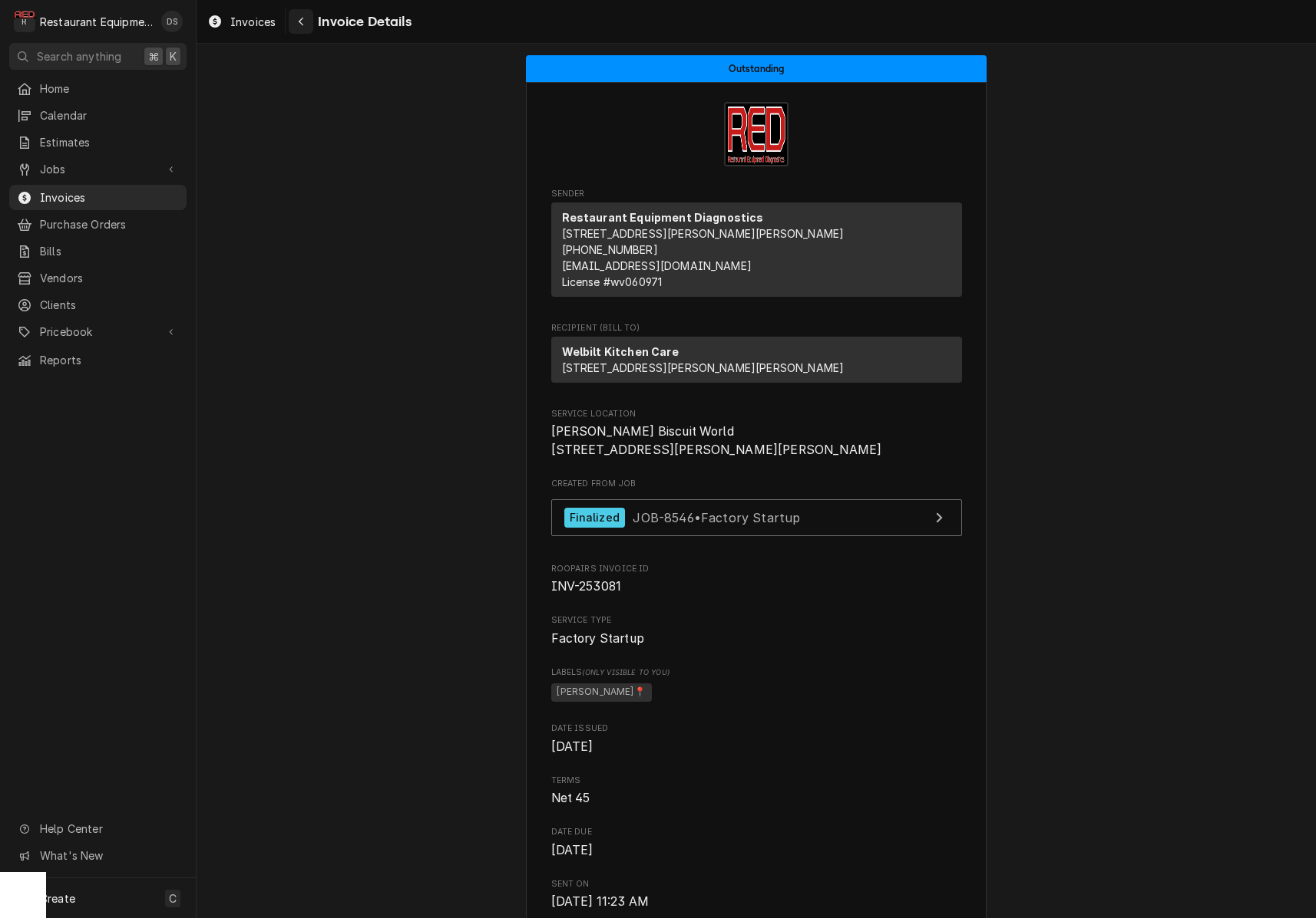
click at [303, 23] on icon "Navigate back" at bounding box center [301, 21] width 7 height 11
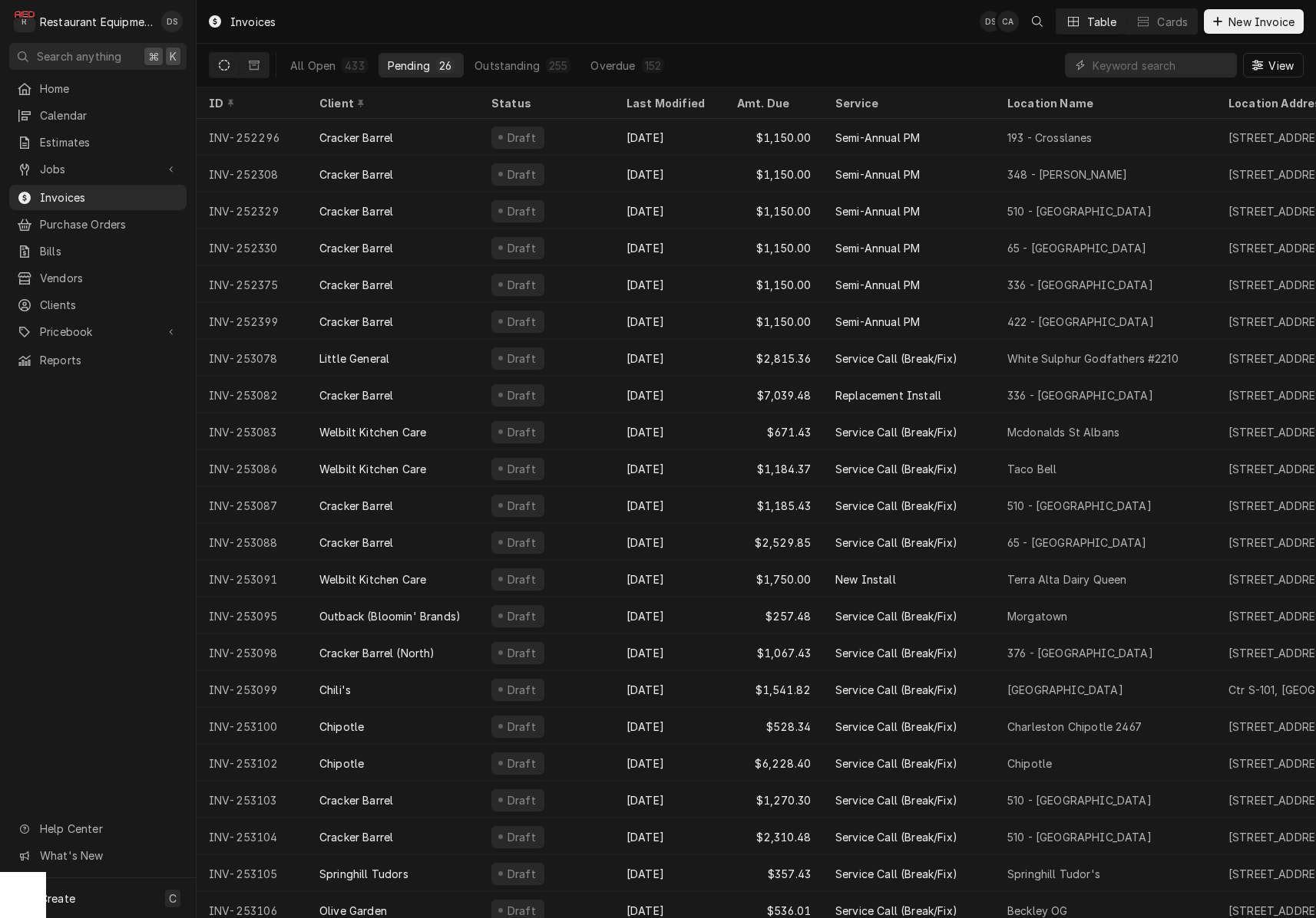
drag, startPoint x: 334, startPoint y: 69, endPoint x: 824, endPoint y: 83, distance: 490.2
click at [335, 68] on div "All Open" at bounding box center [312, 66] width 45 height 16
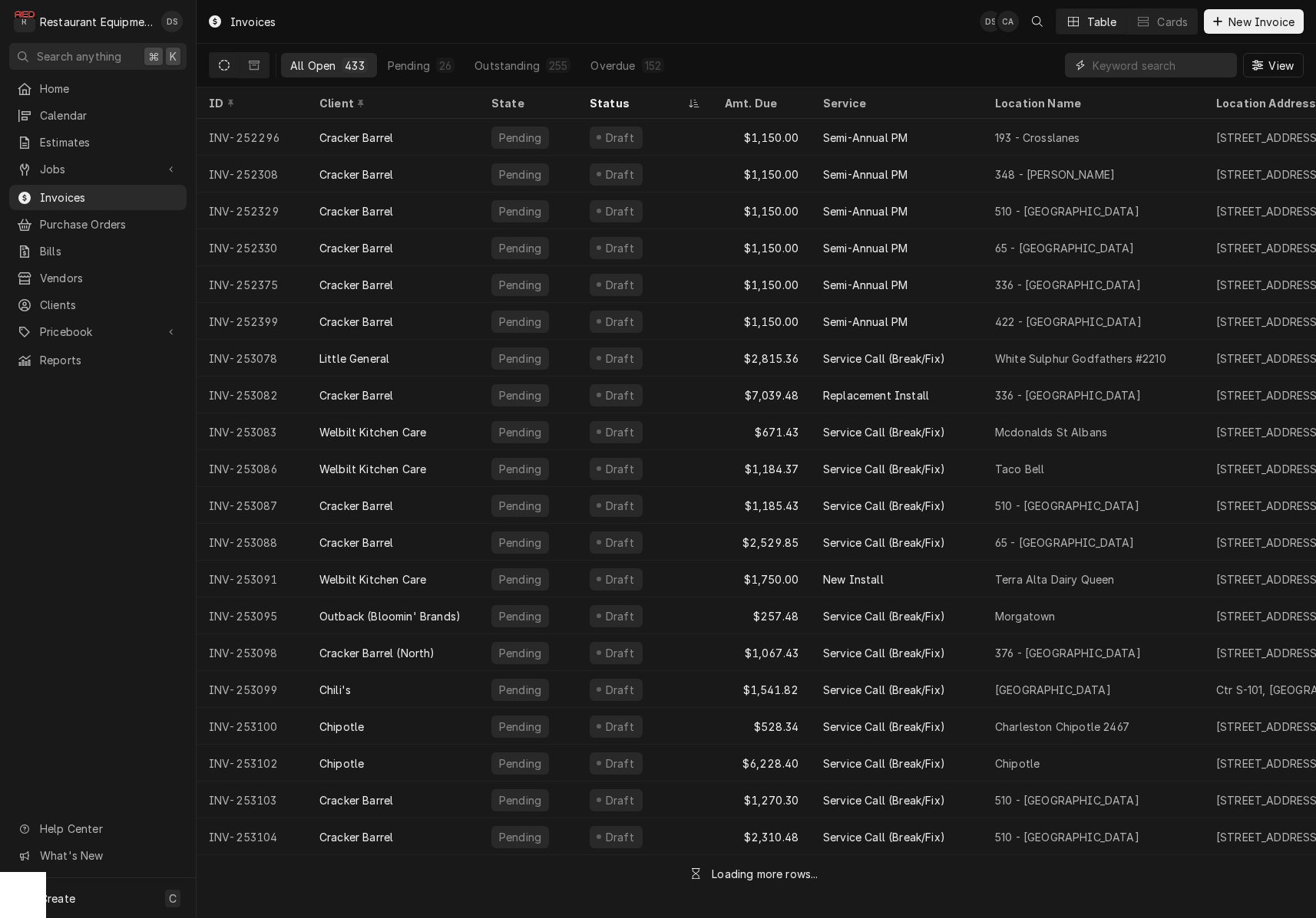
click at [1151, 68] on input "Dynamic Content Wrapper" at bounding box center [1160, 65] width 137 height 25
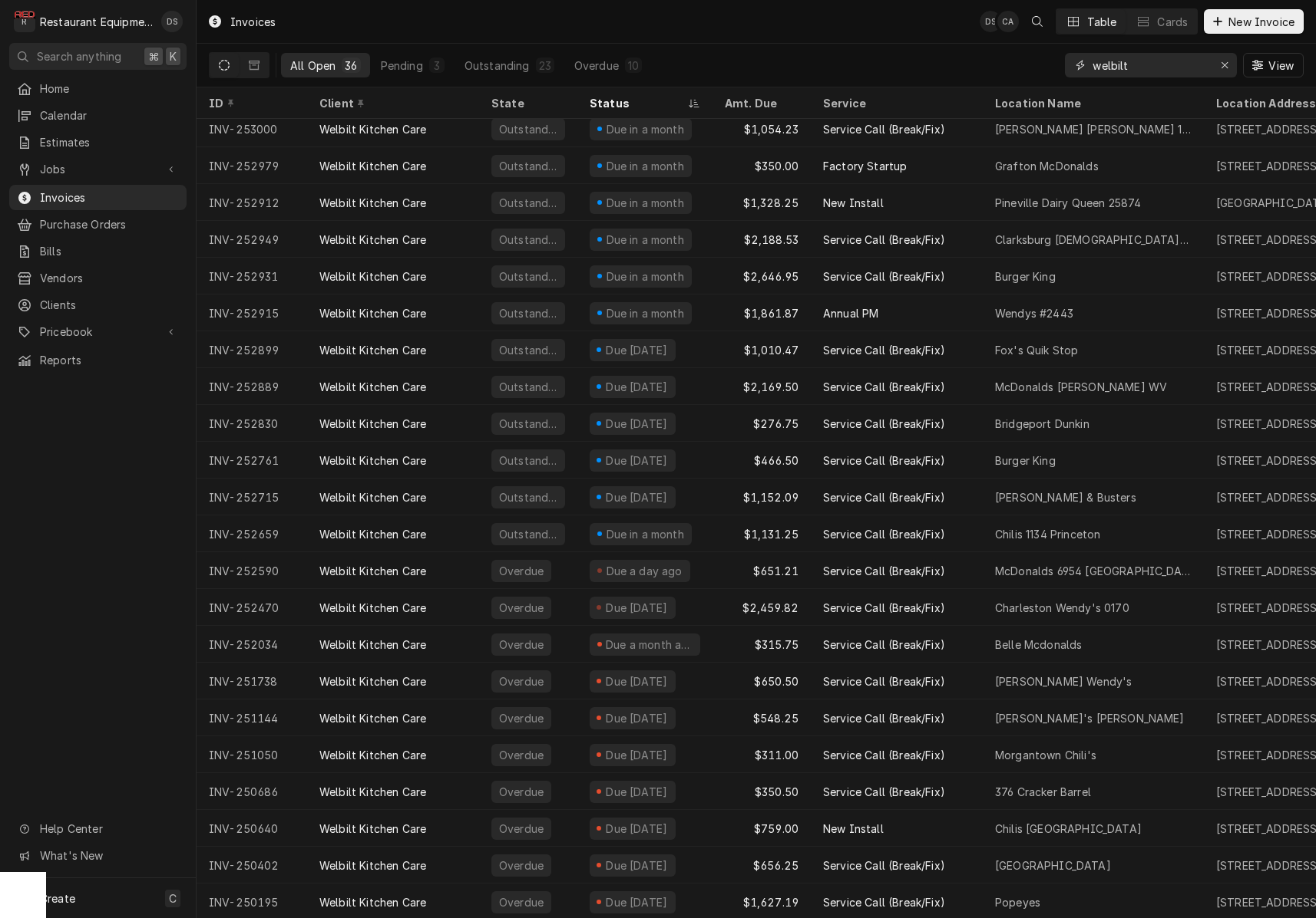
click at [1155, 60] on input "welbilt" at bounding box center [1149, 65] width 115 height 25
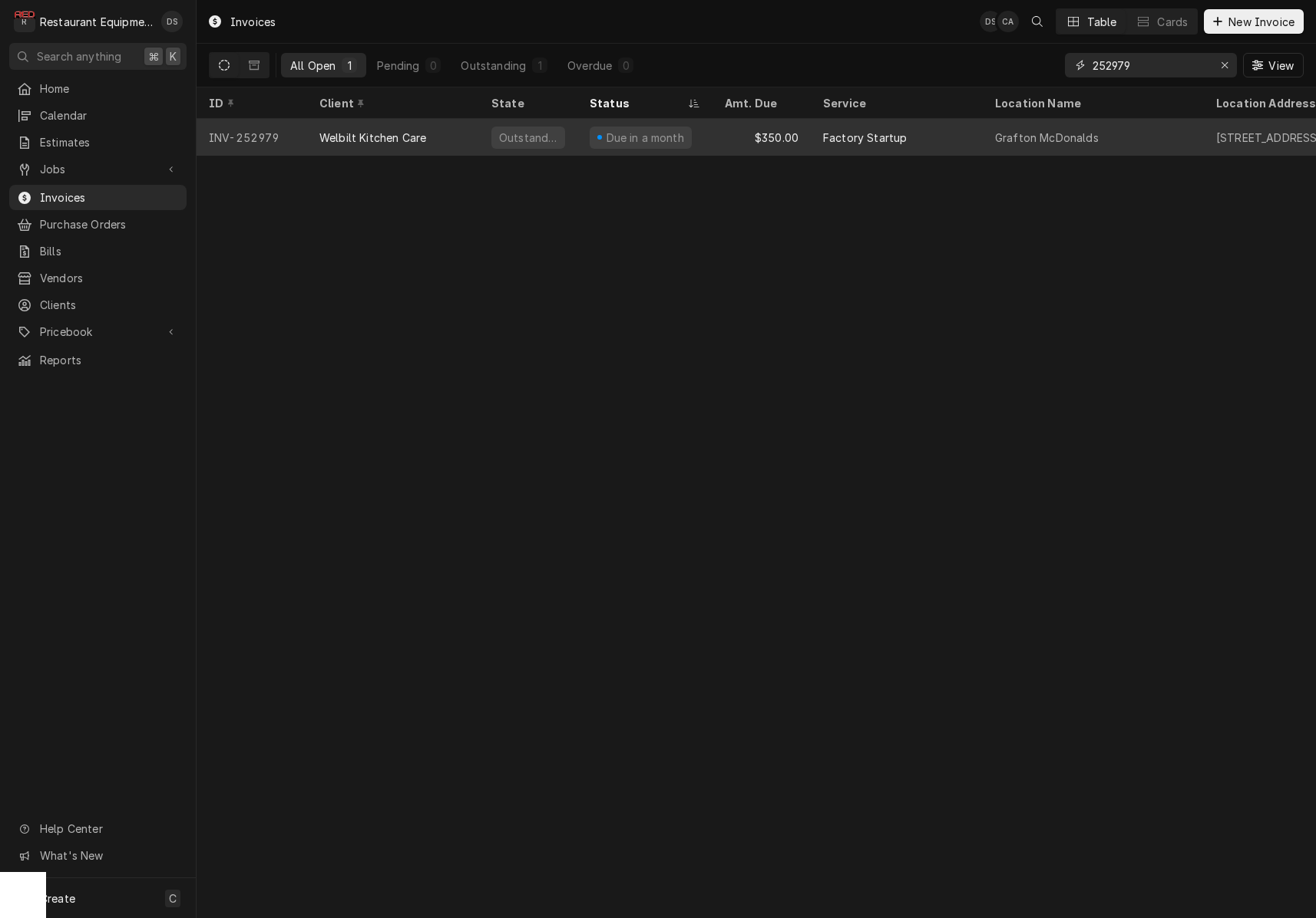
type input "252979"
click at [913, 141] on div "Factory Startup" at bounding box center [896, 137] width 172 height 37
